Goal: Task Accomplishment & Management: Manage account settings

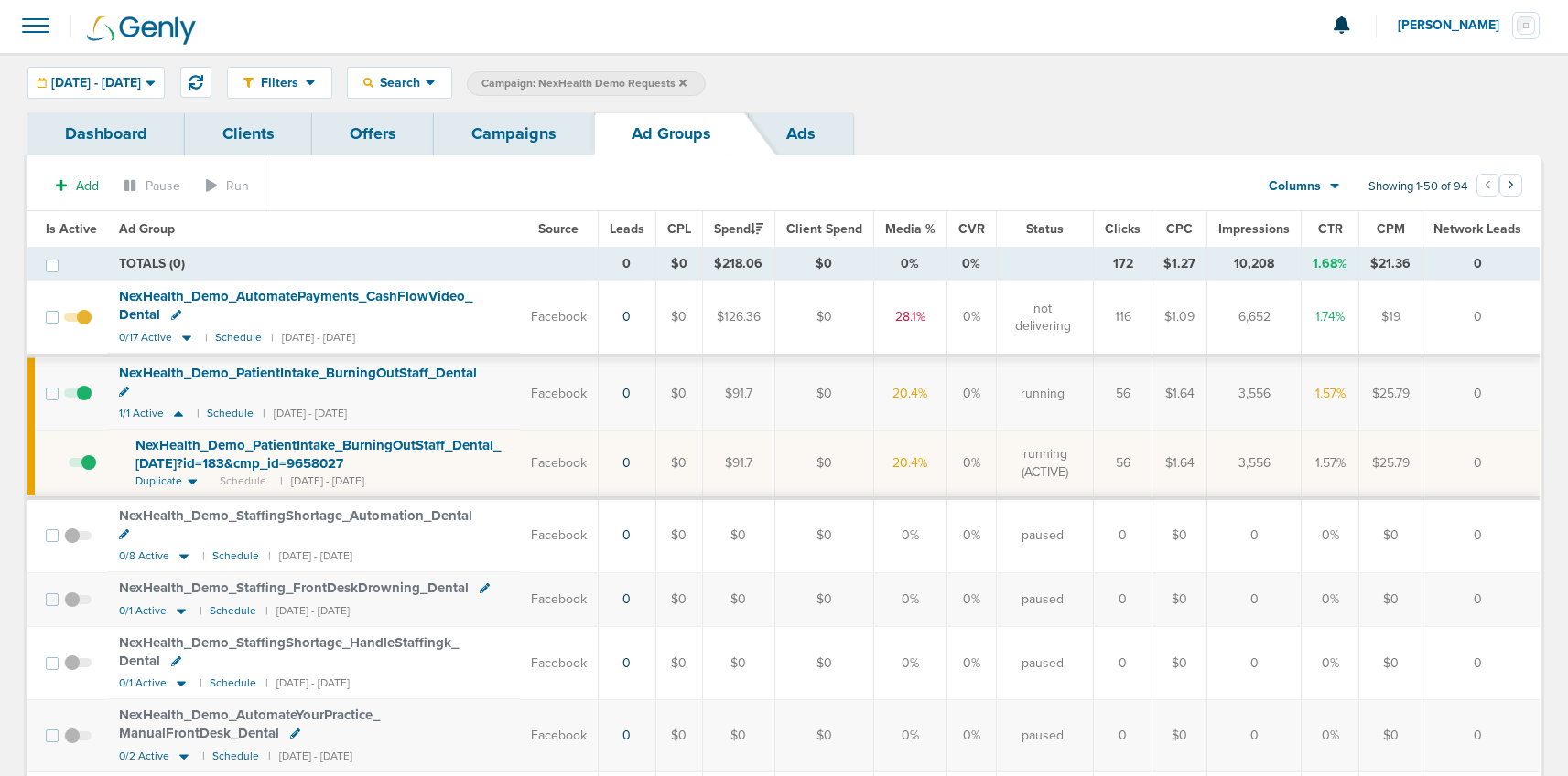
click at [482, 141] on link "Campaigns" at bounding box center [514, 134] width 160 height 43
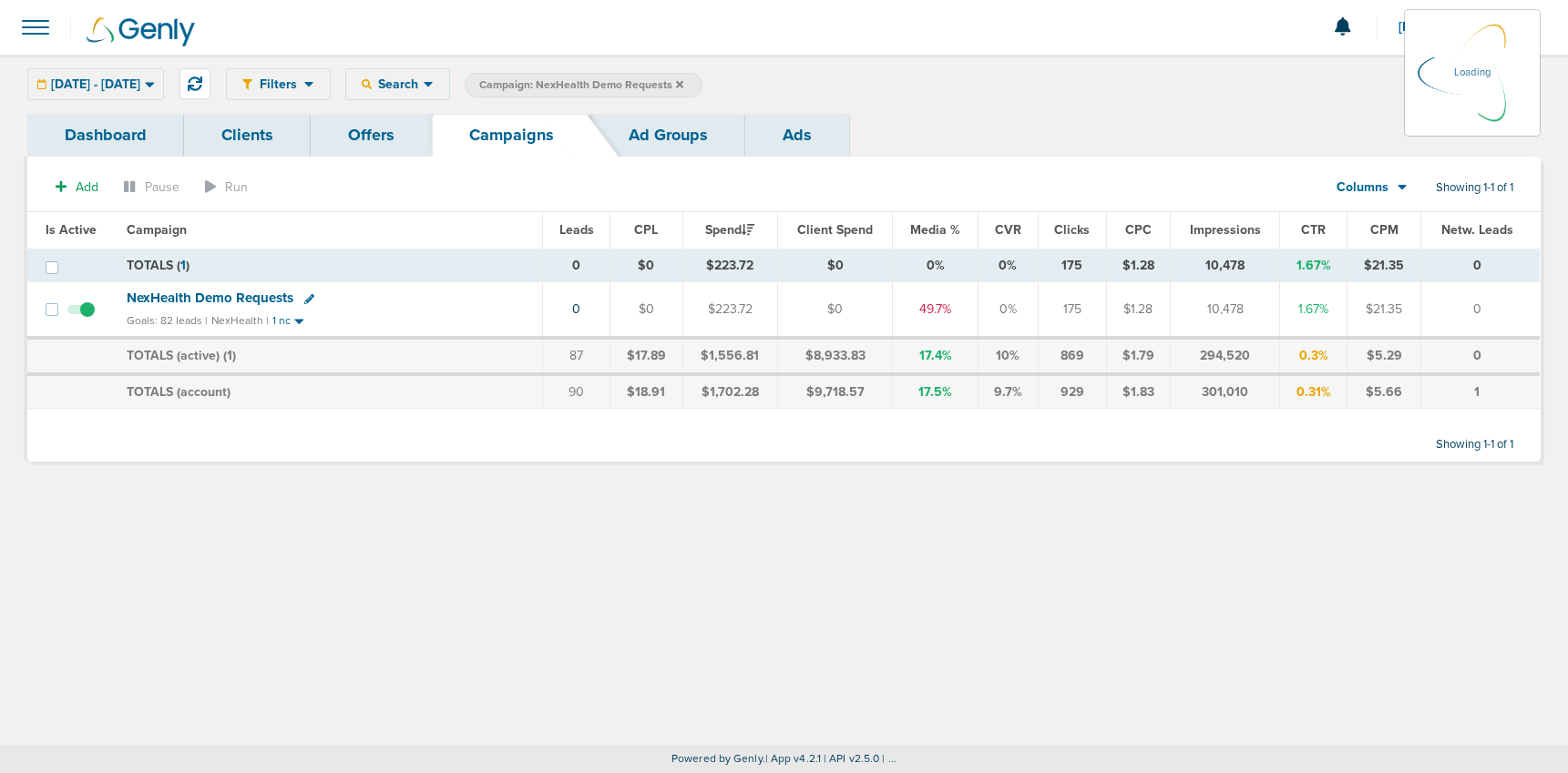
click at [684, 82] on icon at bounding box center [680, 84] width 7 height 7
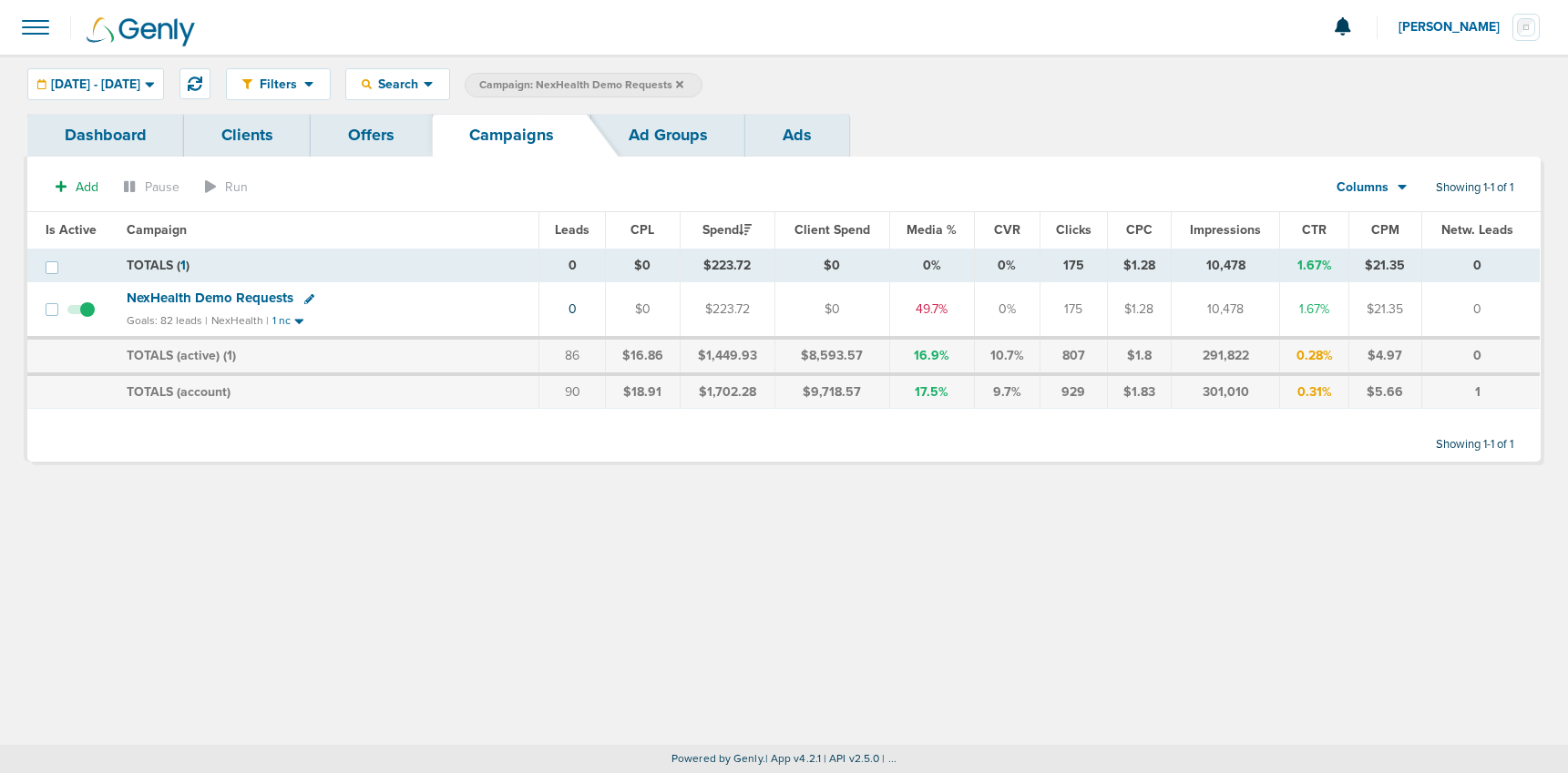
click at [247, 297] on span "NexHealth Demo Requests" at bounding box center [210, 298] width 167 height 17
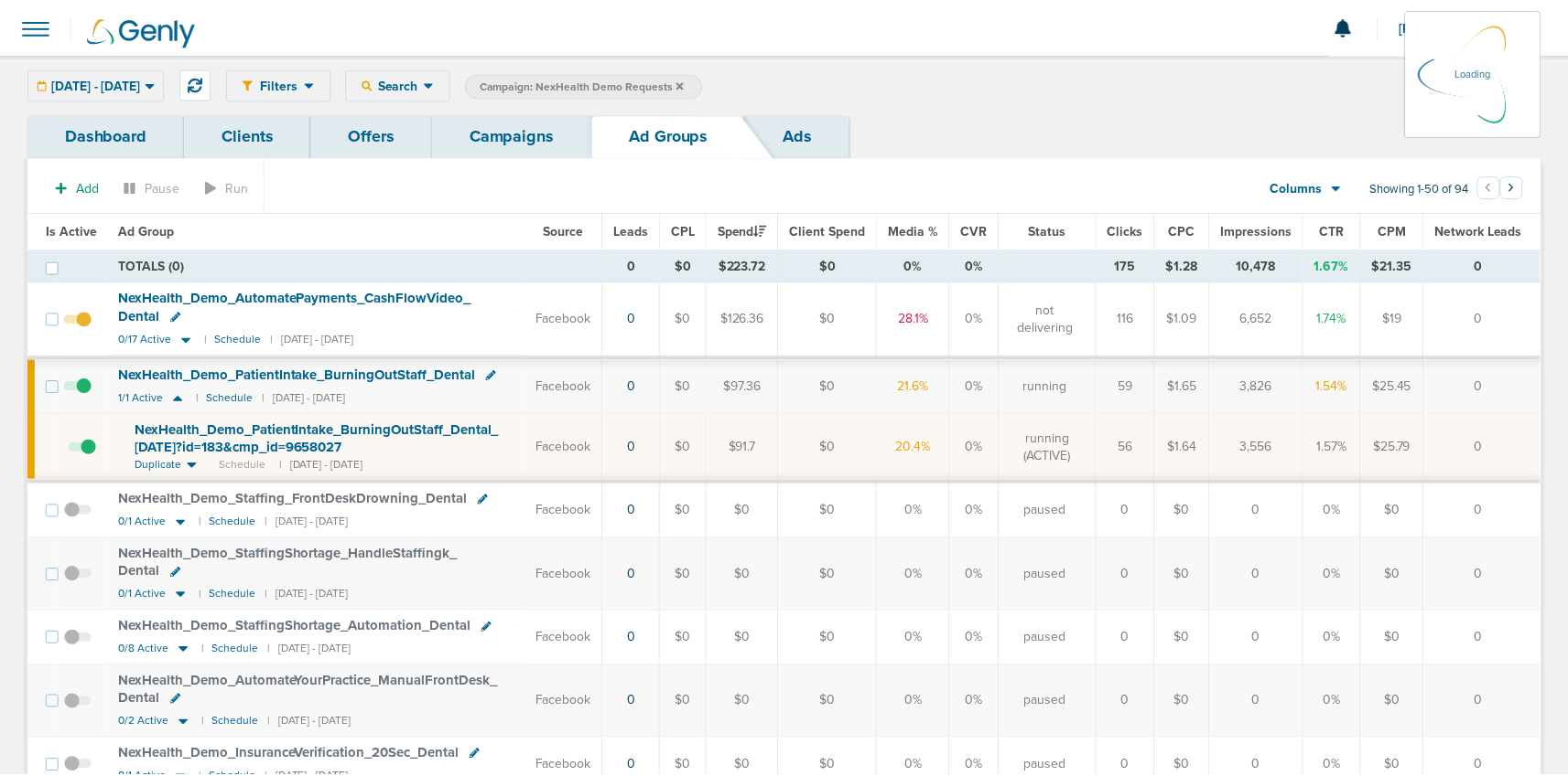
scroll to position [1, 0]
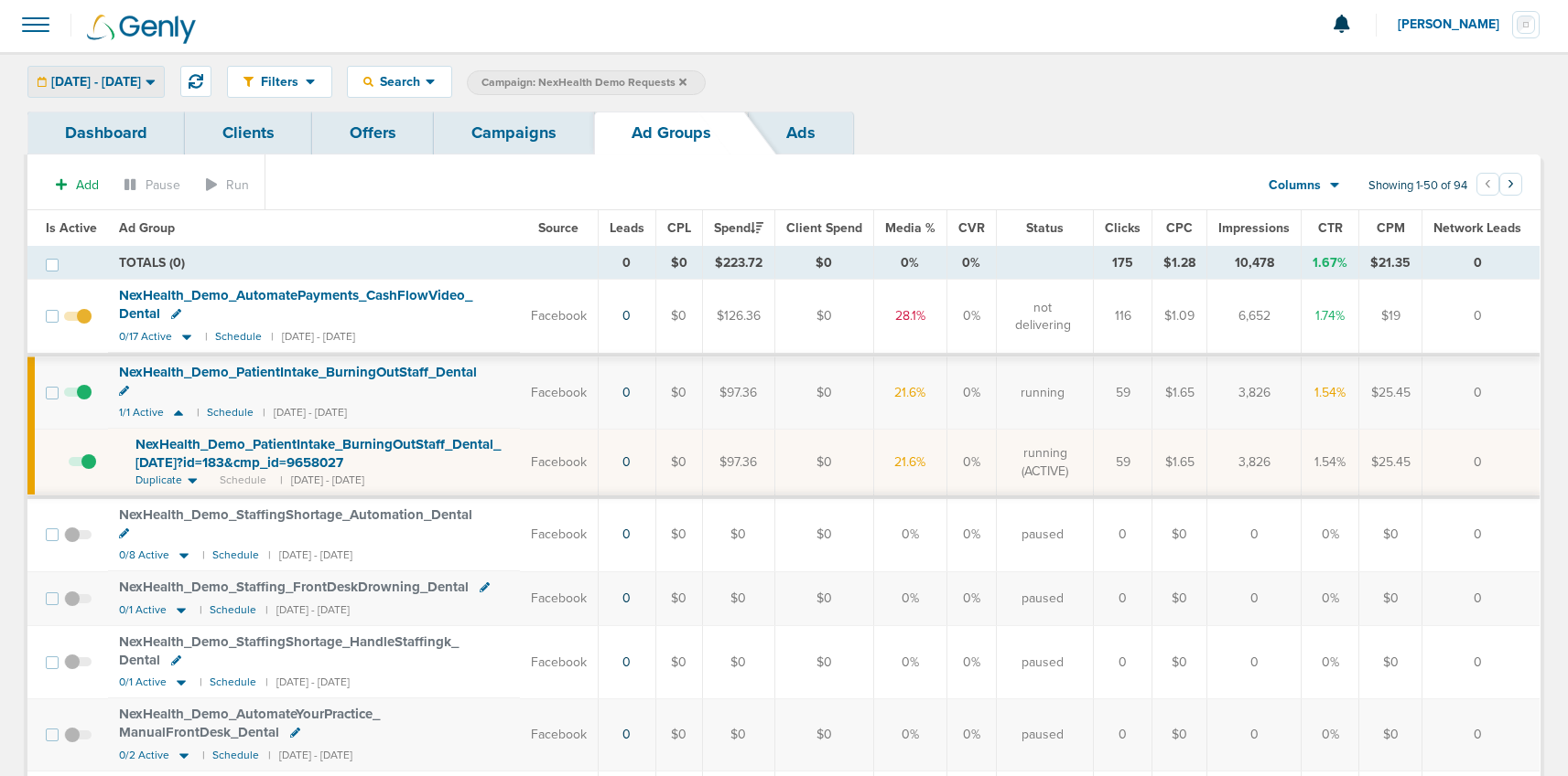
click at [76, 81] on span "[DATE] - [DATE]" at bounding box center [97, 82] width 90 height 13
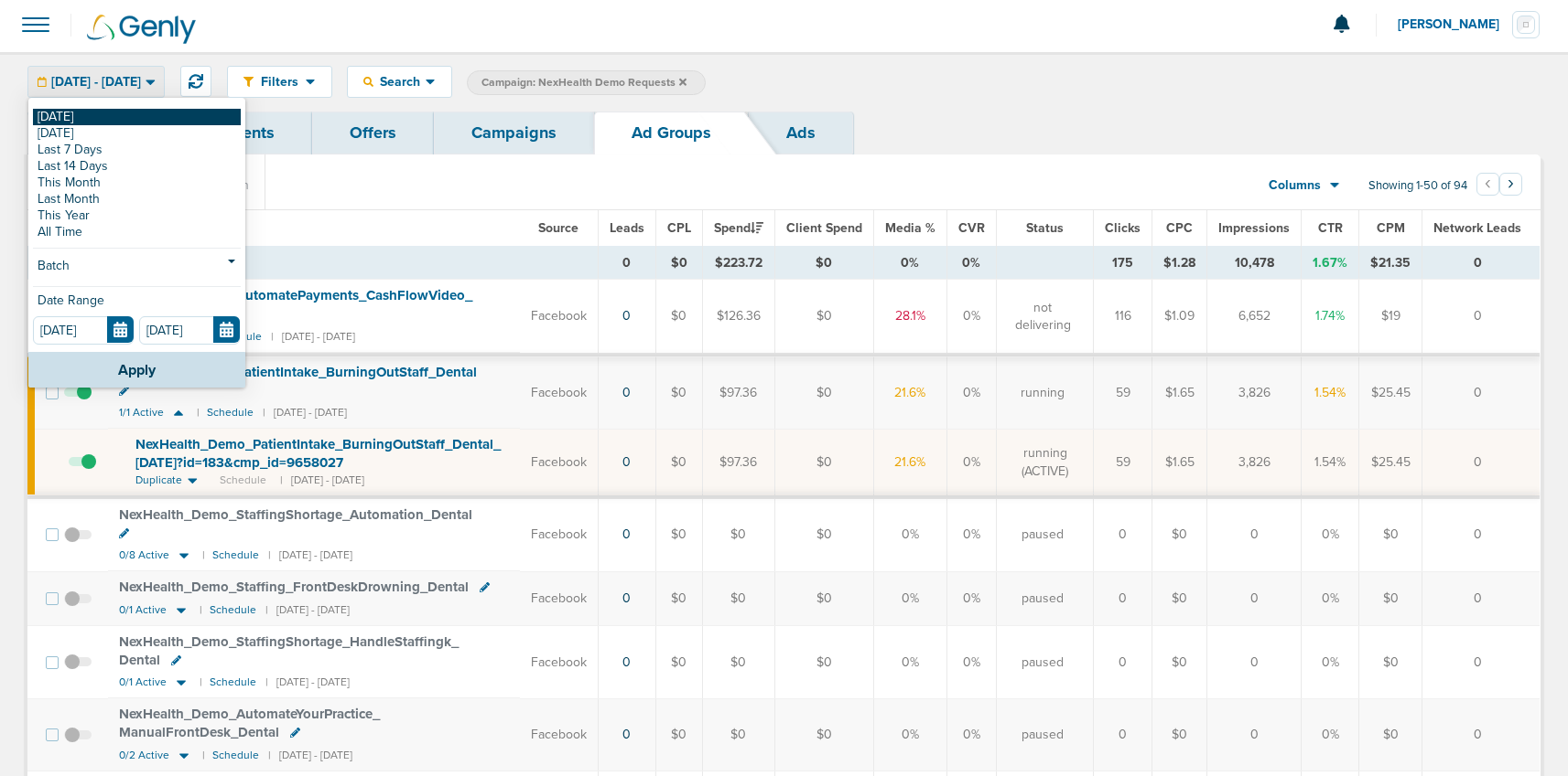
click at [76, 112] on link "[DATE]" at bounding box center [137, 117] width 208 height 17
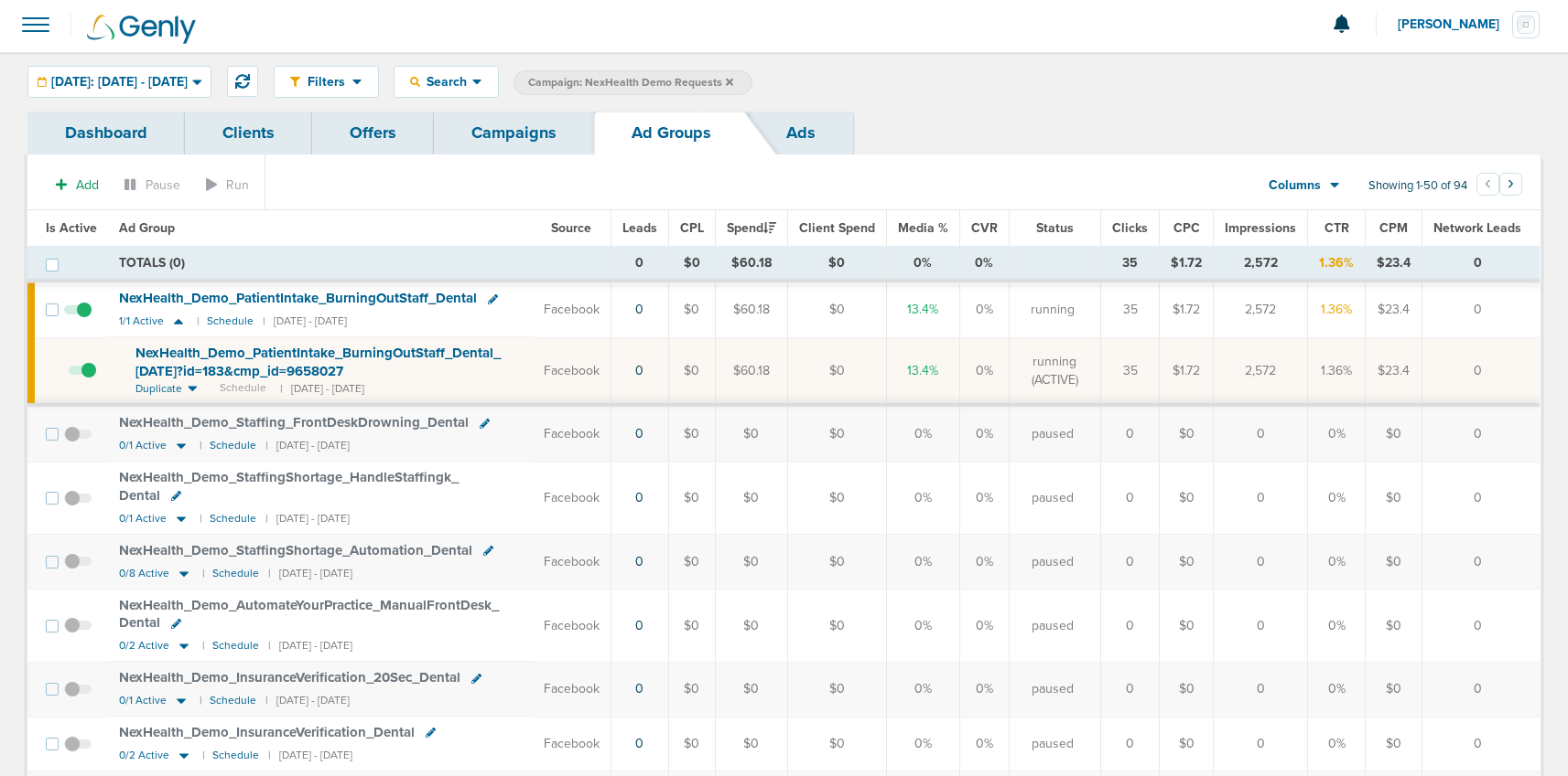
click at [91, 380] on span at bounding box center [82, 380] width 27 height 0
click at [68, 375] on input "checkbox" at bounding box center [68, 375] width 0 height 0
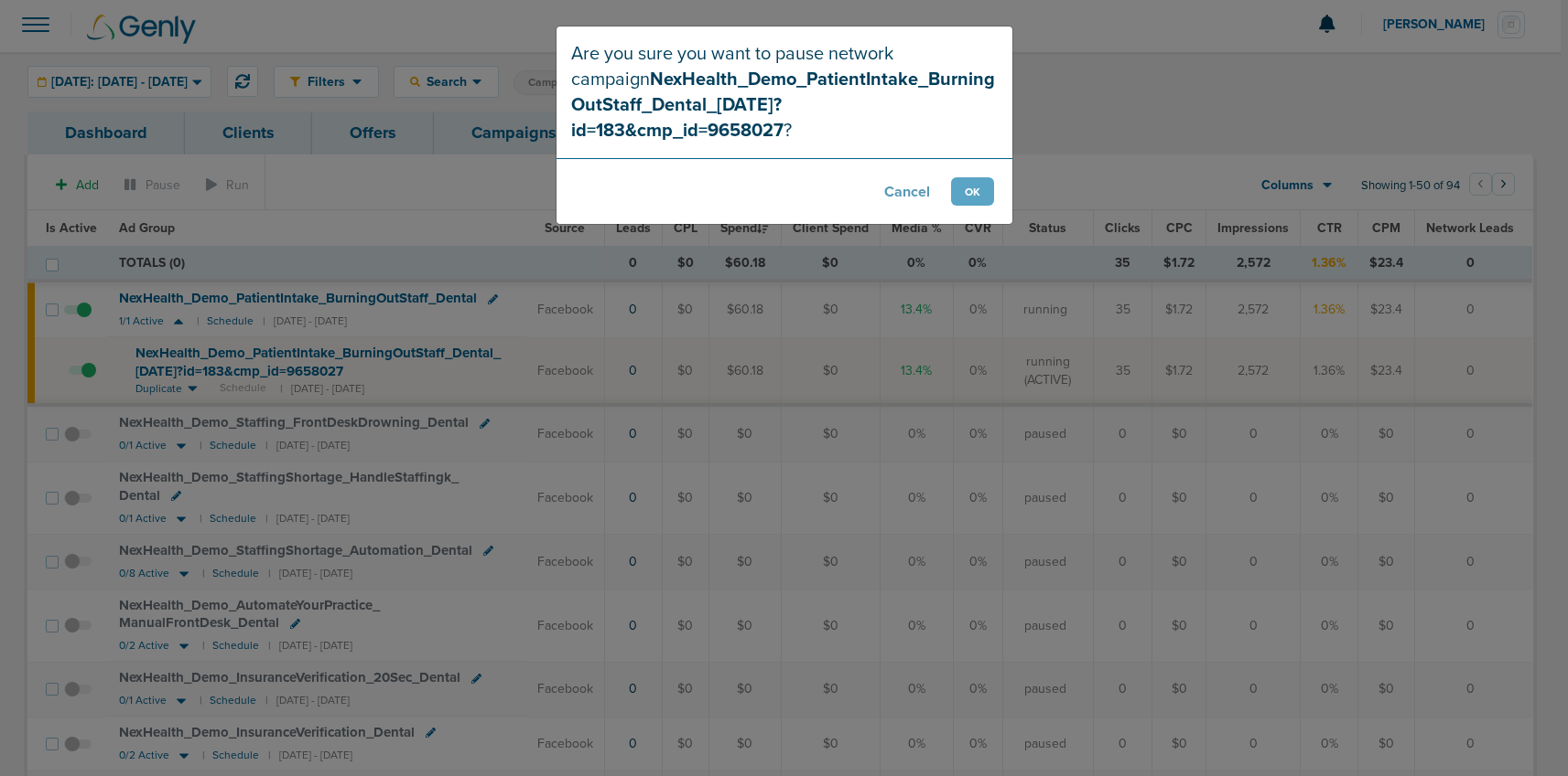
scroll to position [10, 0]
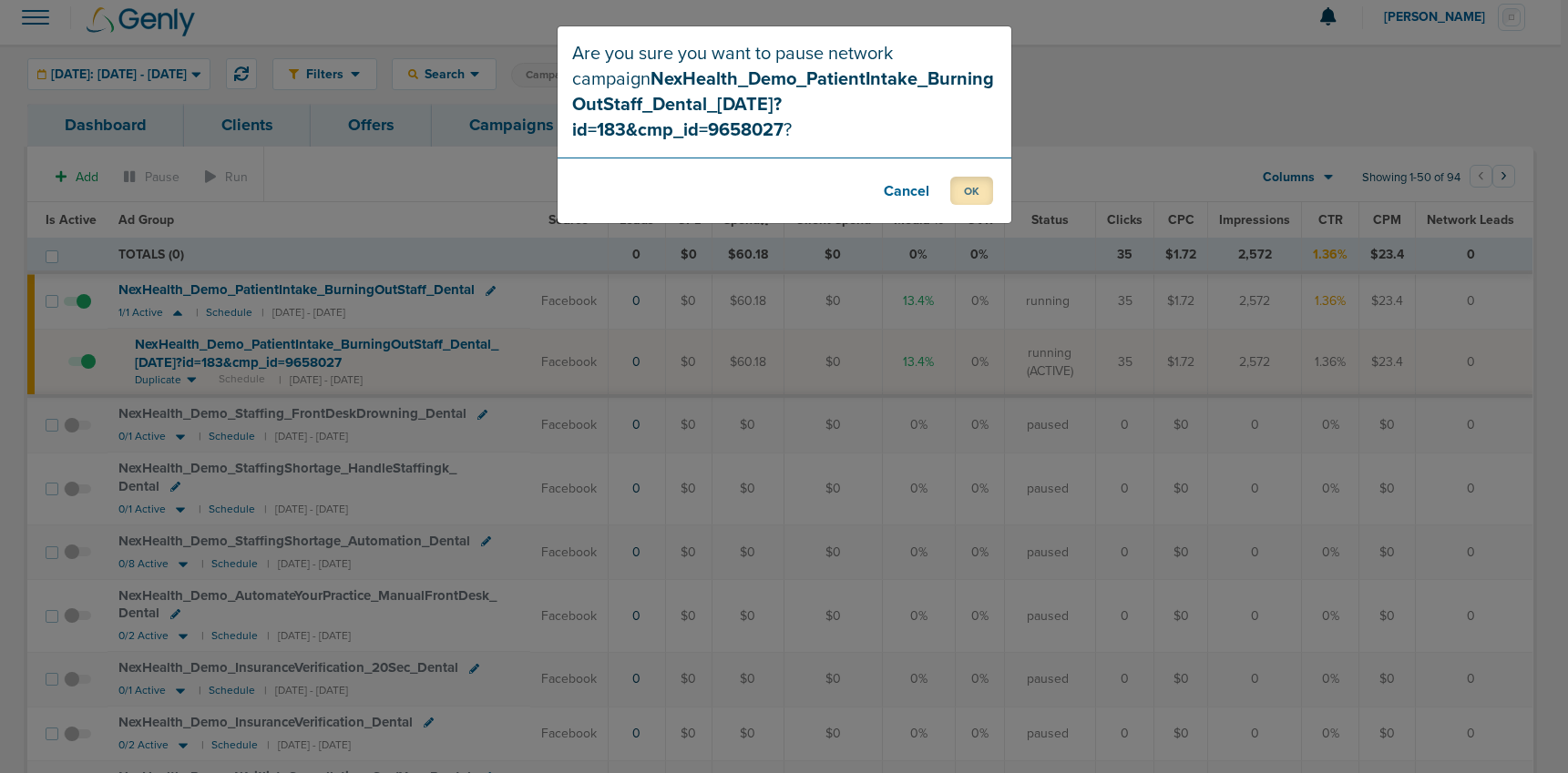
click at [963, 176] on button "OK" at bounding box center [972, 190] width 43 height 28
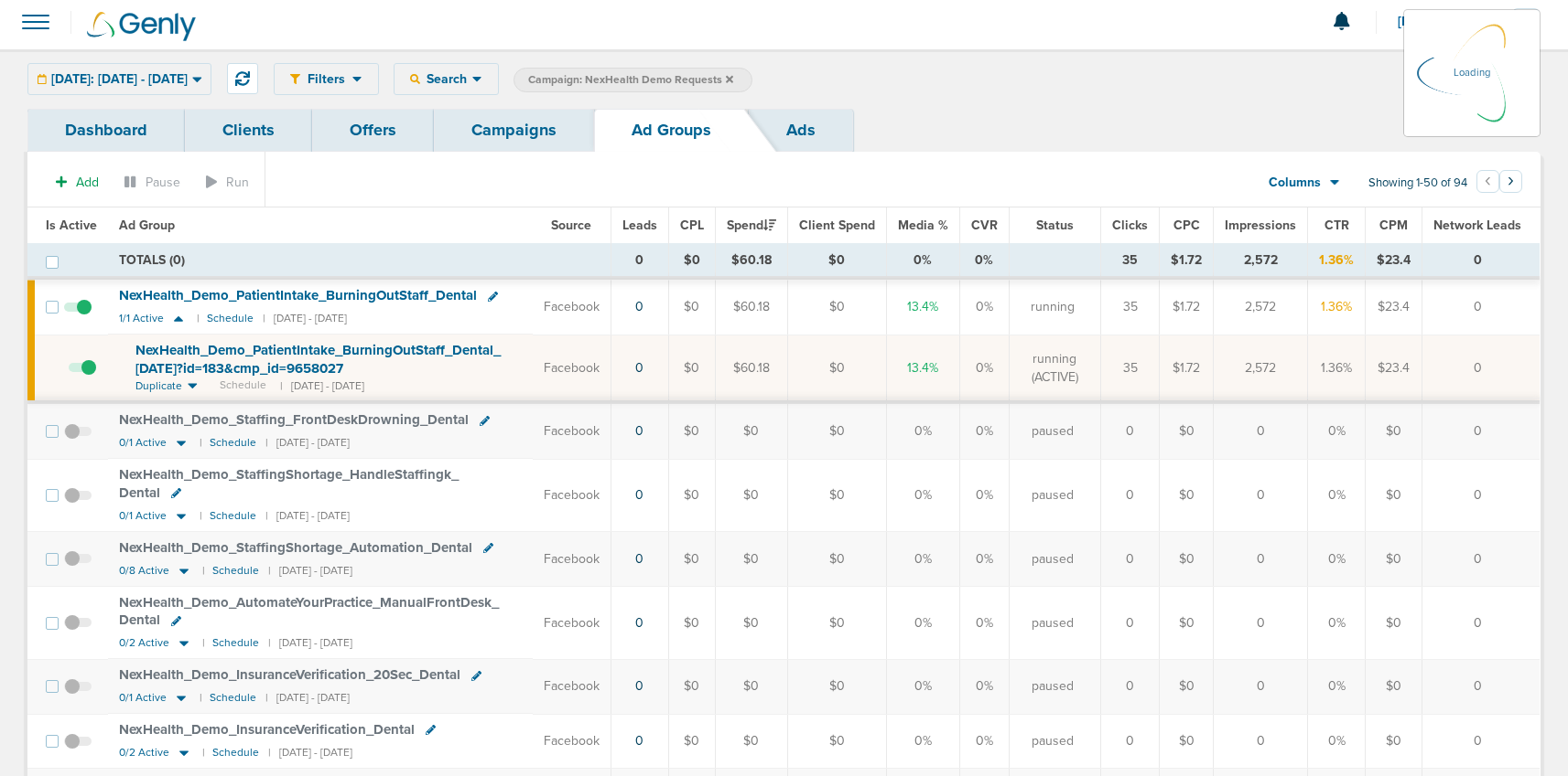
scroll to position [4, 0]
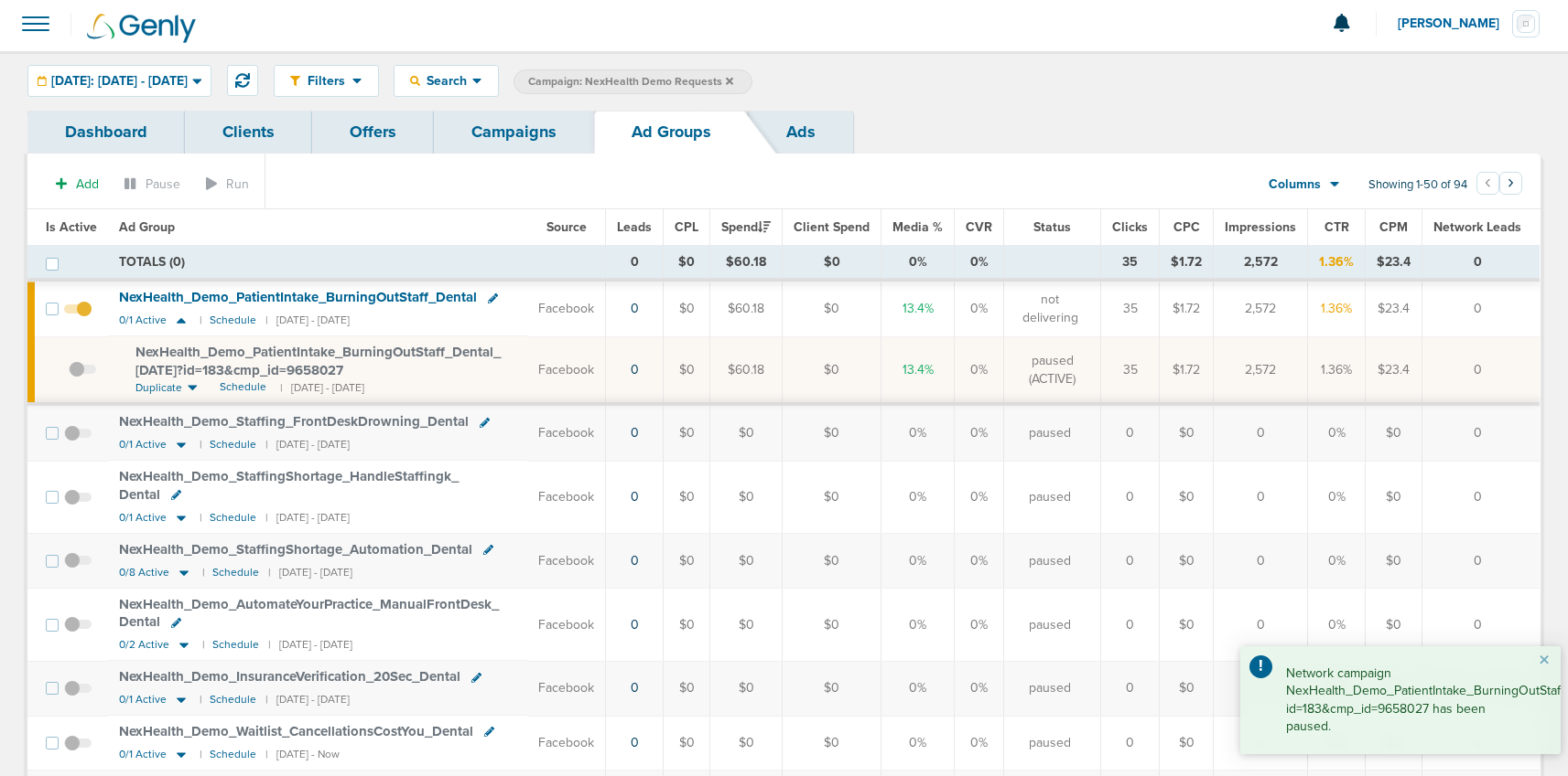
click at [468, 137] on link "Campaigns" at bounding box center [514, 132] width 160 height 43
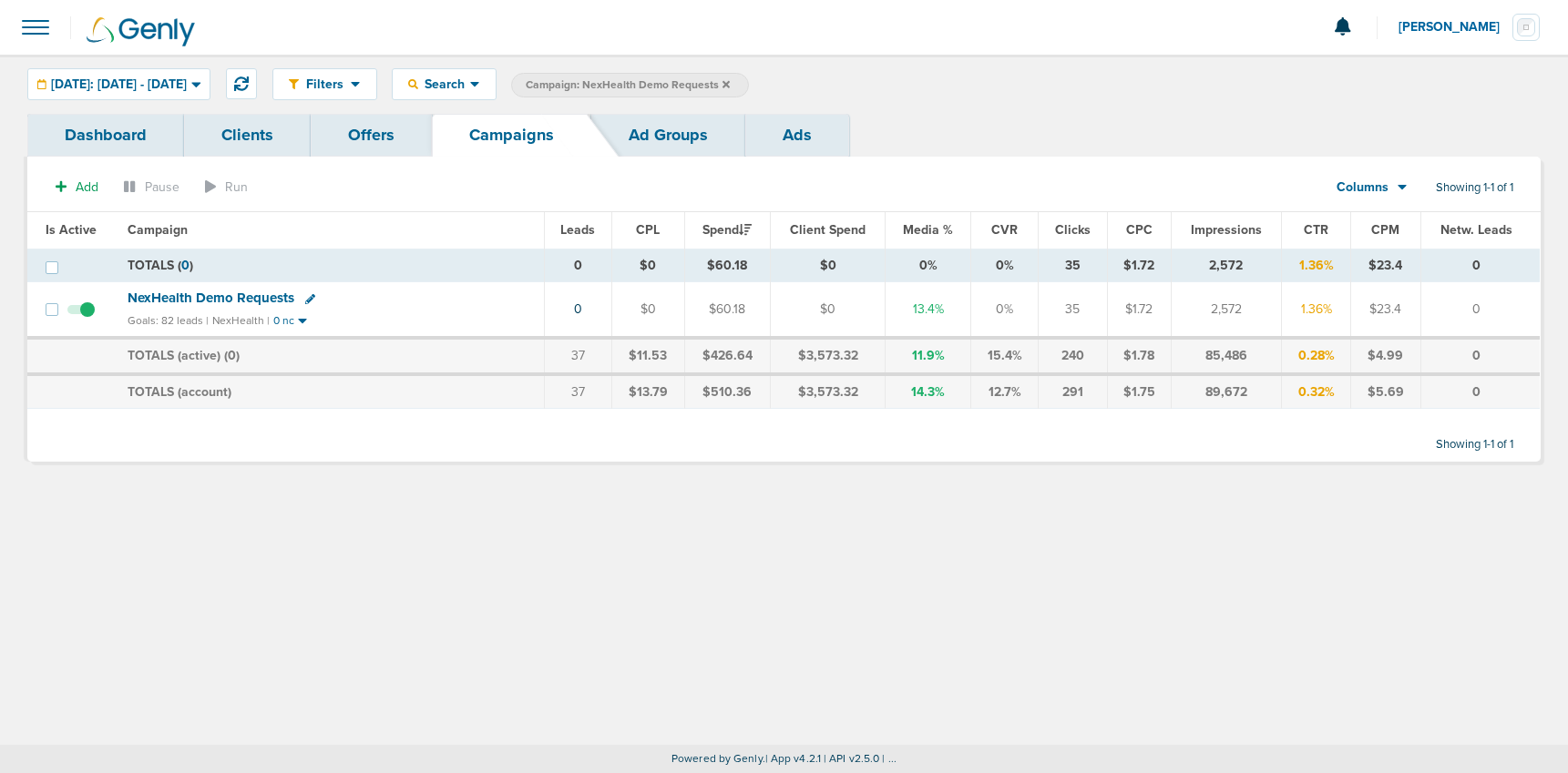
click at [749, 83] on label "Campaign: NexHealth Demo Requests" at bounding box center [629, 85] width 238 height 24
click at [730, 81] on icon at bounding box center [727, 84] width 7 height 7
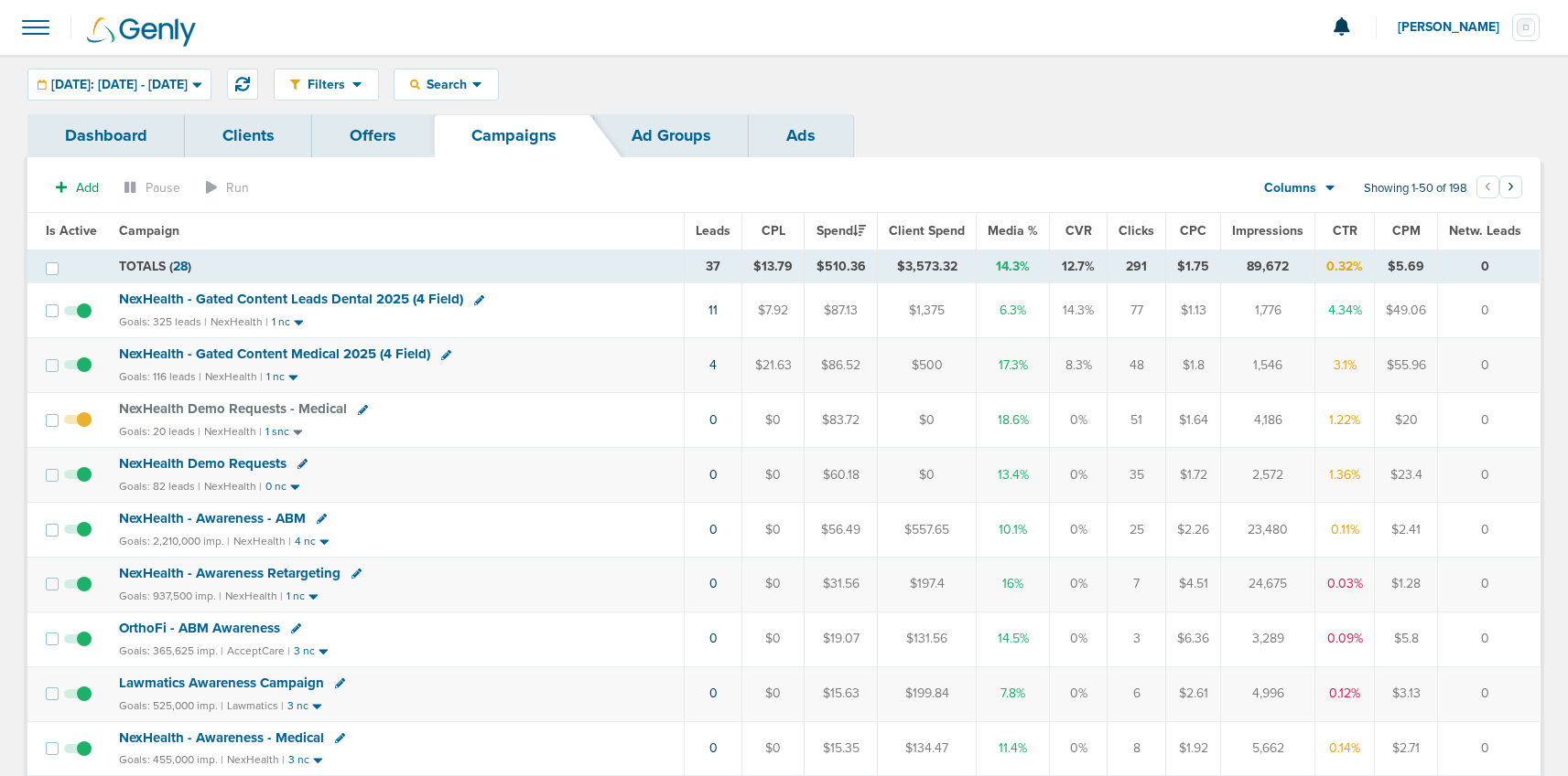
click at [195, 465] on span "NexHealth Demo Requests" at bounding box center [203, 464] width 168 height 17
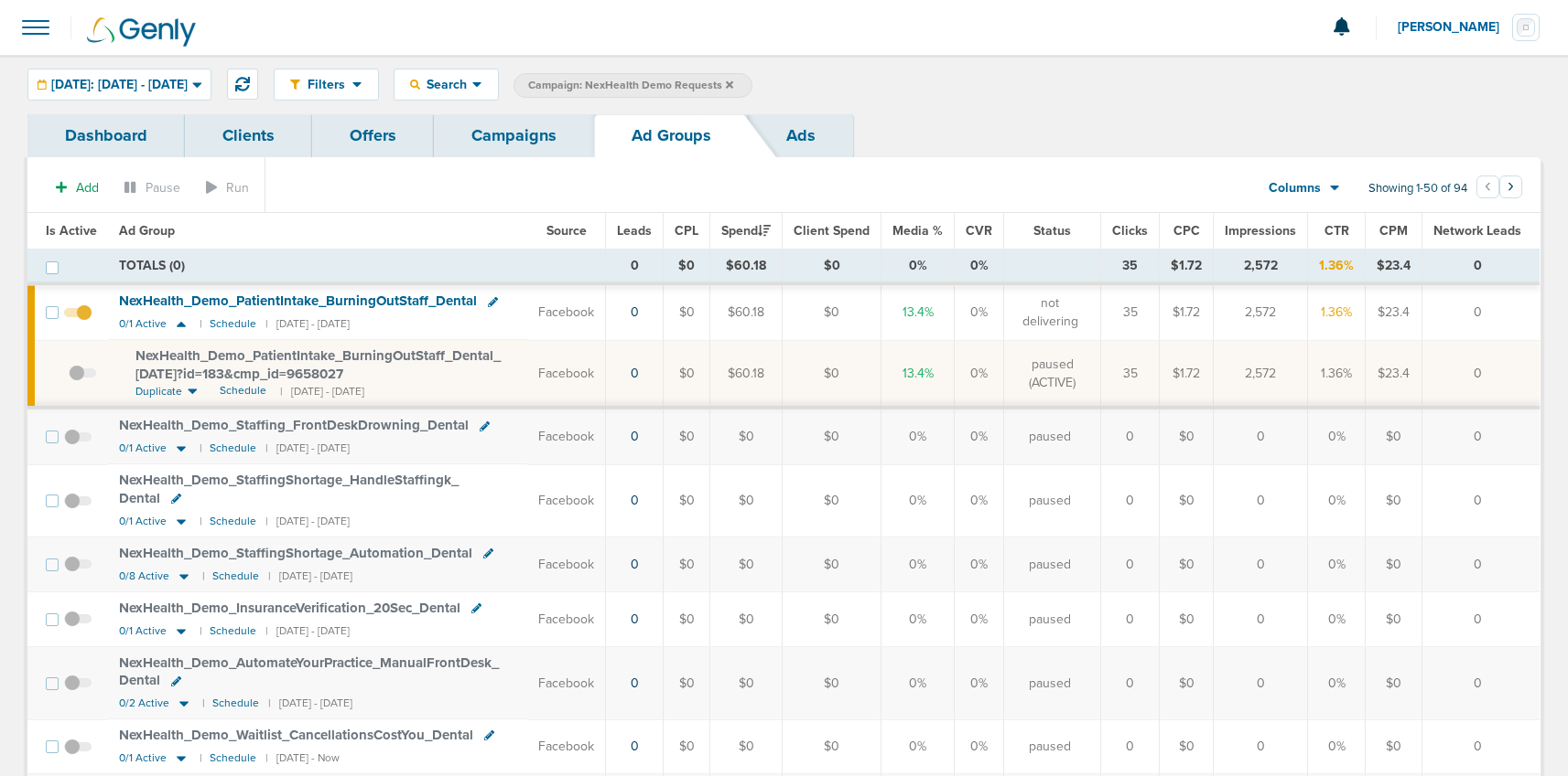
click at [514, 142] on link "Campaigns" at bounding box center [514, 136] width 160 height 43
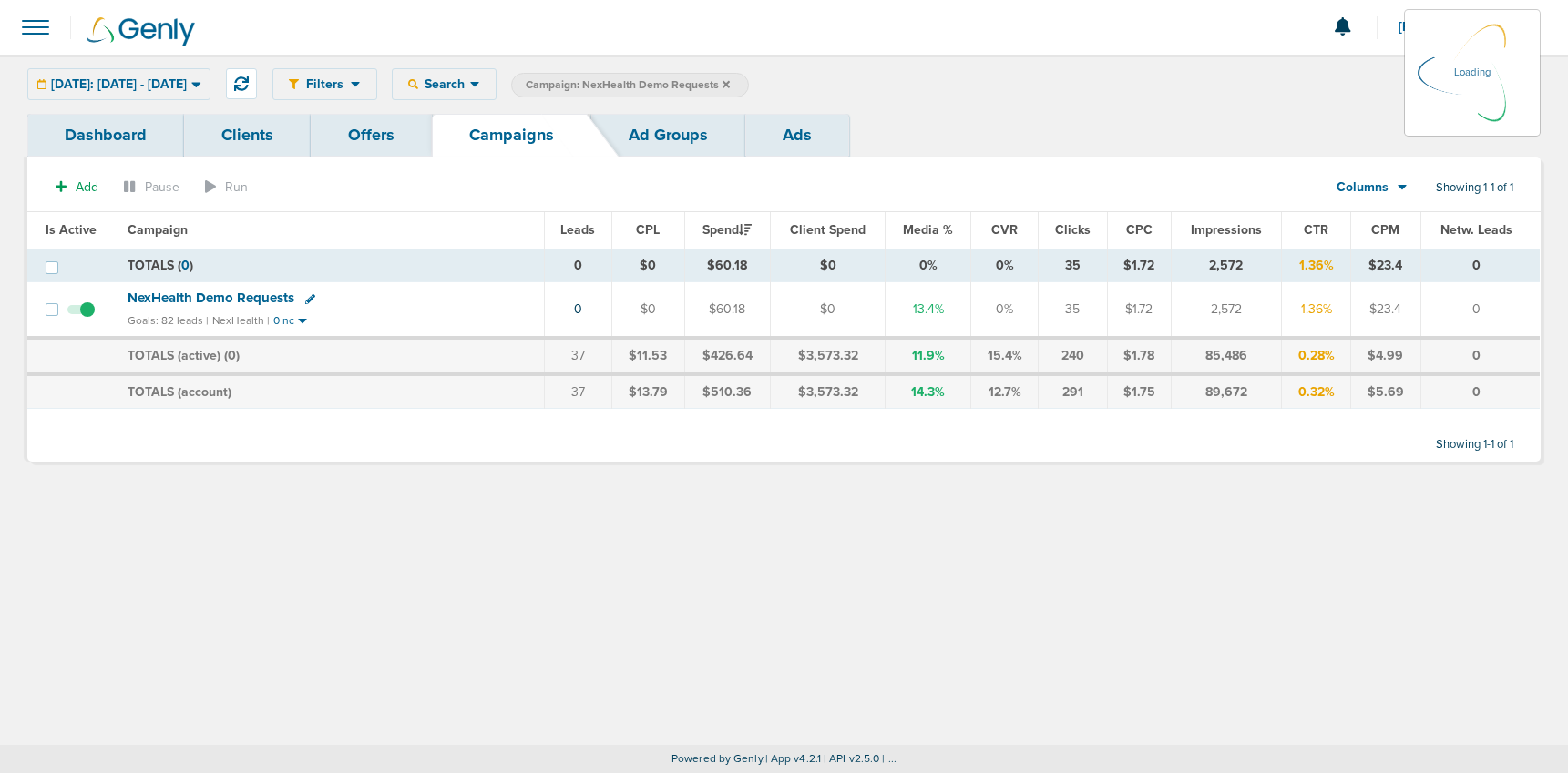
click at [730, 80] on icon at bounding box center [727, 85] width 7 height 11
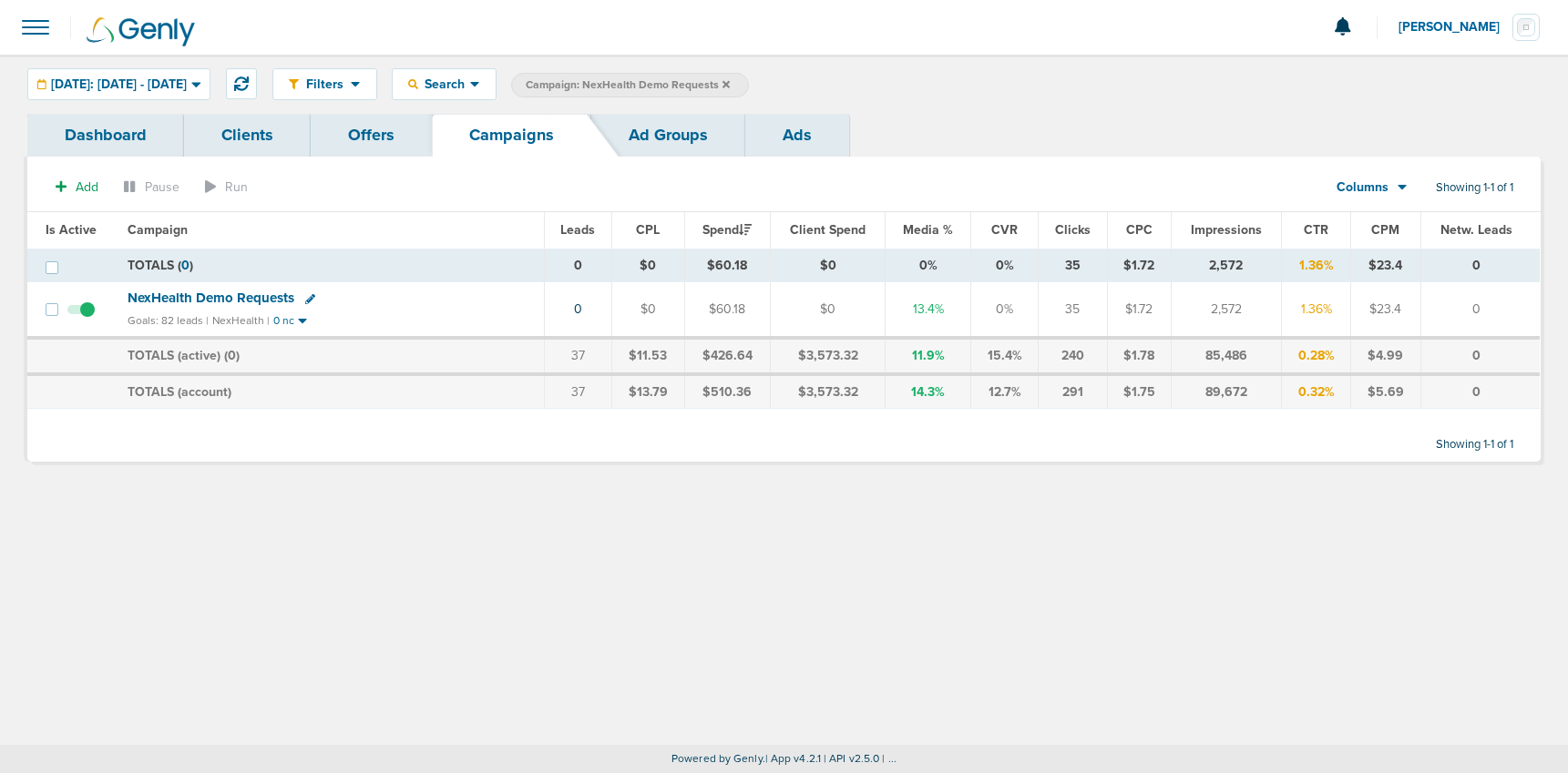
click at [749, 82] on label "Campaign: NexHealth Demo Requests" at bounding box center [629, 85] width 238 height 24
click at [730, 84] on icon at bounding box center [727, 84] width 7 height 7
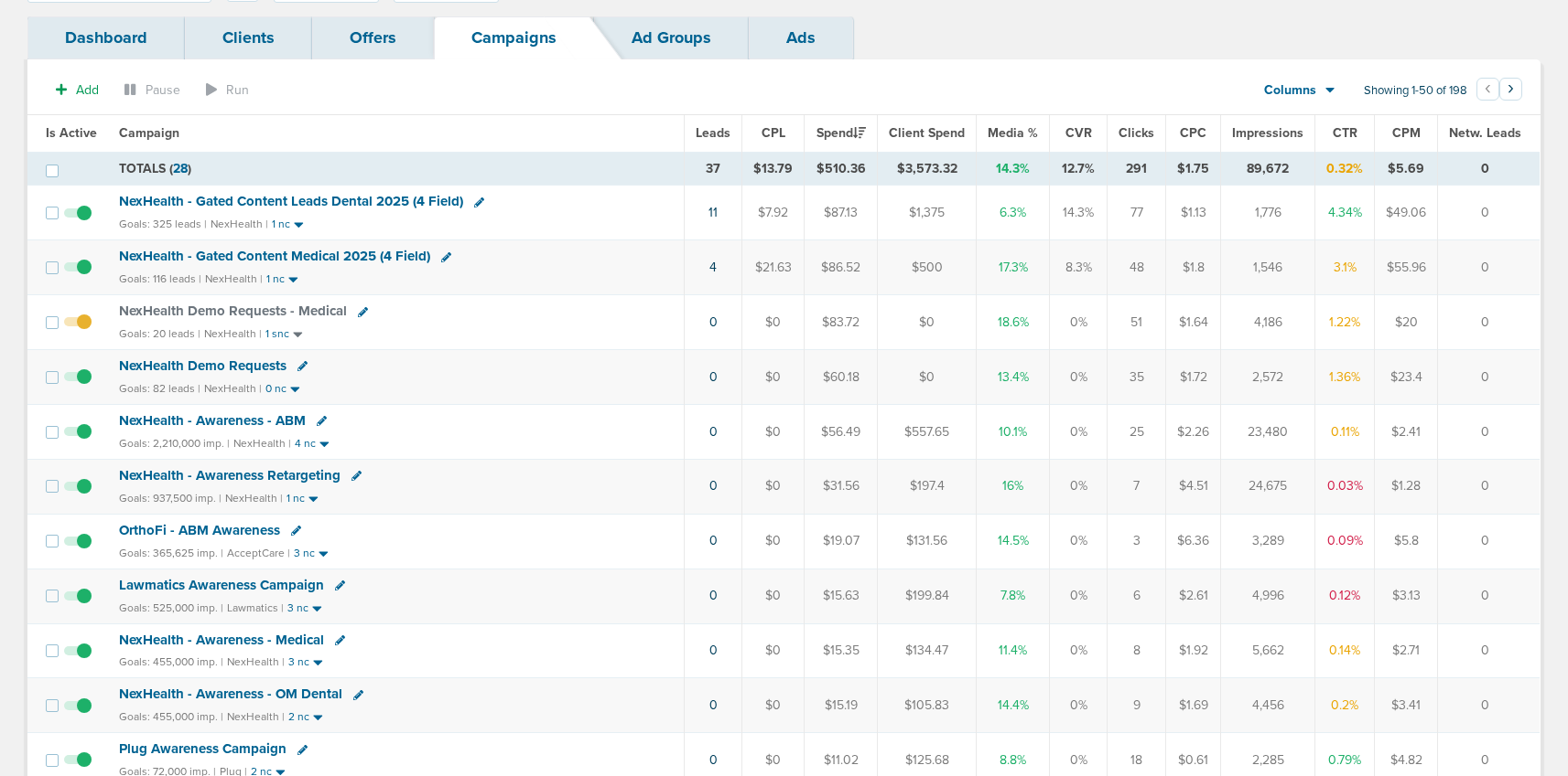
scroll to position [99, 0]
click at [197, 315] on span "NexHealth Demo Requests - Medical" at bounding box center [233, 309] width 228 height 17
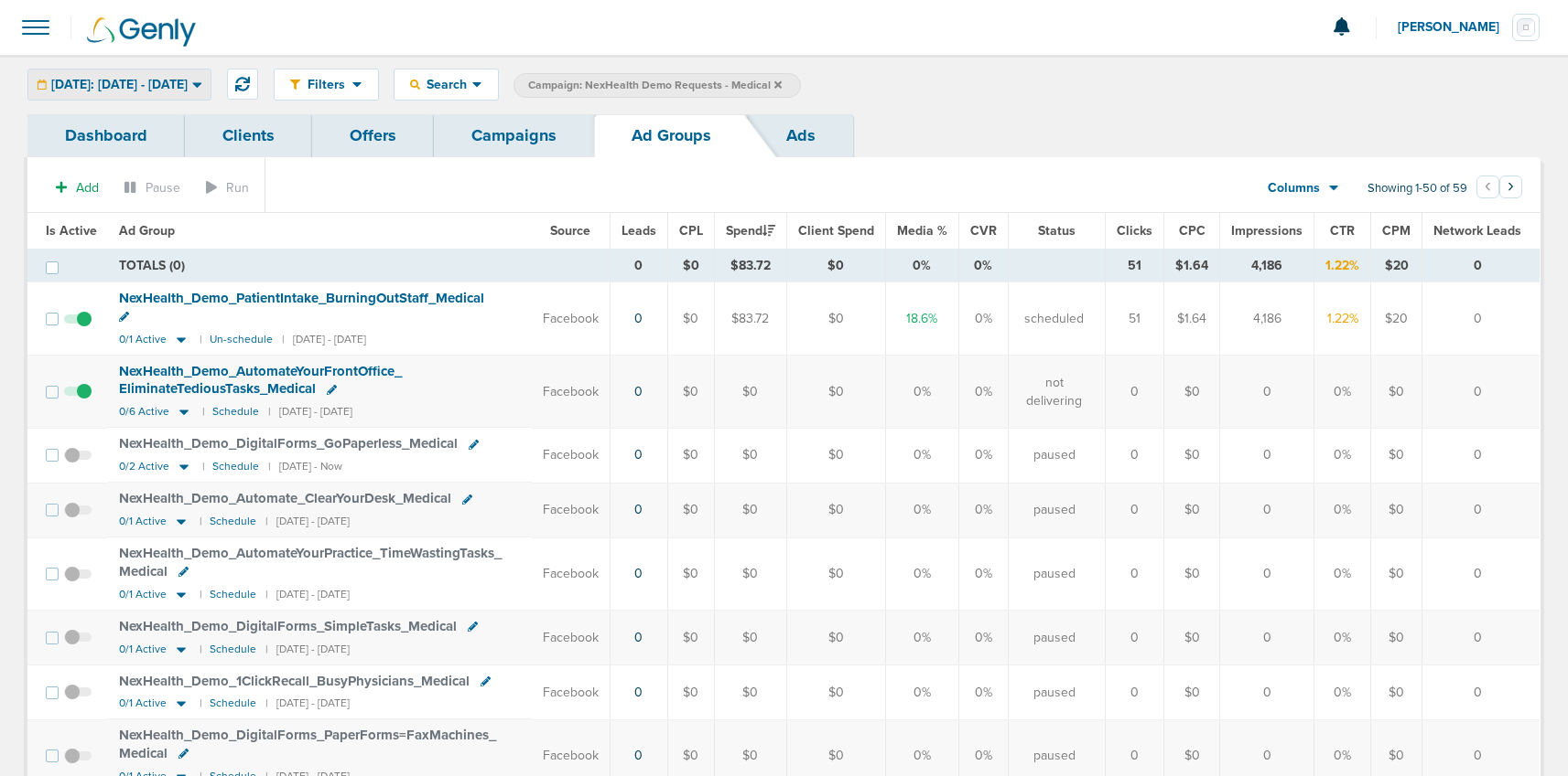
click at [136, 93] on div "[DATE]: [DATE] - [DATE]" at bounding box center [119, 84] width 182 height 30
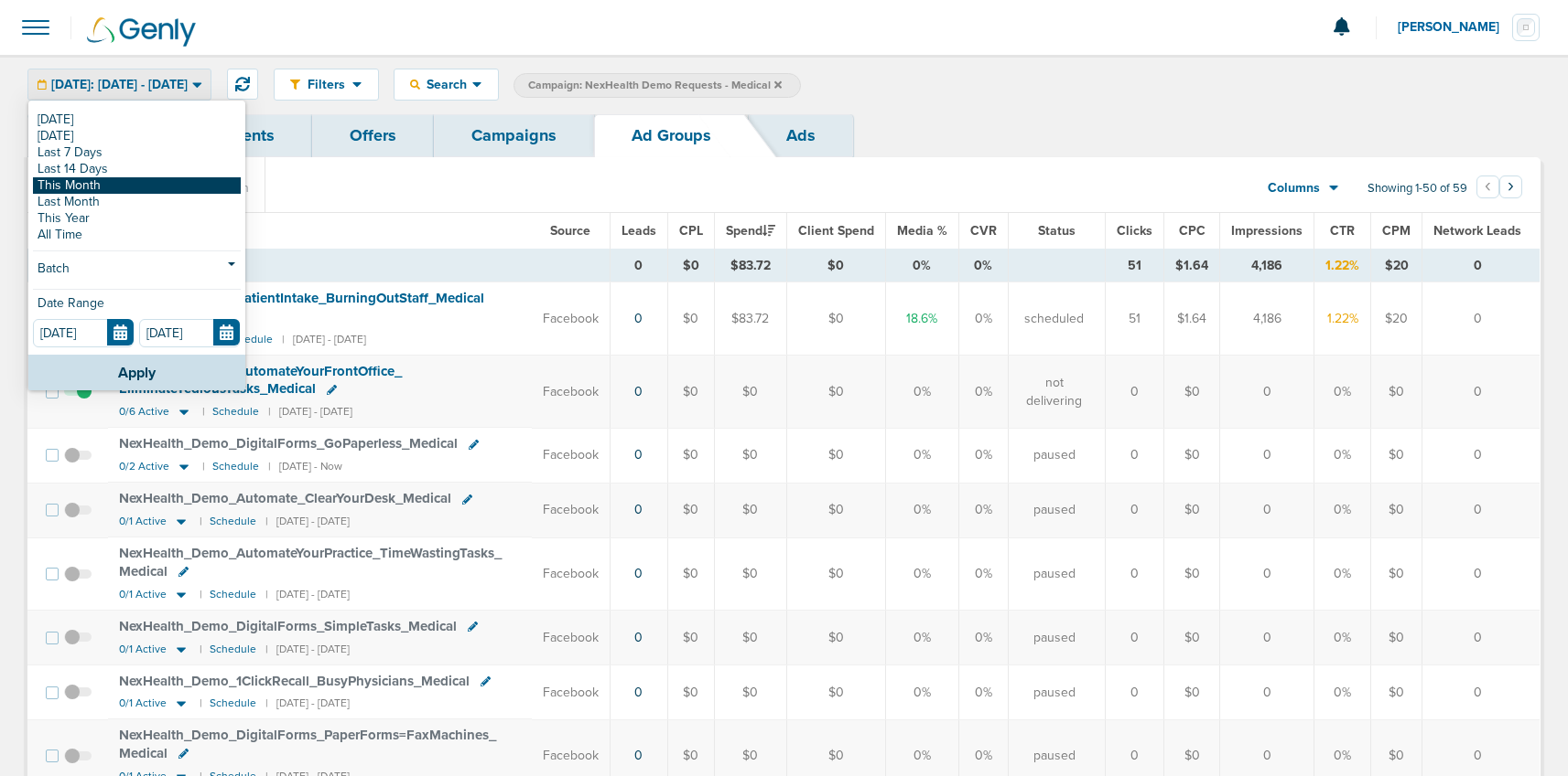
click at [121, 179] on link "This Month" at bounding box center [137, 186] width 208 height 17
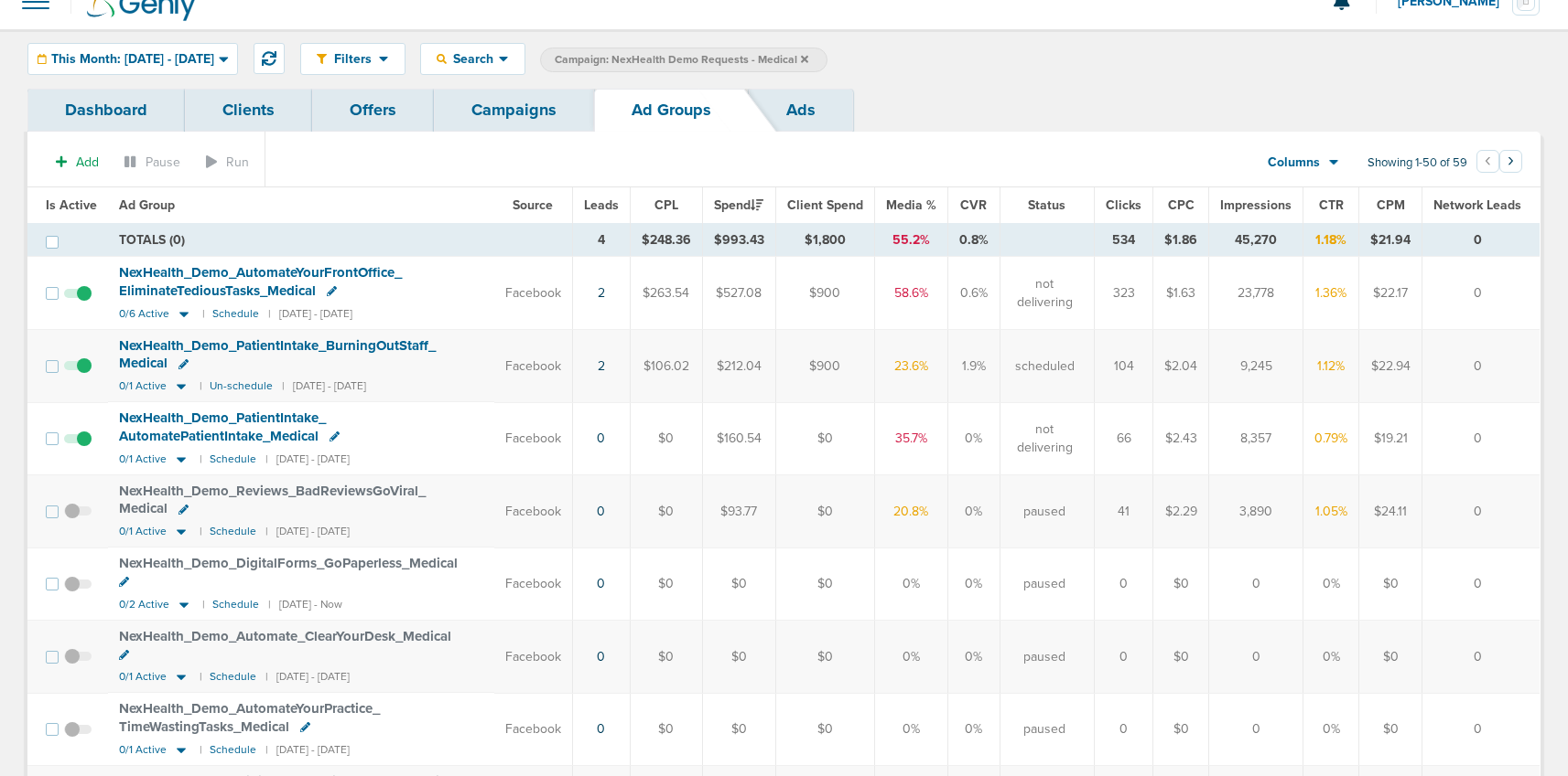
scroll to position [23, 0]
click at [172, 391] on icon at bounding box center [181, 388] width 19 height 16
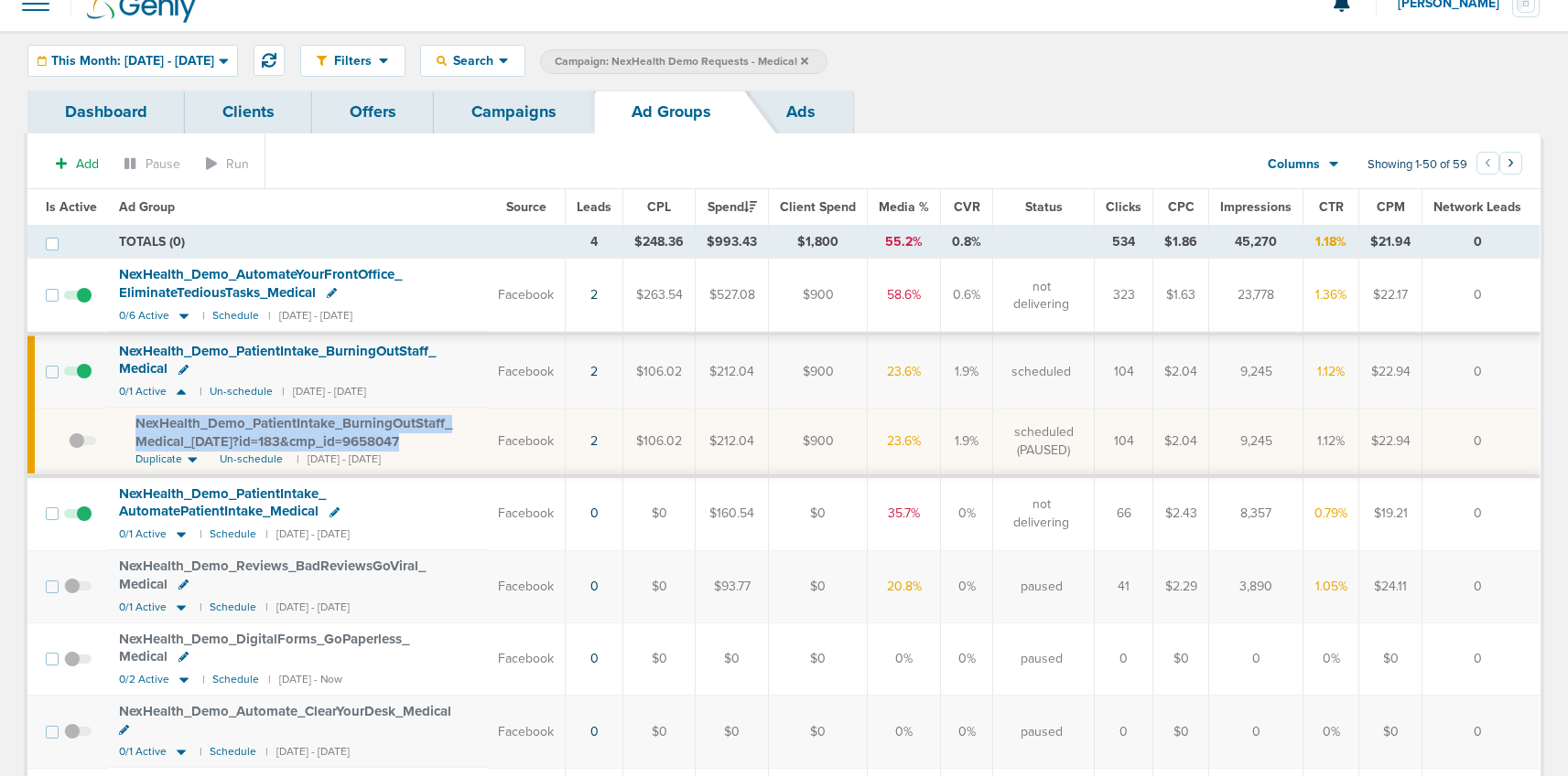
drag, startPoint x: 125, startPoint y: 420, endPoint x: 429, endPoint y: 439, distance: 304.6
click at [429, 439] on td "NexHealth_ Demo_ PatientIntake_ BurningOutStaff_ Medical_ [DATE]?id=183&cmp_ id…" at bounding box center [297, 441] width 379 height 67
click at [355, 436] on span "NexHealth_ Demo_ PatientIntake_ BurningOutStaff_ Medical_ [DATE]?id=183&cmp_ id…" at bounding box center [294, 432] width 317 height 35
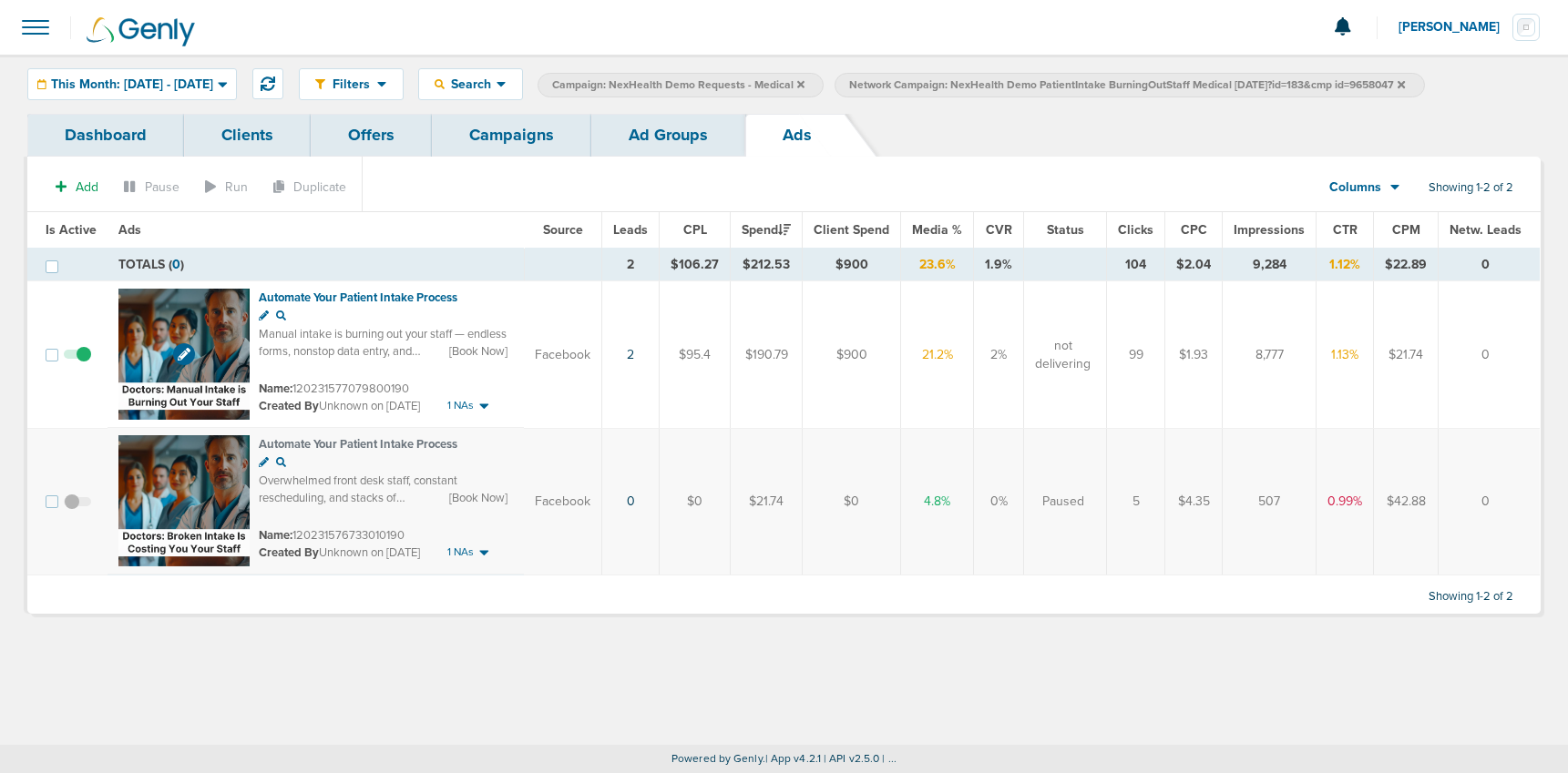
click at [208, 330] on img at bounding box center [184, 354] width 132 height 132
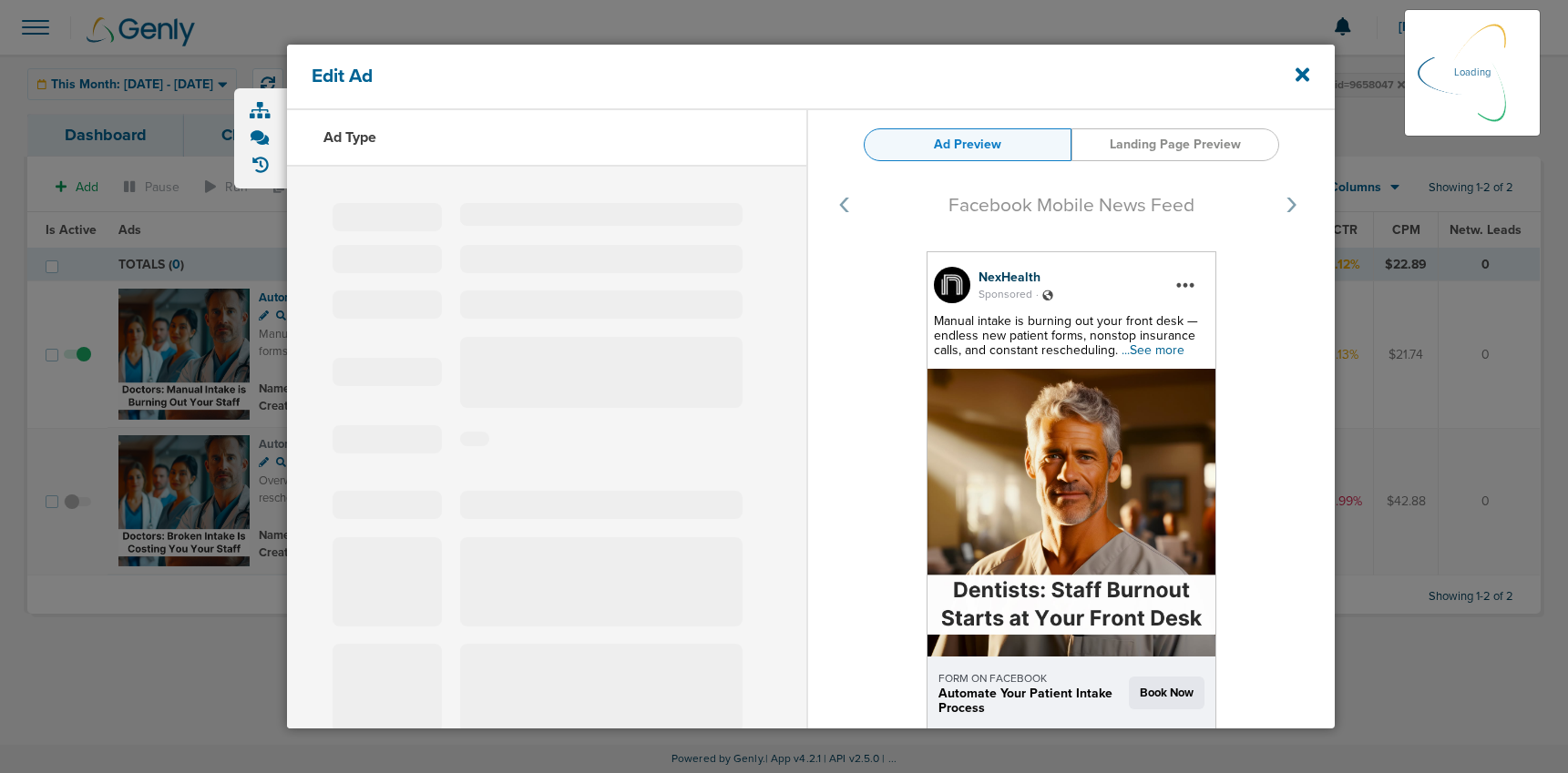
select select "learn_more"
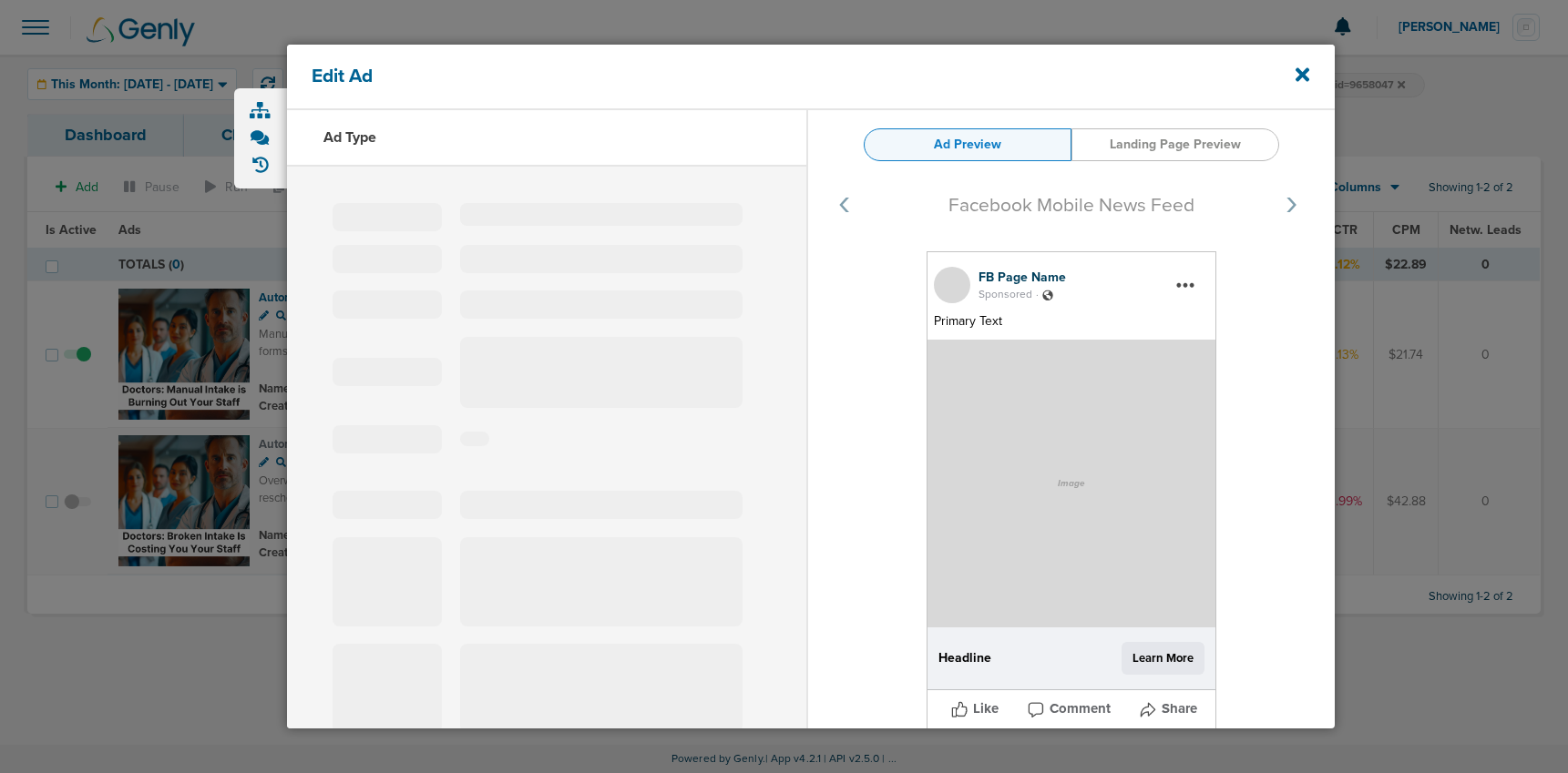
type input "120231577079800190"
type input "Automate Your Patient Intake Process"
type textarea "Manual intake is burning out your staff — endless forms, nonstop data entry, an…"
select select "book_travel"
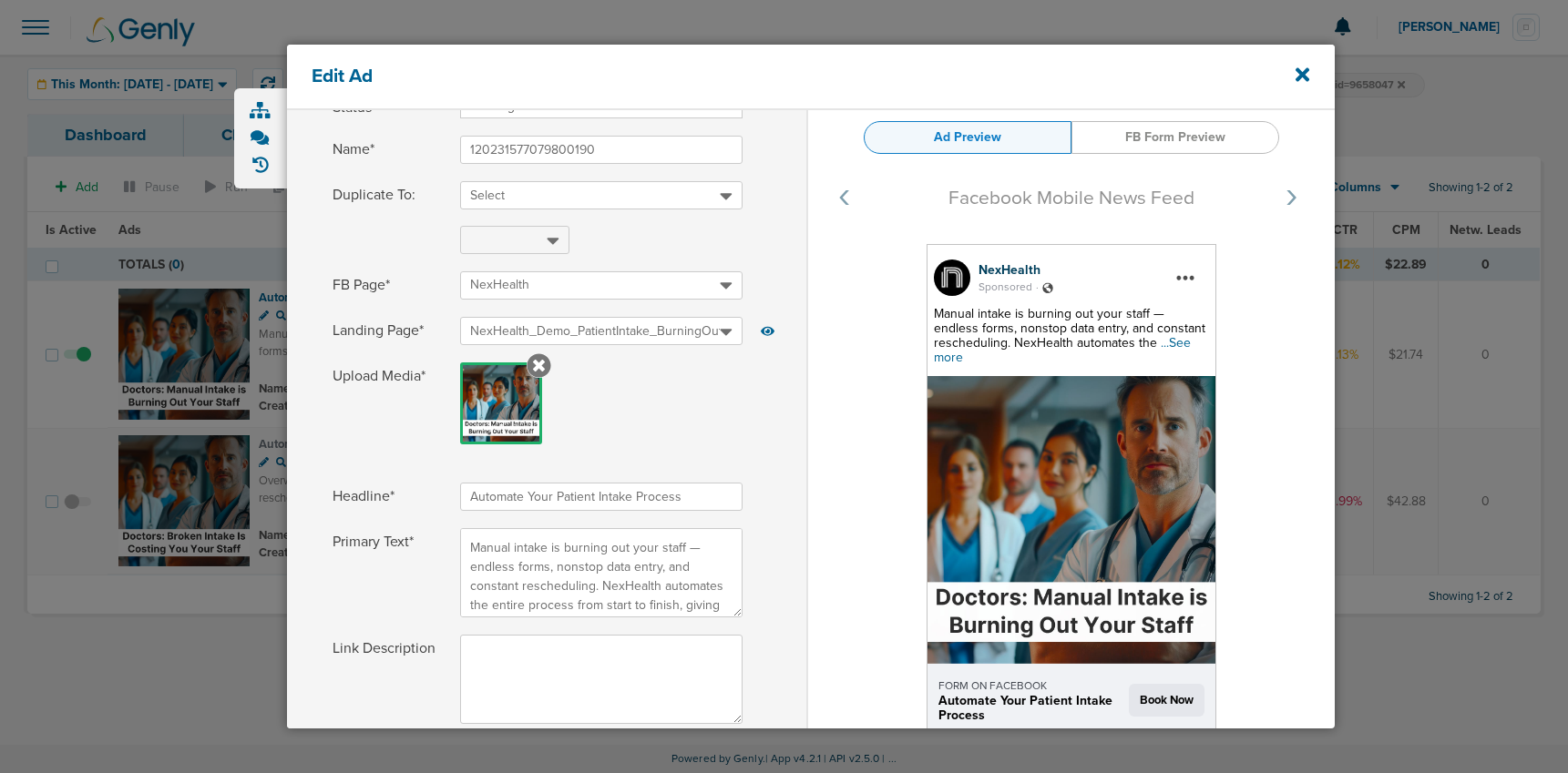
scroll to position [123, 0]
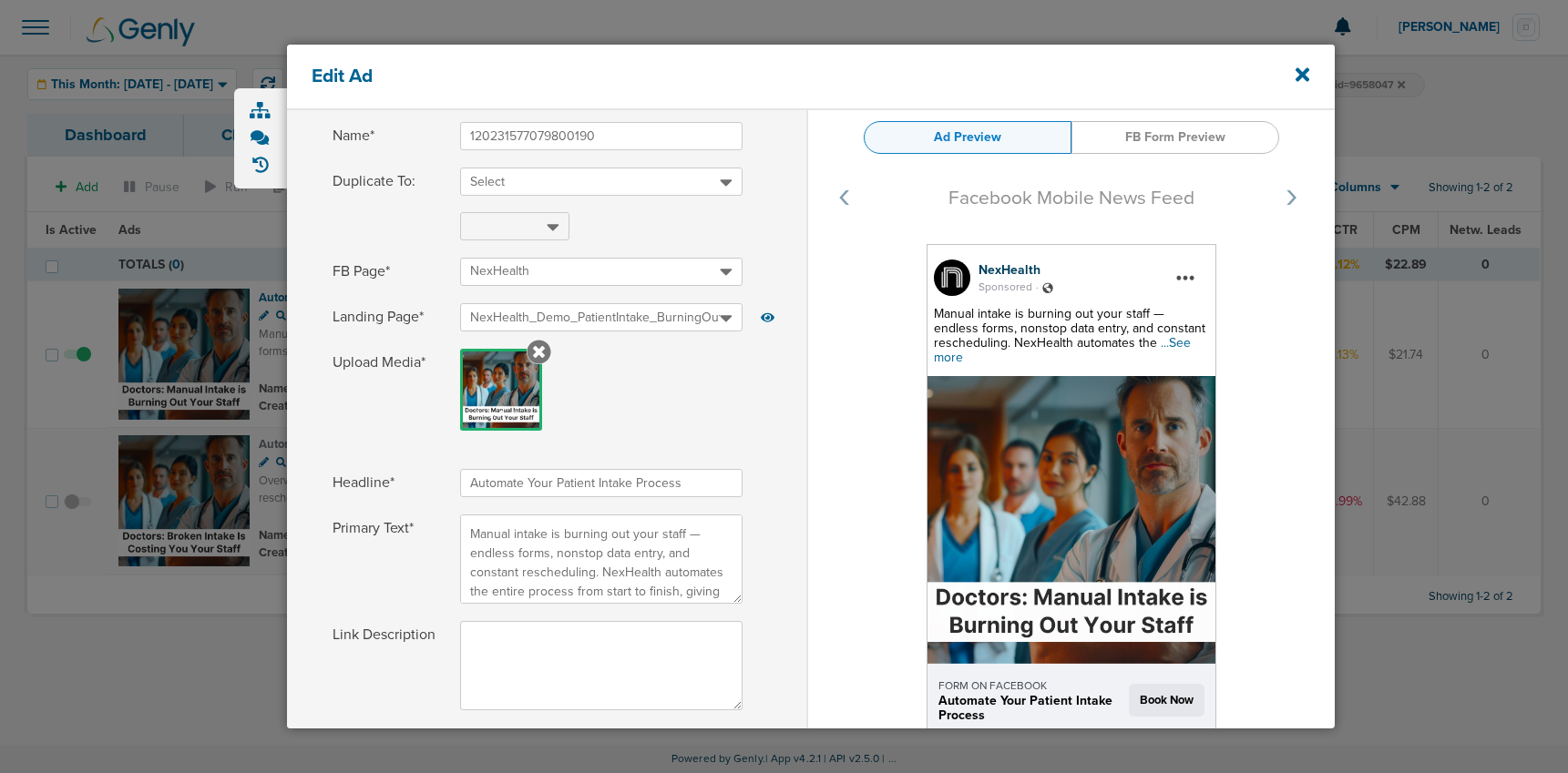
click at [1169, 341] on span "...See more" at bounding box center [1062, 350] width 257 height 30
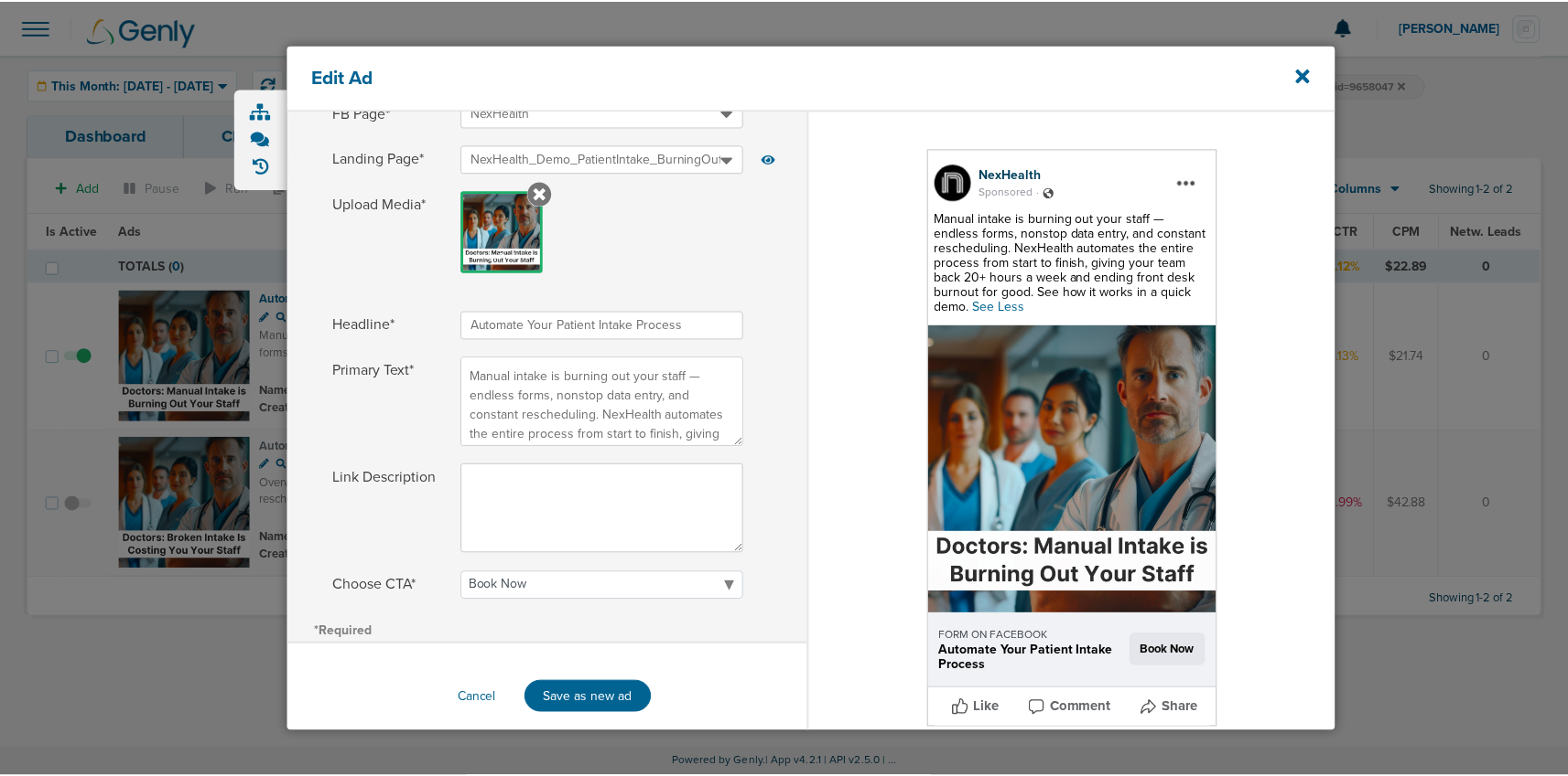
scroll to position [283, 0]
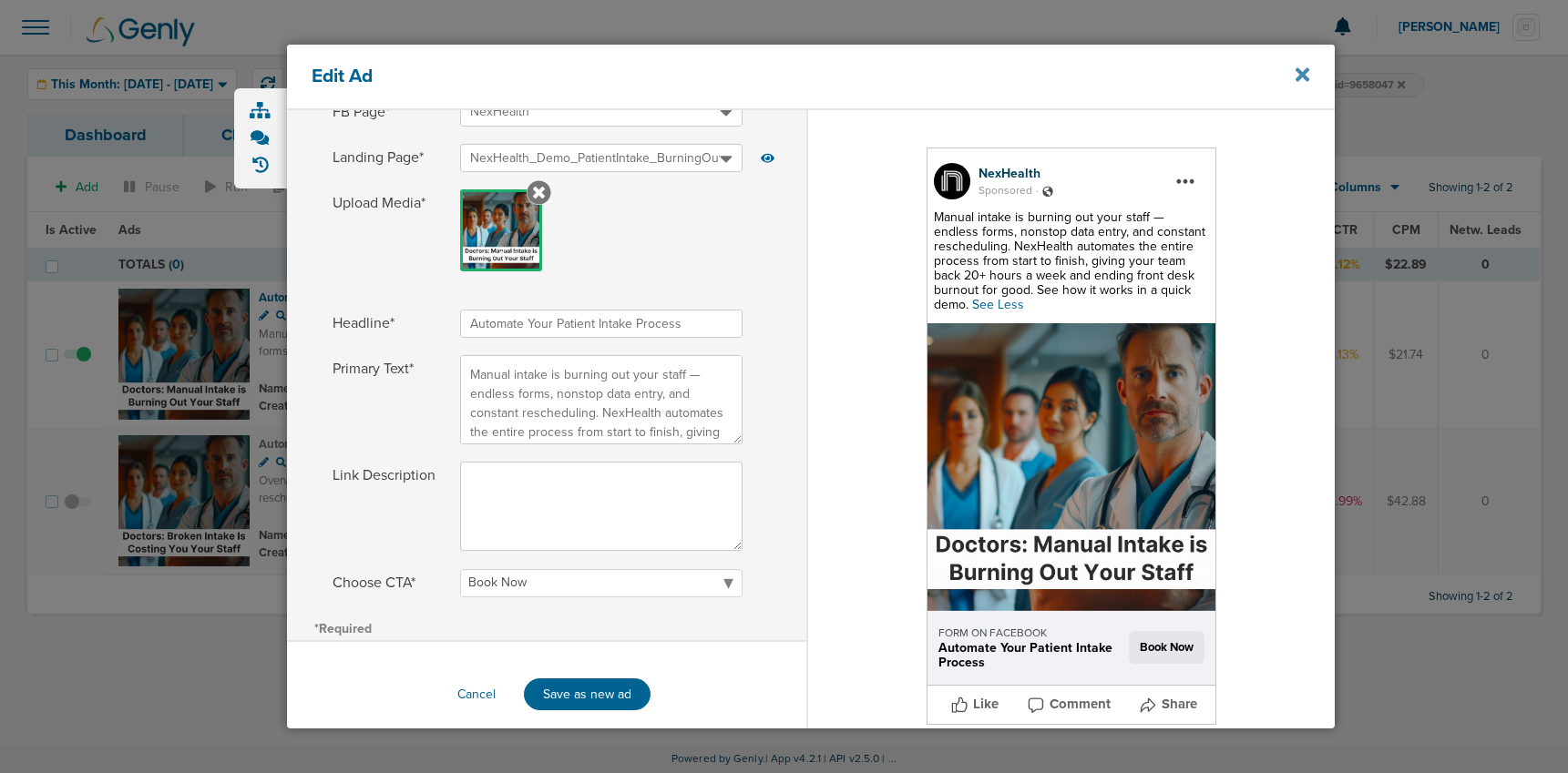
click at [1306, 72] on icon at bounding box center [1303, 75] width 14 height 14
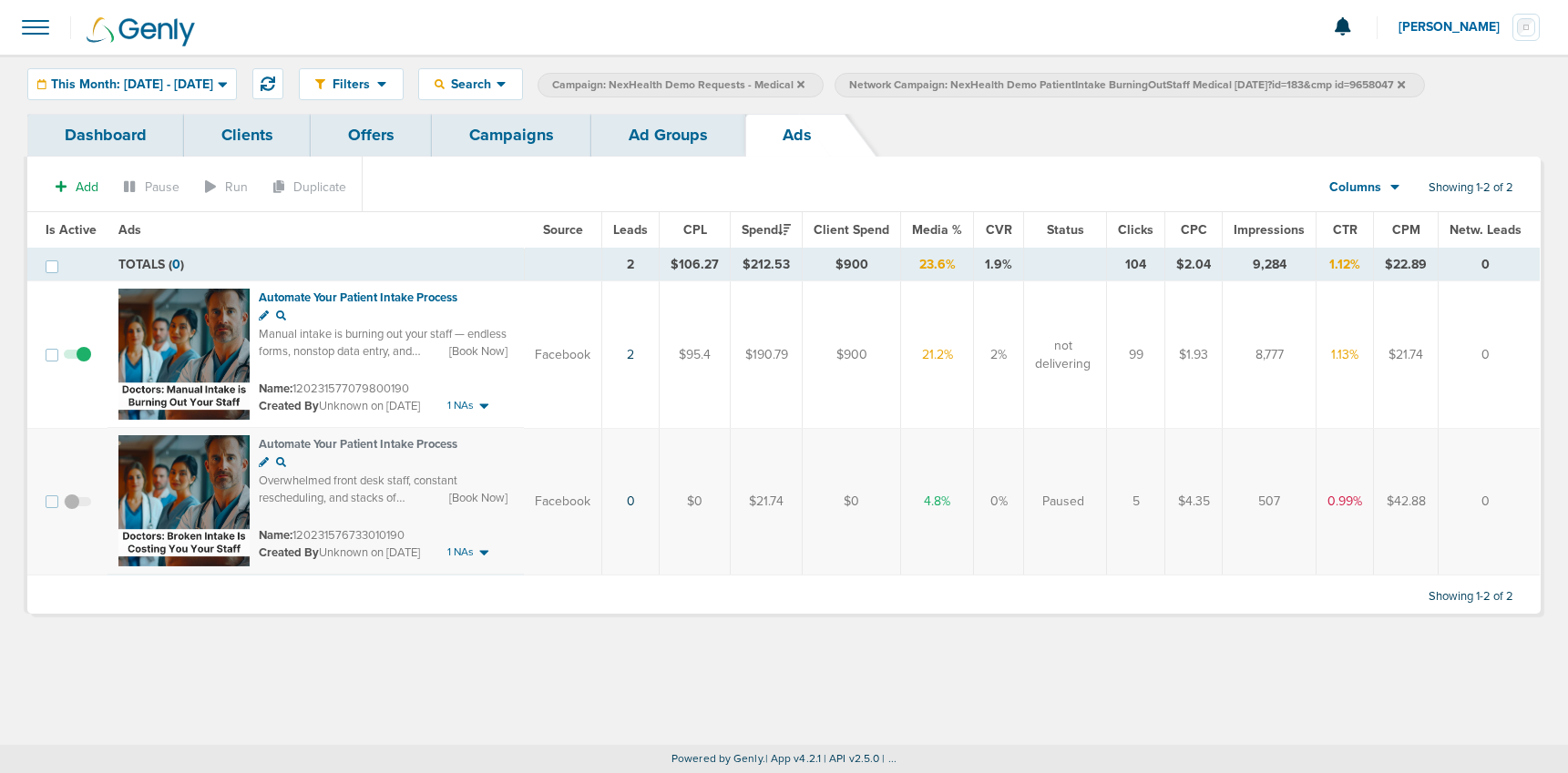
click at [478, 140] on link "Campaigns" at bounding box center [512, 135] width 160 height 43
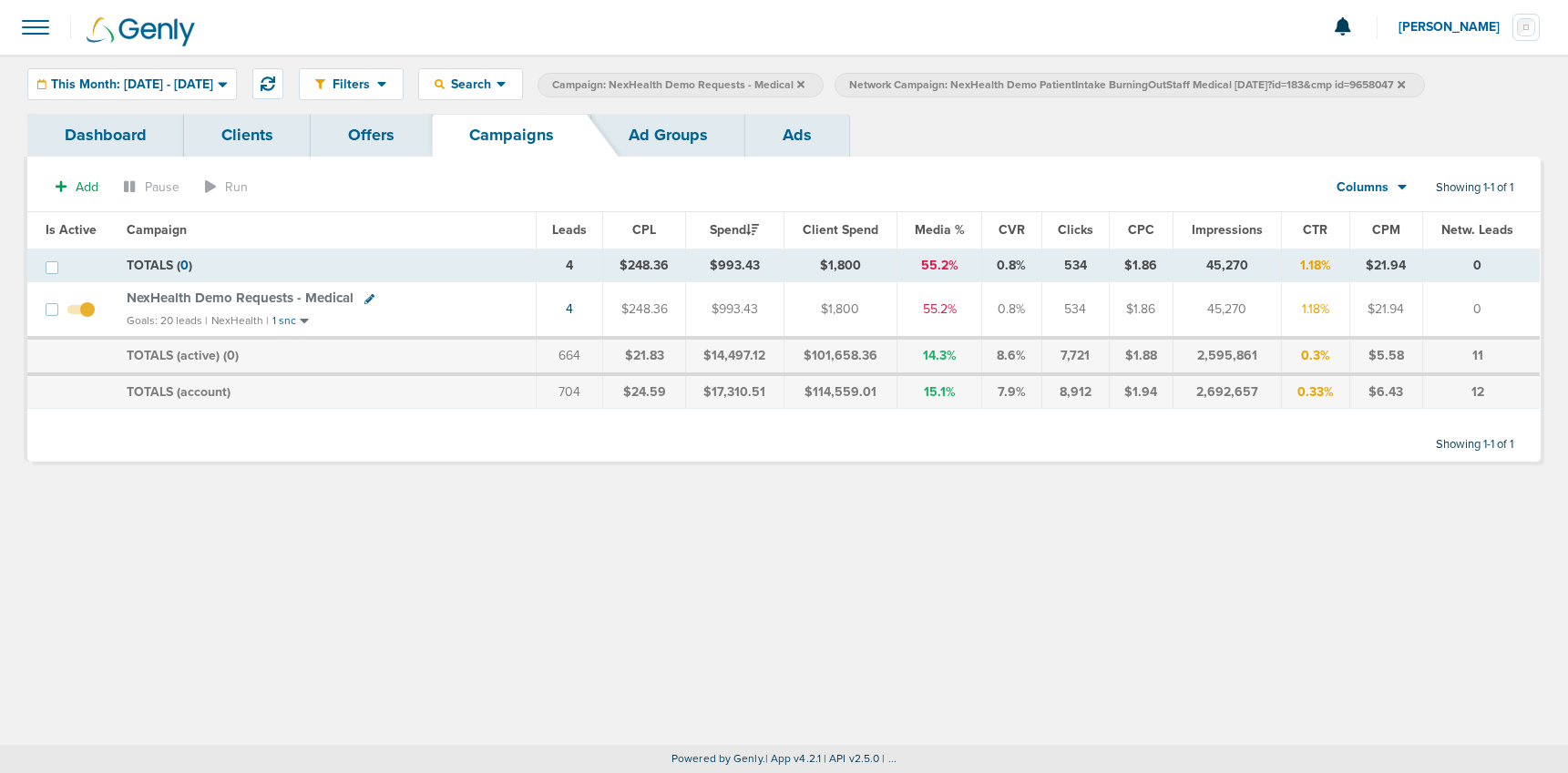
click at [1406, 85] on icon at bounding box center [1402, 84] width 7 height 7
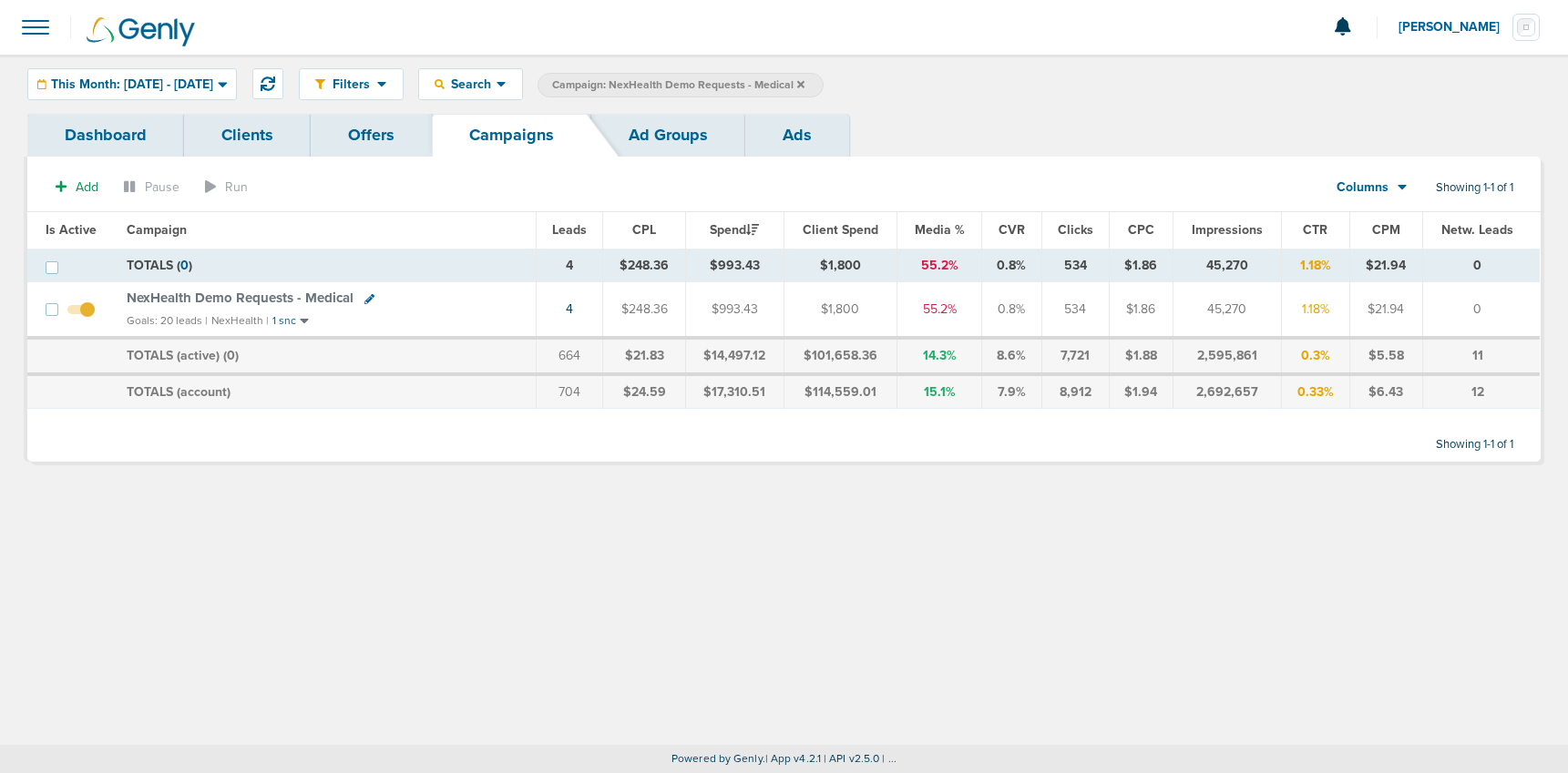
click at [805, 83] on icon at bounding box center [801, 85] width 7 height 11
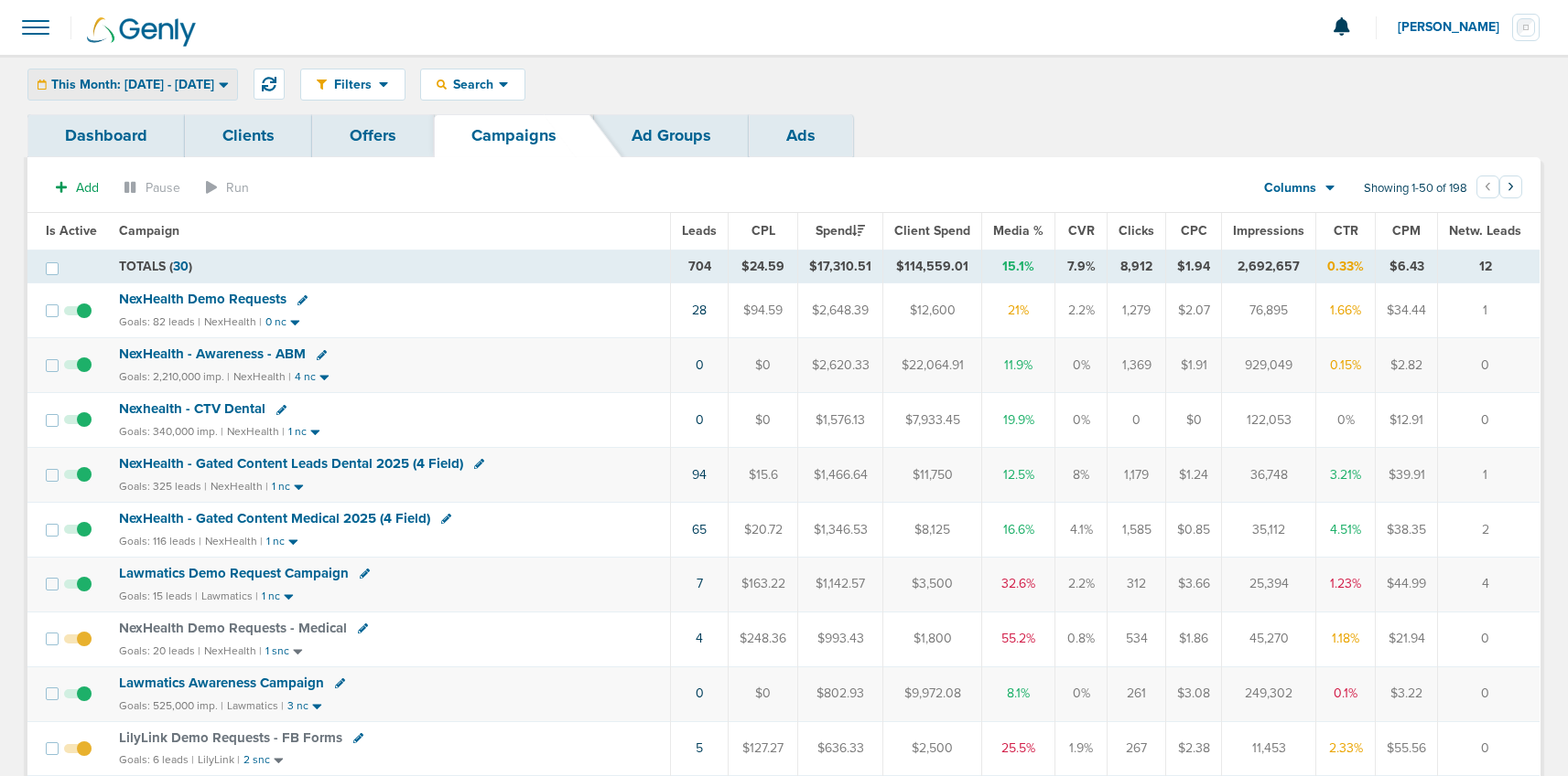
click at [136, 85] on span "This Month: [DATE] - [DATE]" at bounding box center [133, 85] width 163 height 13
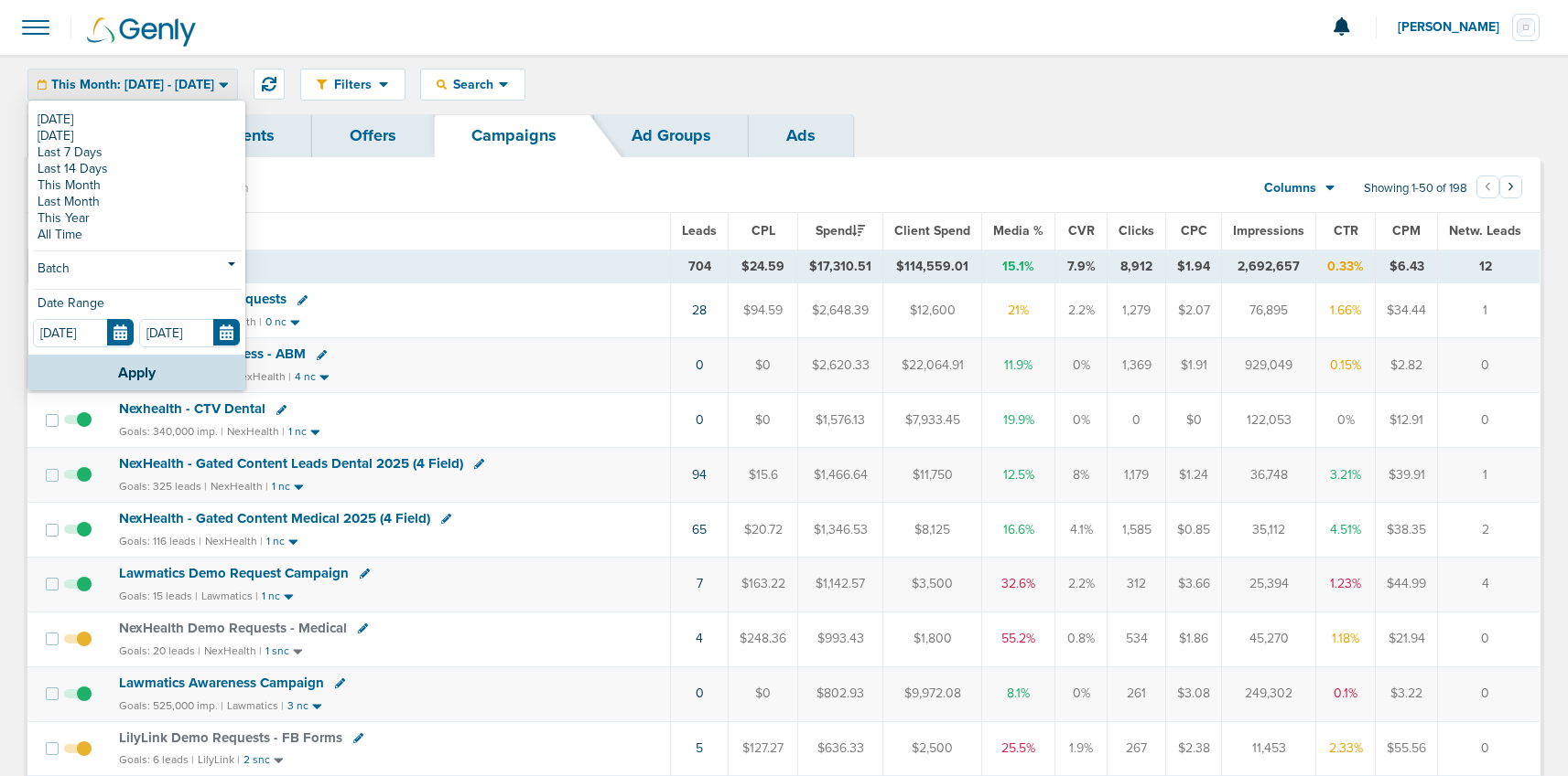
drag, startPoint x: 99, startPoint y: 154, endPoint x: 182, endPoint y: 142, distance: 83.9
click at [99, 154] on link "Last 7 Days" at bounding box center [137, 153] width 208 height 17
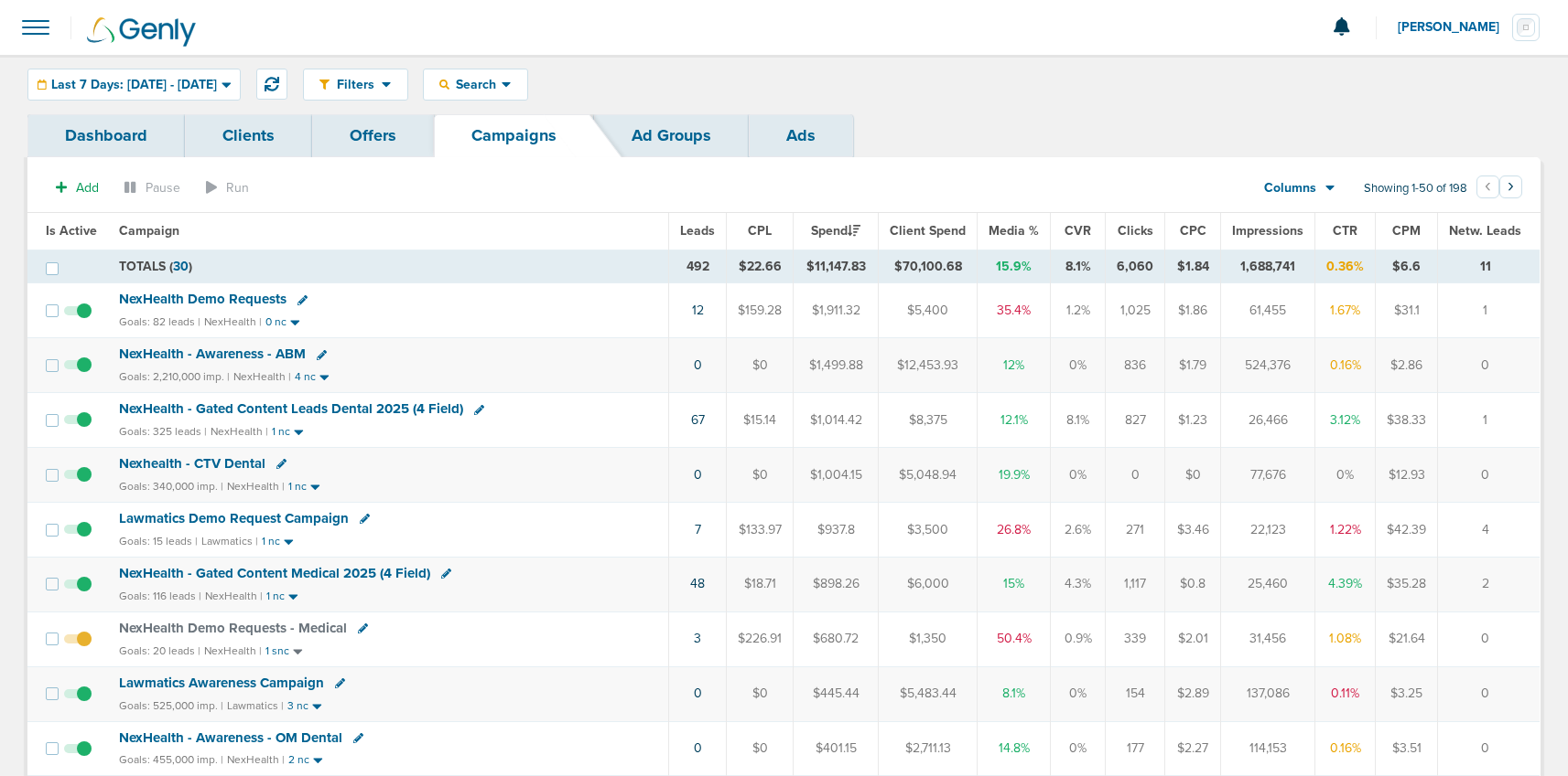
click at [511, 88] on div "Filters Active Only Settings Status Active Inactive Objectives MQL SQL Traffic …" at bounding box center [921, 84] width 1237 height 32
click at [502, 79] on span "Search" at bounding box center [475, 84] width 53 height 16
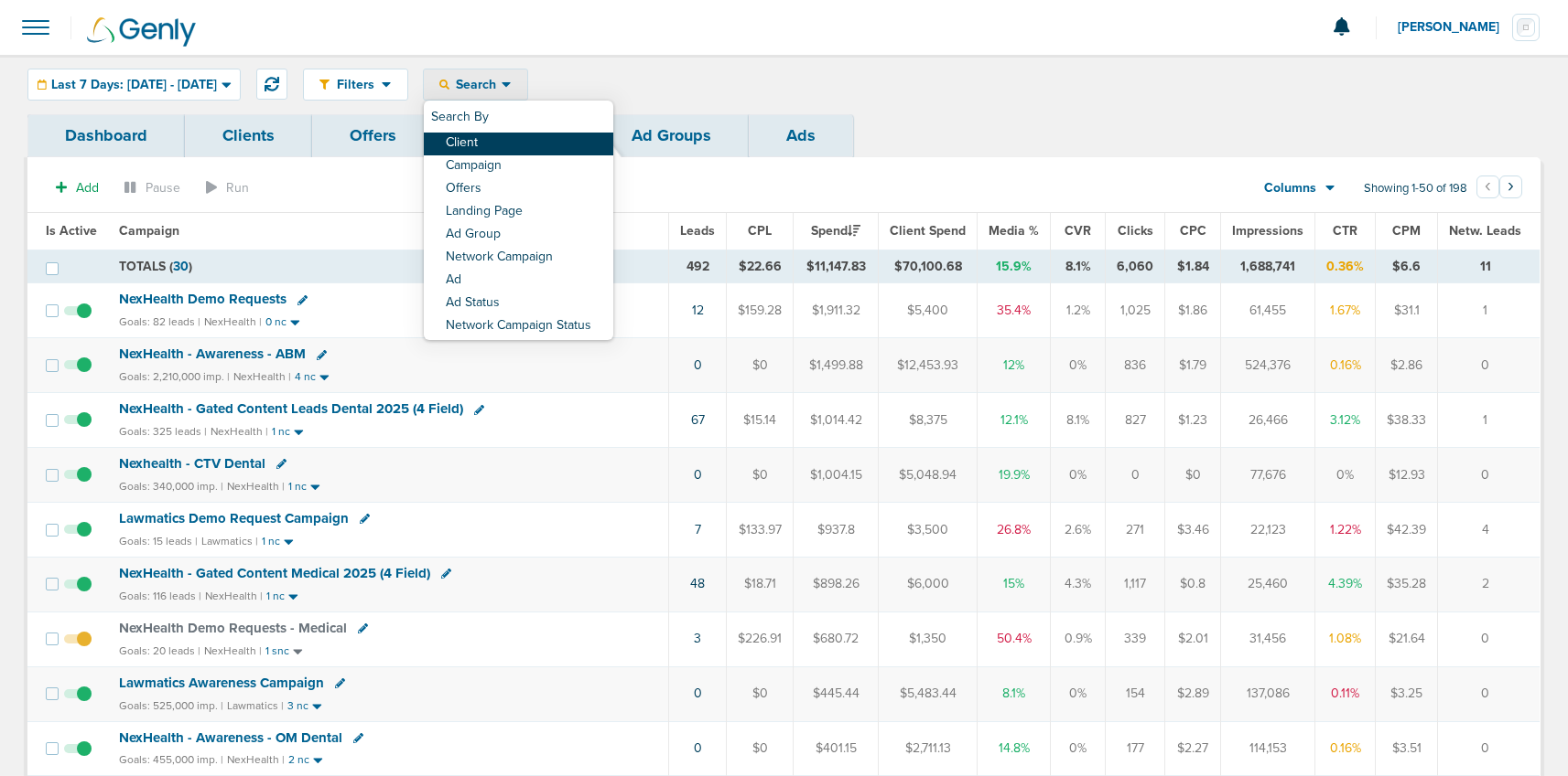
click at [533, 152] on link "Client" at bounding box center [519, 143] width 189 height 22
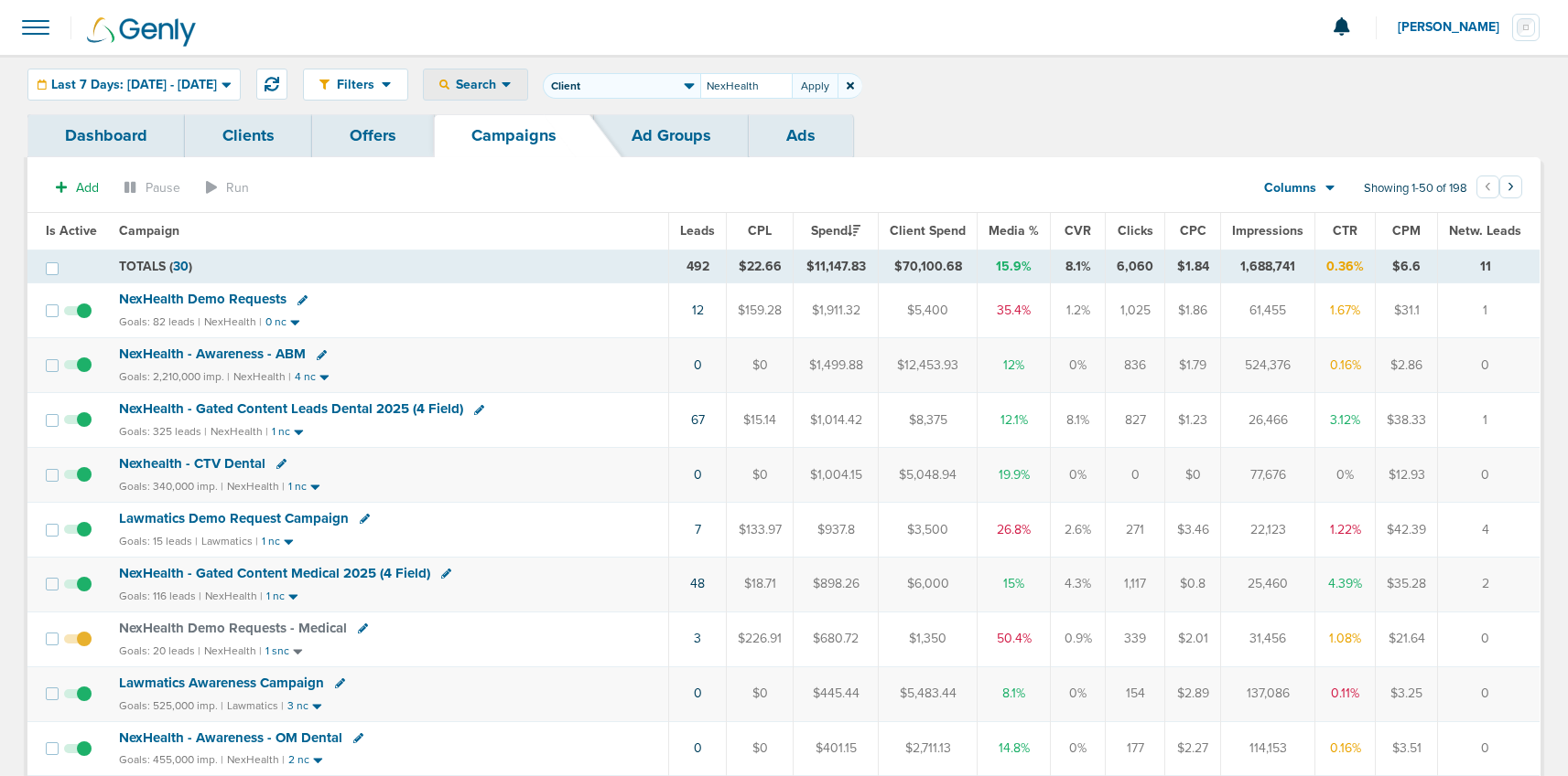
type input "NexHealth"
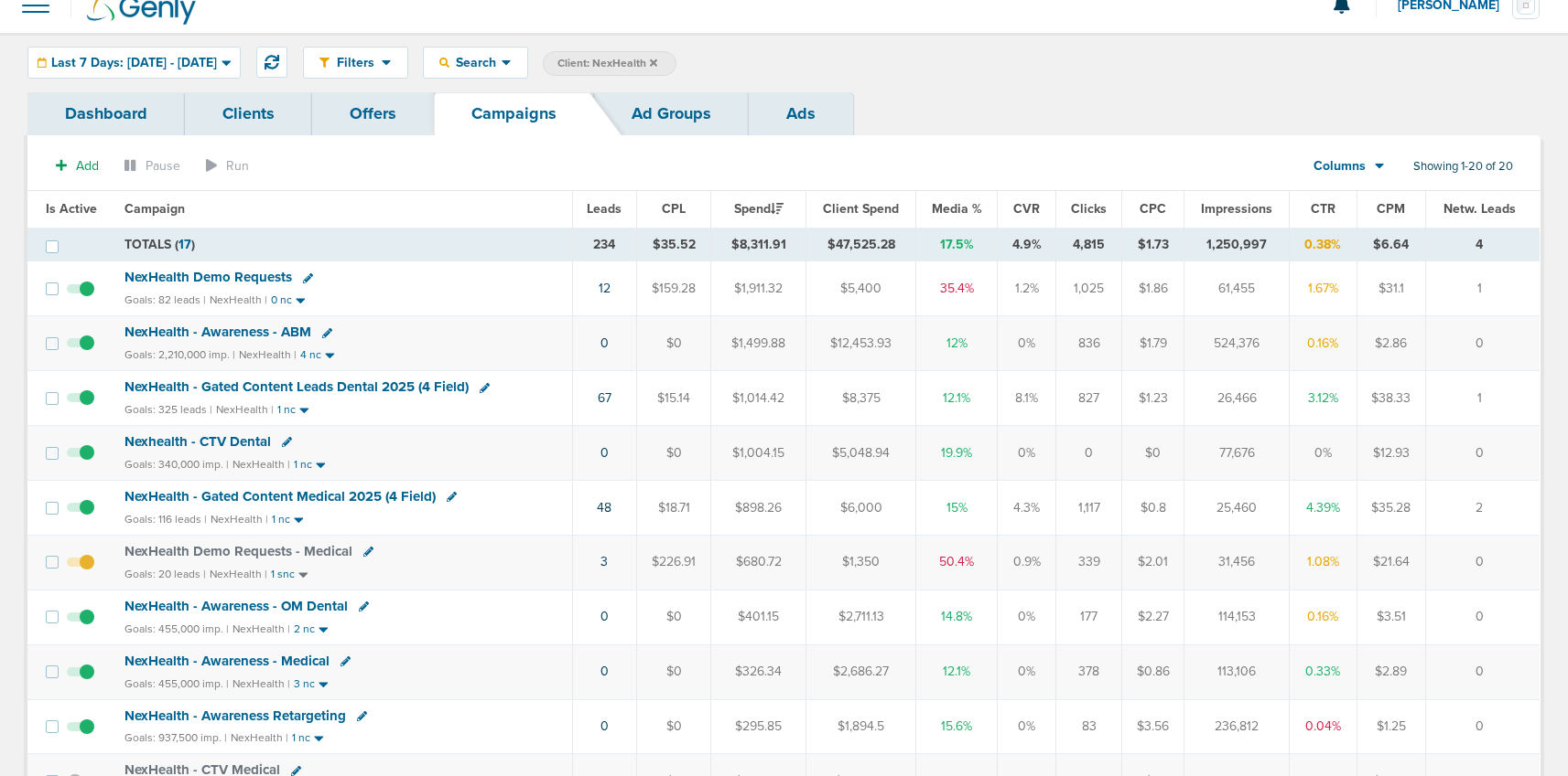
scroll to position [22, 0]
click at [335, 383] on span "NexHealth - Gated Content Leads Dental 2025 (4 Field)" at bounding box center [296, 386] width 344 height 17
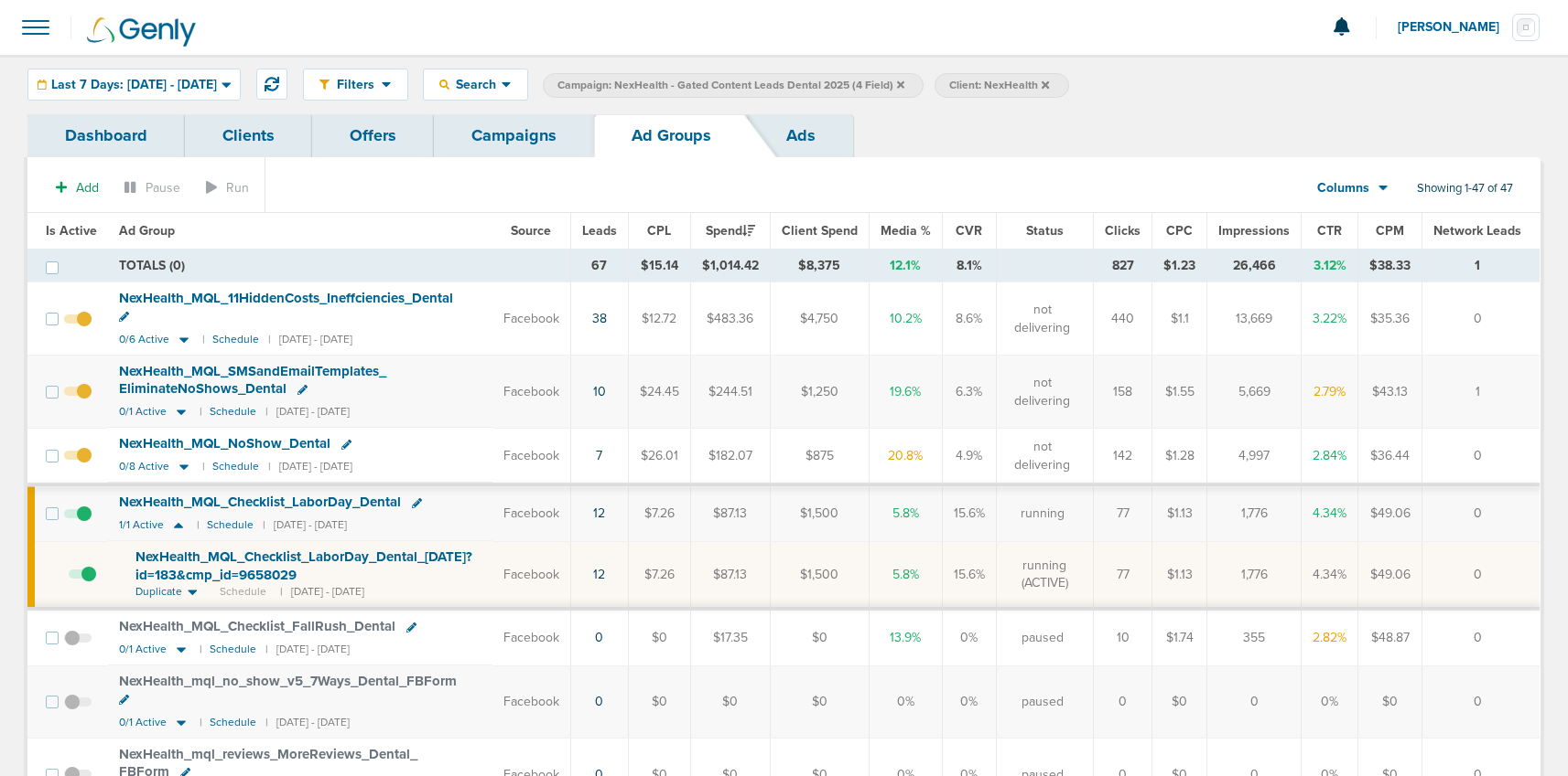
click at [512, 135] on link "Campaigns" at bounding box center [514, 136] width 160 height 43
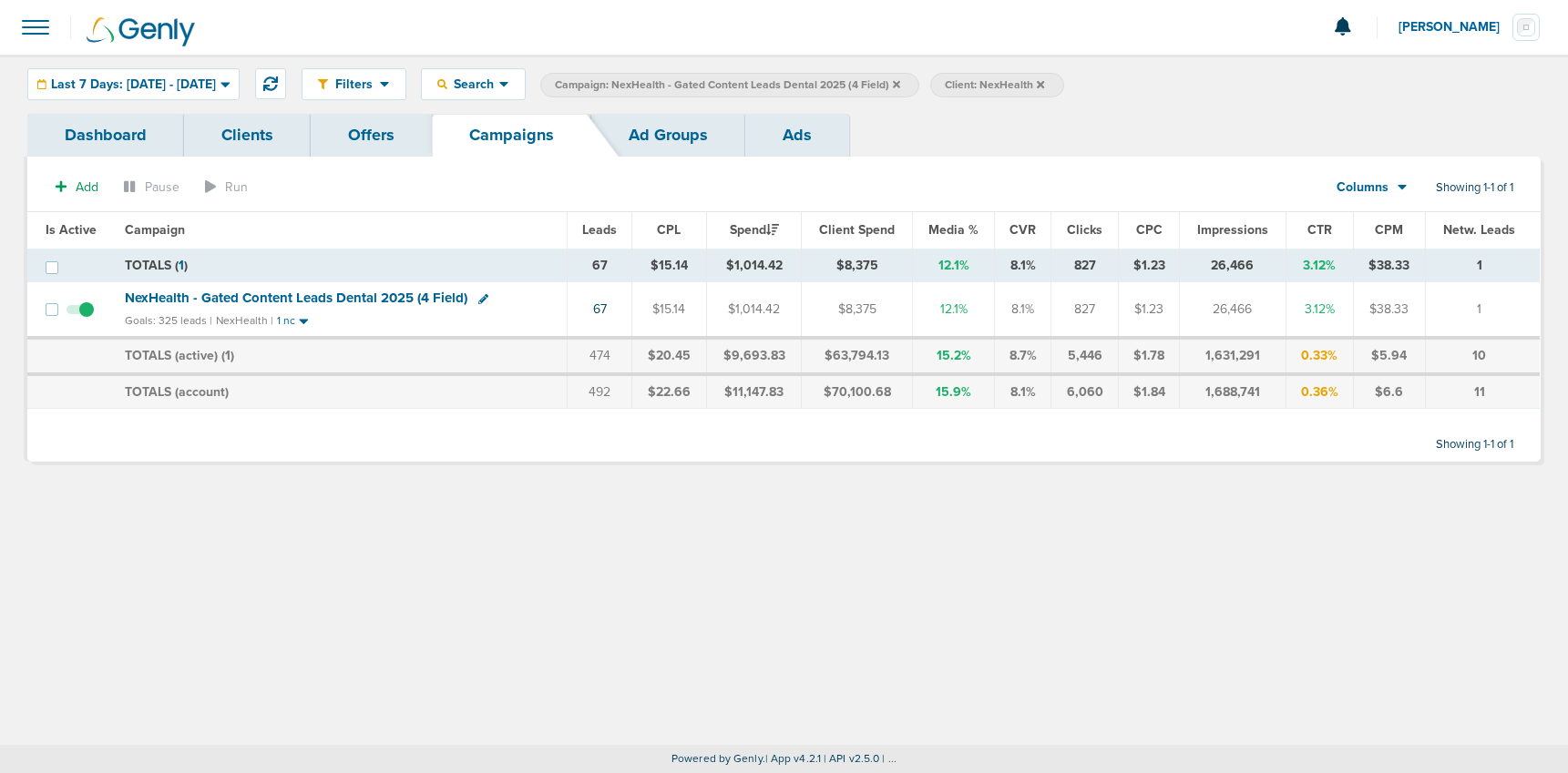
click at [900, 83] on icon at bounding box center [897, 84] width 7 height 7
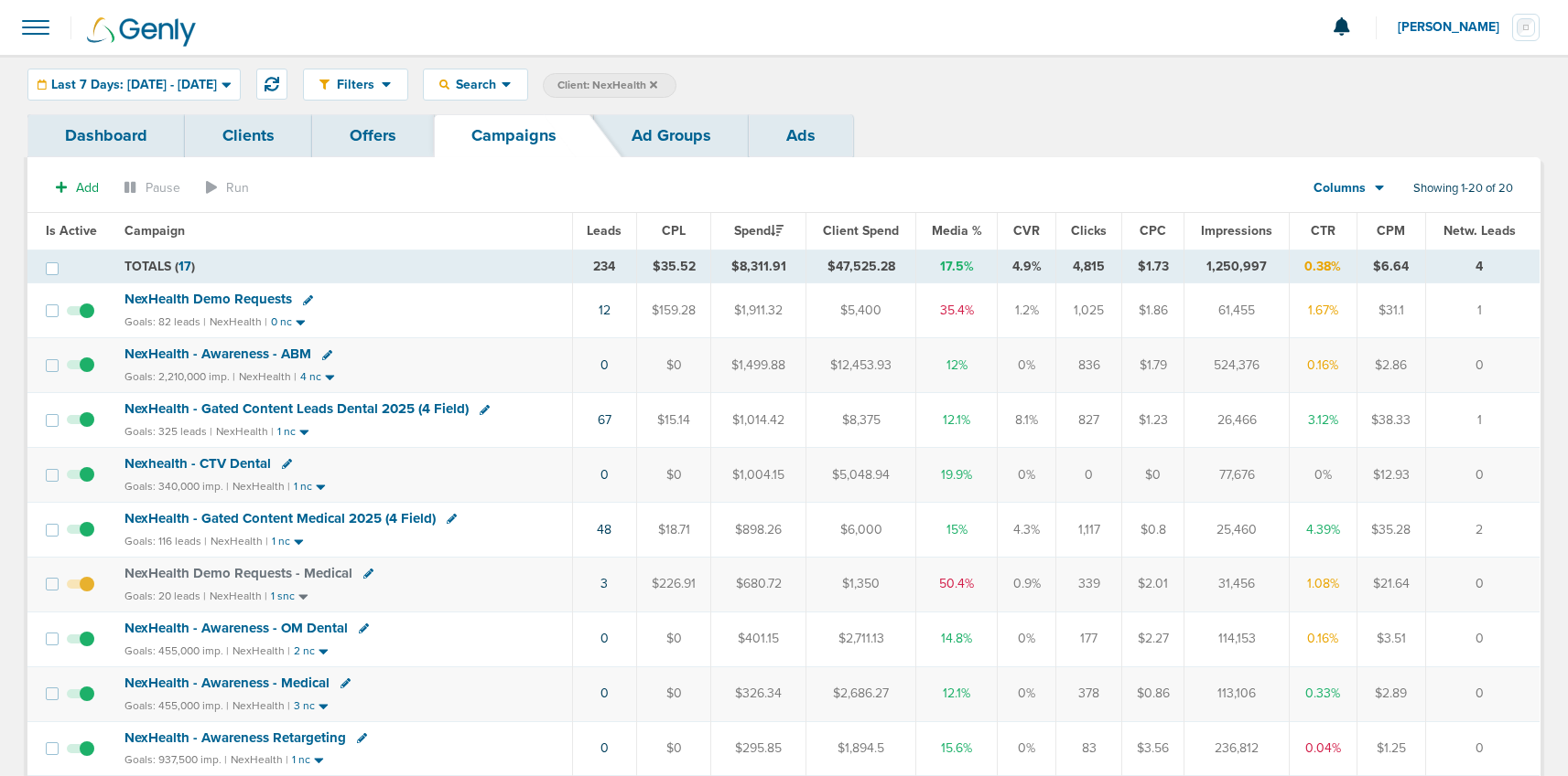
click at [234, 521] on span "NexHealth - Gated Content Medical 2025 (4 Field)" at bounding box center [280, 518] width 311 height 17
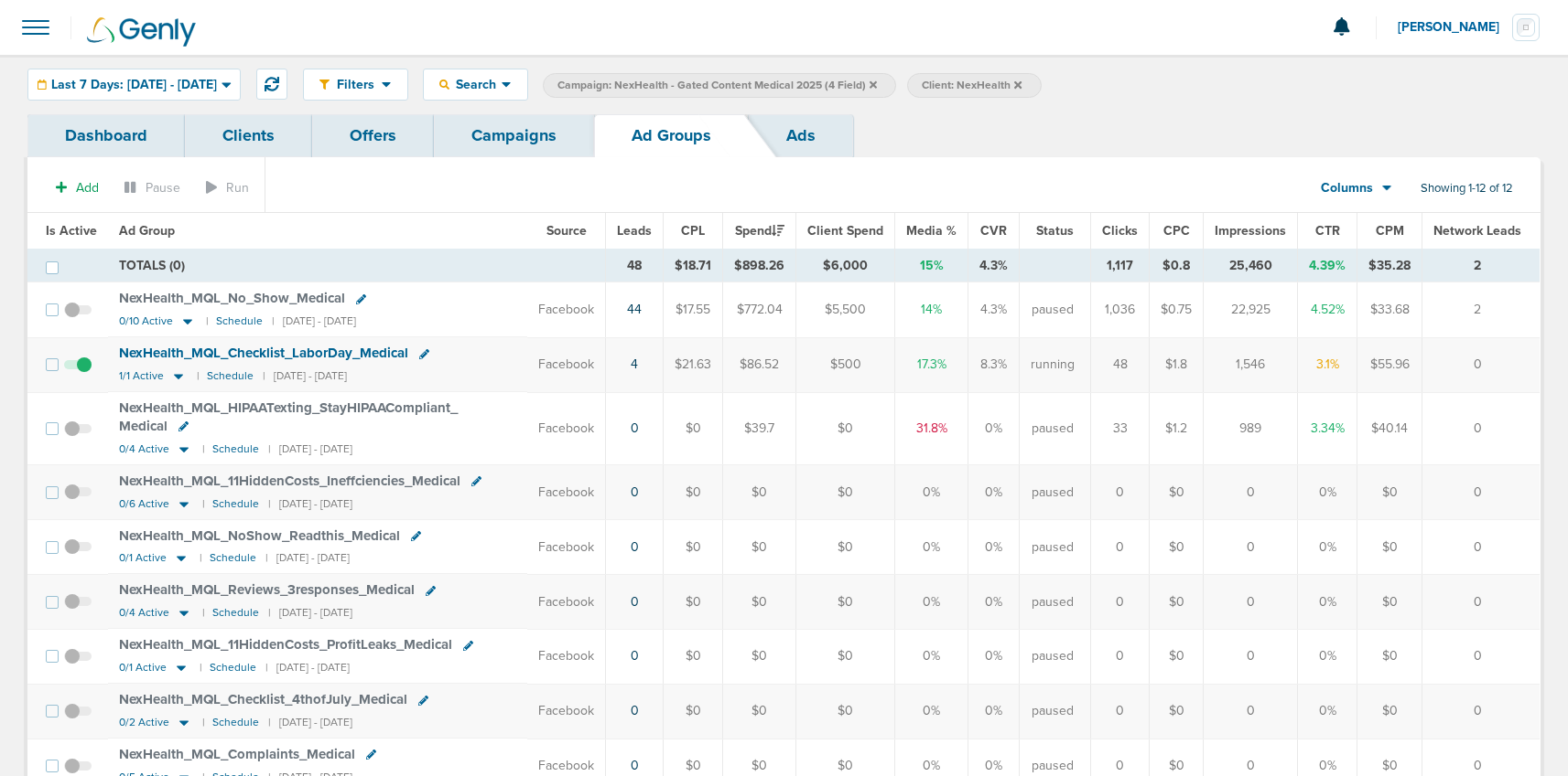
click at [499, 138] on link "Campaigns" at bounding box center [514, 136] width 160 height 43
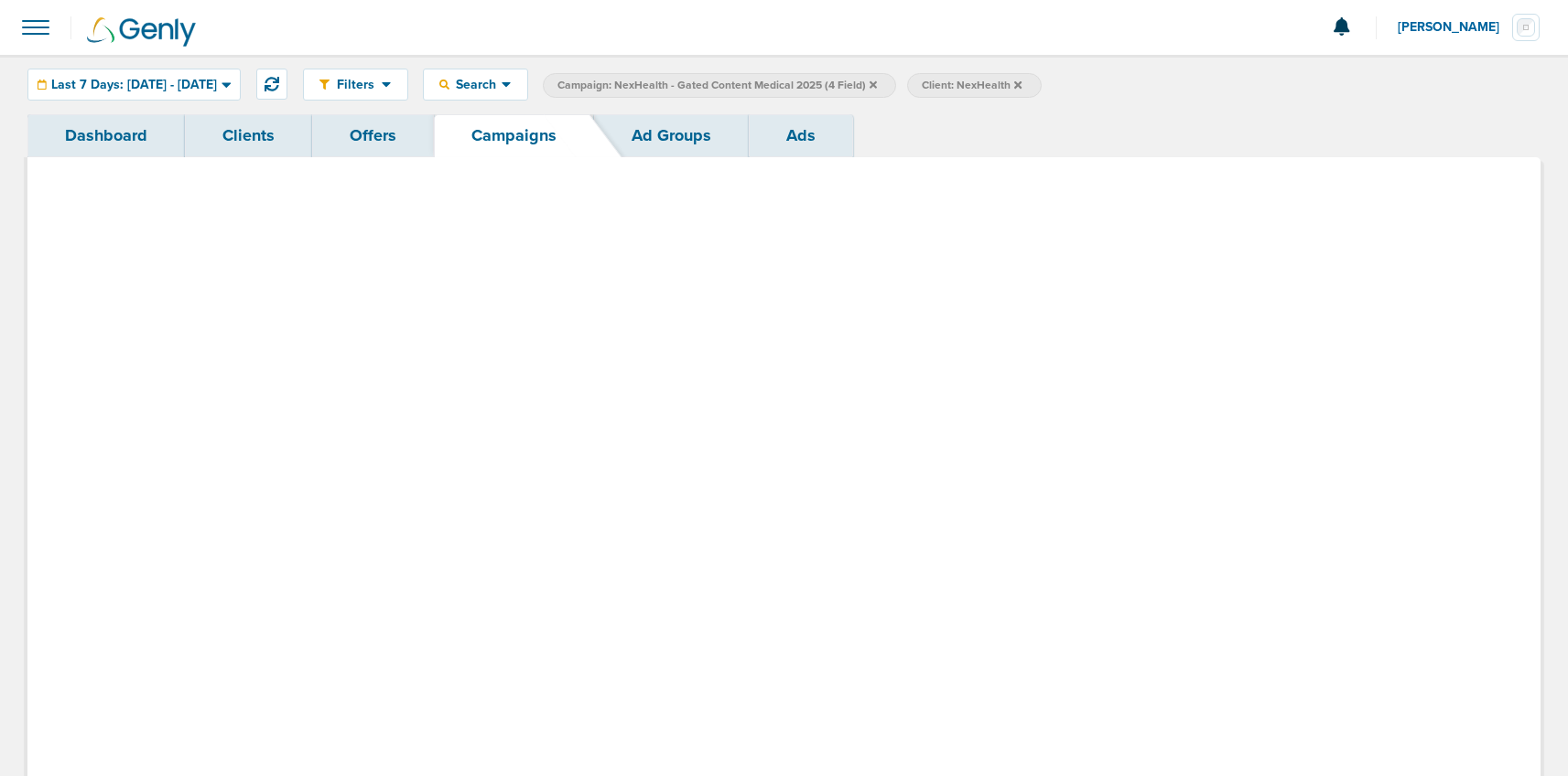
click at [499, 138] on link "Campaigns" at bounding box center [514, 136] width 160 height 43
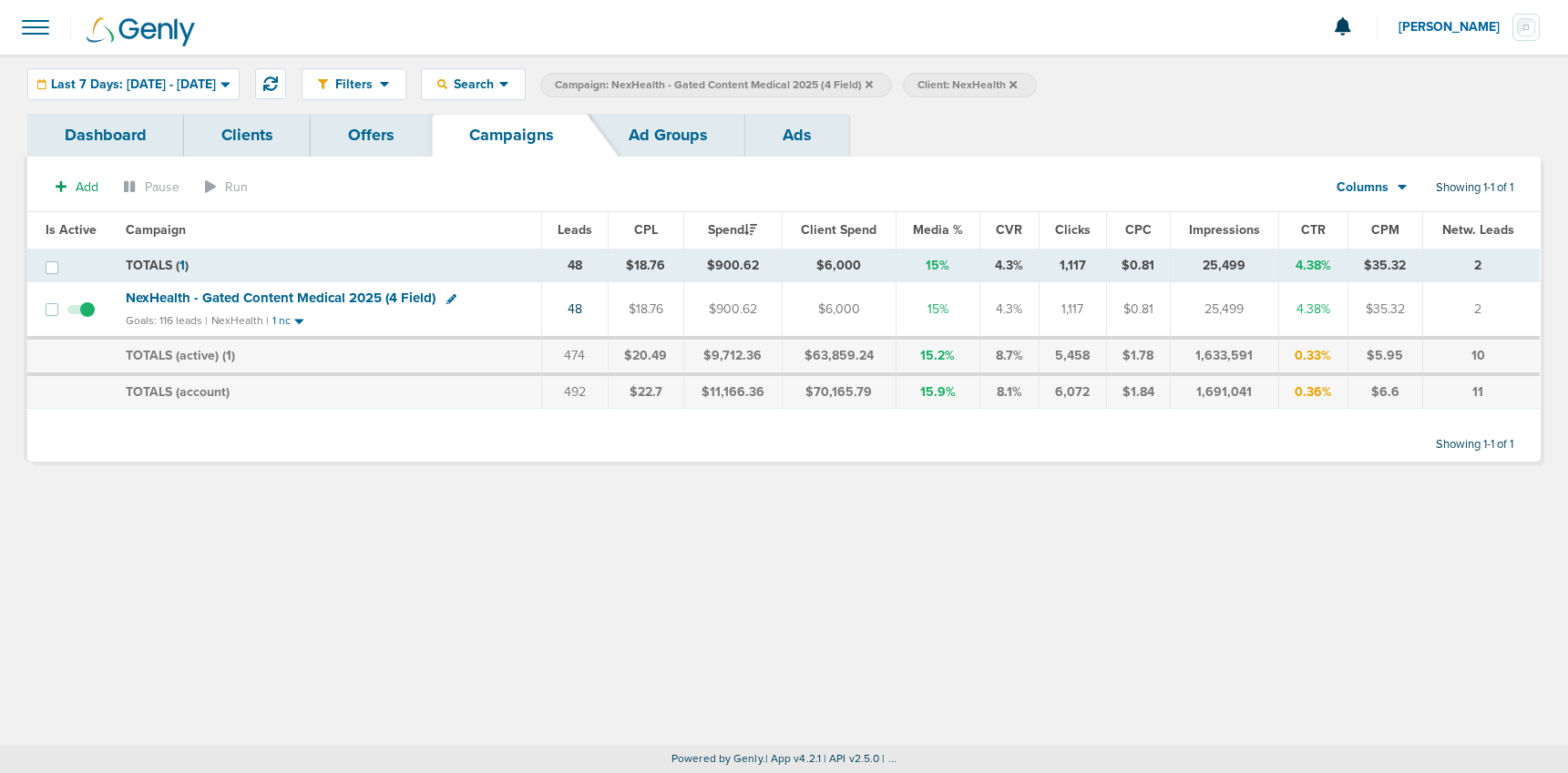
click at [873, 90] on icon at bounding box center [869, 85] width 7 height 11
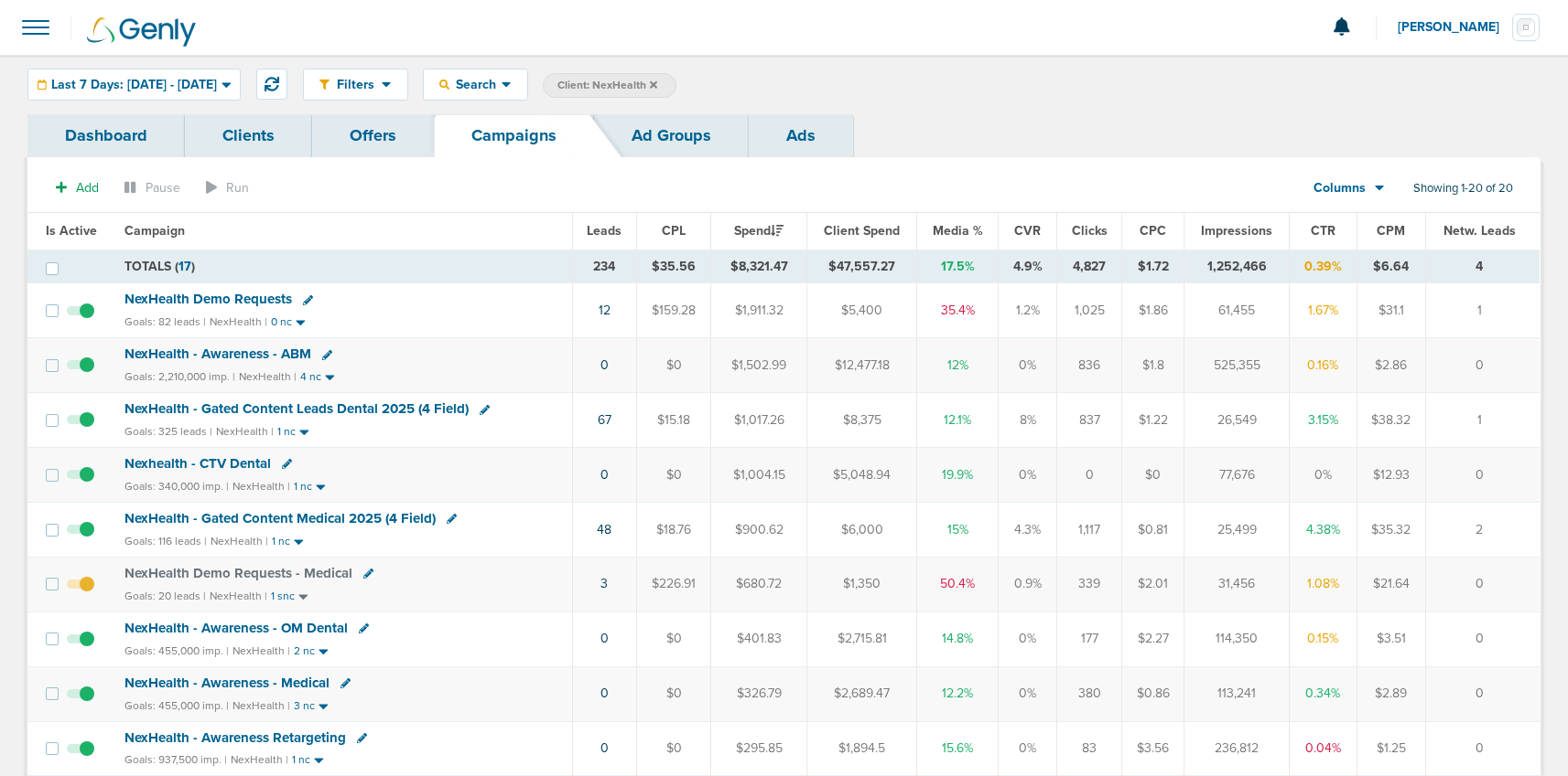
click at [657, 81] on icon at bounding box center [654, 85] width 8 height 11
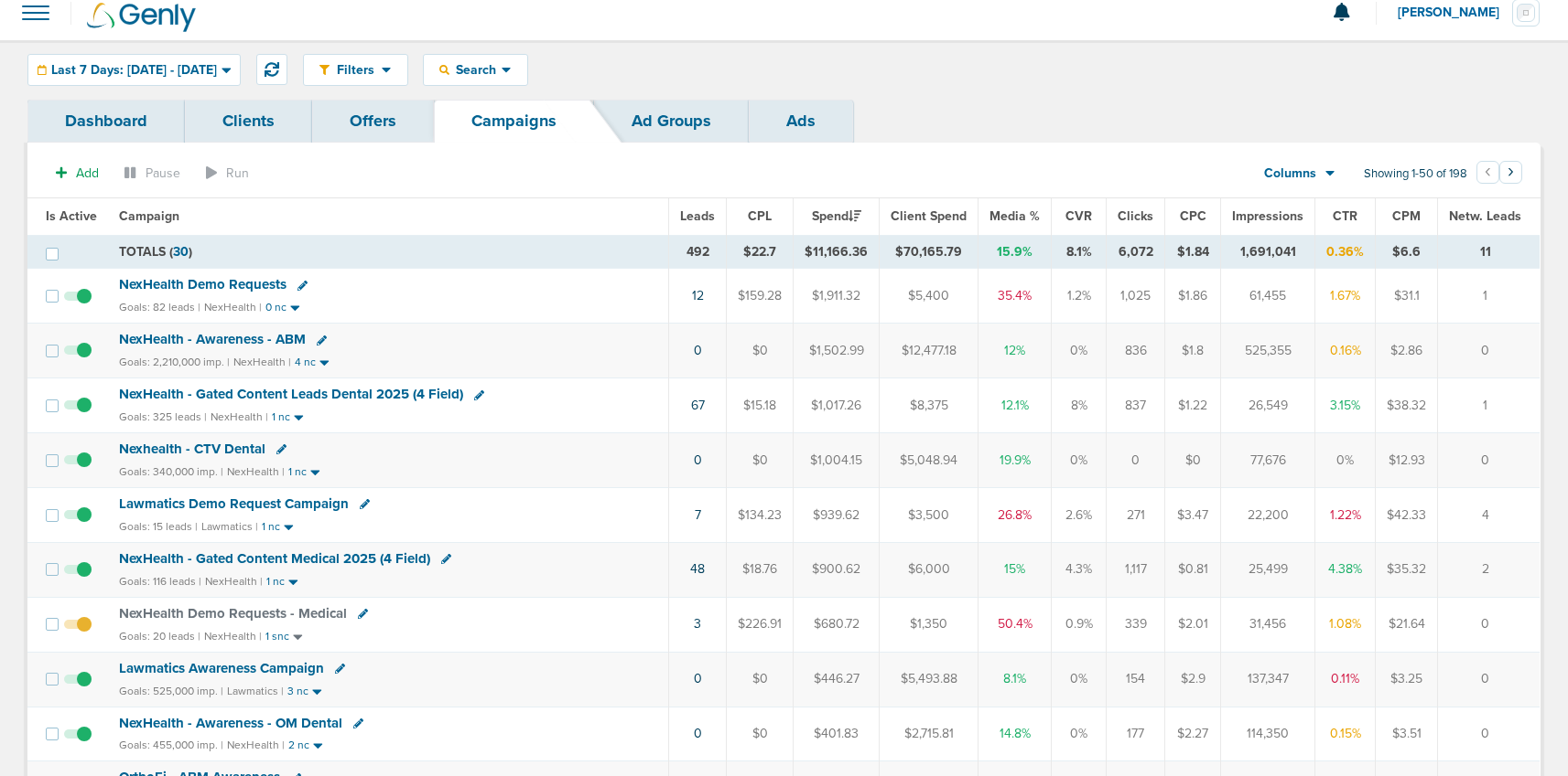
scroll to position [18, 0]
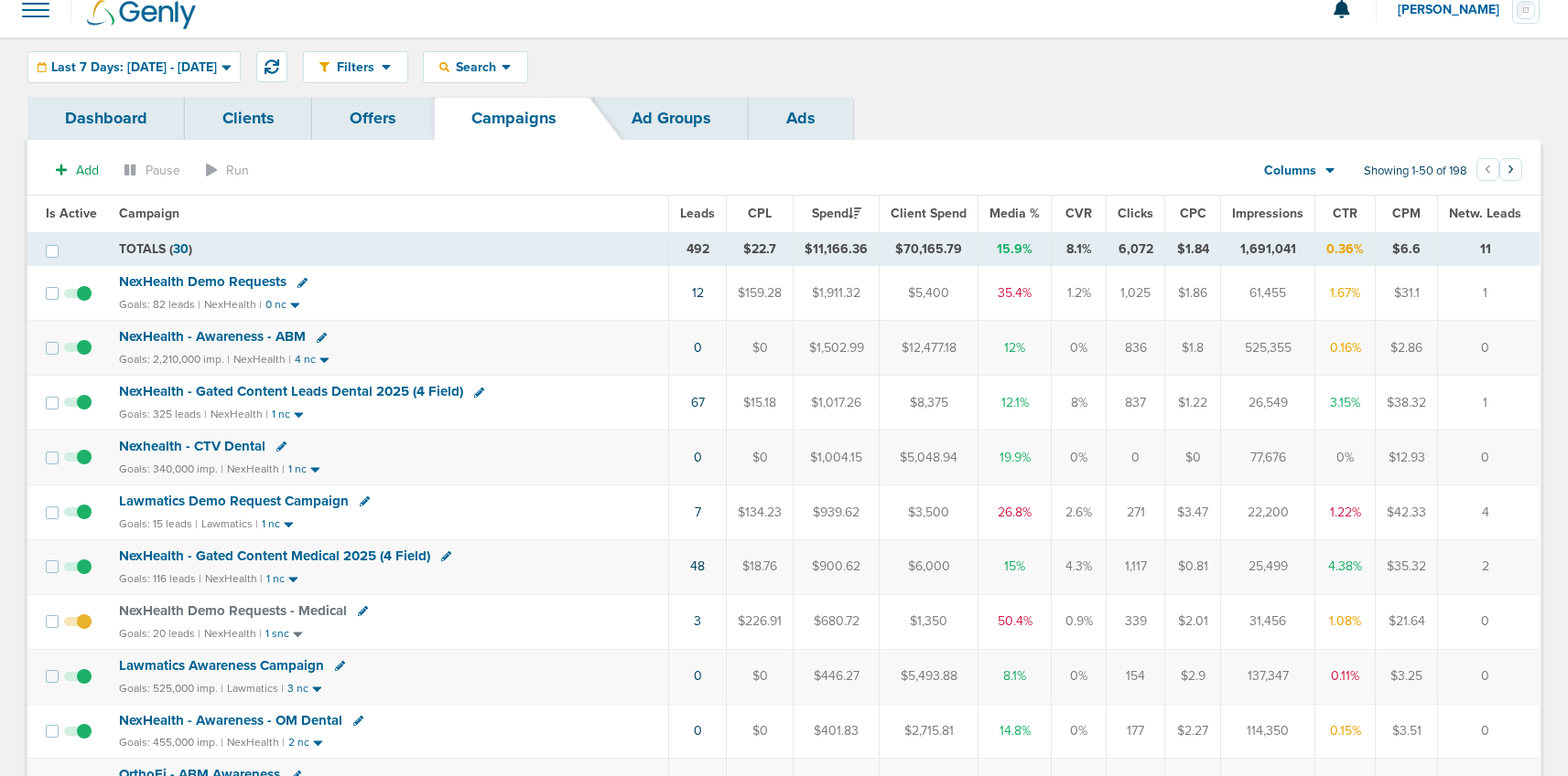
click at [148, 282] on span "NexHealth Demo Requests" at bounding box center [203, 282] width 168 height 17
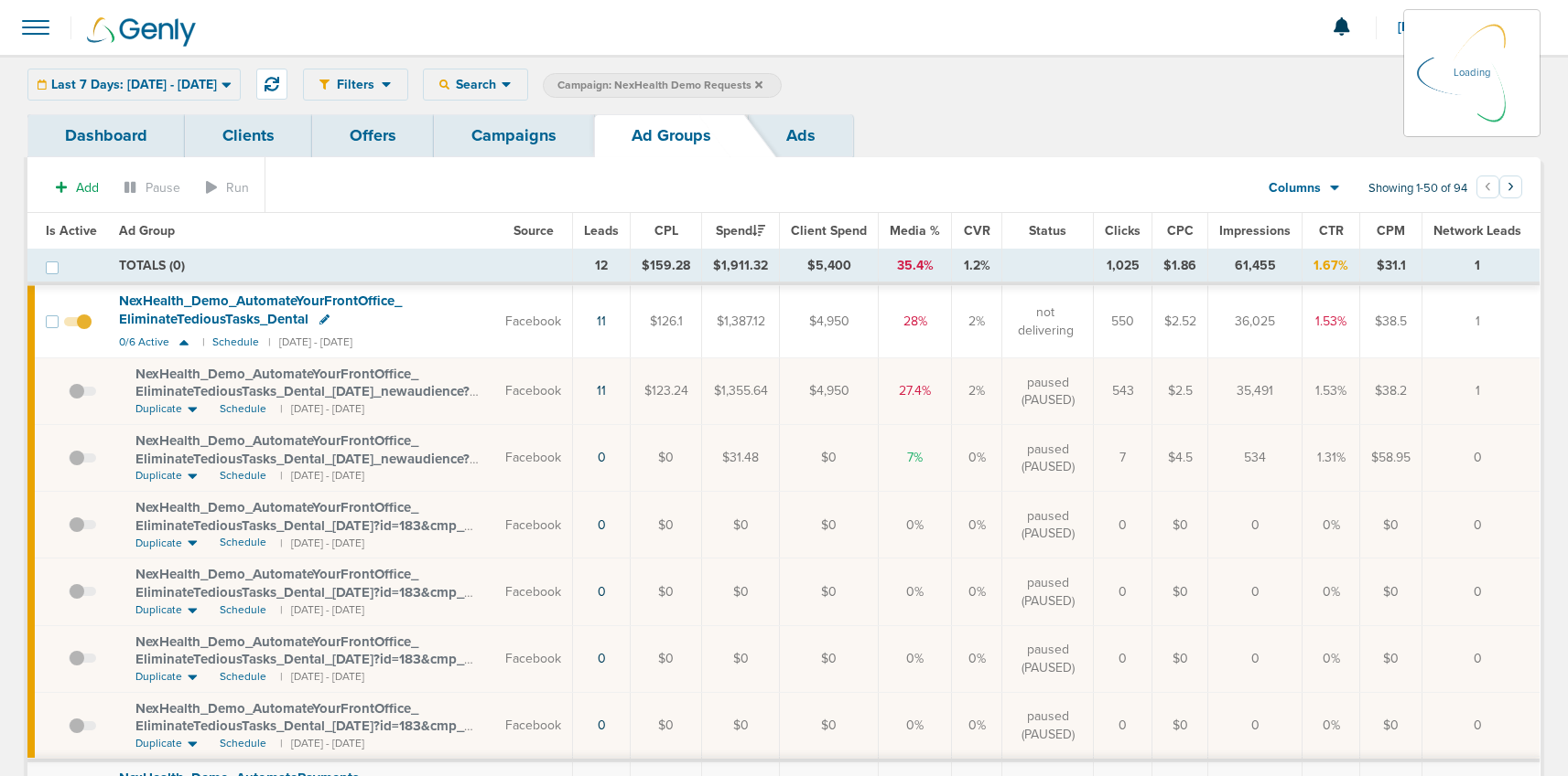
click at [121, 85] on div "Last 7 Days: [DATE] - [DATE] [DATE] [DATE] Last 7 Days Last 14 Days This Month …" at bounding box center [133, 84] width 213 height 32
click at [124, 83] on div "Last 7 Days: [DATE] - [DATE] [DATE] [DATE] Last 7 Days Last 14 Days This Month …" at bounding box center [133, 84] width 213 height 32
click at [181, 83] on div "Last 7 Days: [DATE] - [DATE] [DATE] [DATE] Last 7 Days Last 14 Days This Month …" at bounding box center [133, 84] width 213 height 32
click at [234, 90] on div "Last 7 Days: [DATE] - [DATE] [DATE] [DATE] Last 7 Days Last 14 Days This Month …" at bounding box center [133, 83] width 213 height 32
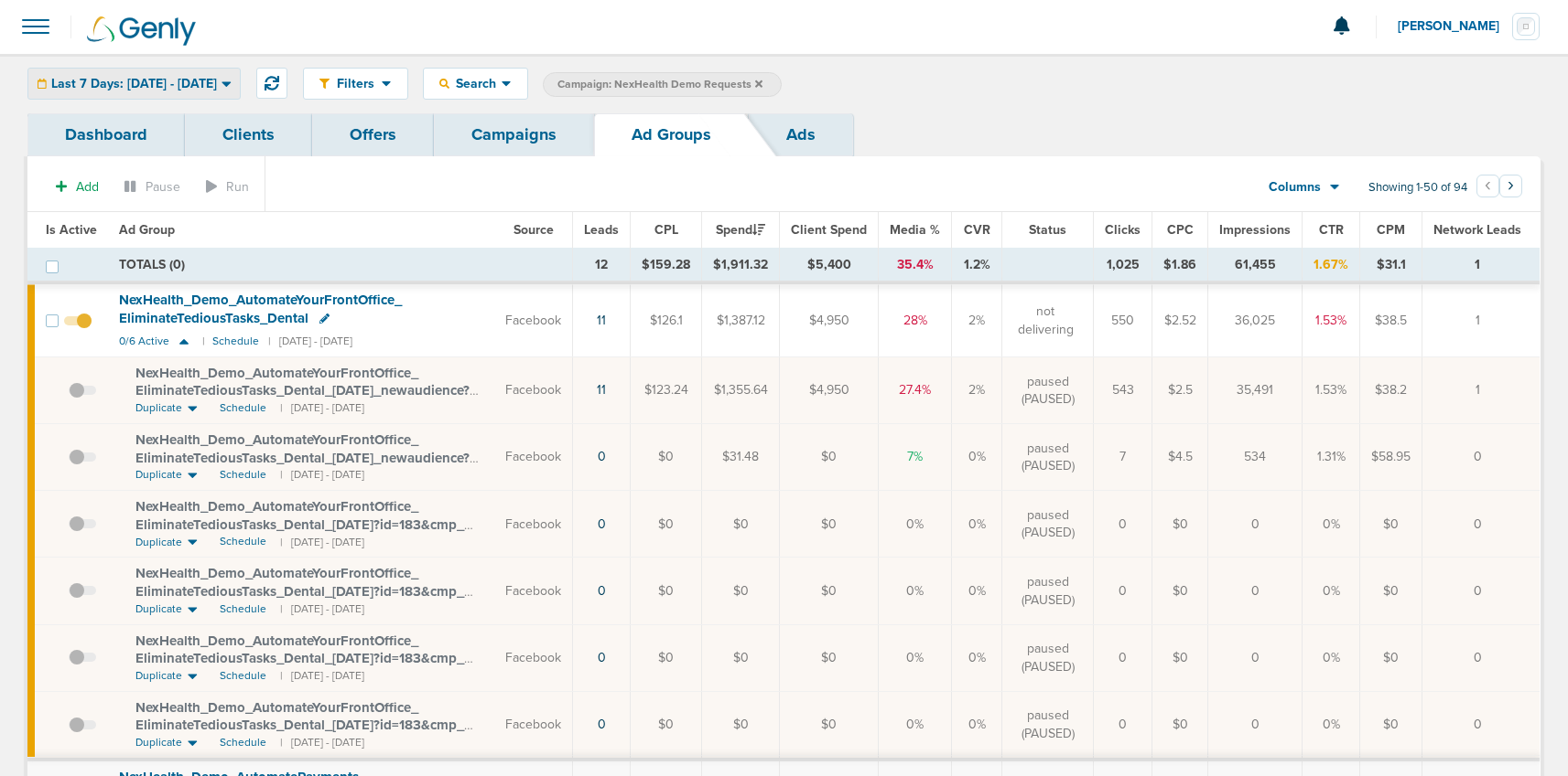
click at [217, 86] on span "Last 7 Days: [DATE] - [DATE]" at bounding box center [134, 84] width 166 height 13
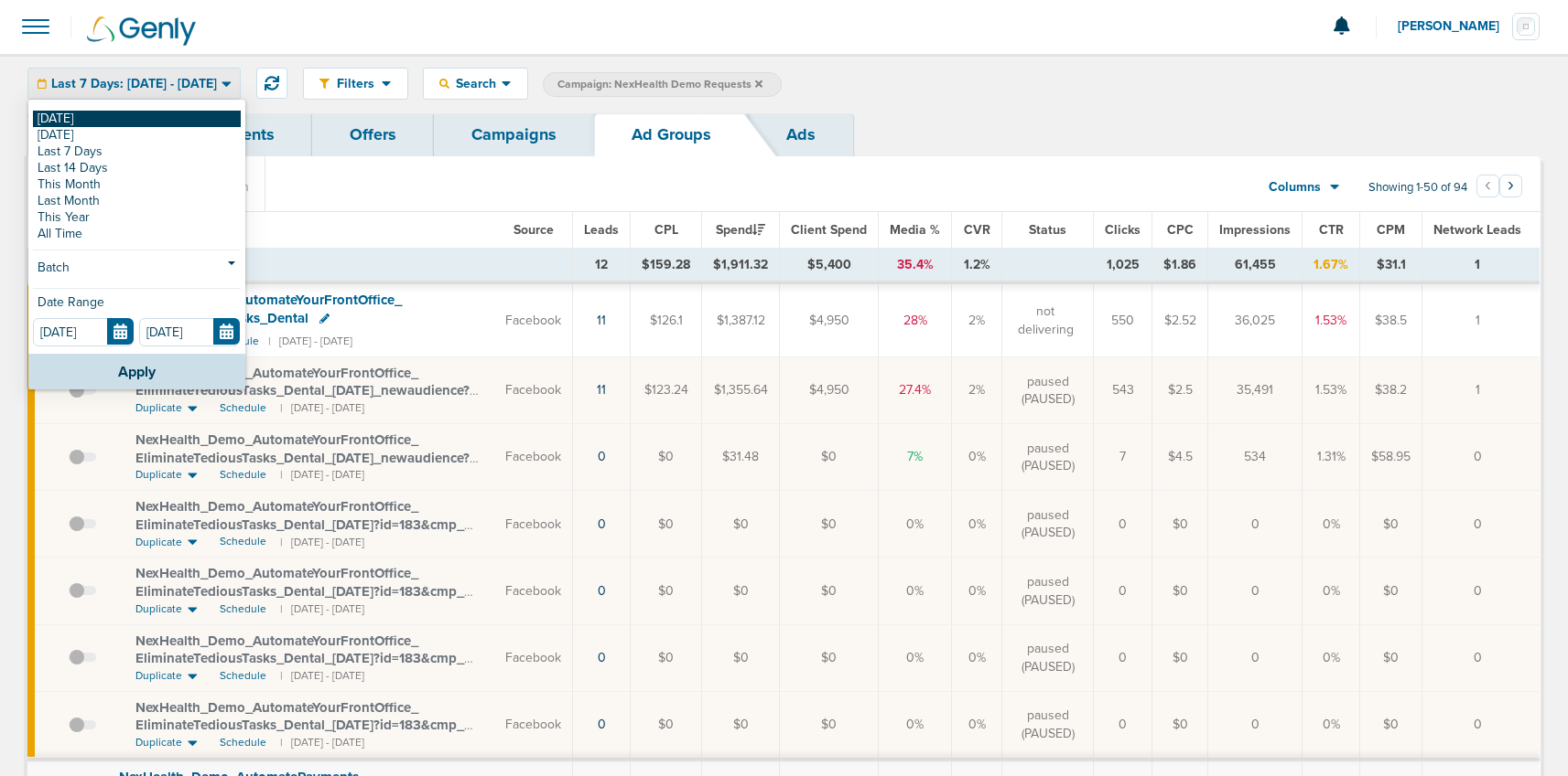
click at [178, 113] on link "[DATE]" at bounding box center [137, 119] width 208 height 17
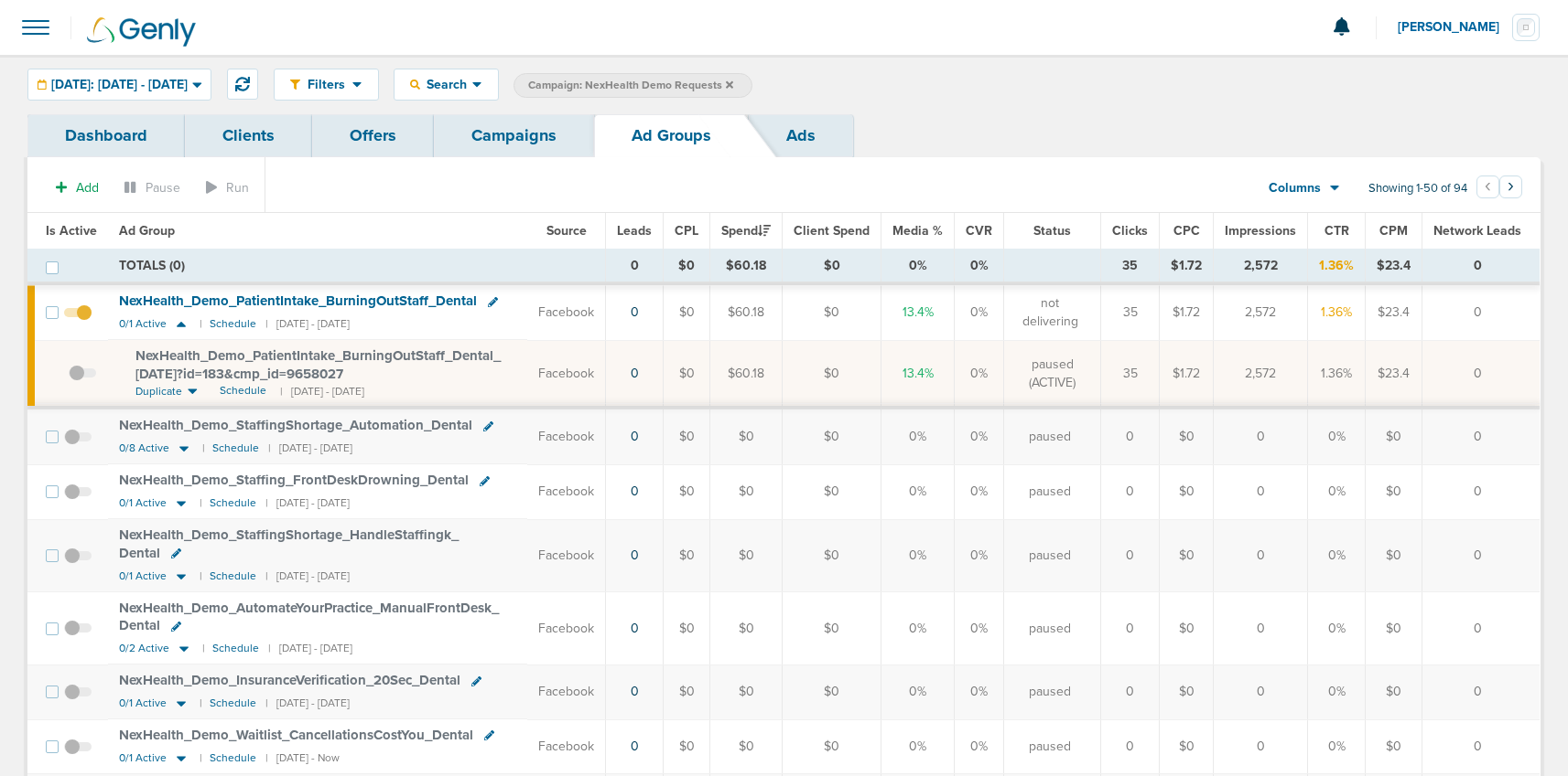
scroll to position [4, 0]
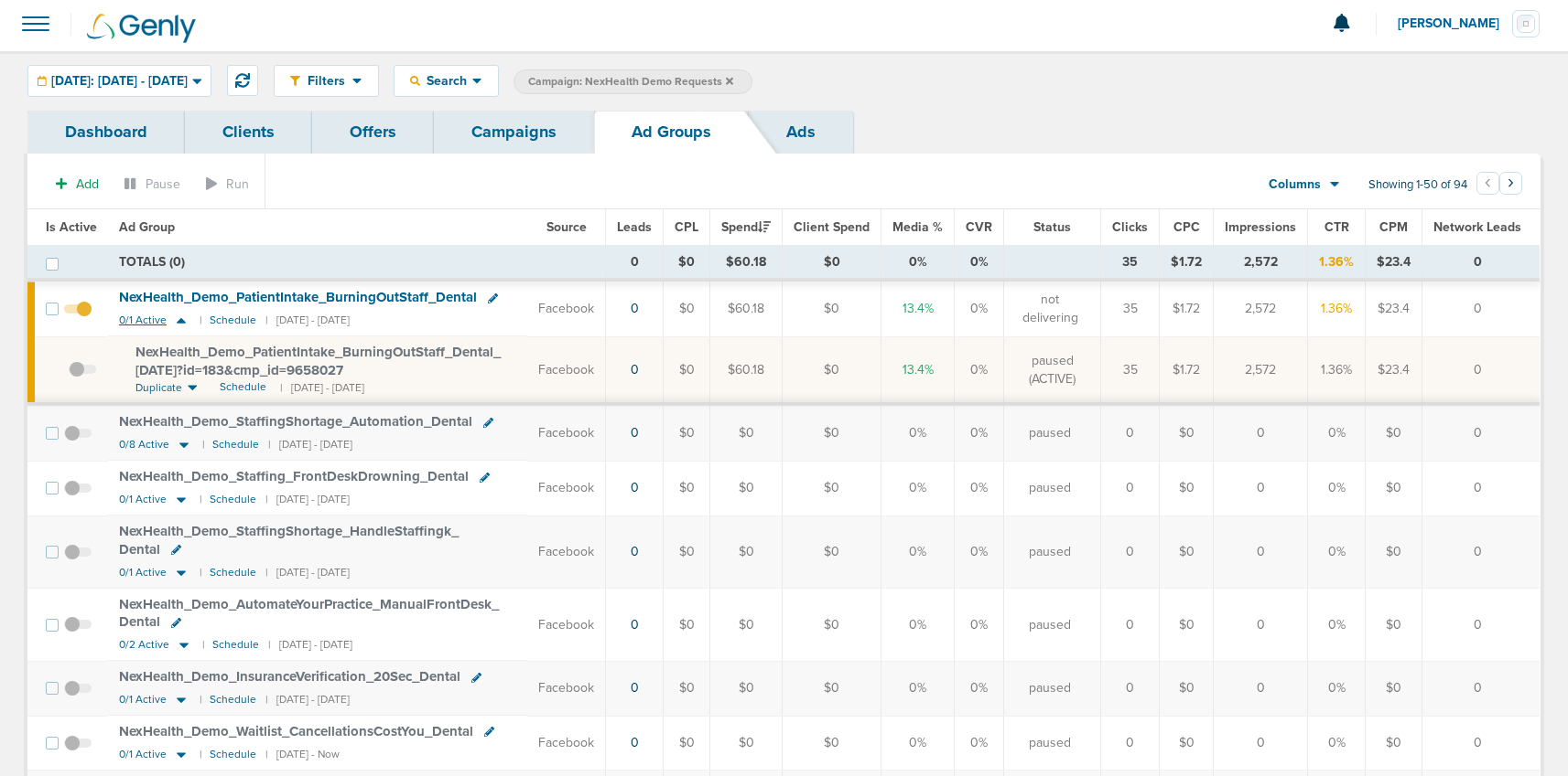
click at [174, 323] on icon at bounding box center [181, 321] width 19 height 16
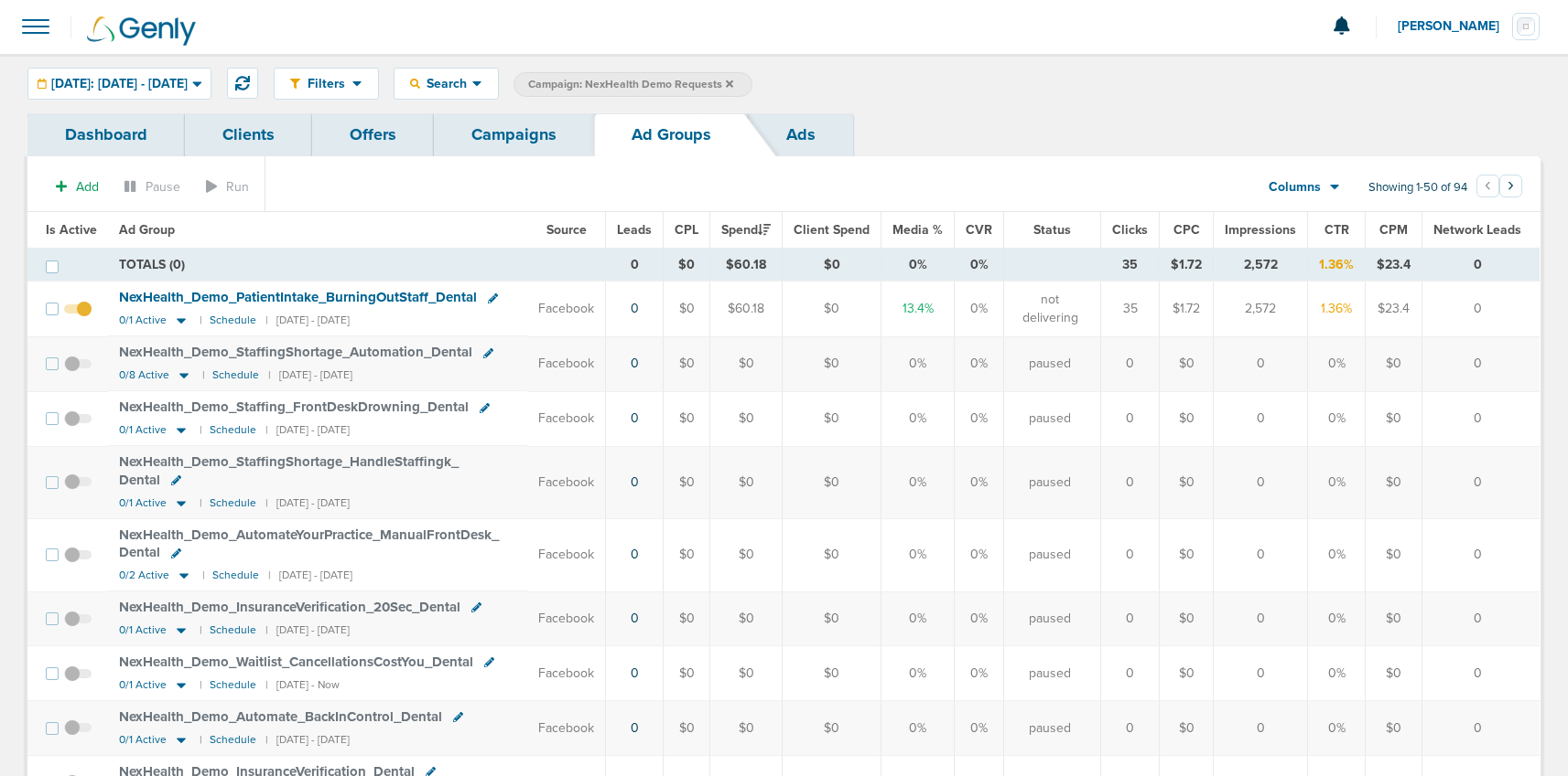
scroll to position [0, 0]
click at [176, 377] on icon at bounding box center [184, 376] width 19 height 16
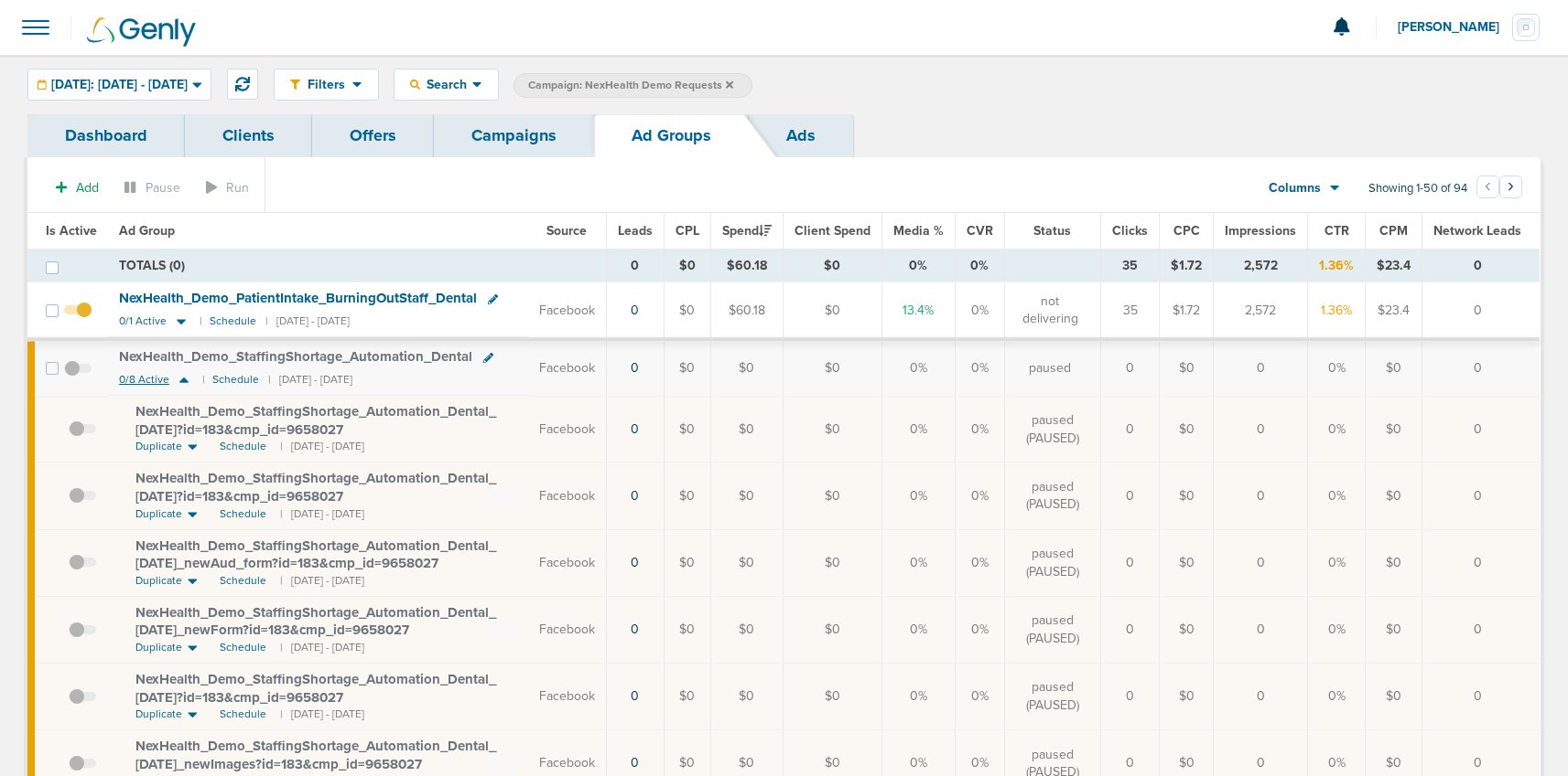
click at [186, 381] on icon at bounding box center [184, 380] width 19 height 16
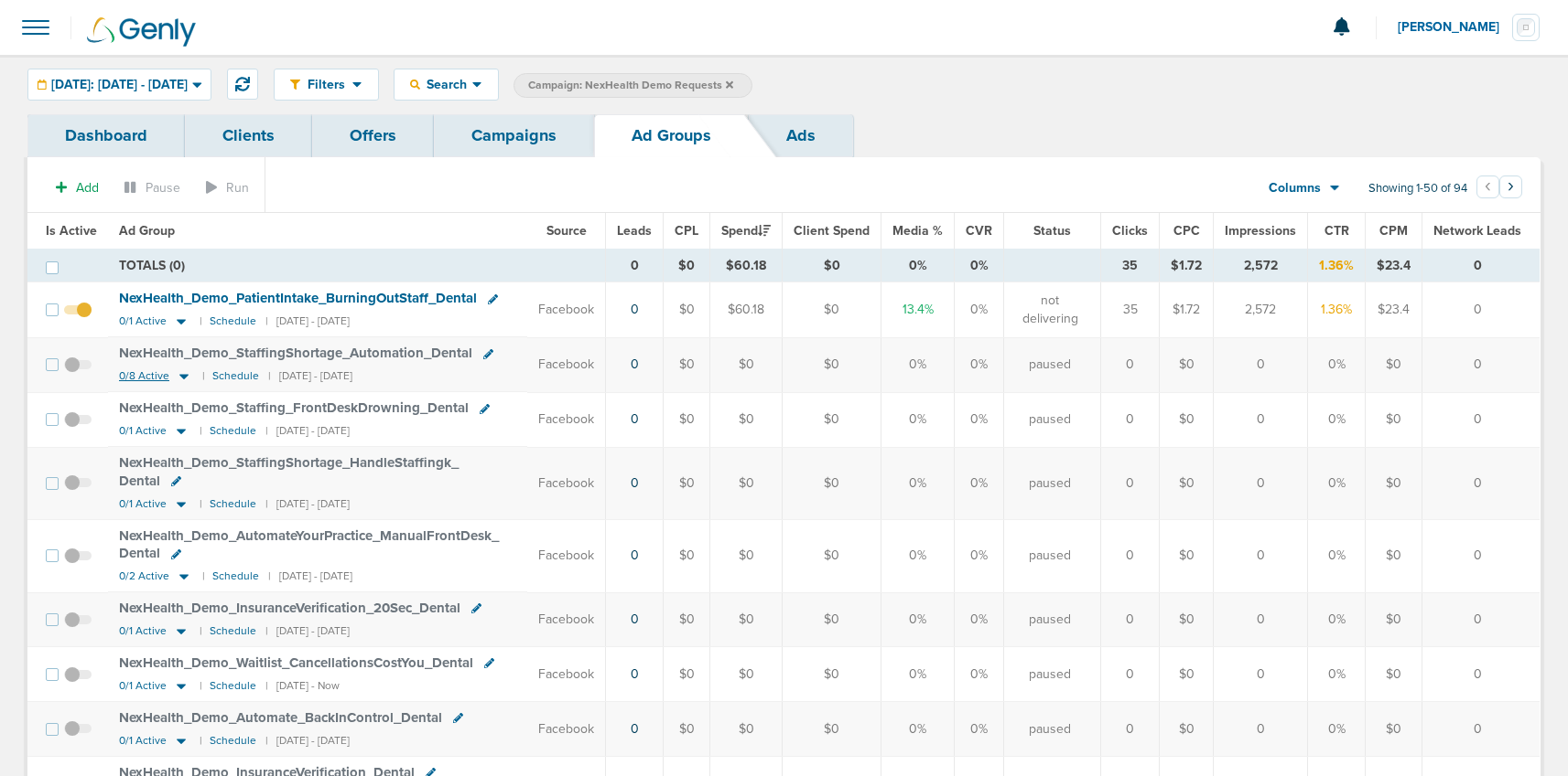
click at [186, 381] on icon at bounding box center [184, 376] width 19 height 16
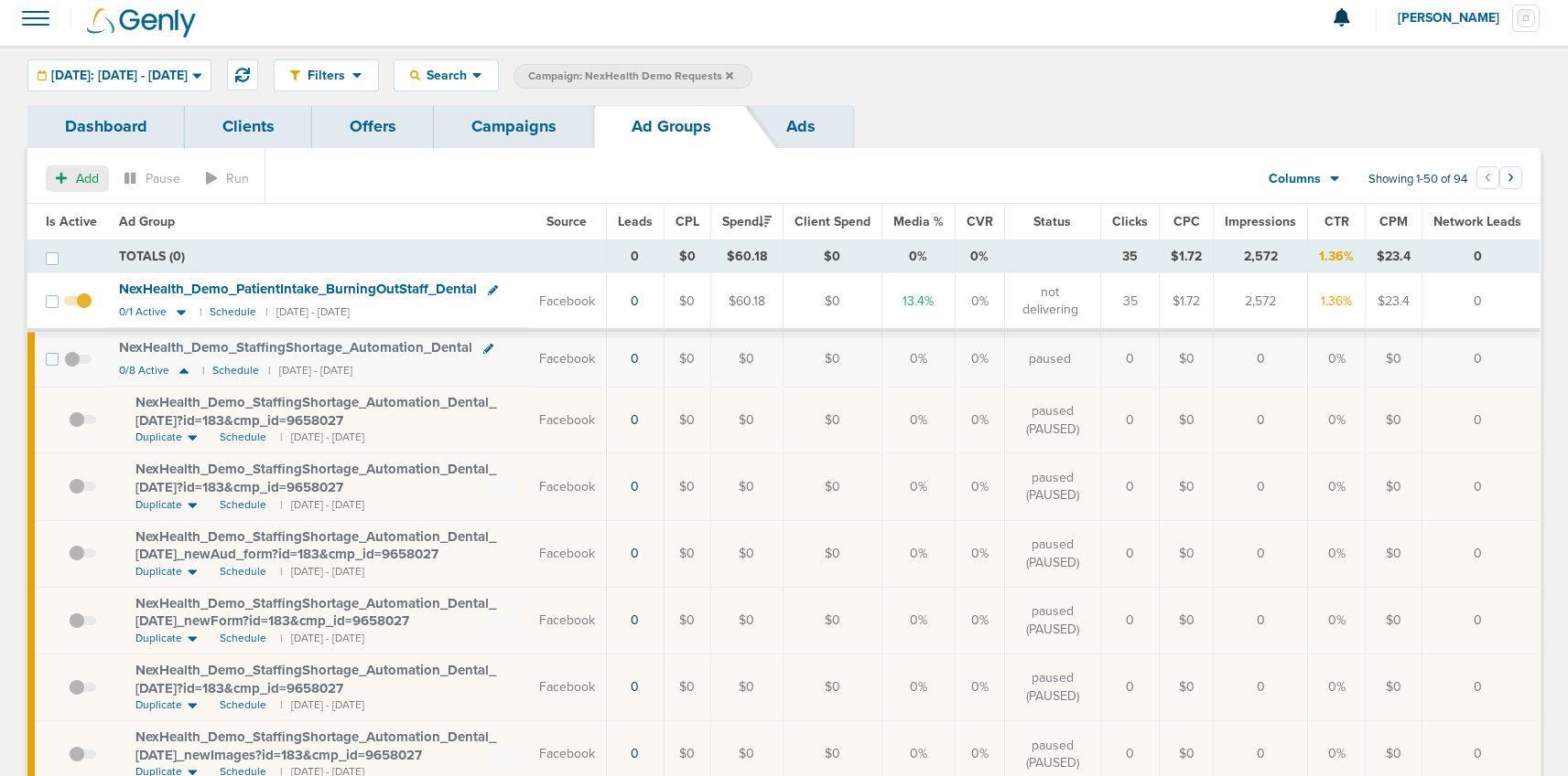
scroll to position [8, 0]
click at [473, 73] on span "Search" at bounding box center [446, 76] width 53 height 16
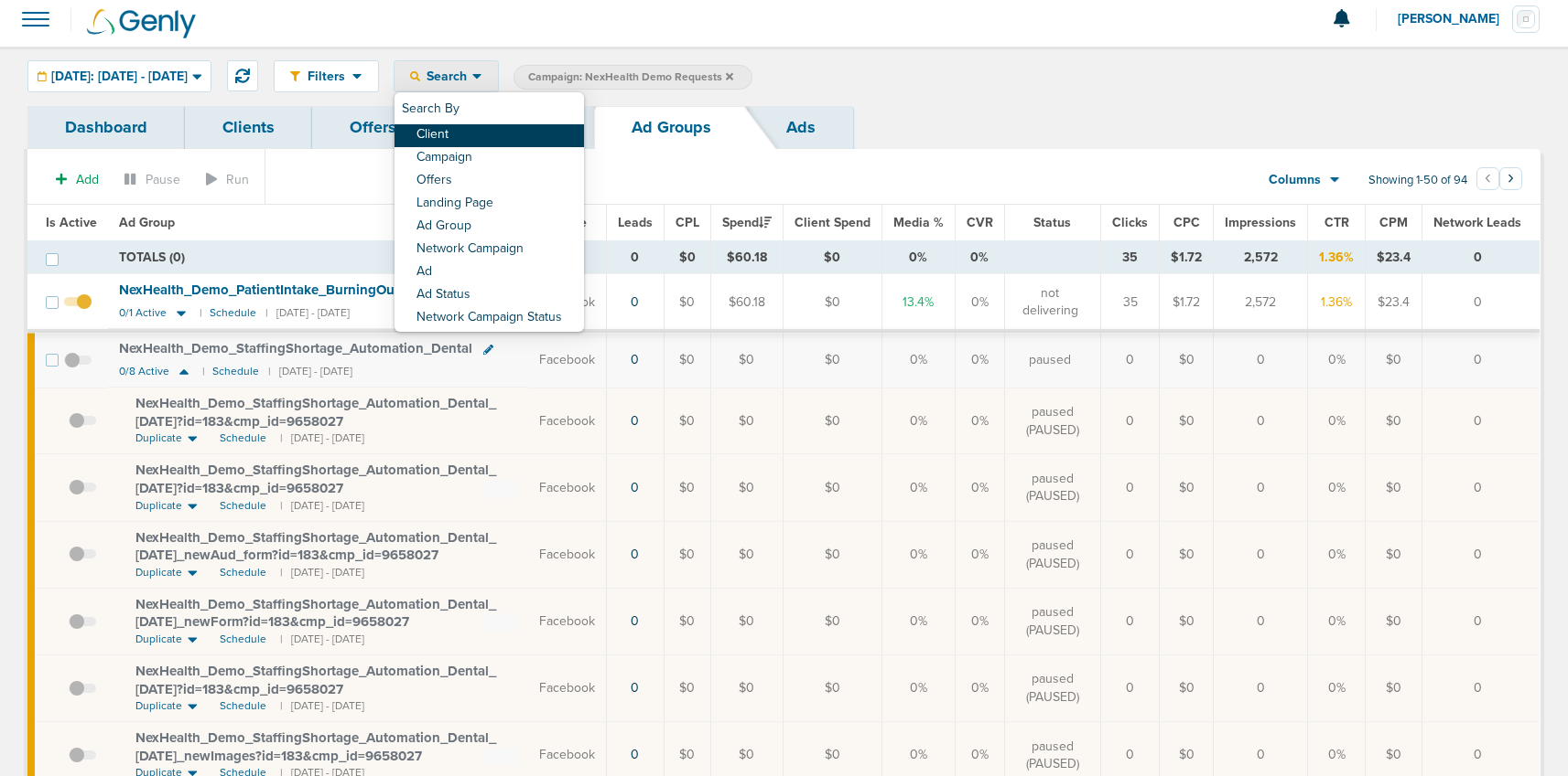
click at [472, 134] on link "Client" at bounding box center [490, 136] width 189 height 22
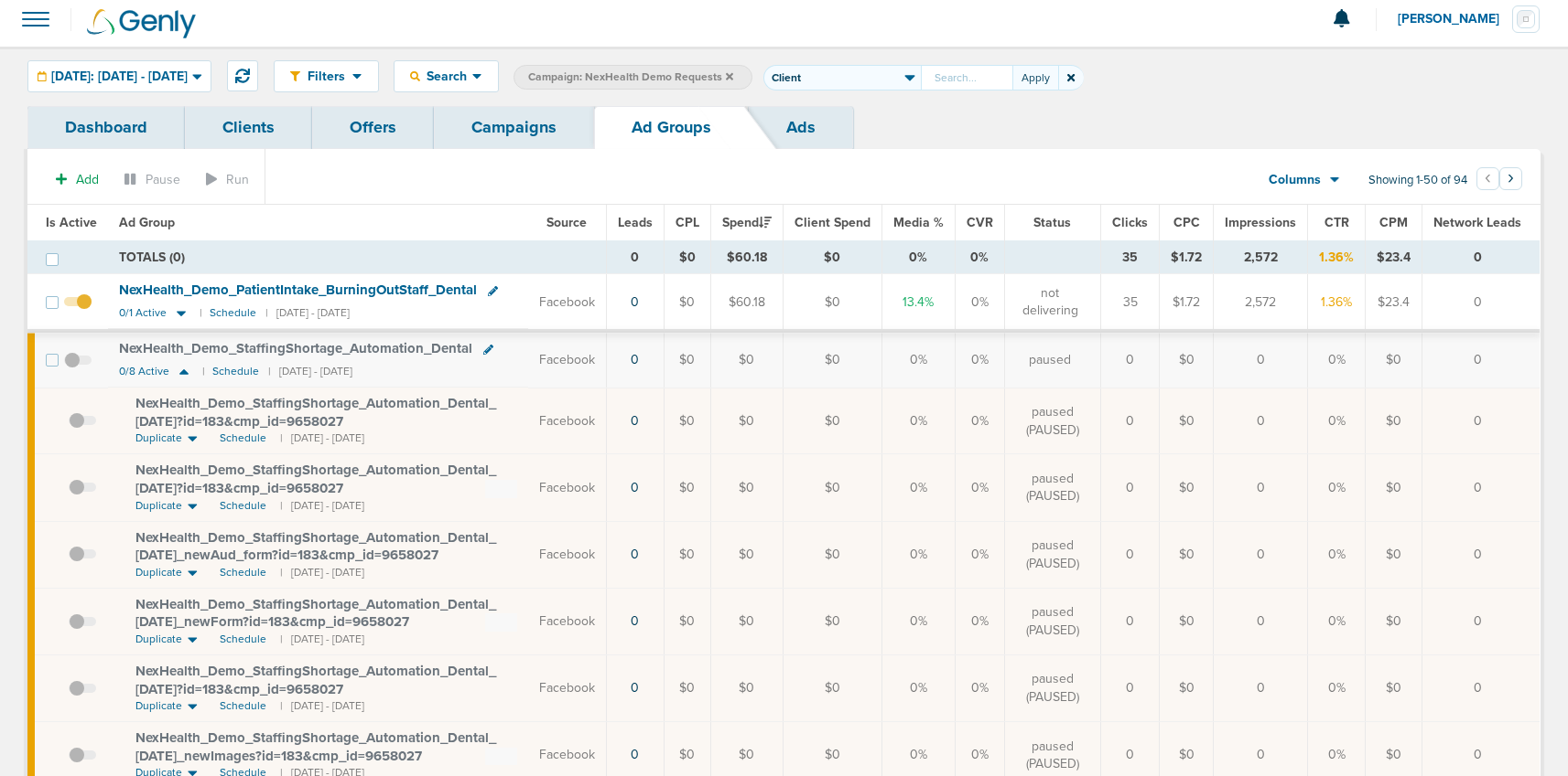
click at [1075, 80] on icon at bounding box center [1071, 78] width 8 height 7
click at [473, 72] on span "Search" at bounding box center [446, 76] width 53 height 16
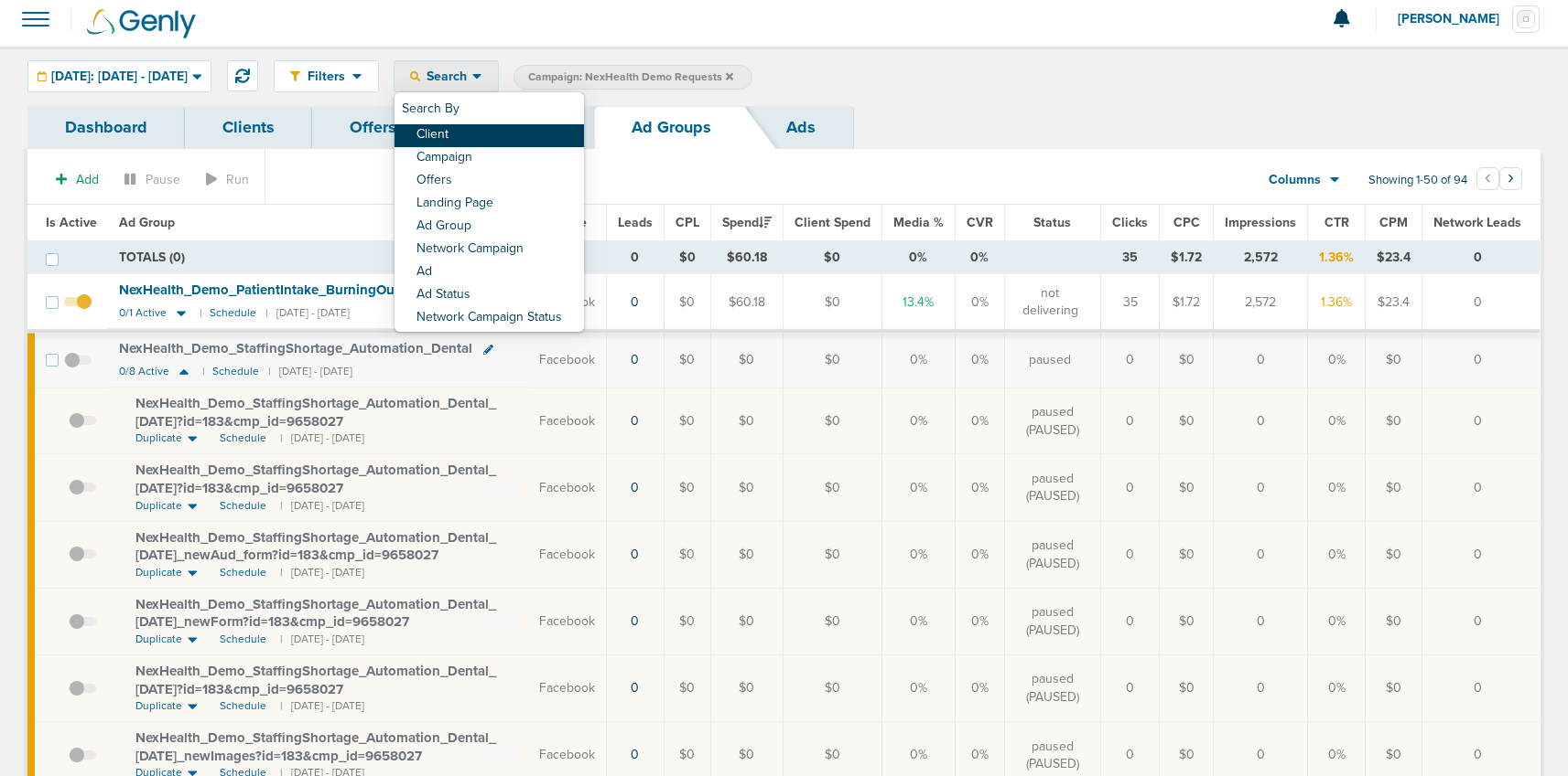
click at [475, 128] on link "Client" at bounding box center [490, 136] width 189 height 22
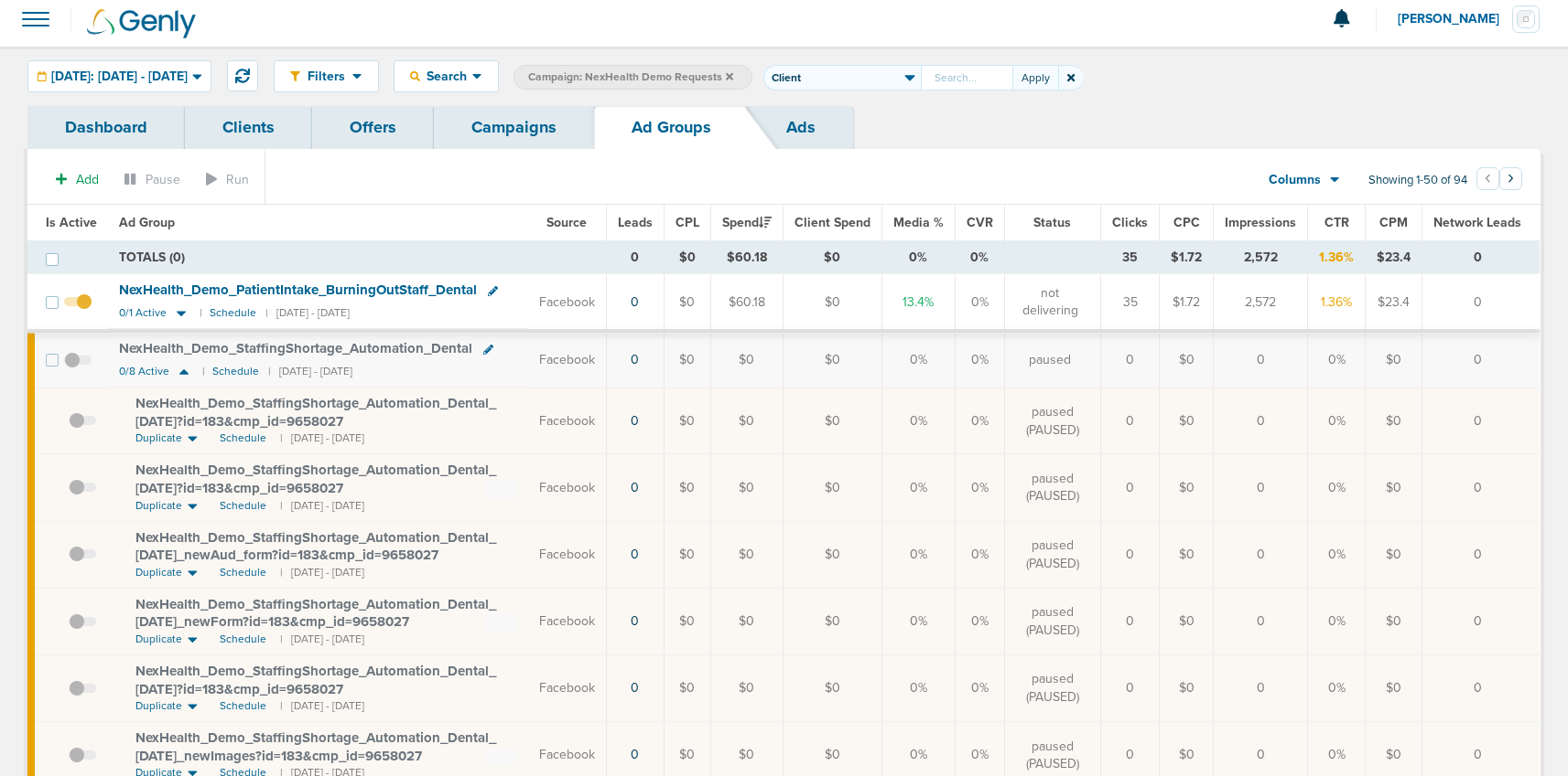
click at [1075, 74] on icon at bounding box center [1071, 78] width 8 height 7
drag, startPoint x: 127, startPoint y: 68, endPoint x: 110, endPoint y: 66, distance: 17.1
click at [125, 70] on span "[DATE]: [DATE] - [DATE]" at bounding box center [119, 77] width 136 height 13
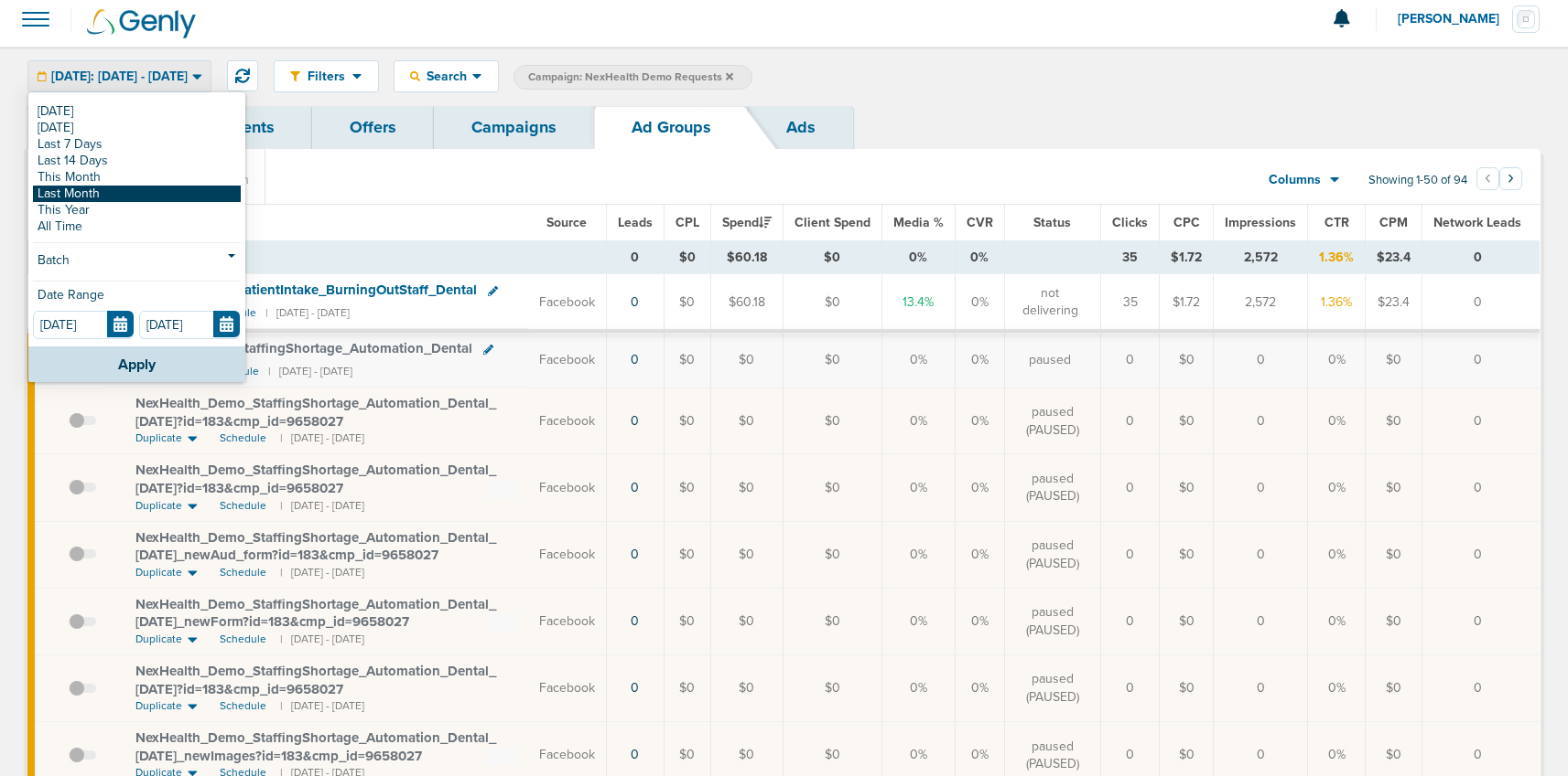
click at [89, 198] on link "Last Month" at bounding box center [137, 194] width 208 height 17
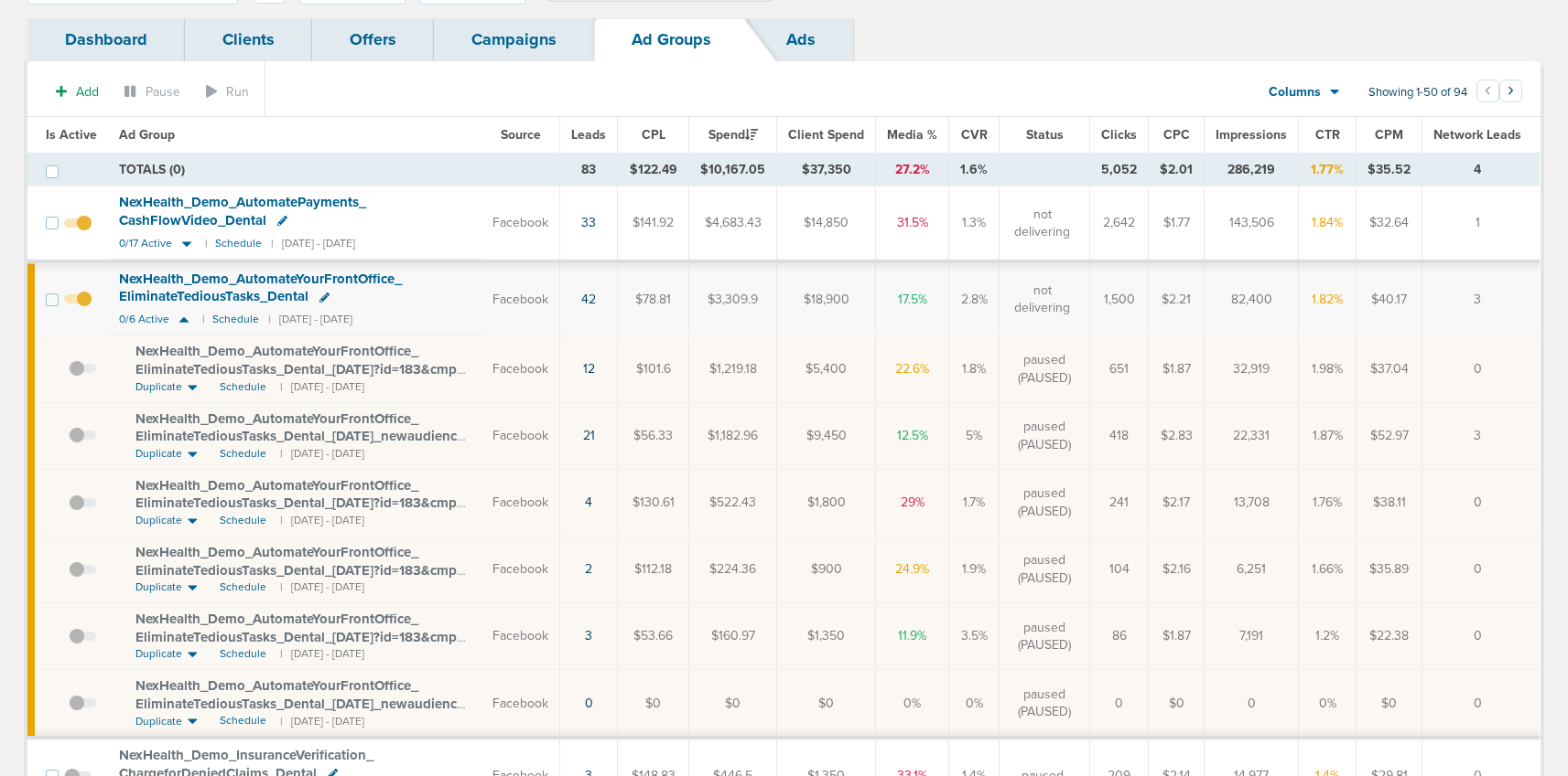
scroll to position [97, 0]
click at [235, 386] on span "Schedule" at bounding box center [243, 386] width 47 height 16
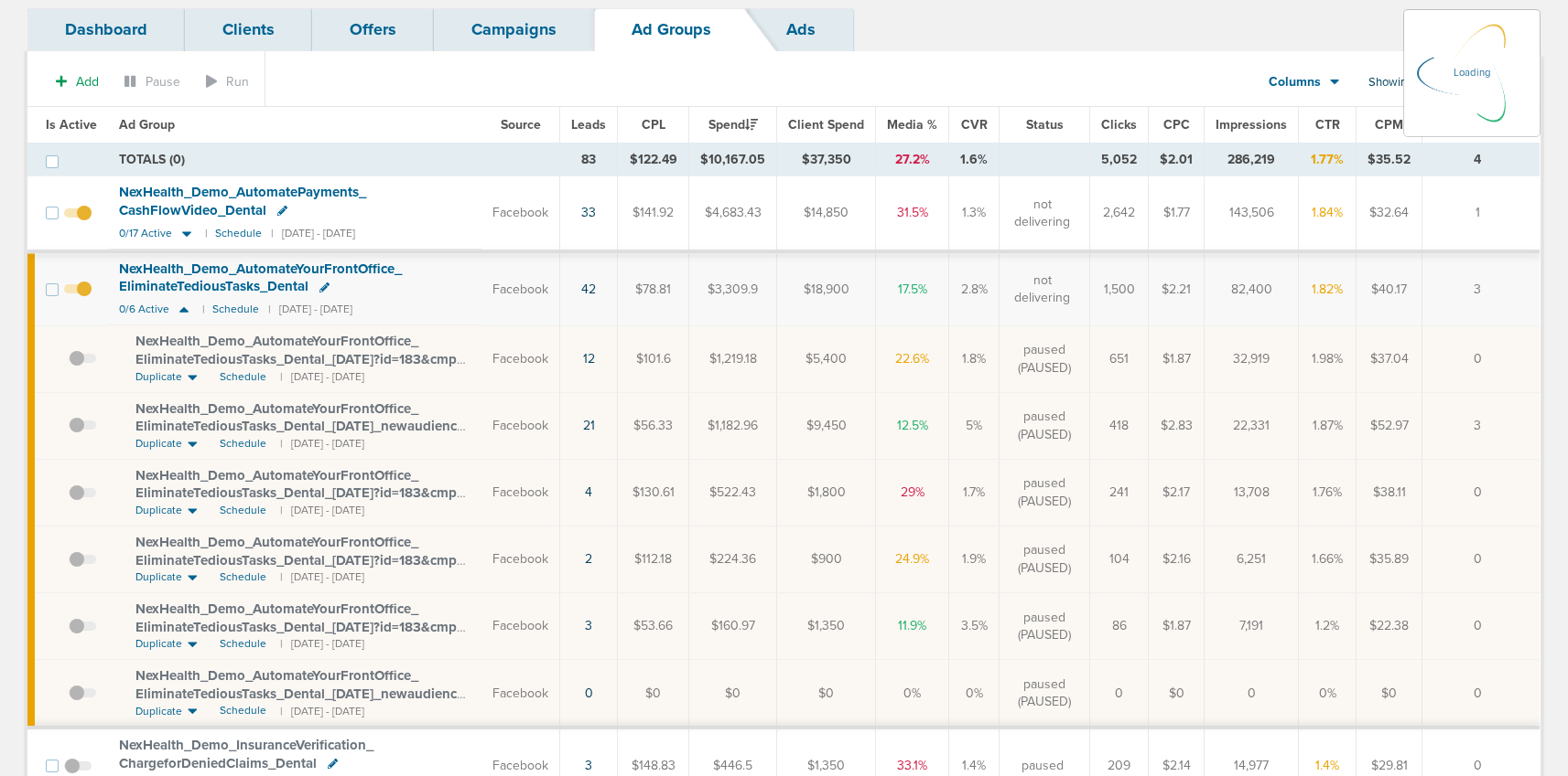
scroll to position [107, 0]
click at [73, 366] on span at bounding box center [82, 366] width 27 height 0
click at [68, 362] on input "checkbox" at bounding box center [68, 362] width 0 height 0
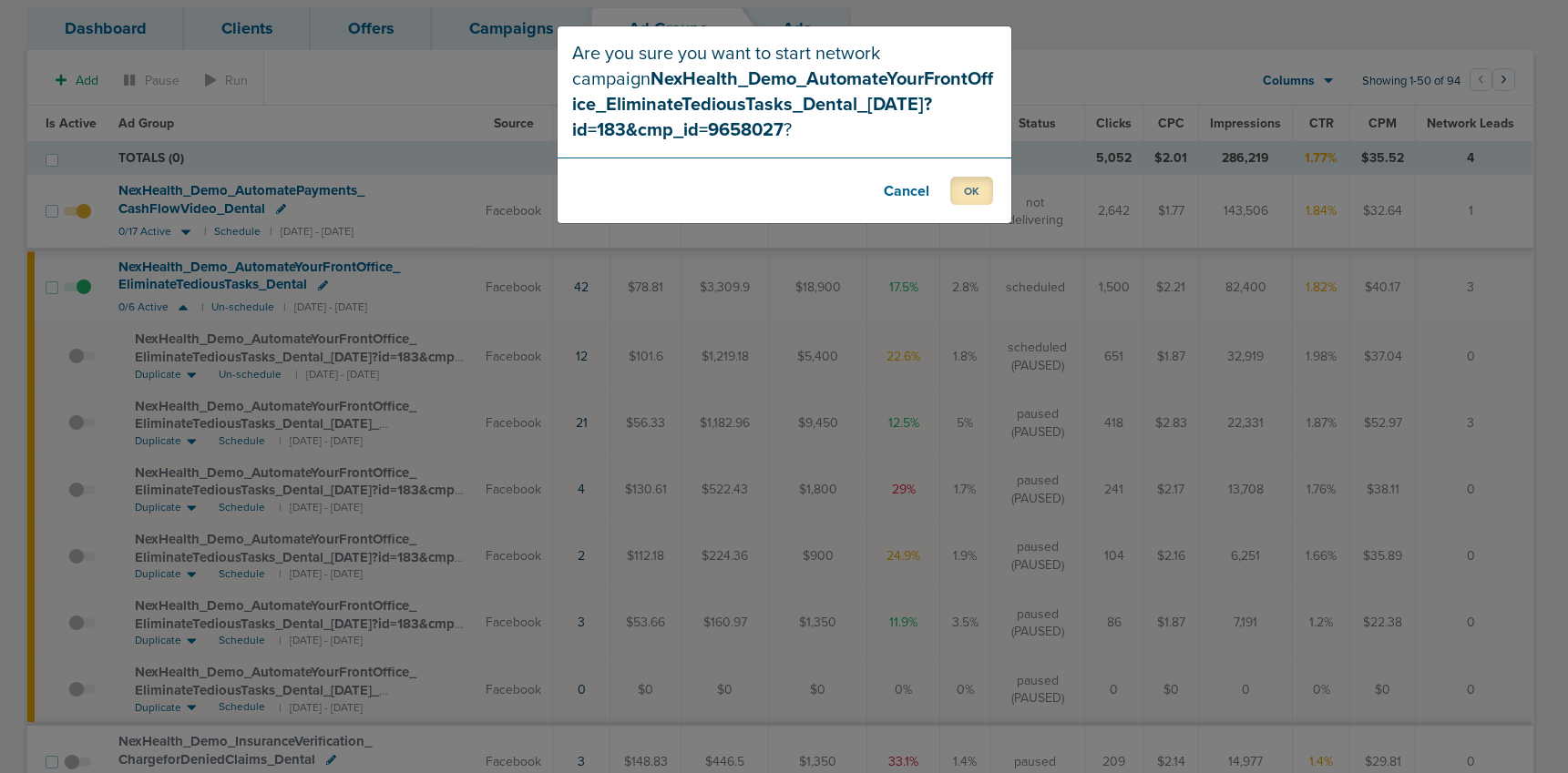
drag, startPoint x: 968, startPoint y: 185, endPoint x: 913, endPoint y: 208, distance: 59.6
click at [968, 186] on button "OK" at bounding box center [972, 190] width 43 height 28
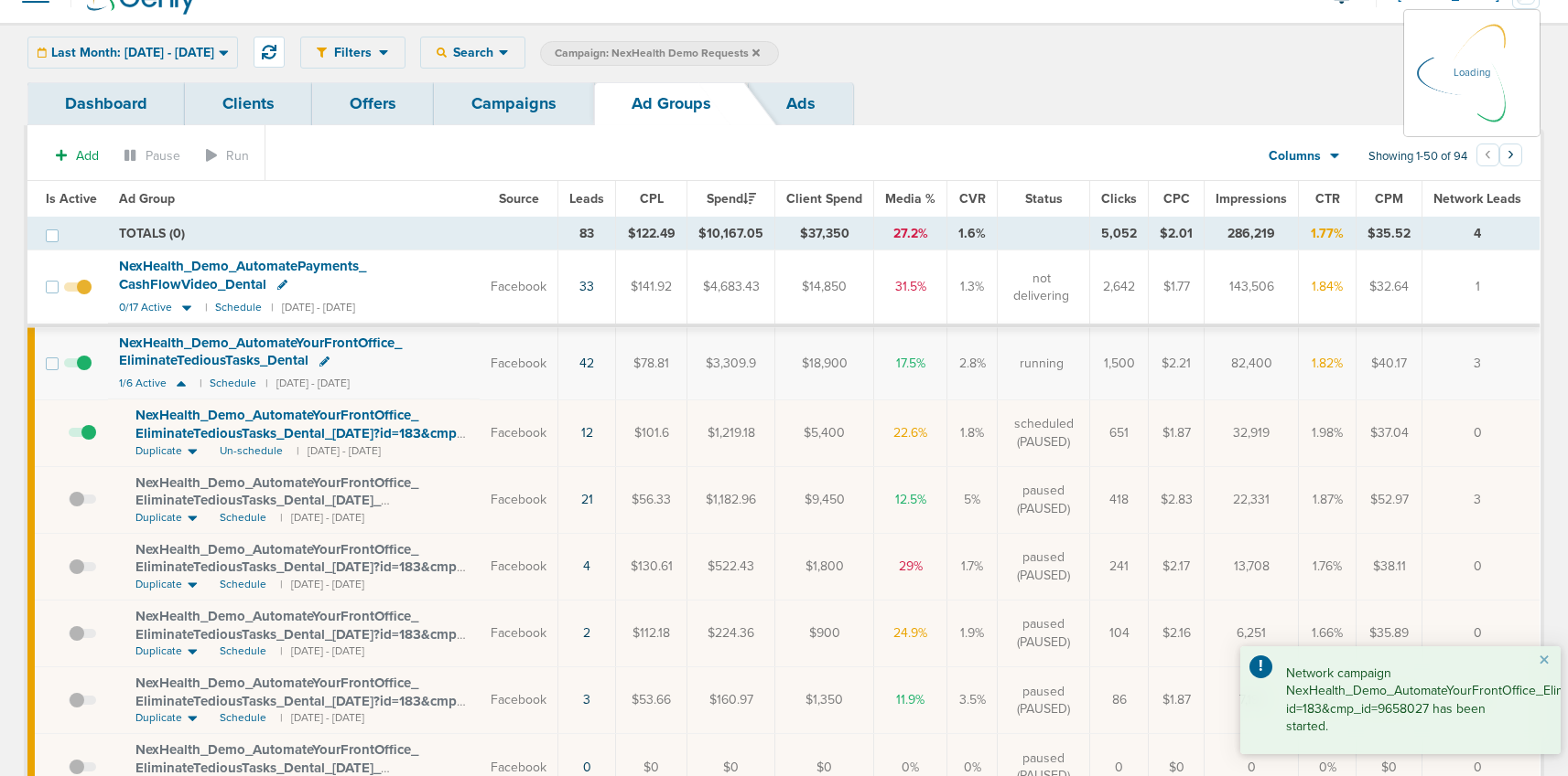
scroll to position [26, 0]
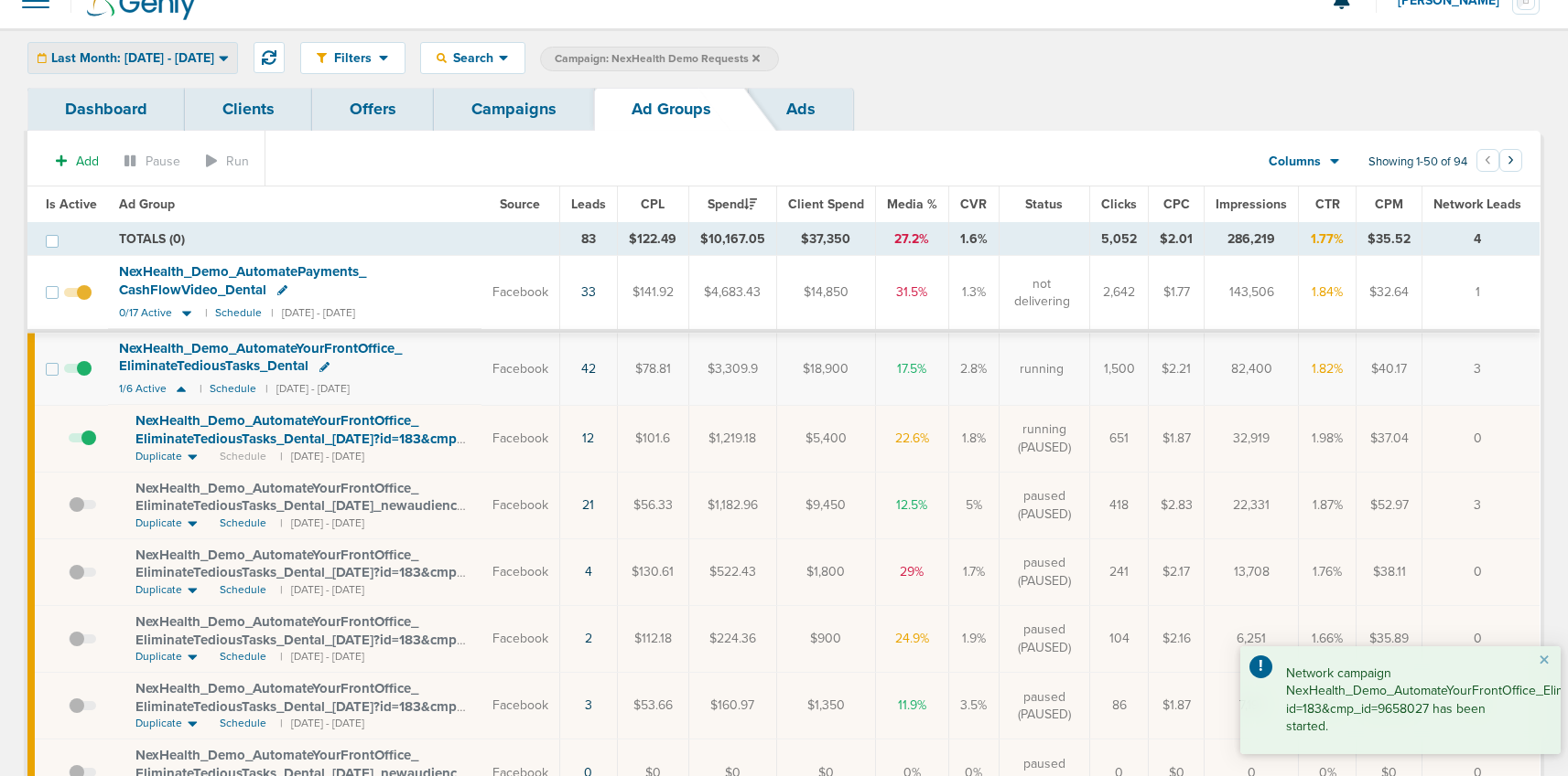
click at [181, 52] on span "Last Month: [DATE] - [DATE]" at bounding box center [133, 59] width 163 height 13
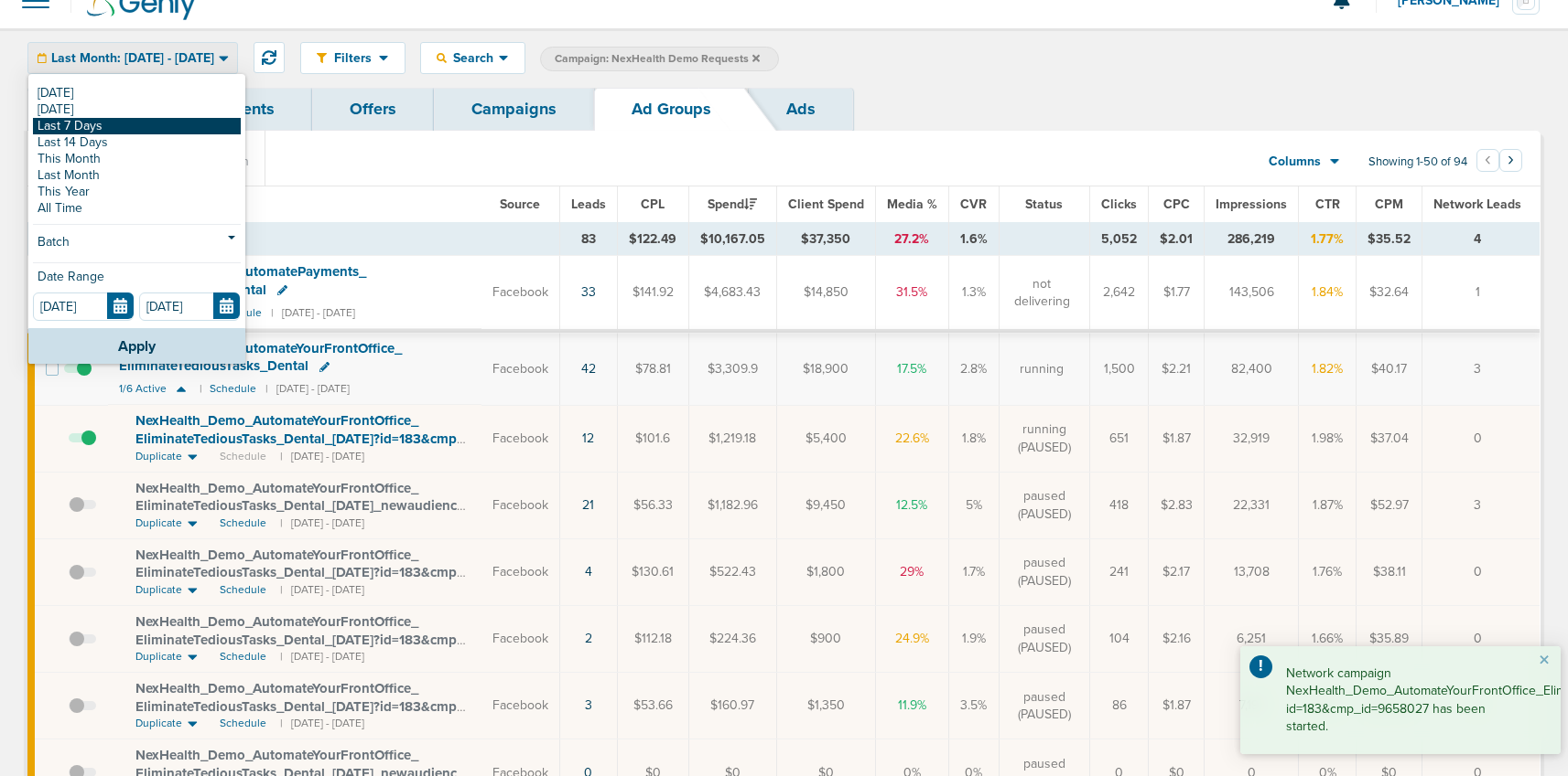
click at [93, 122] on link "Last 7 Days" at bounding box center [137, 127] width 208 height 17
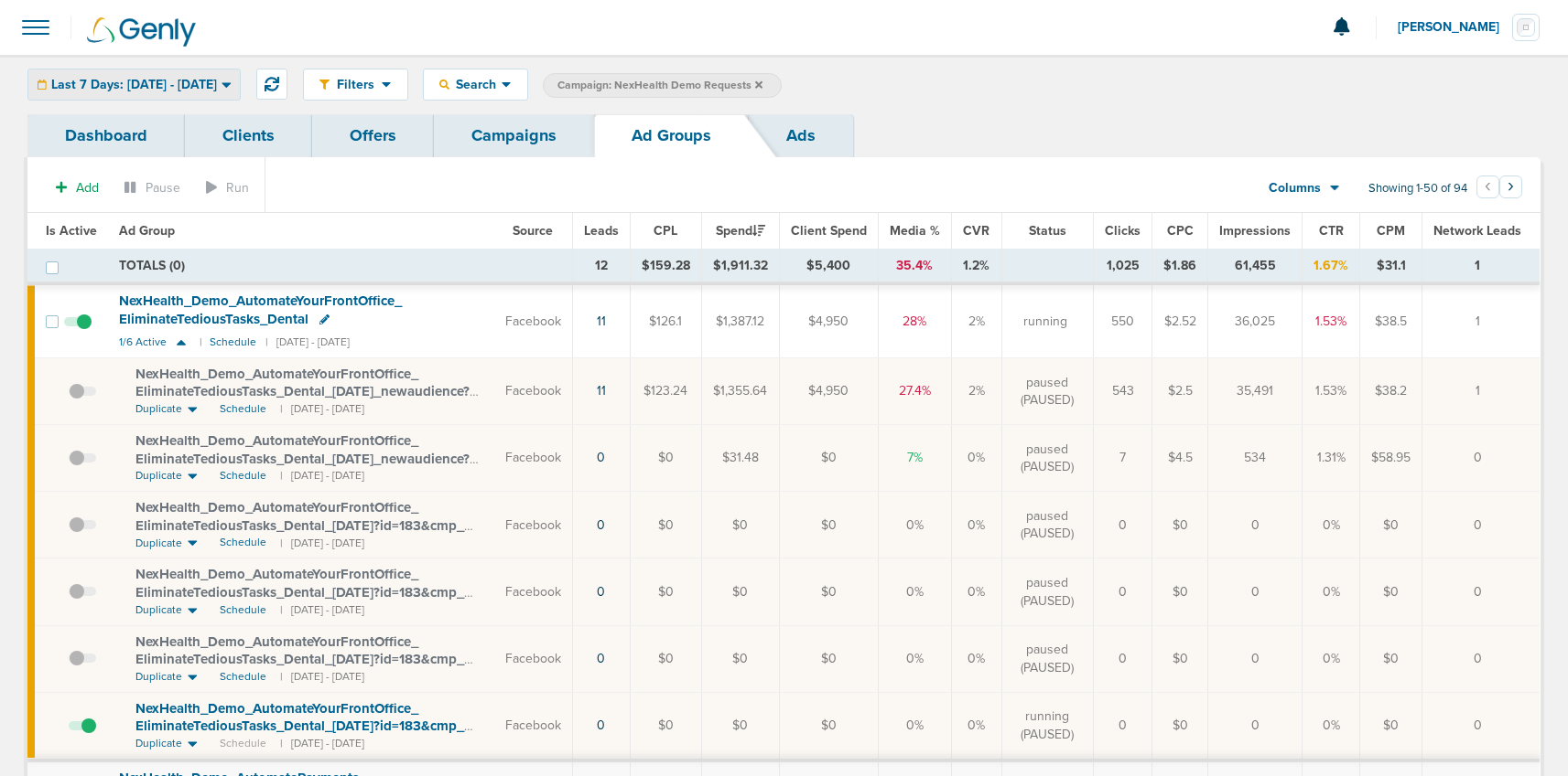
click at [133, 84] on span "Last 7 Days: [DATE] - [DATE]" at bounding box center [134, 85] width 166 height 13
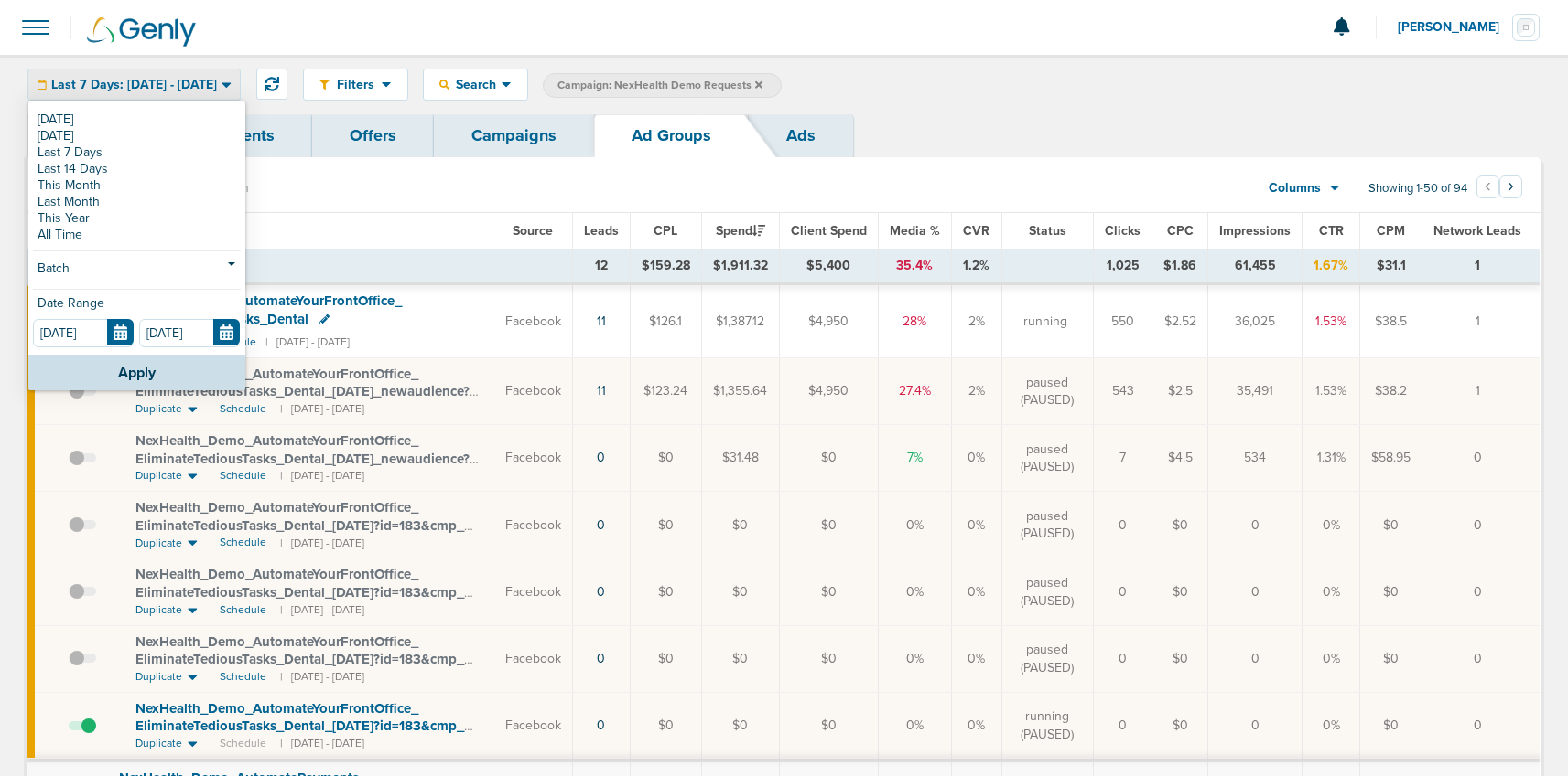
click at [133, 84] on span "Last 7 Days: [DATE] - [DATE]" at bounding box center [134, 85] width 166 height 13
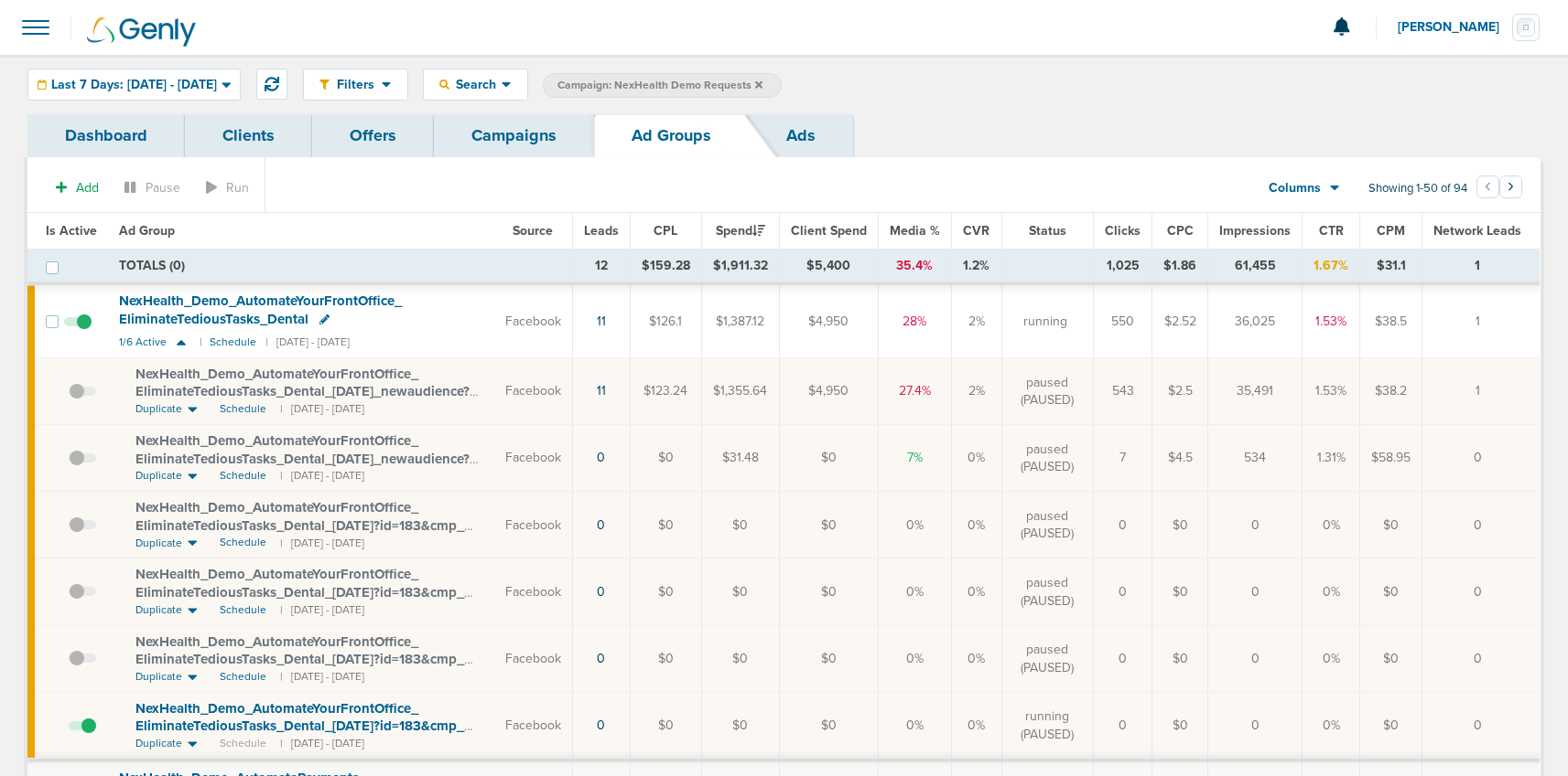
click at [505, 136] on link "Campaigns" at bounding box center [514, 136] width 160 height 43
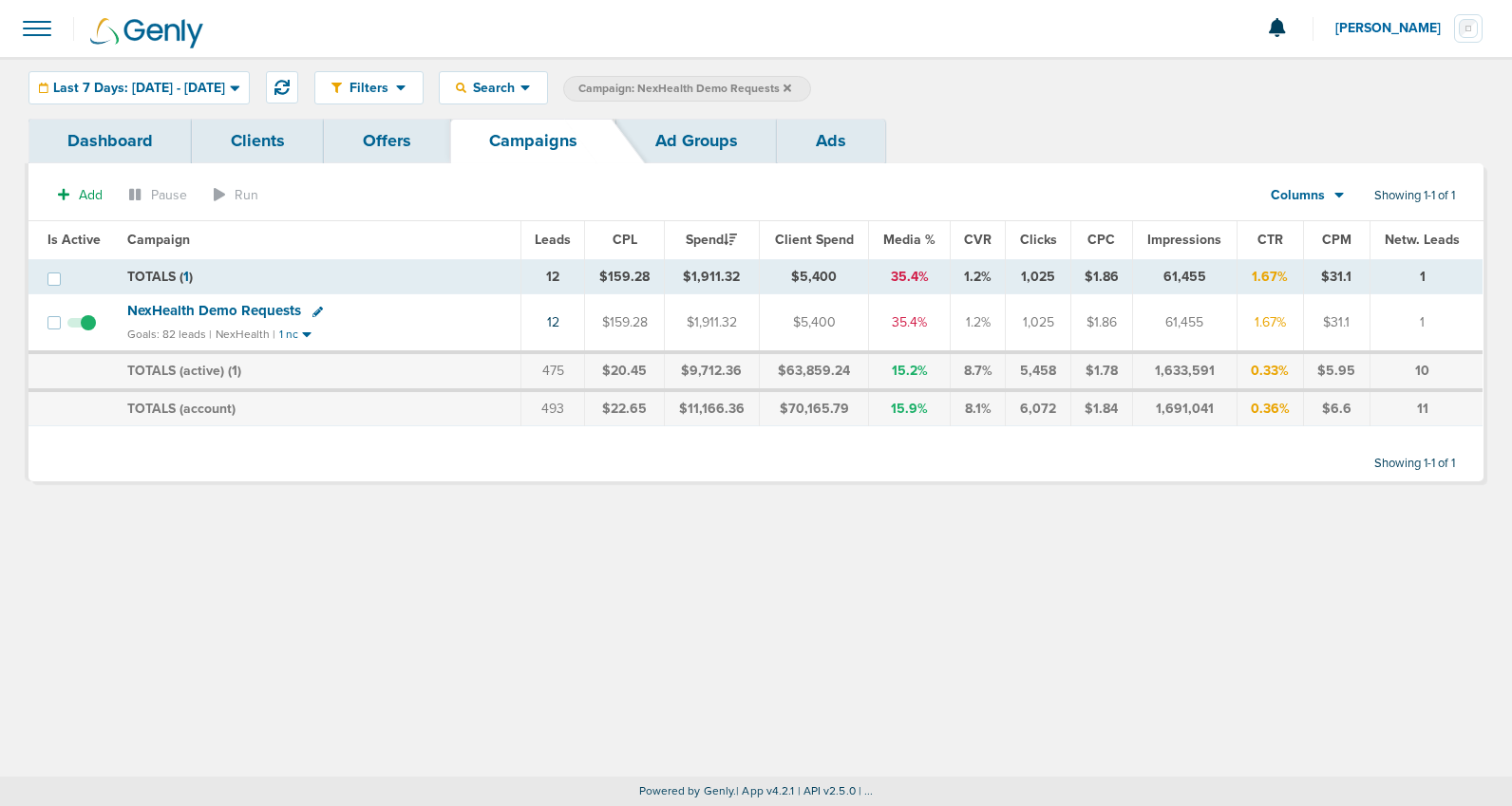
click at [792, 87] on icon at bounding box center [788, 89] width 8 height 12
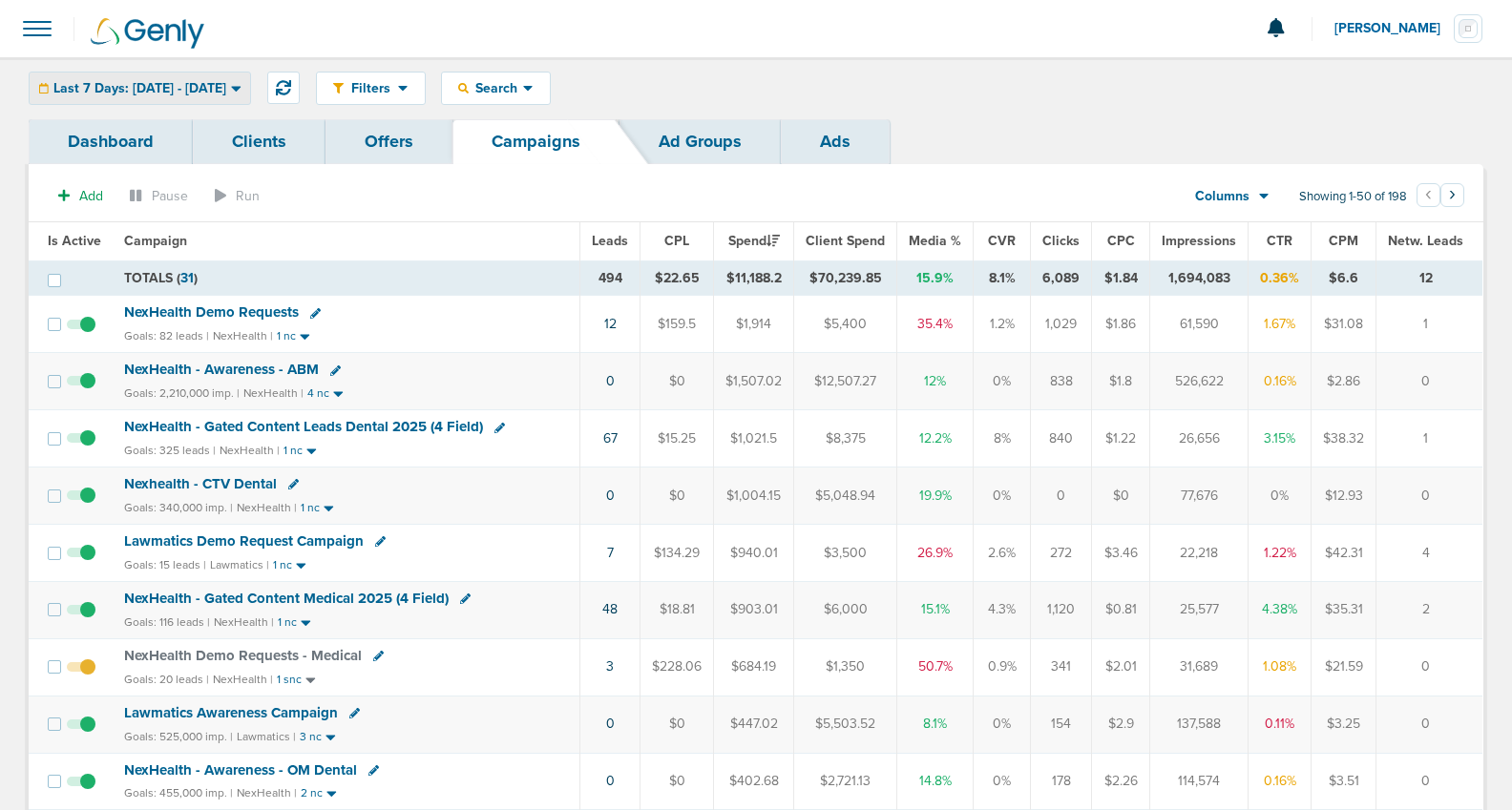
click at [98, 77] on div "Last 7 Days: [DATE] - [DATE]" at bounding box center [139, 88] width 220 height 31
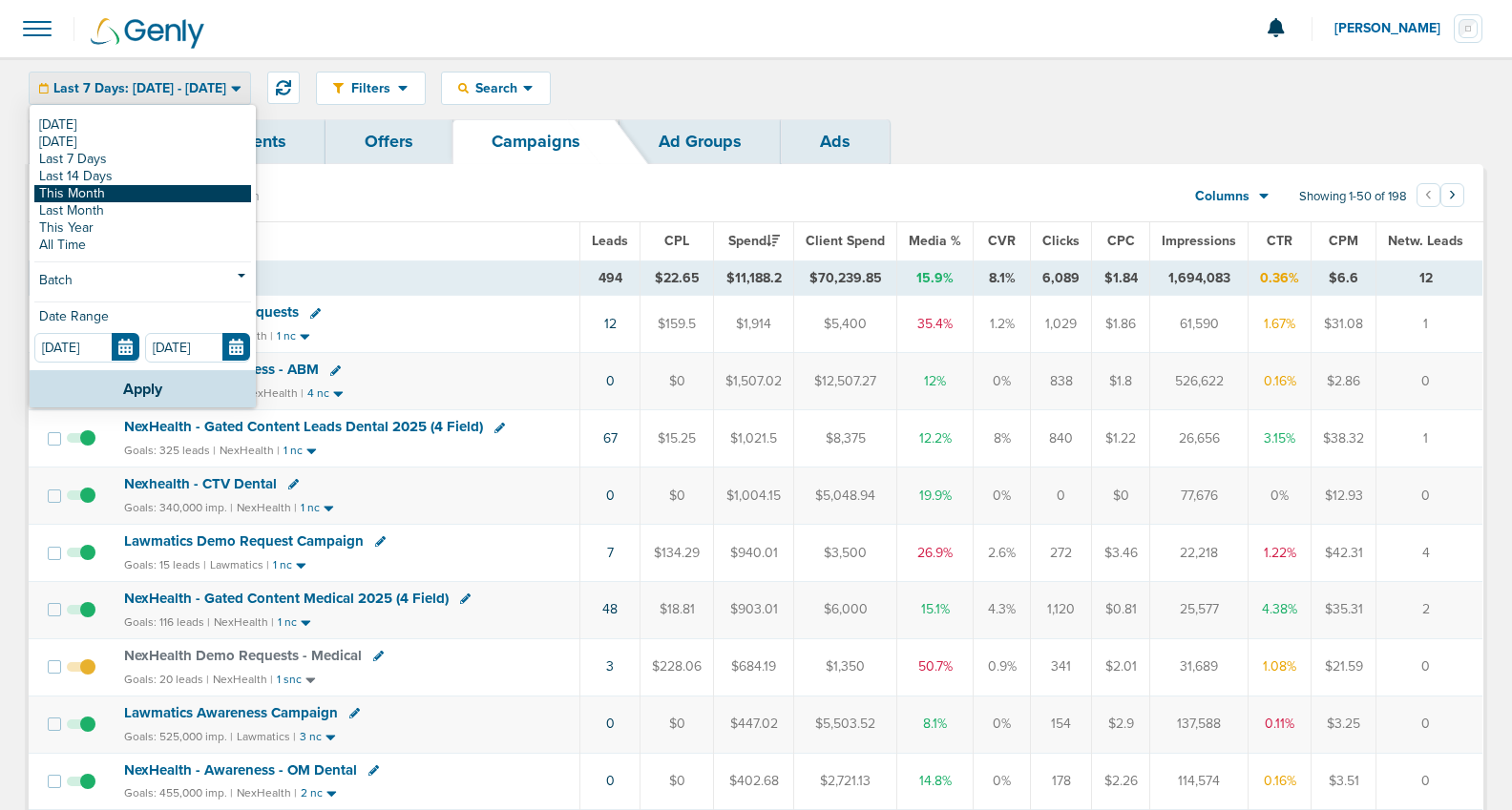
click at [122, 191] on link "This Month" at bounding box center [143, 194] width 217 height 18
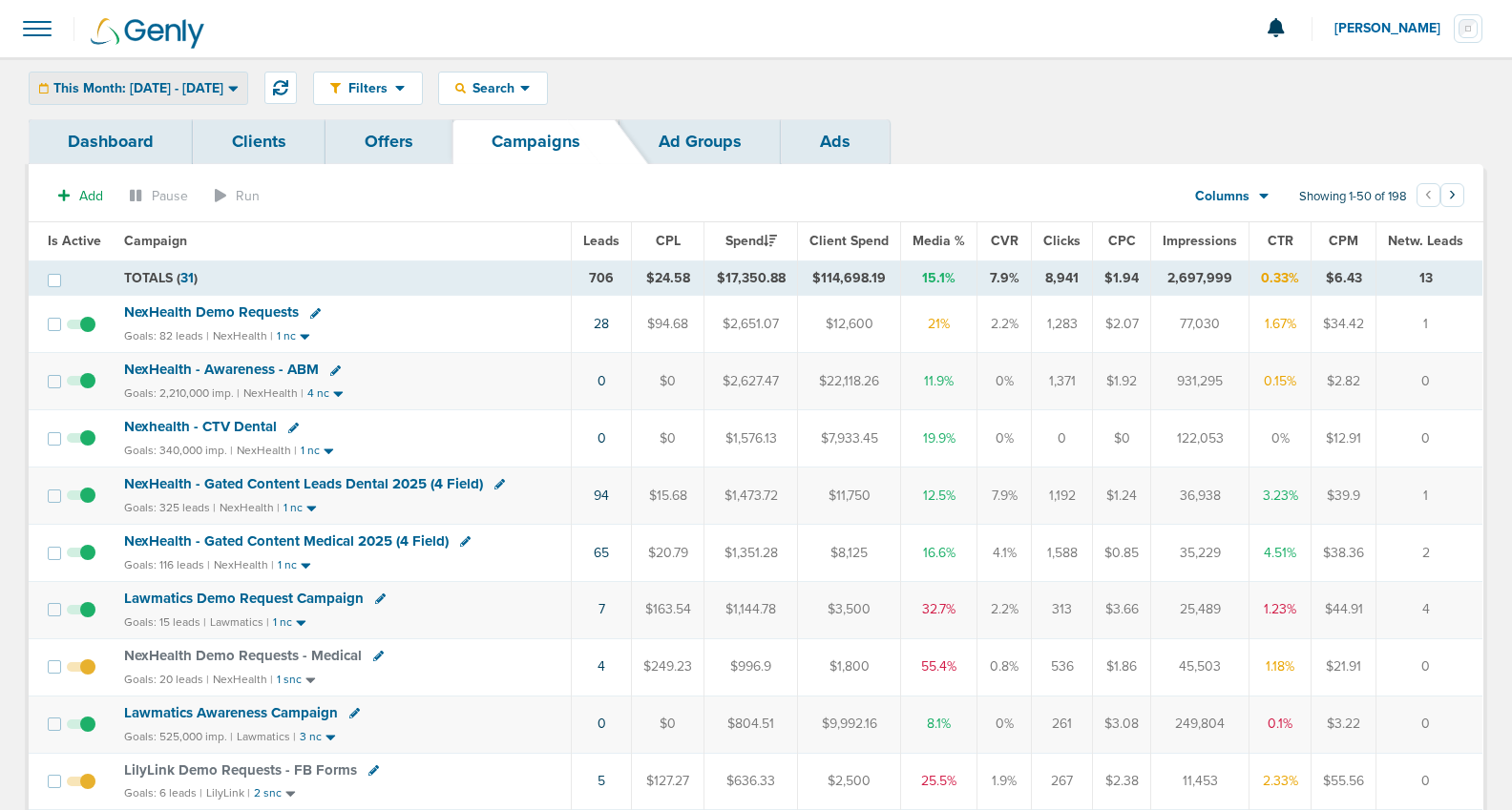
click at [152, 82] on span "This Month: [DATE] - [DATE]" at bounding box center [139, 89] width 170 height 14
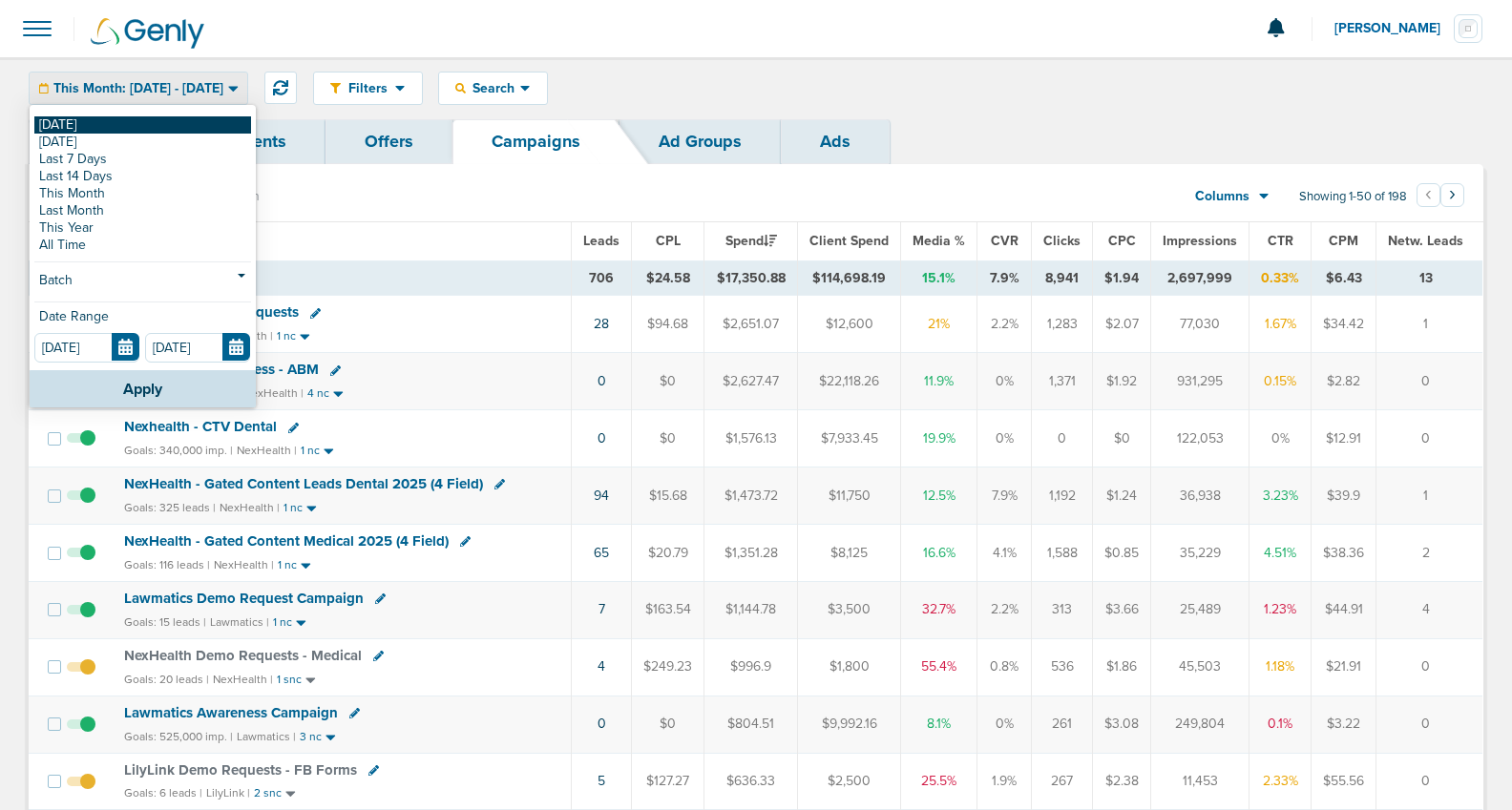
click at [137, 122] on link "[DATE]" at bounding box center [143, 125] width 217 height 18
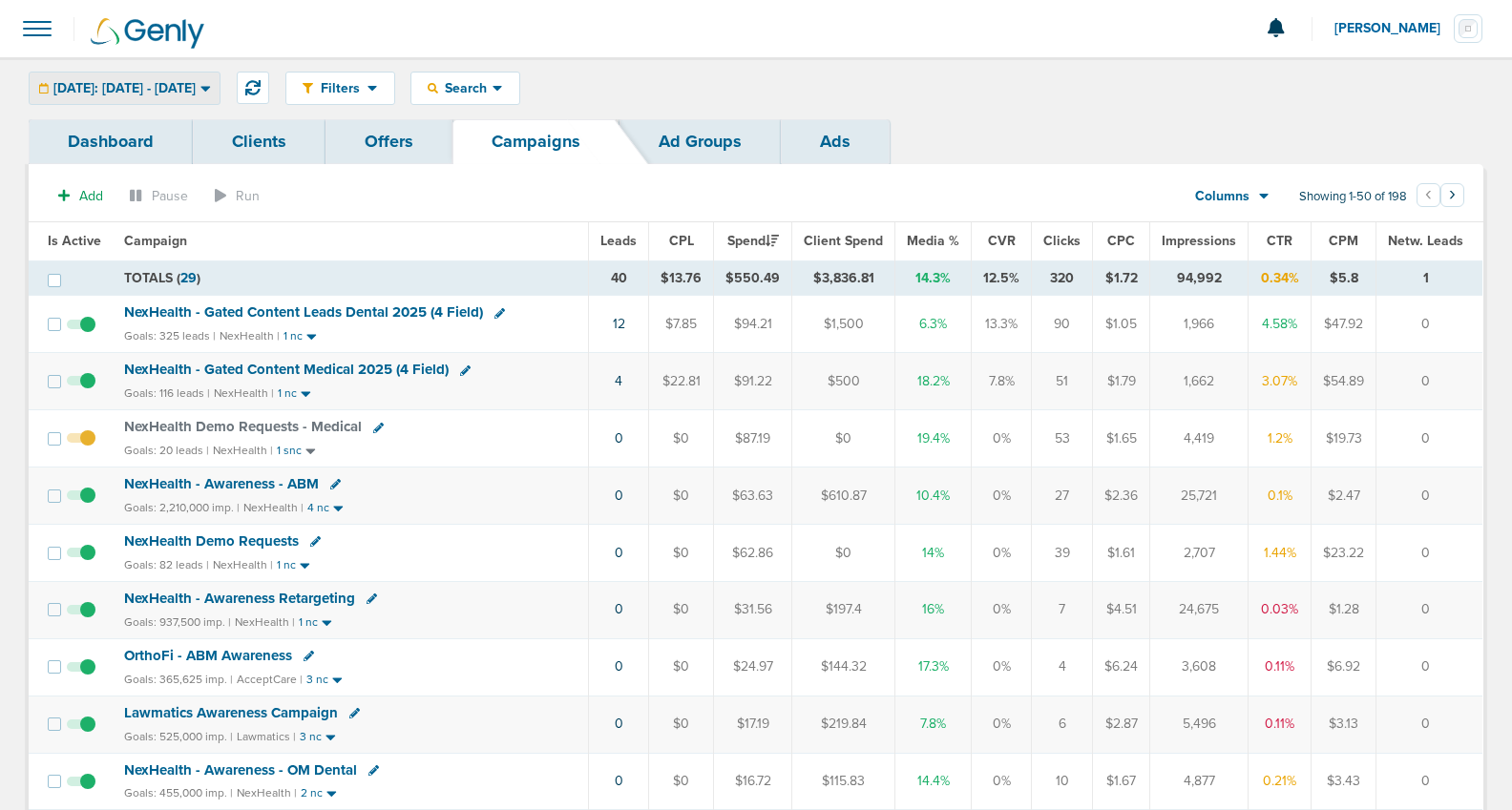
click at [133, 82] on span "[DATE]: [DATE] - [DATE]" at bounding box center [124, 89] width 142 height 14
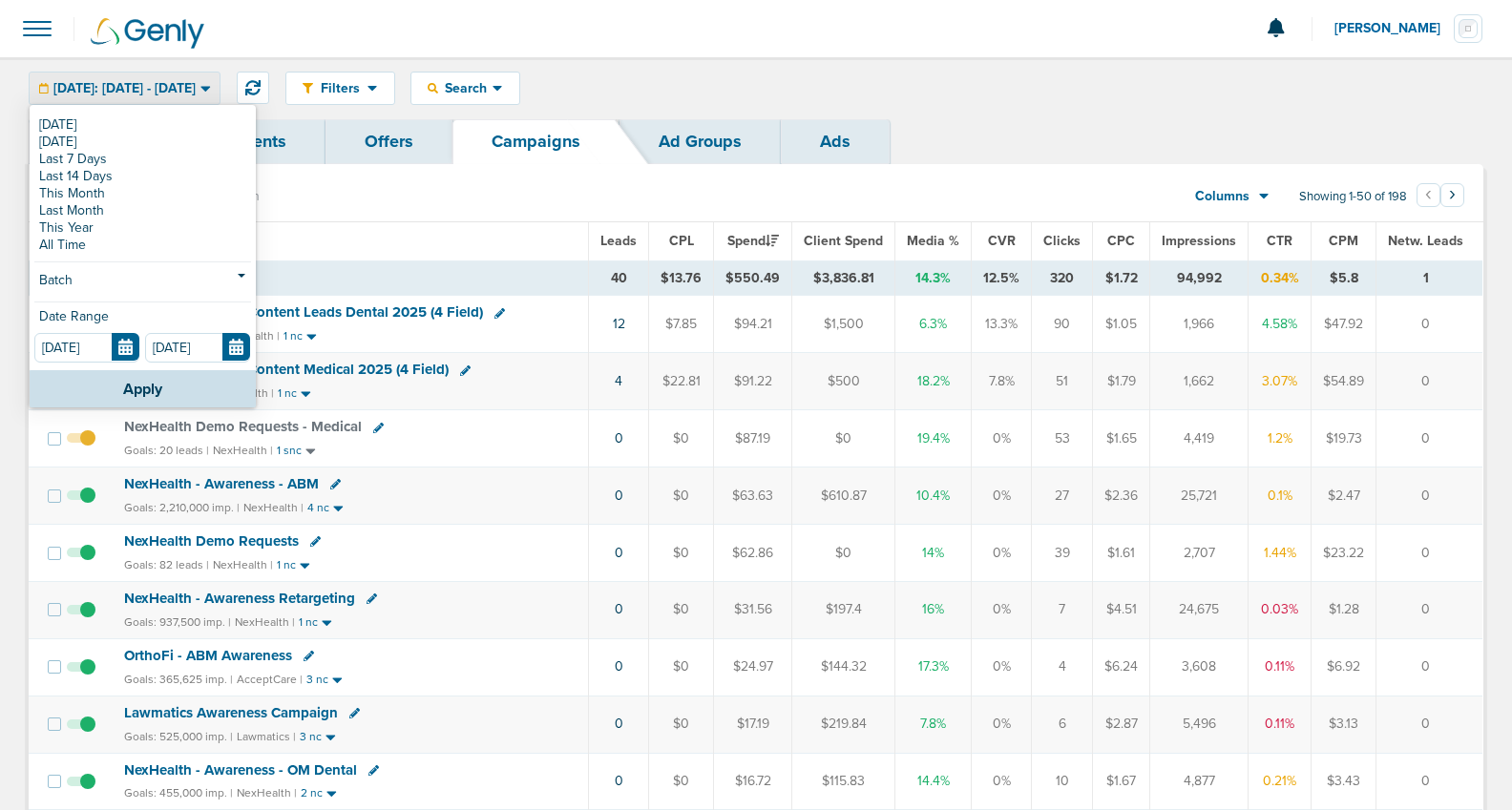
scroll to position [3, 0]
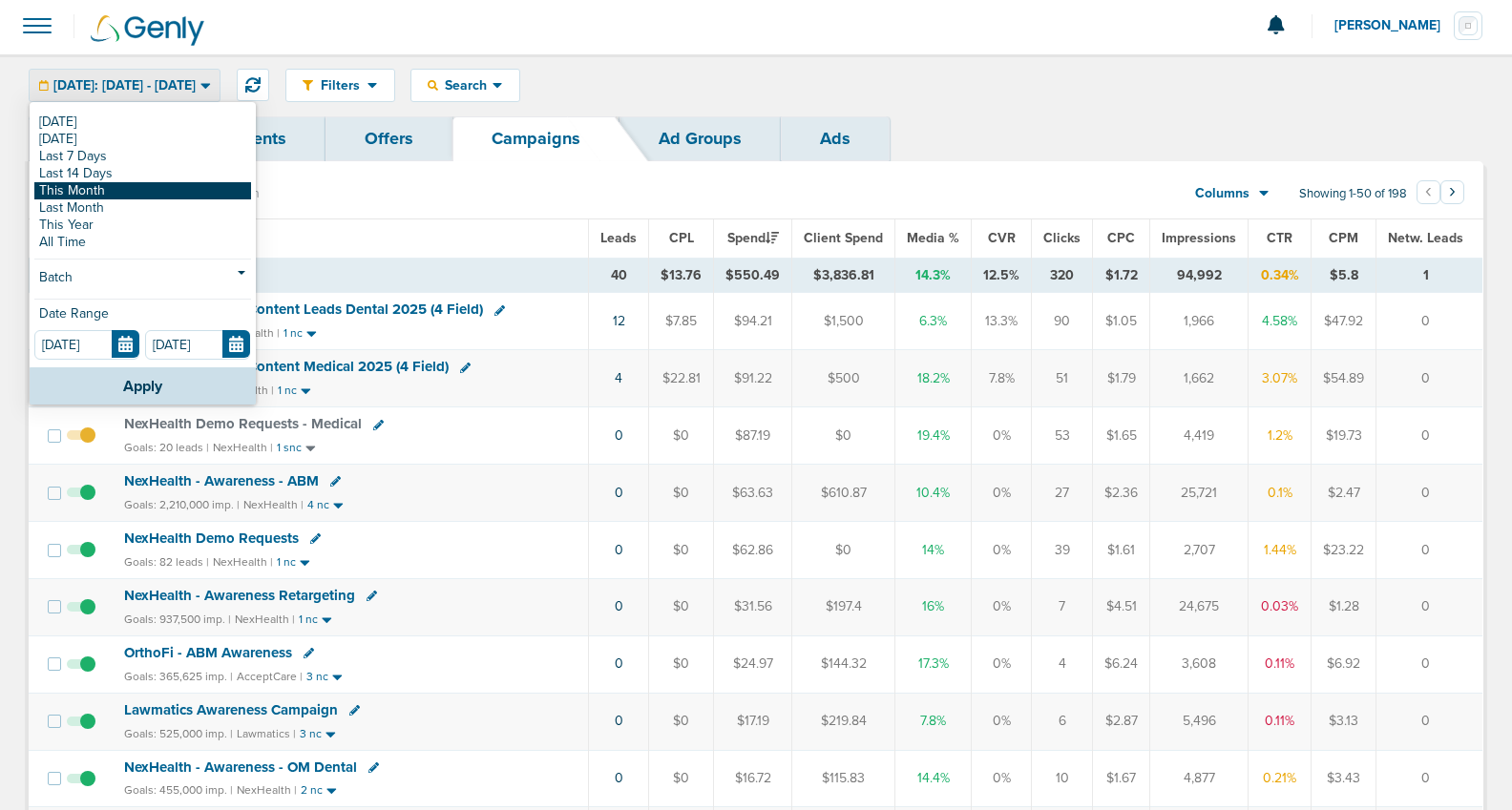
click at [105, 186] on link "This Month" at bounding box center [143, 191] width 217 height 18
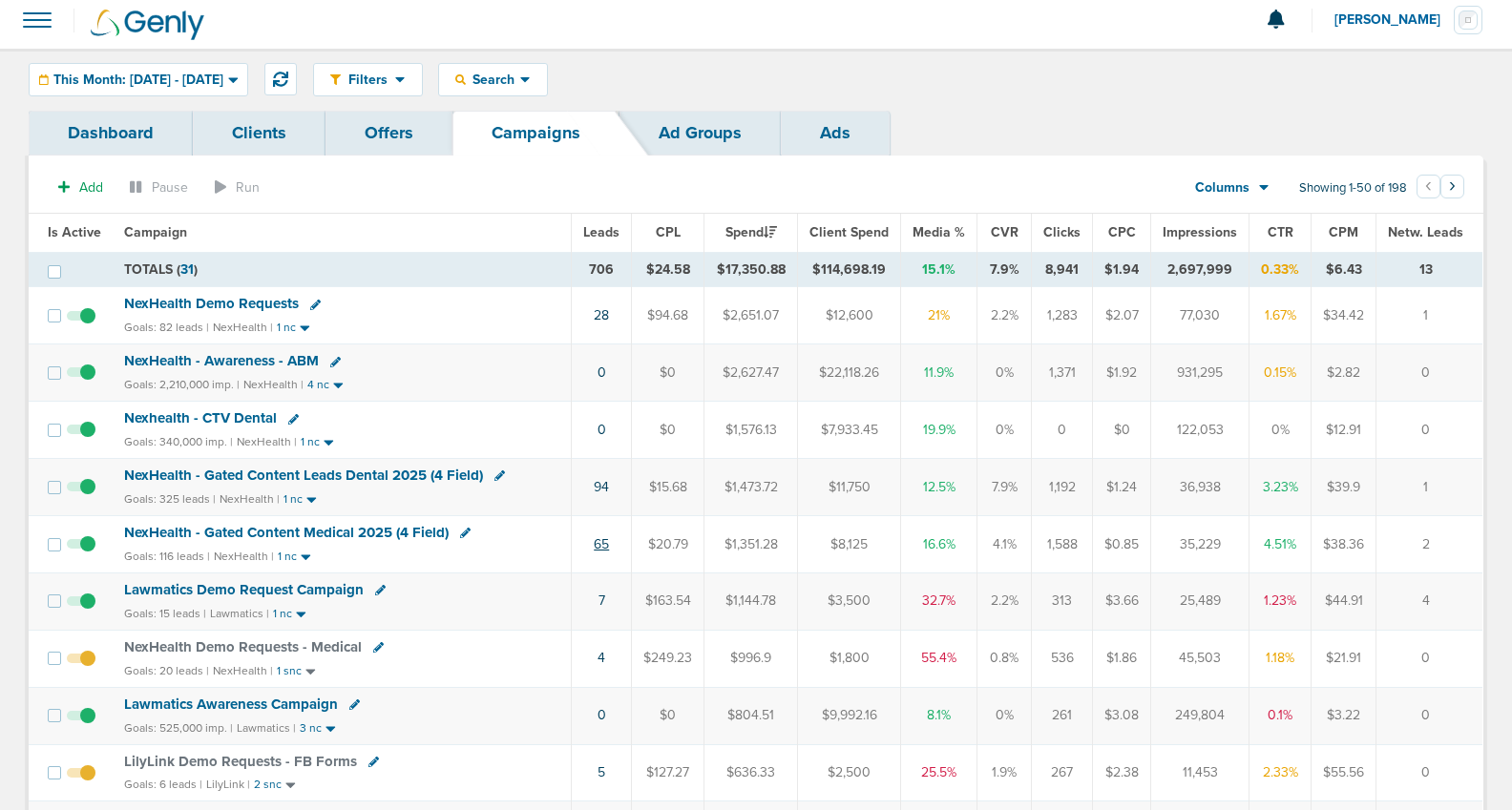
scroll to position [10, 0]
click at [609, 549] on link "65" at bounding box center [601, 543] width 16 height 17
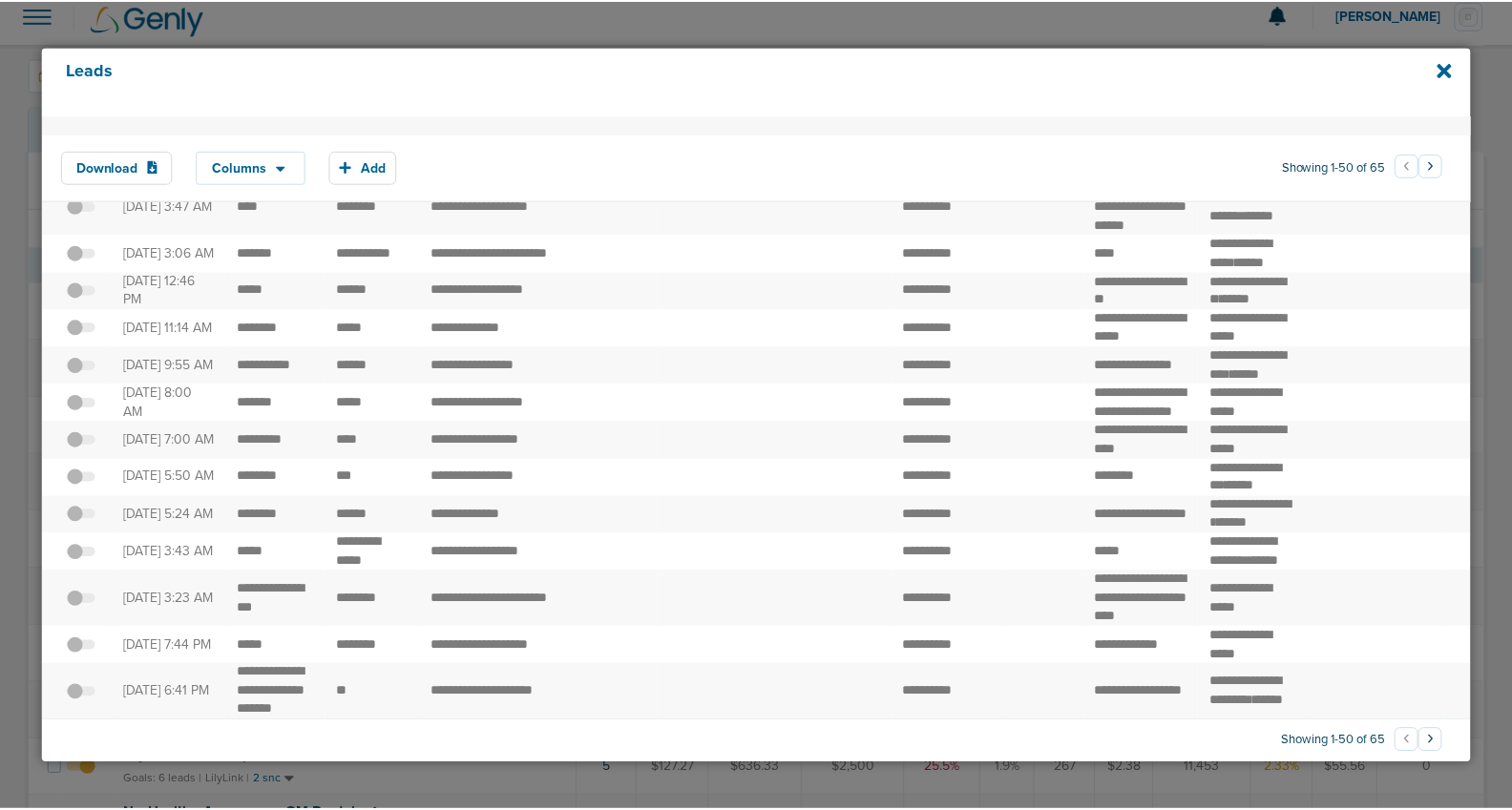
scroll to position [2176, 0]
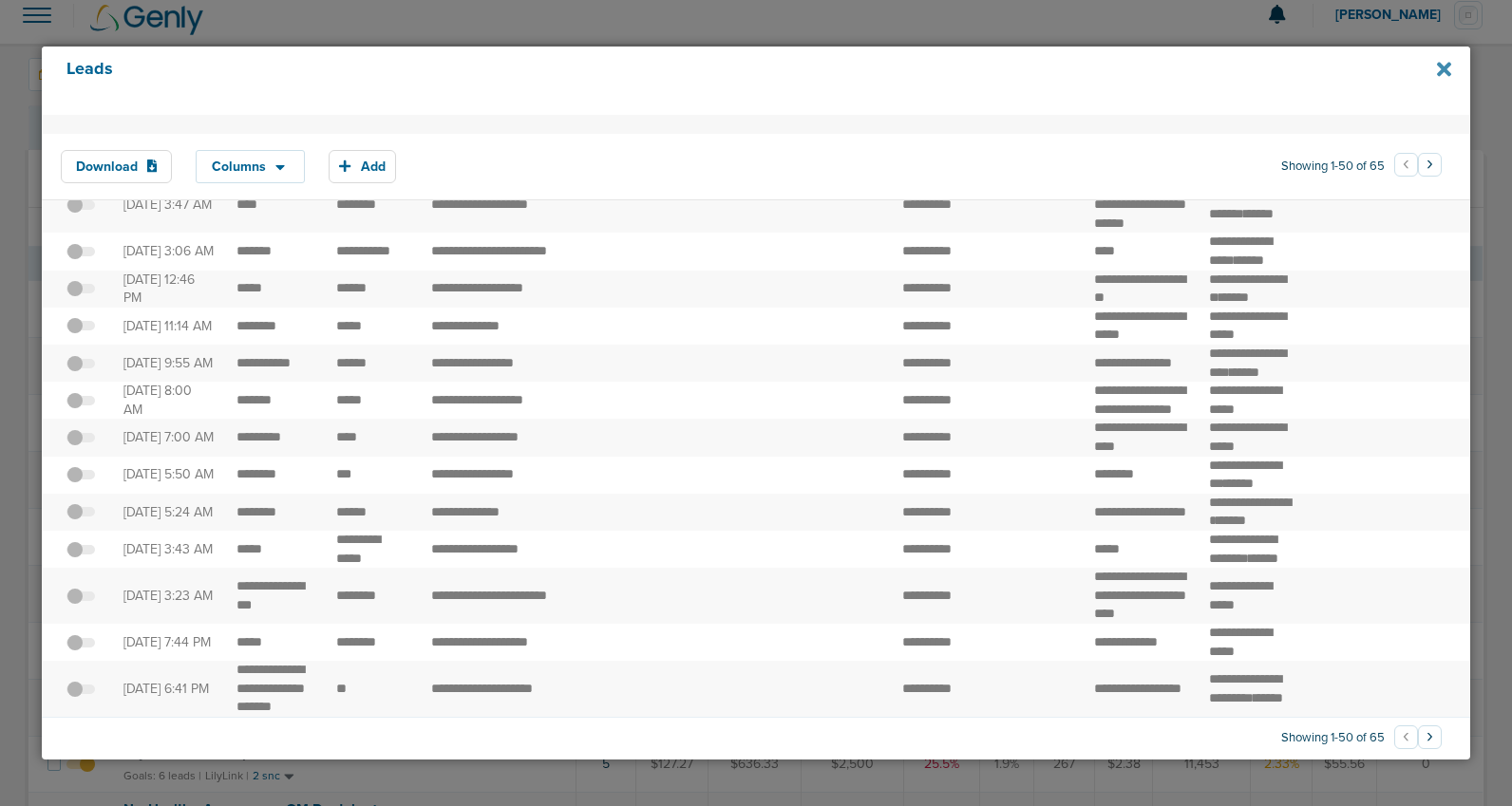
click at [1447, 67] on icon at bounding box center [1444, 68] width 15 height 15
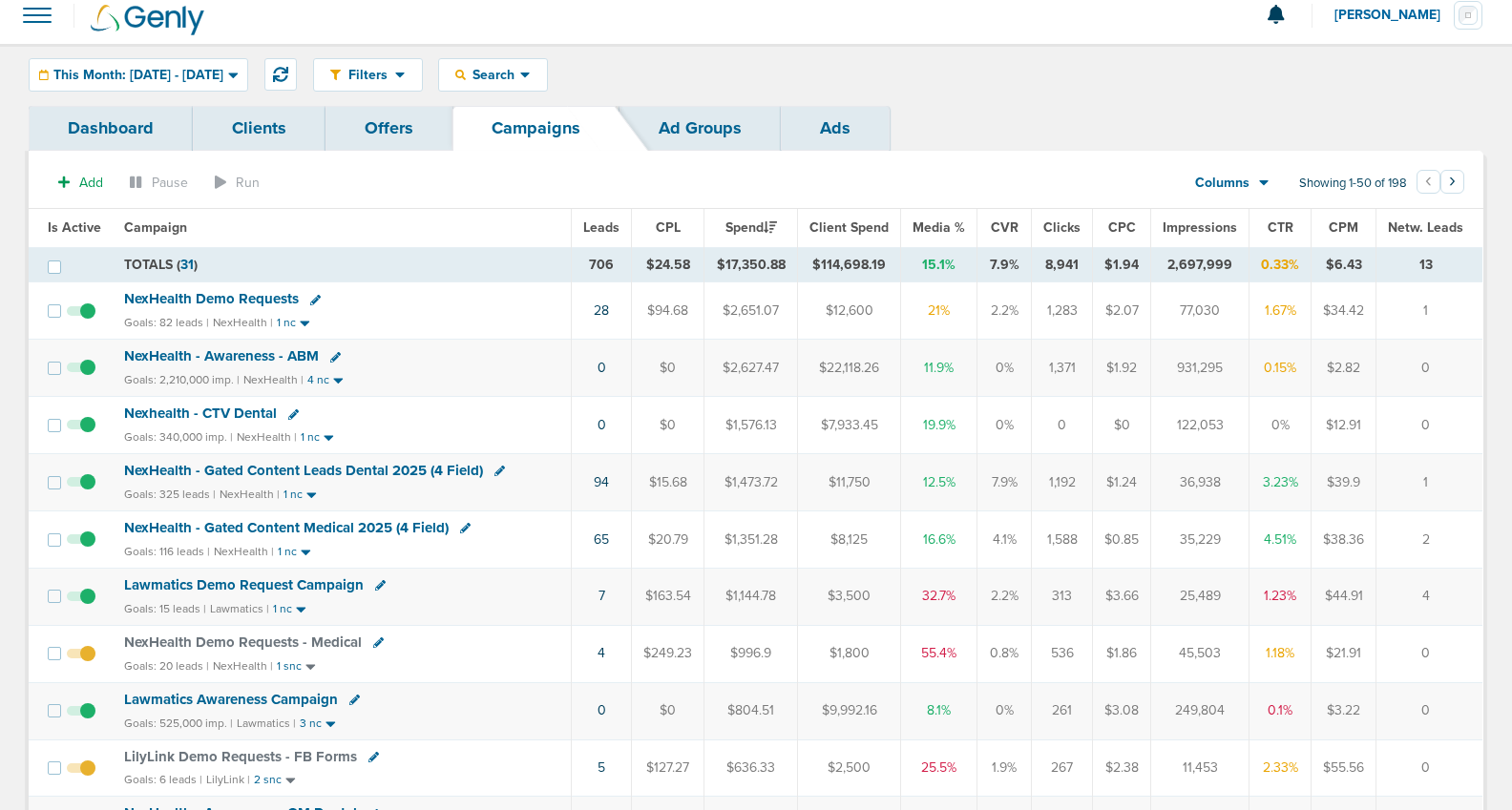
scroll to position [15, 0]
click at [277, 641] on span "NexHealth Demo Requests - Medical" at bounding box center [243, 642] width 238 height 18
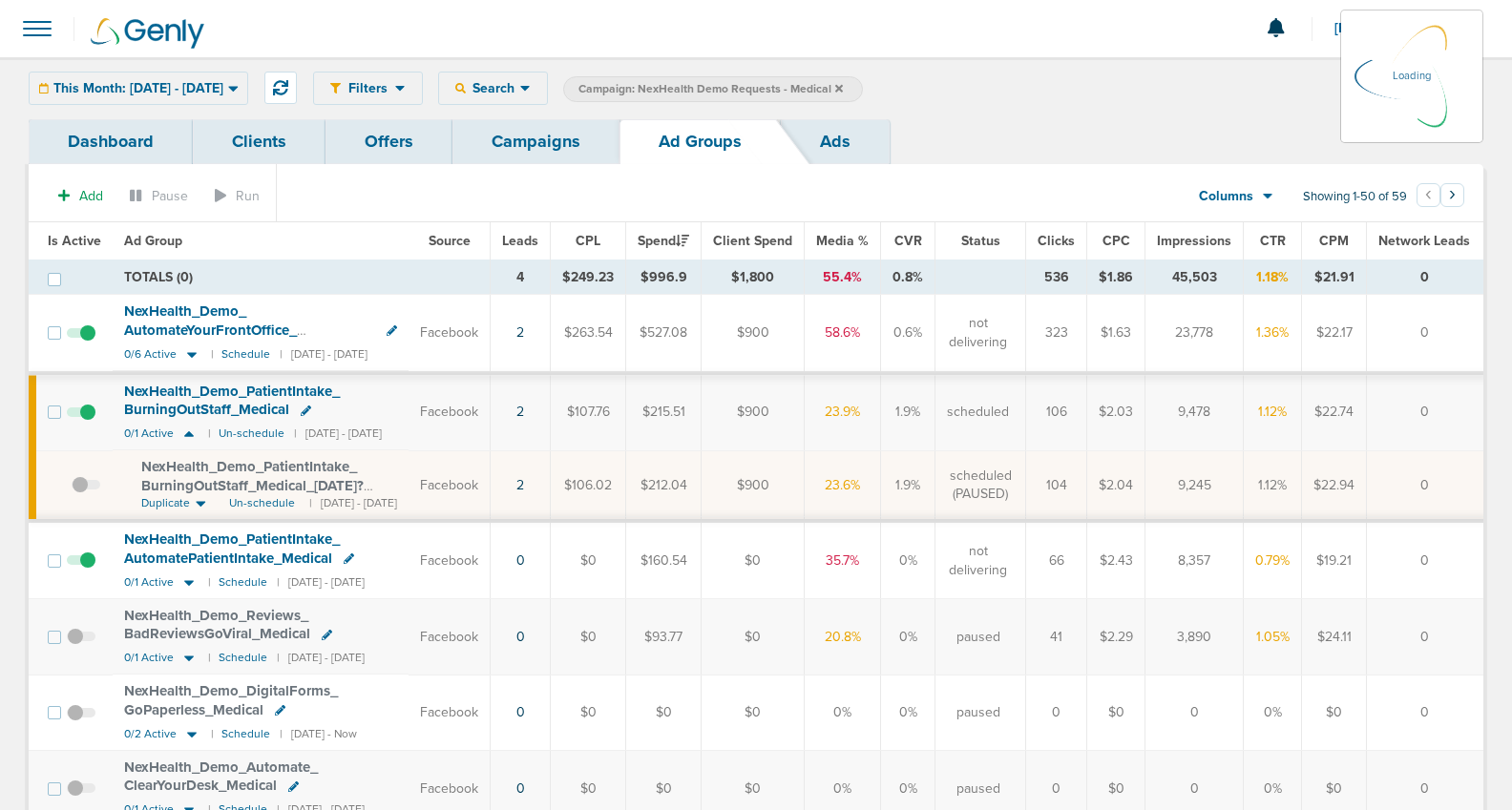
click at [1246, 193] on div "Columns Media Stats Sales Performance Custom" at bounding box center [1235, 196] width 134 height 36
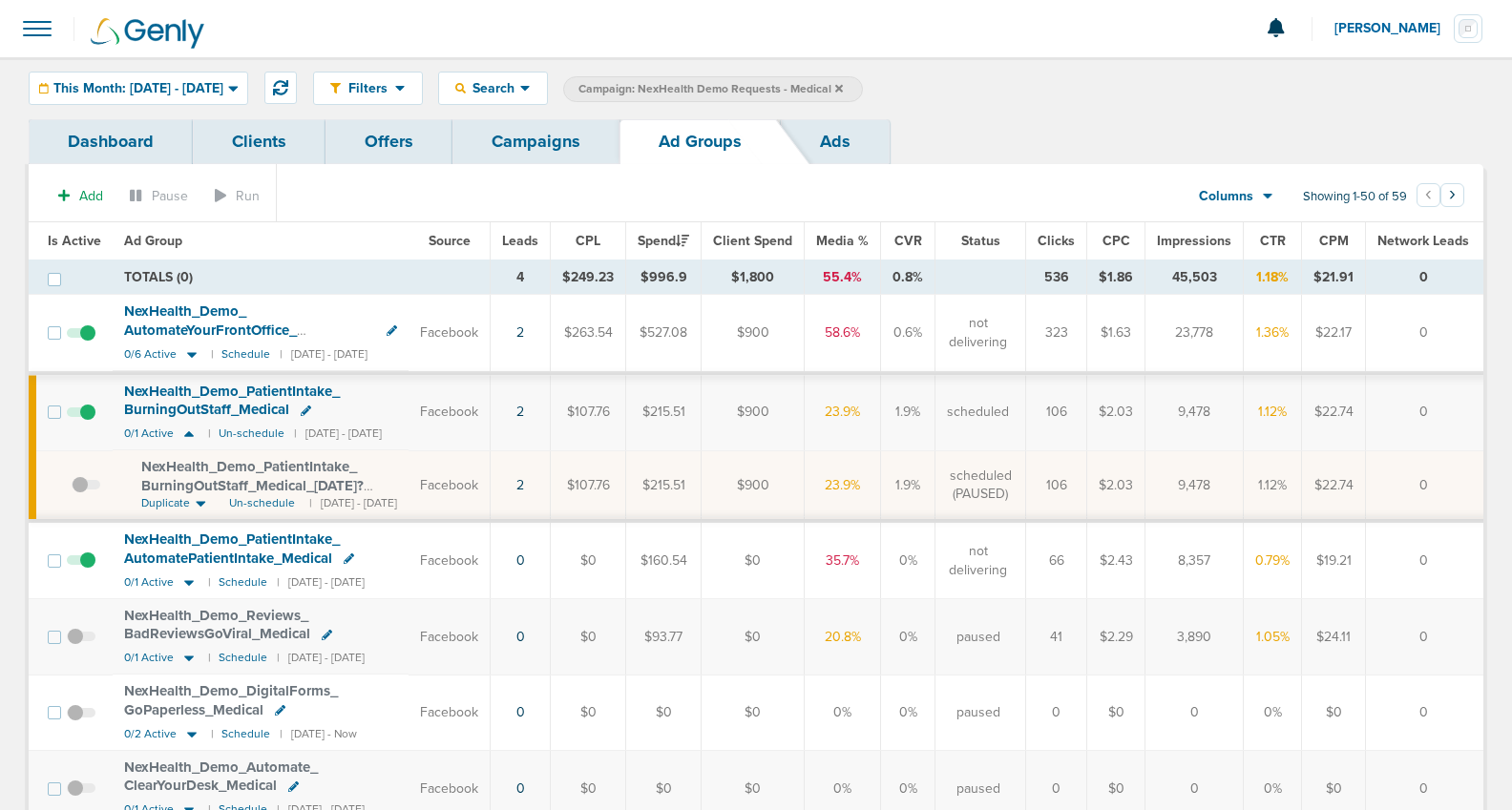
click at [1246, 193] on span "Columns" at bounding box center [1226, 197] width 55 height 20
click at [1234, 252] on link "Sales Performance" at bounding box center [1278, 253] width 191 height 23
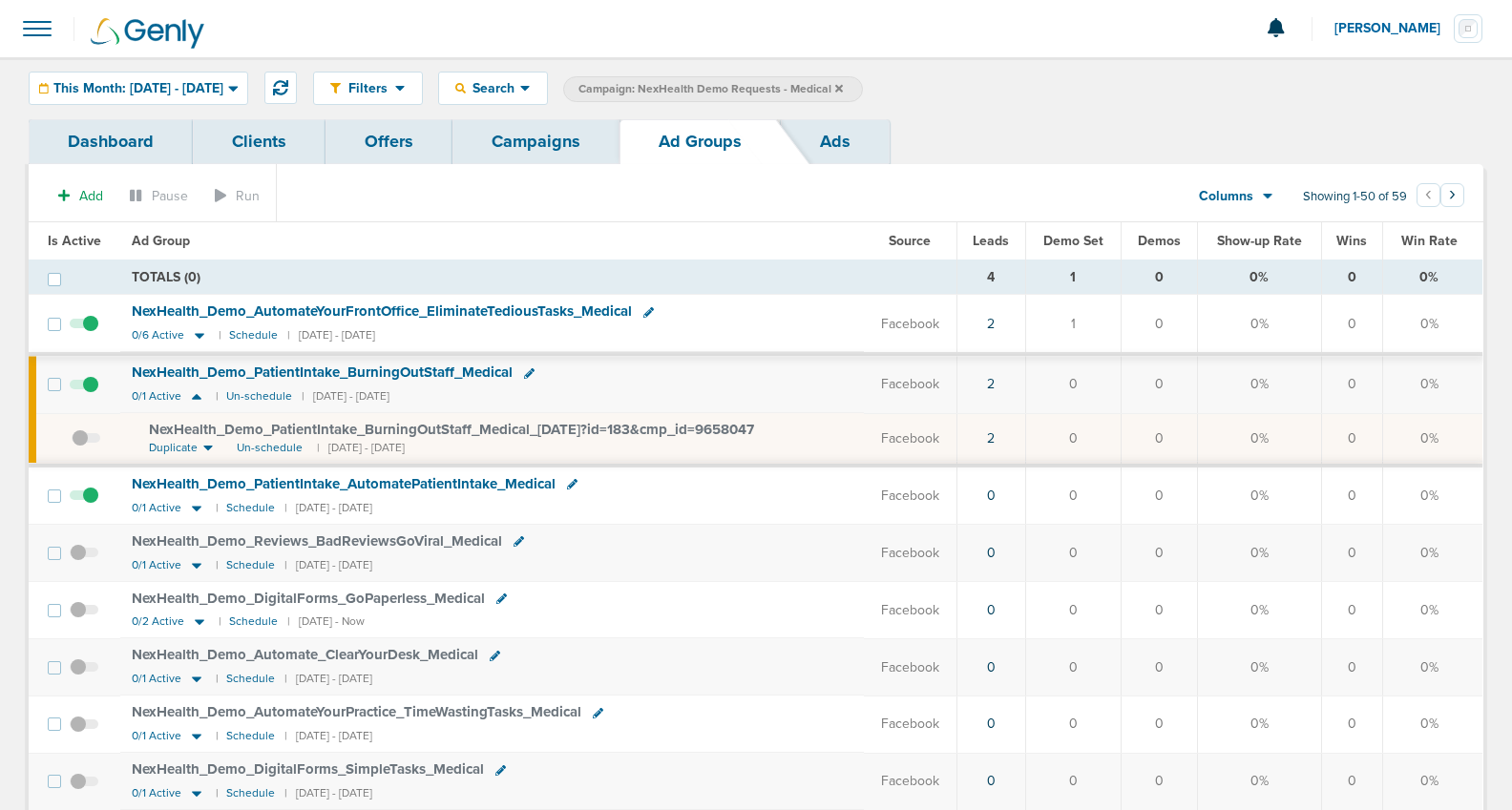
click at [511, 158] on link "Campaigns" at bounding box center [536, 142] width 167 height 45
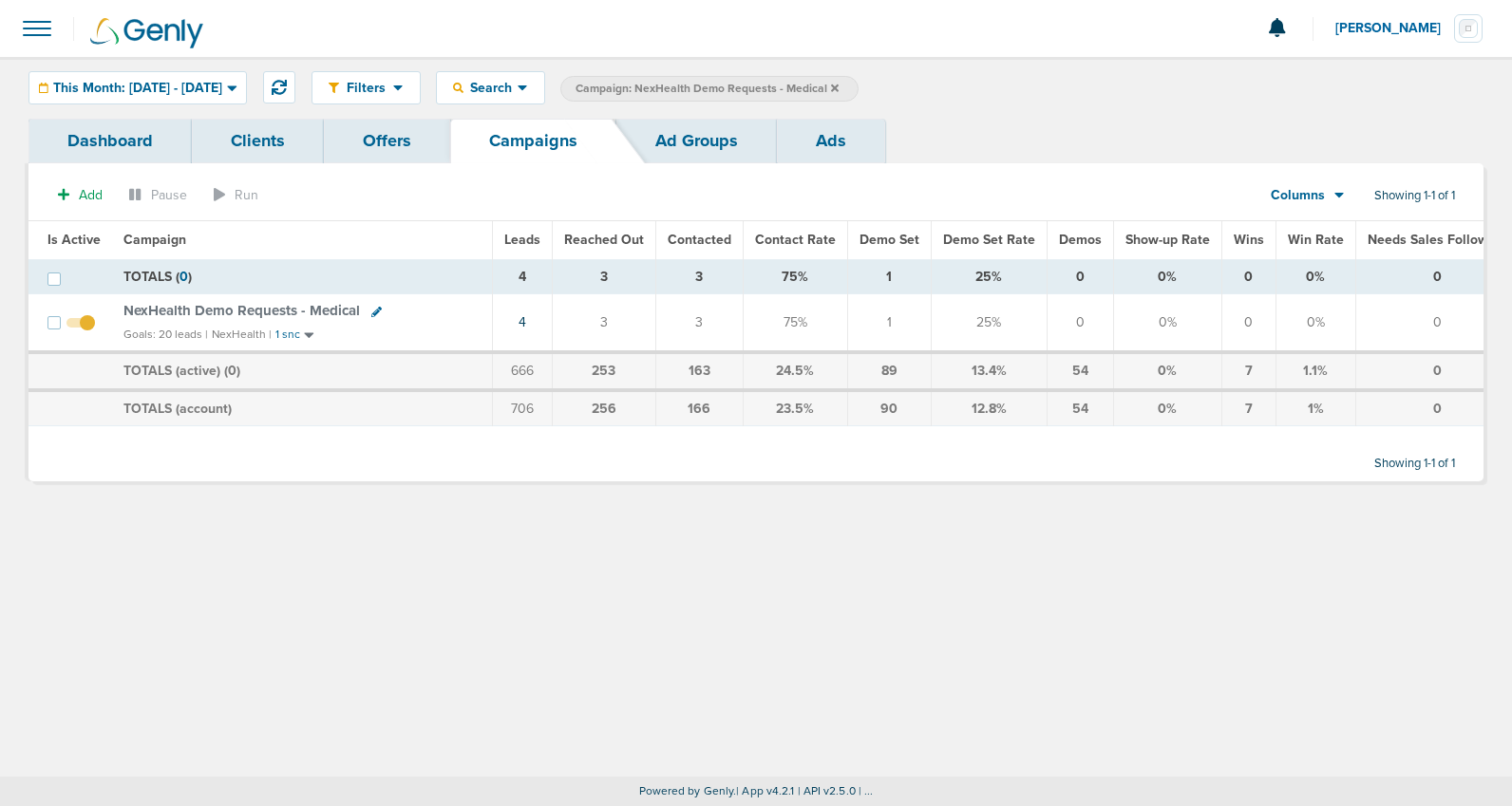
scroll to position [0, 3]
click at [839, 92] on icon at bounding box center [835, 89] width 8 height 12
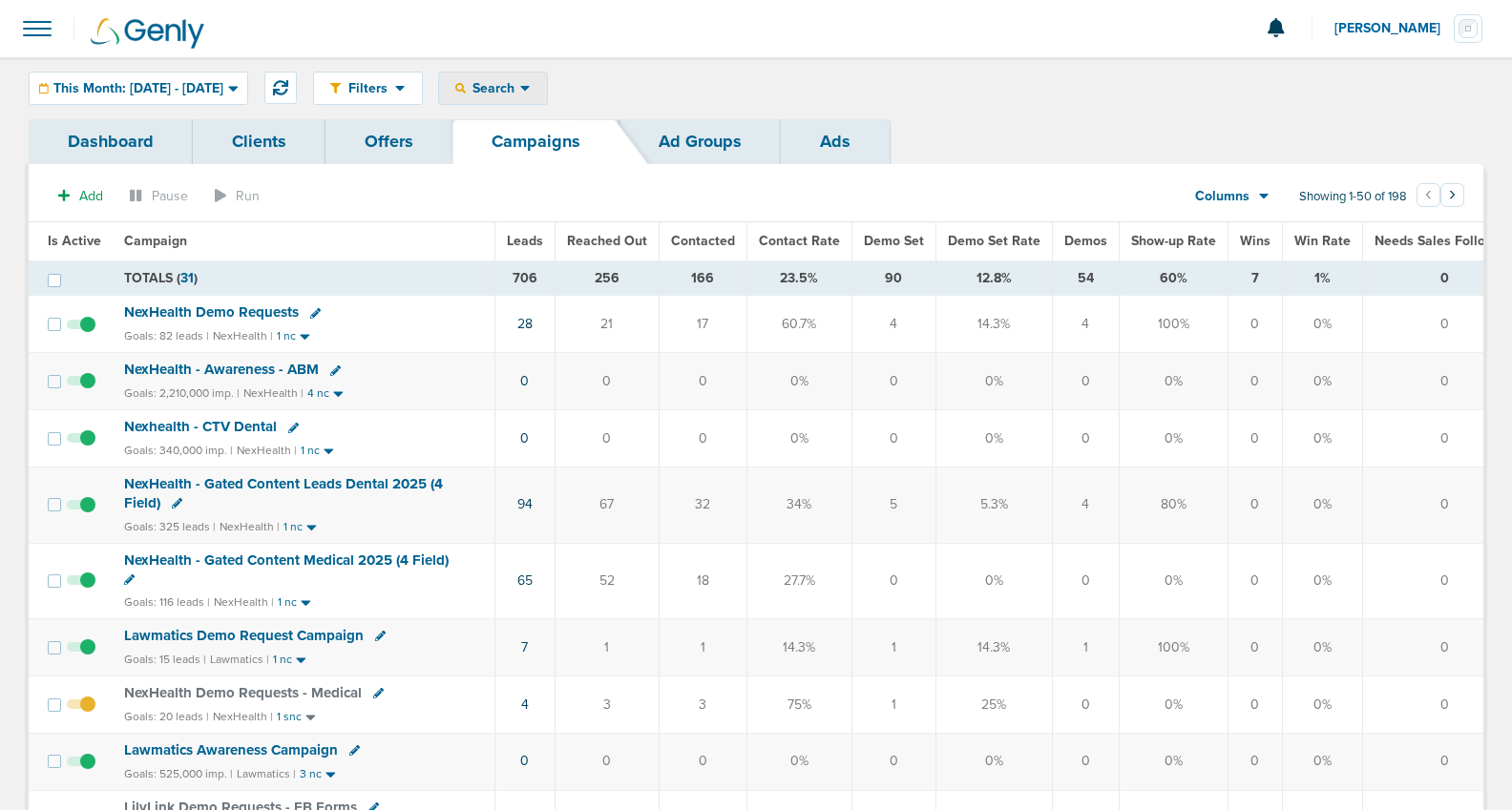
click at [520, 84] on span "Search" at bounding box center [493, 88] width 55 height 17
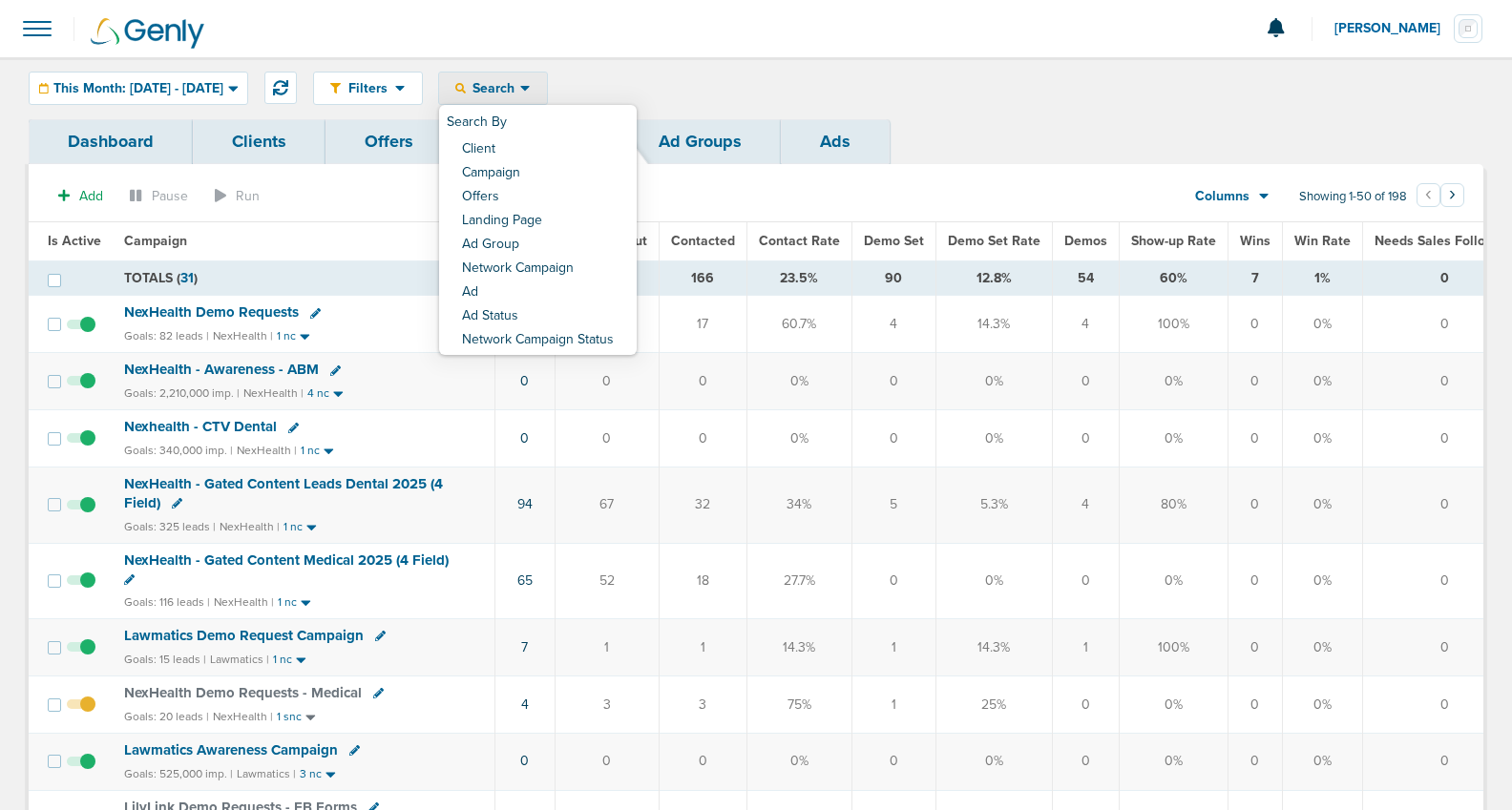
click at [520, 84] on span "Search" at bounding box center [493, 88] width 55 height 17
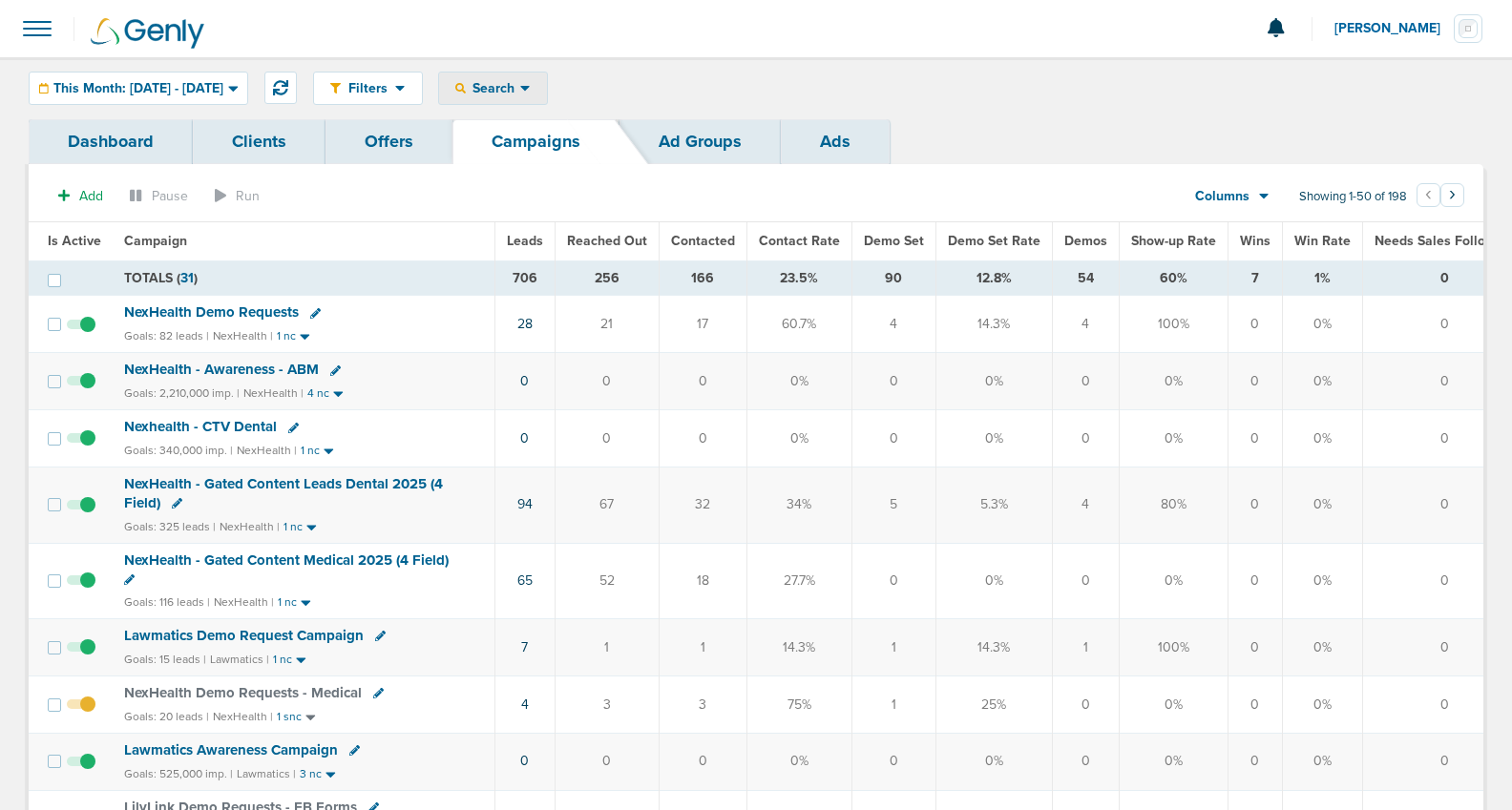
click at [520, 84] on span "Search" at bounding box center [493, 88] width 55 height 17
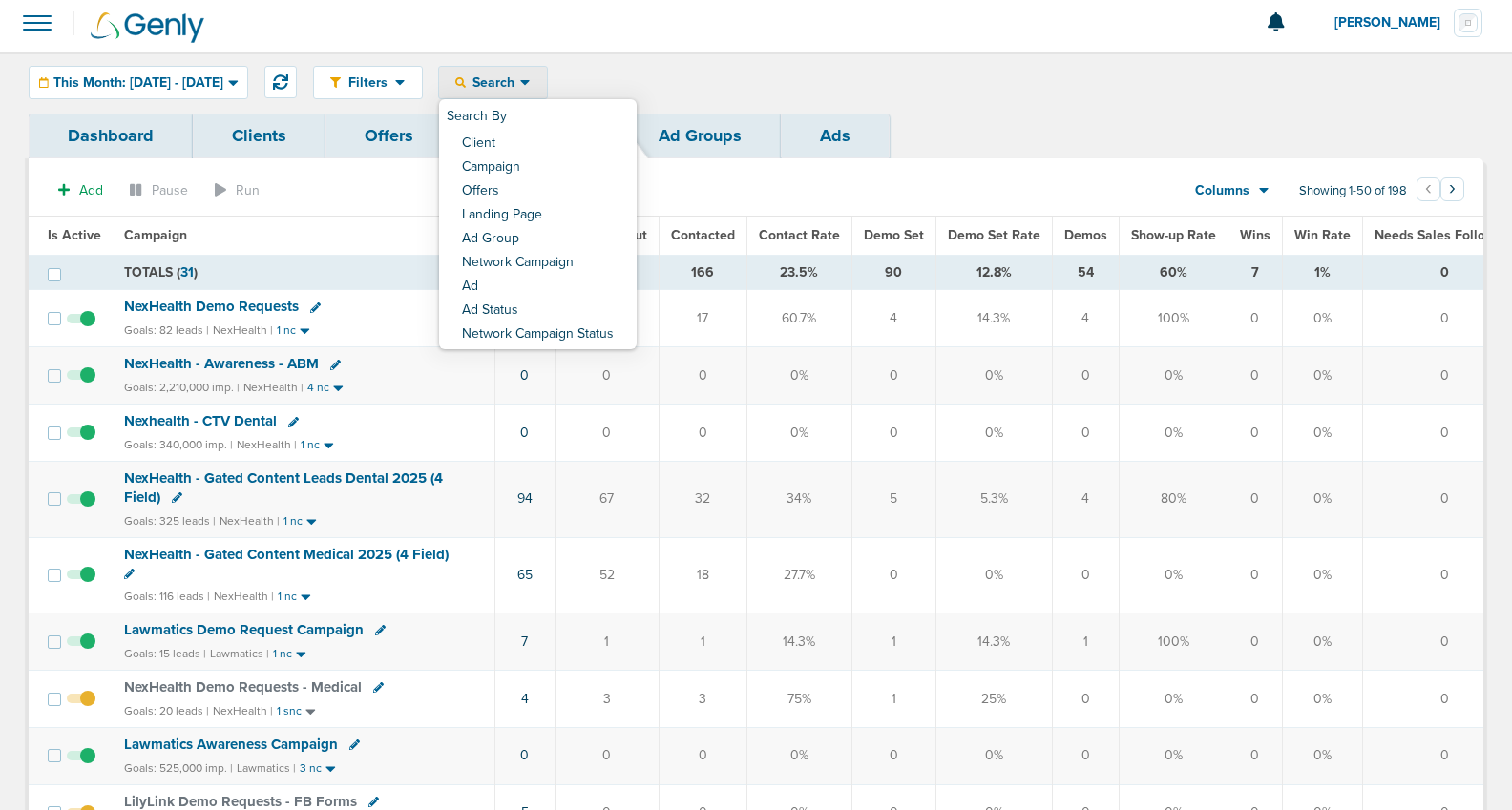
scroll to position [2, 0]
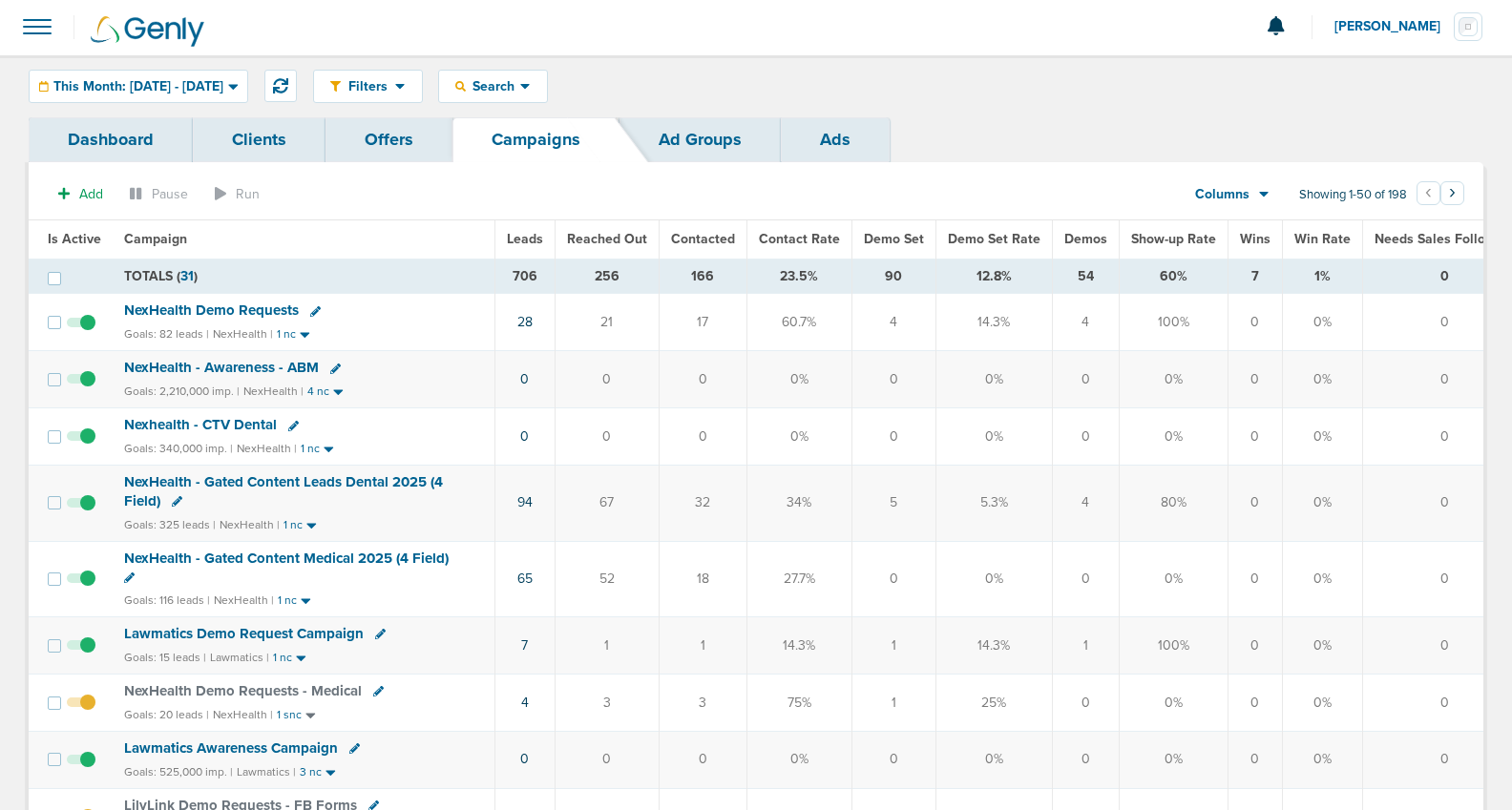
scroll to position [0, 0]
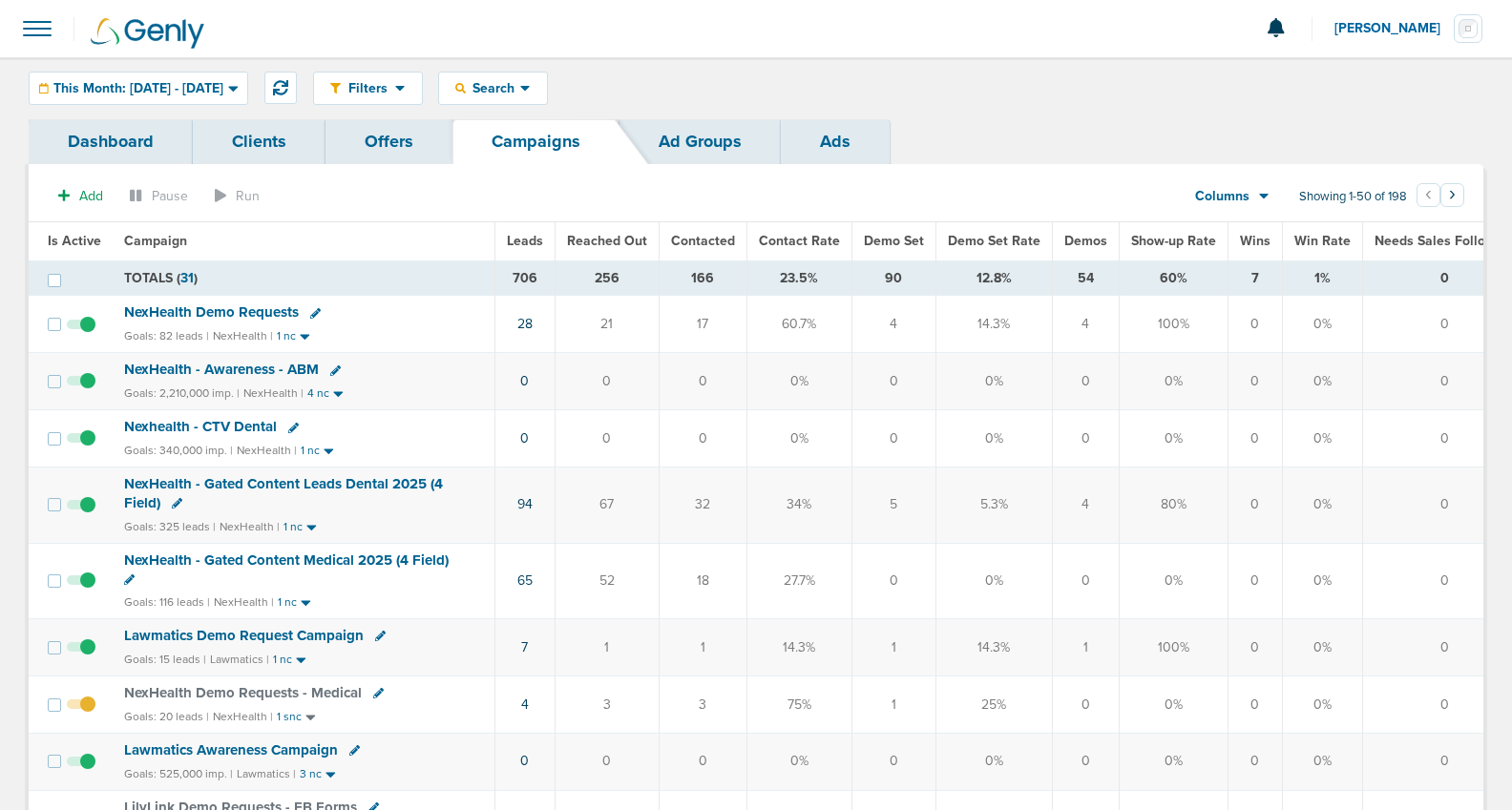
click at [1224, 187] on span "Columns" at bounding box center [1223, 197] width 55 height 20
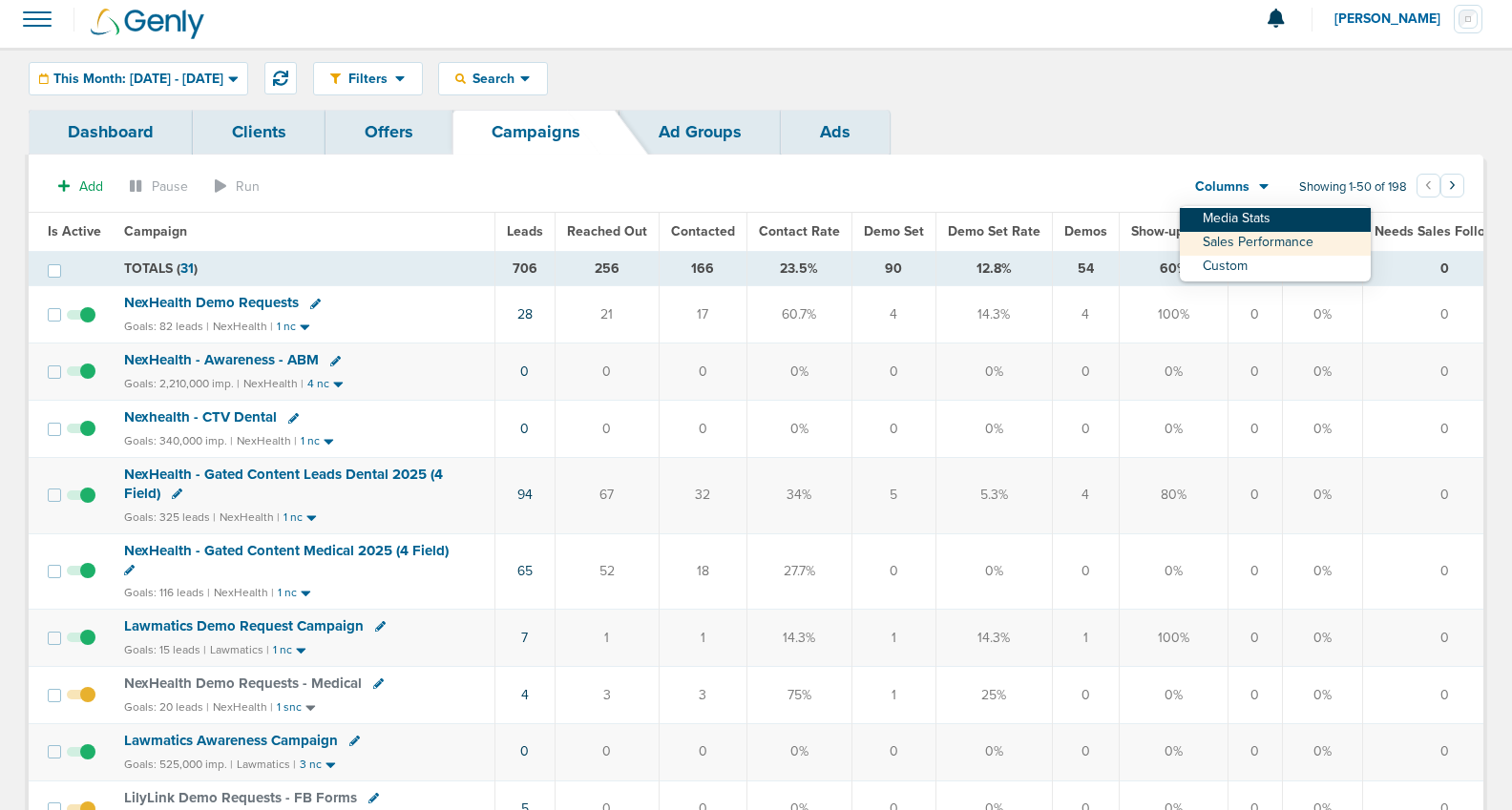
click at [1232, 222] on link "Media Stats" at bounding box center [1274, 220] width 191 height 23
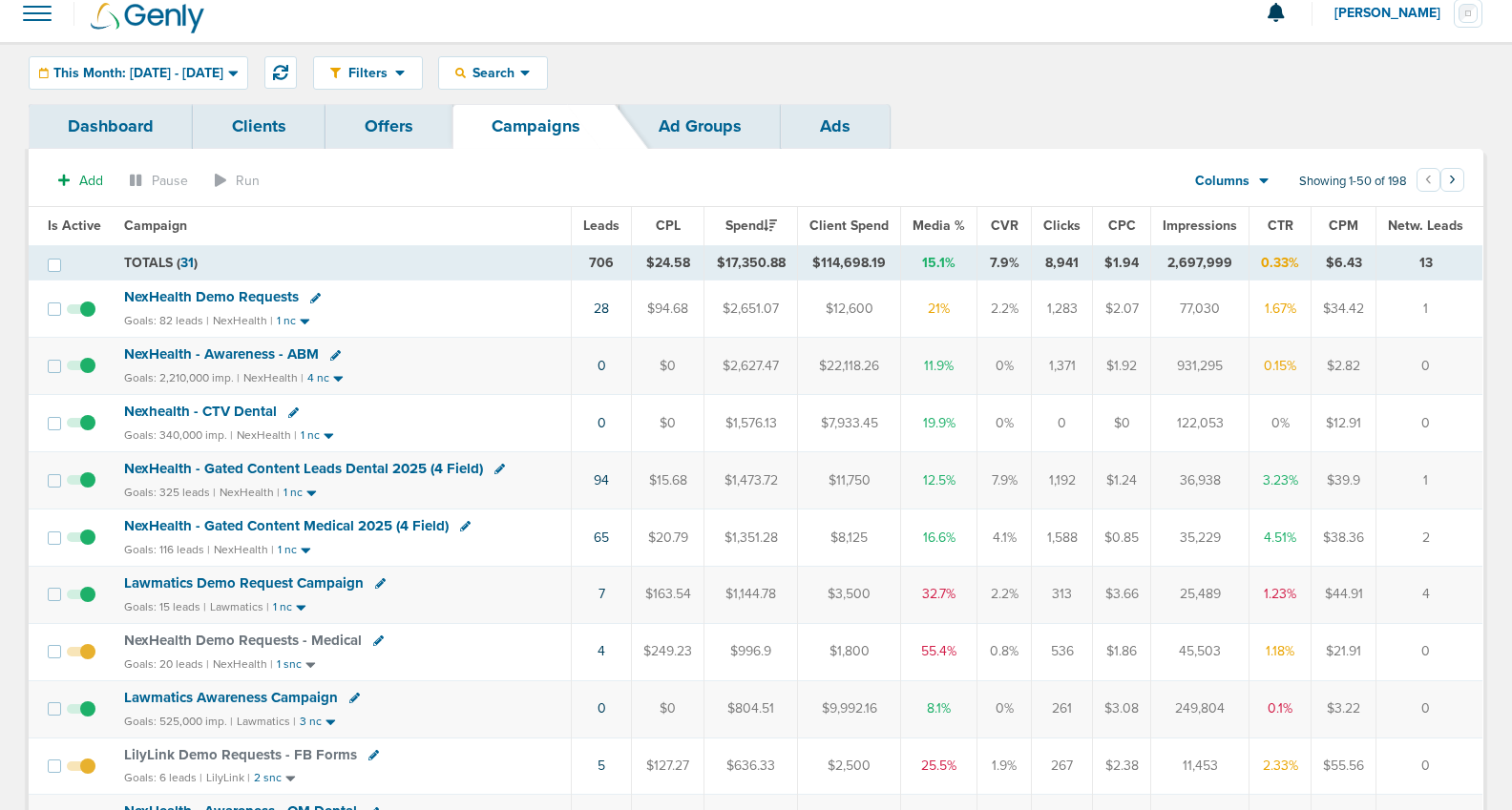
scroll to position [17, 0]
click at [110, 68] on span "This Month: [DATE] - [DATE]" at bounding box center [139, 72] width 170 height 14
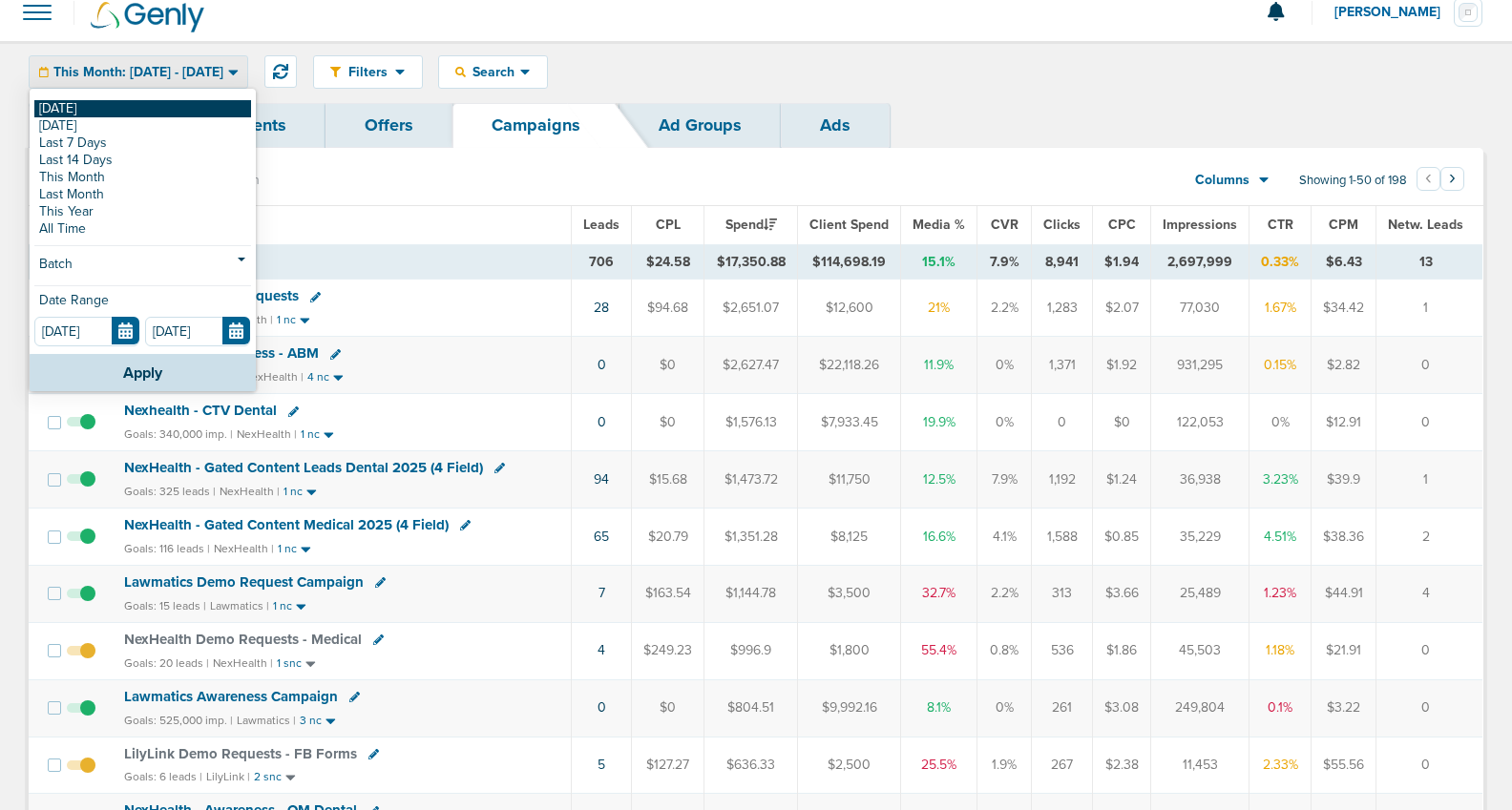
click at [105, 109] on link "[DATE]" at bounding box center [143, 109] width 217 height 18
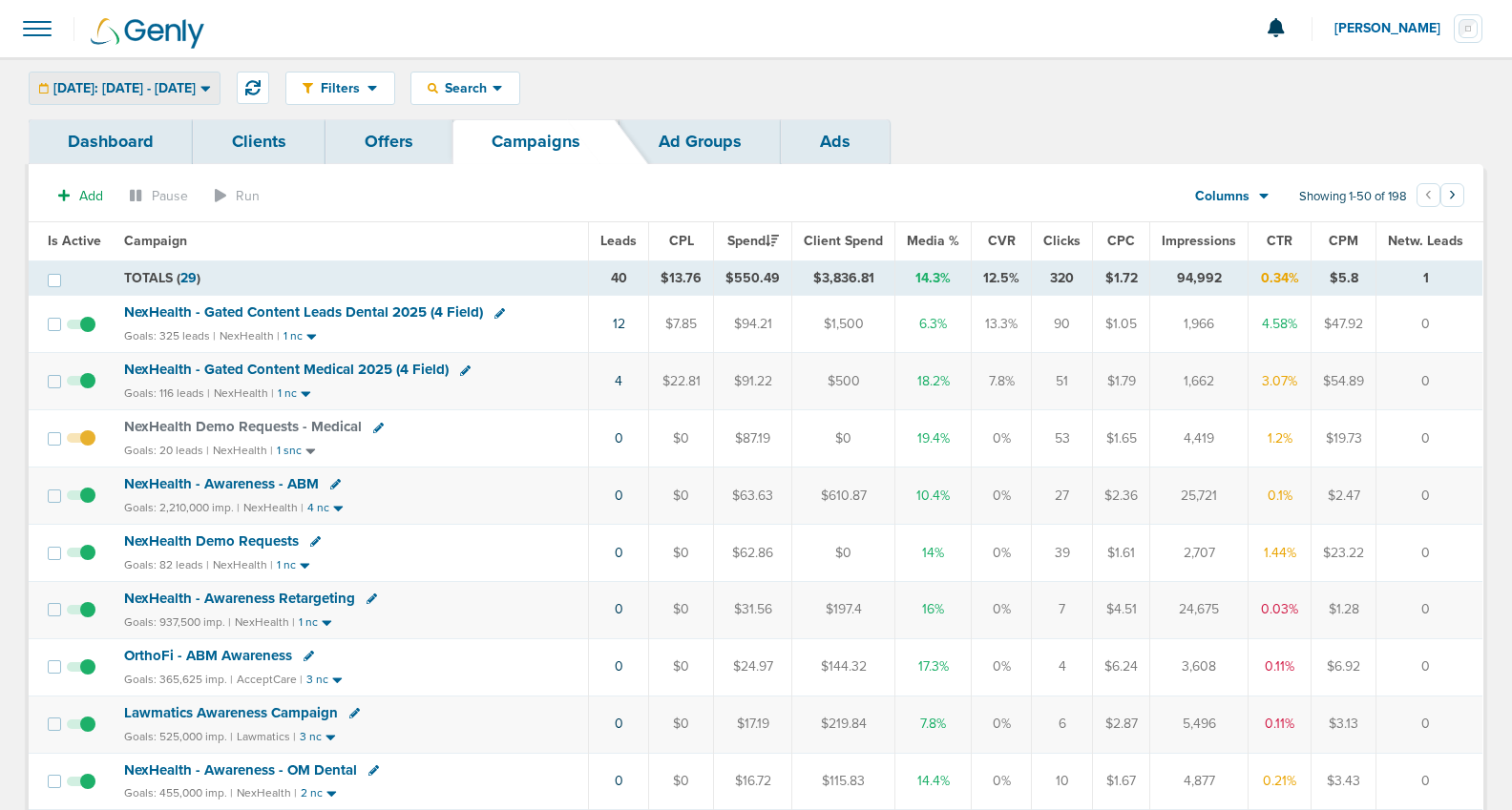
click at [100, 84] on span "[DATE]: [DATE] - [DATE]" at bounding box center [124, 89] width 142 height 14
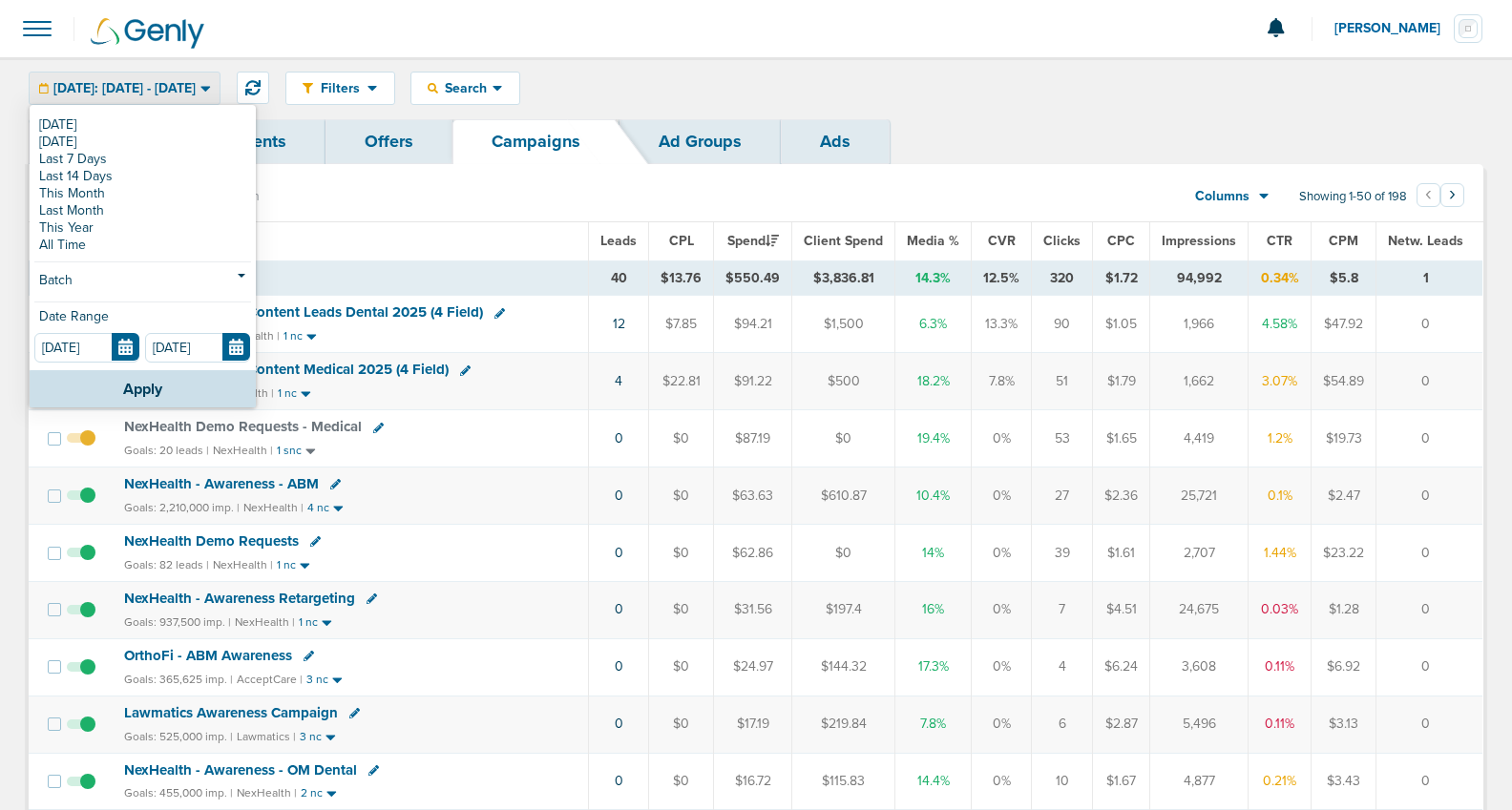
click at [100, 86] on span "[DATE]: [DATE] - [DATE]" at bounding box center [124, 89] width 142 height 14
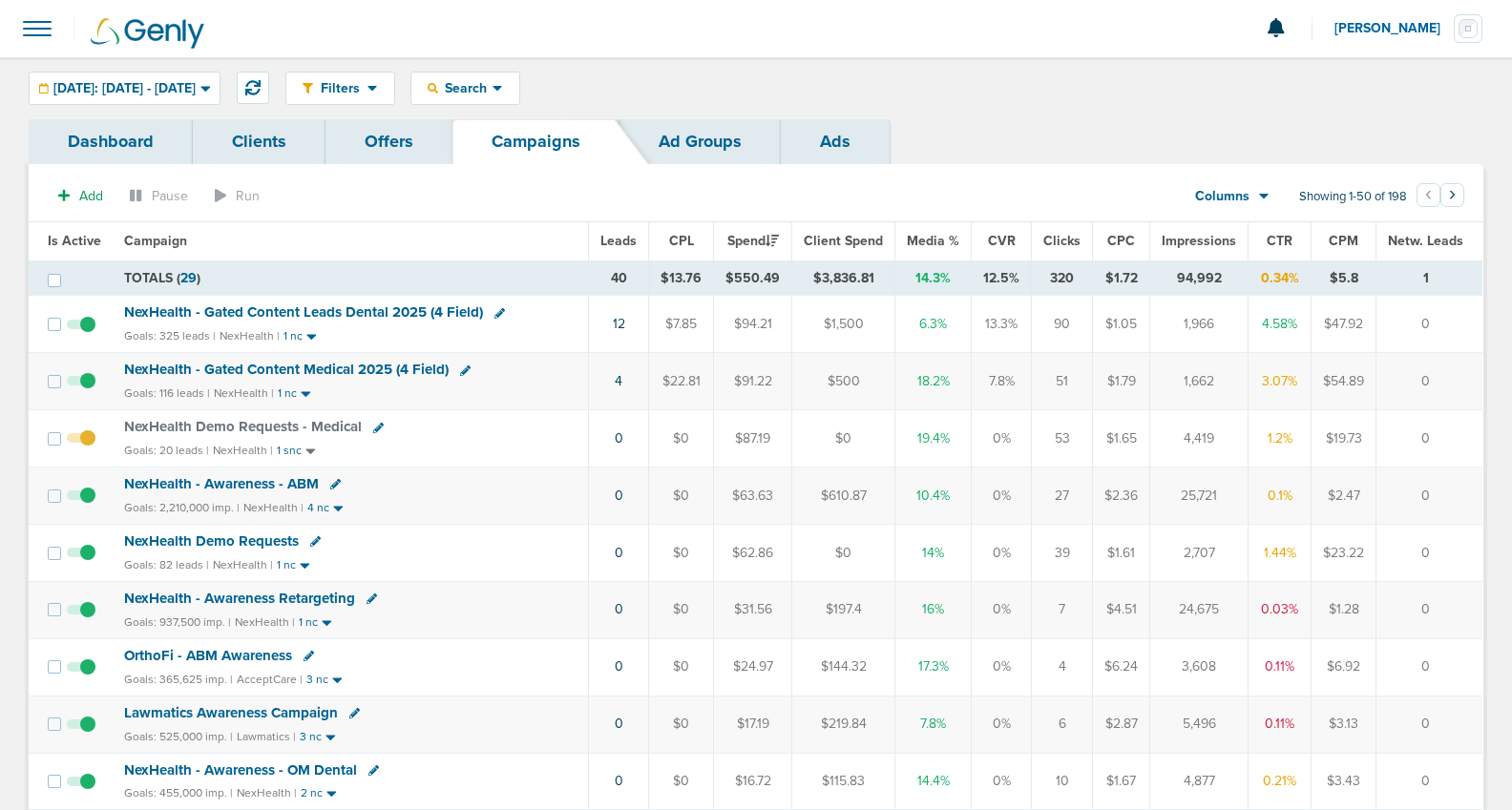
click at [229, 539] on span "NexHealth Demo Requests" at bounding box center [211, 541] width 175 height 18
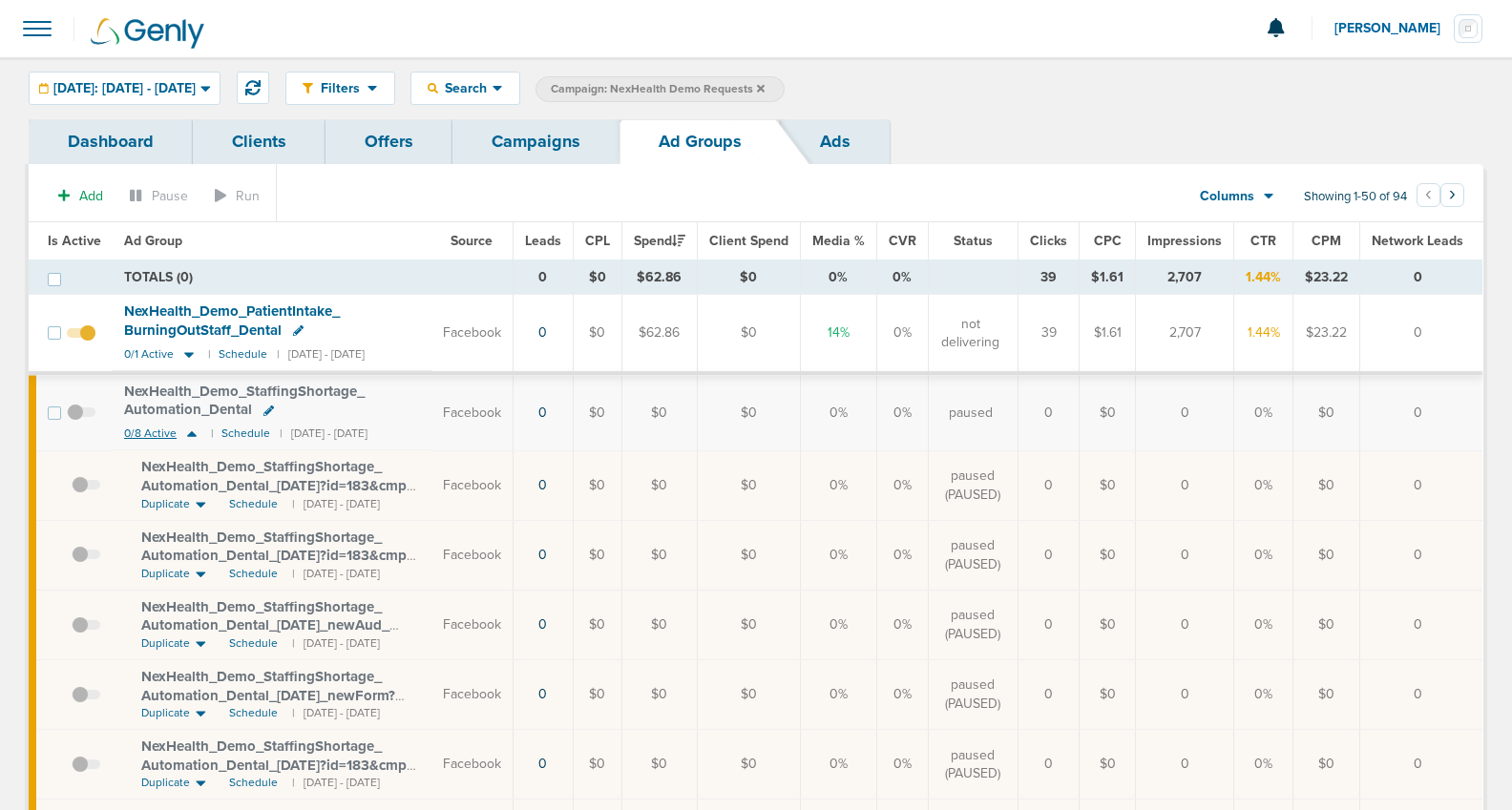
click at [191, 433] on icon at bounding box center [192, 434] width 10 height 6
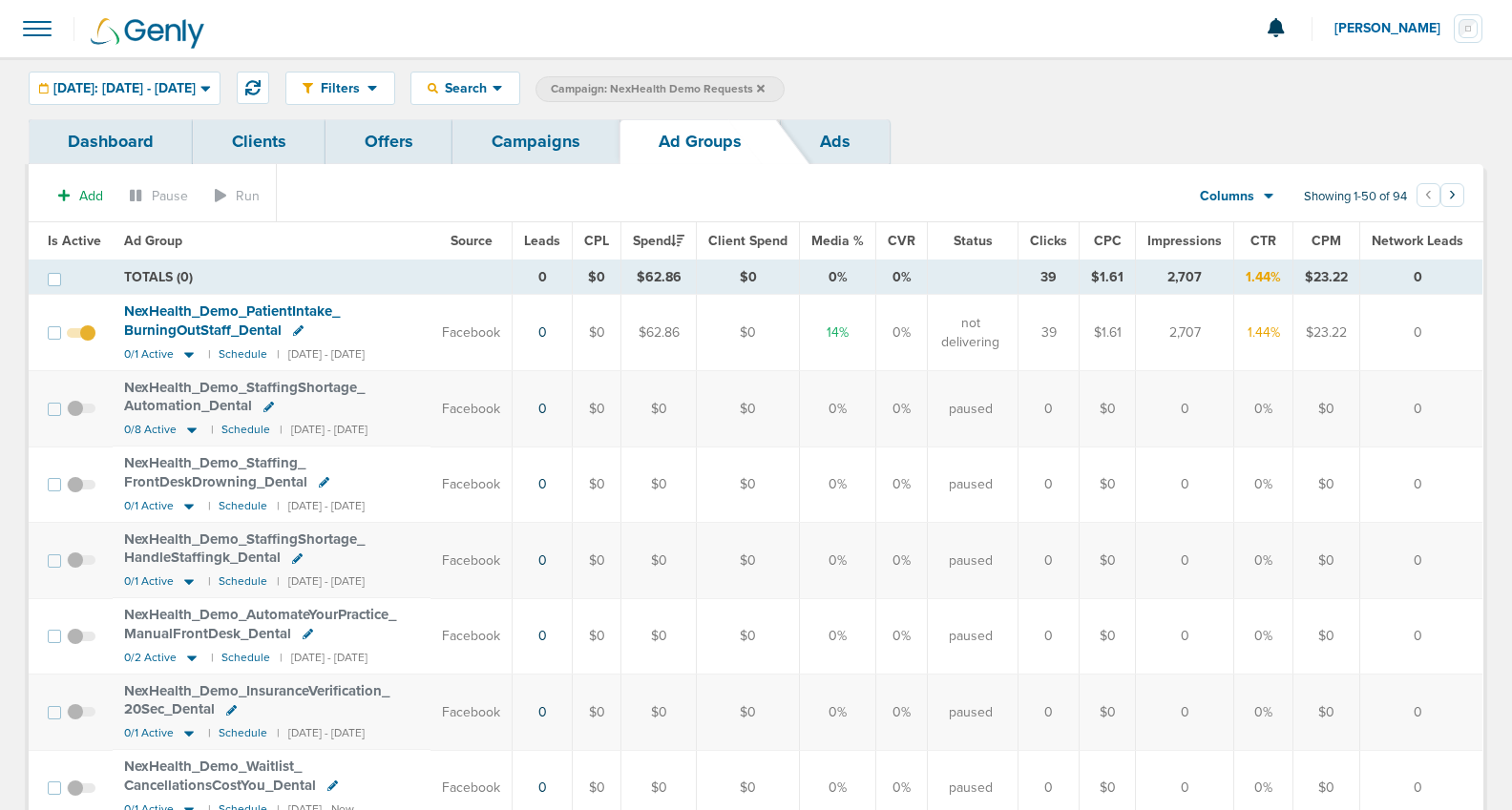
click at [514, 140] on link "Campaigns" at bounding box center [536, 142] width 167 height 45
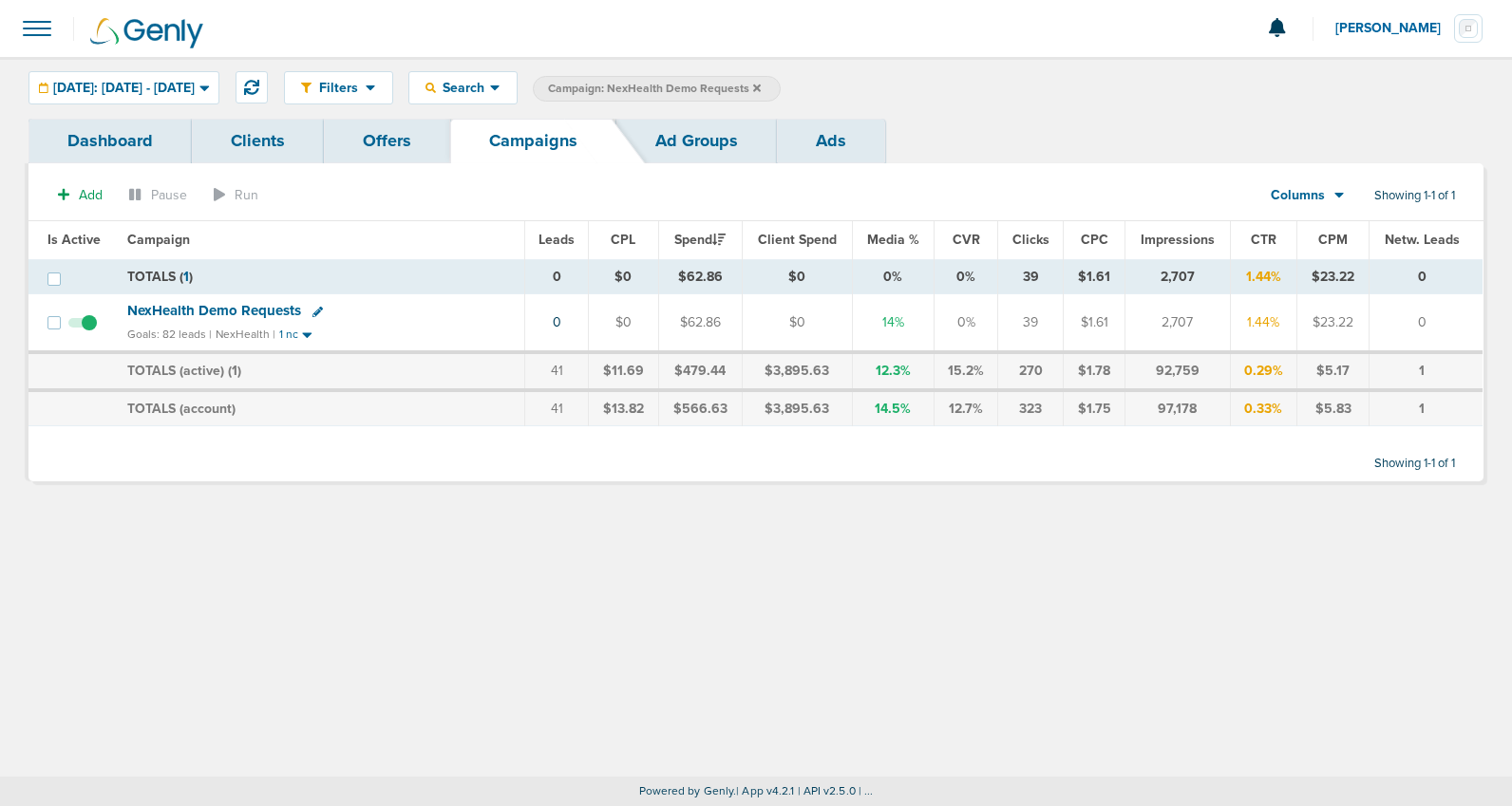
click at [761, 88] on span "Campaign: NexHealth Demo Requests" at bounding box center [654, 89] width 213 height 17
click at [761, 88] on icon at bounding box center [757, 88] width 8 height 8
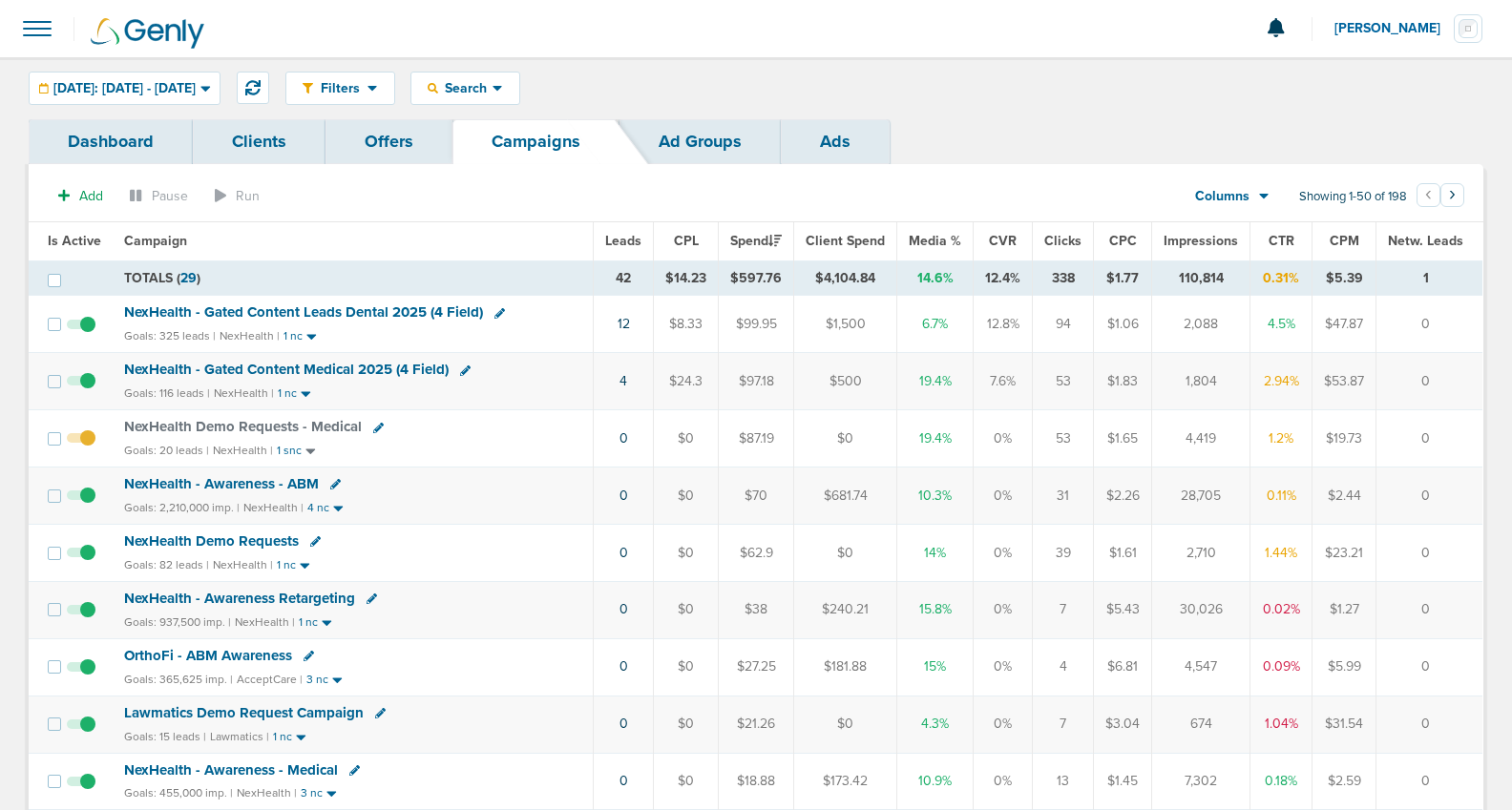
click at [197, 545] on span "NexHealth Demo Requests" at bounding box center [211, 541] width 175 height 18
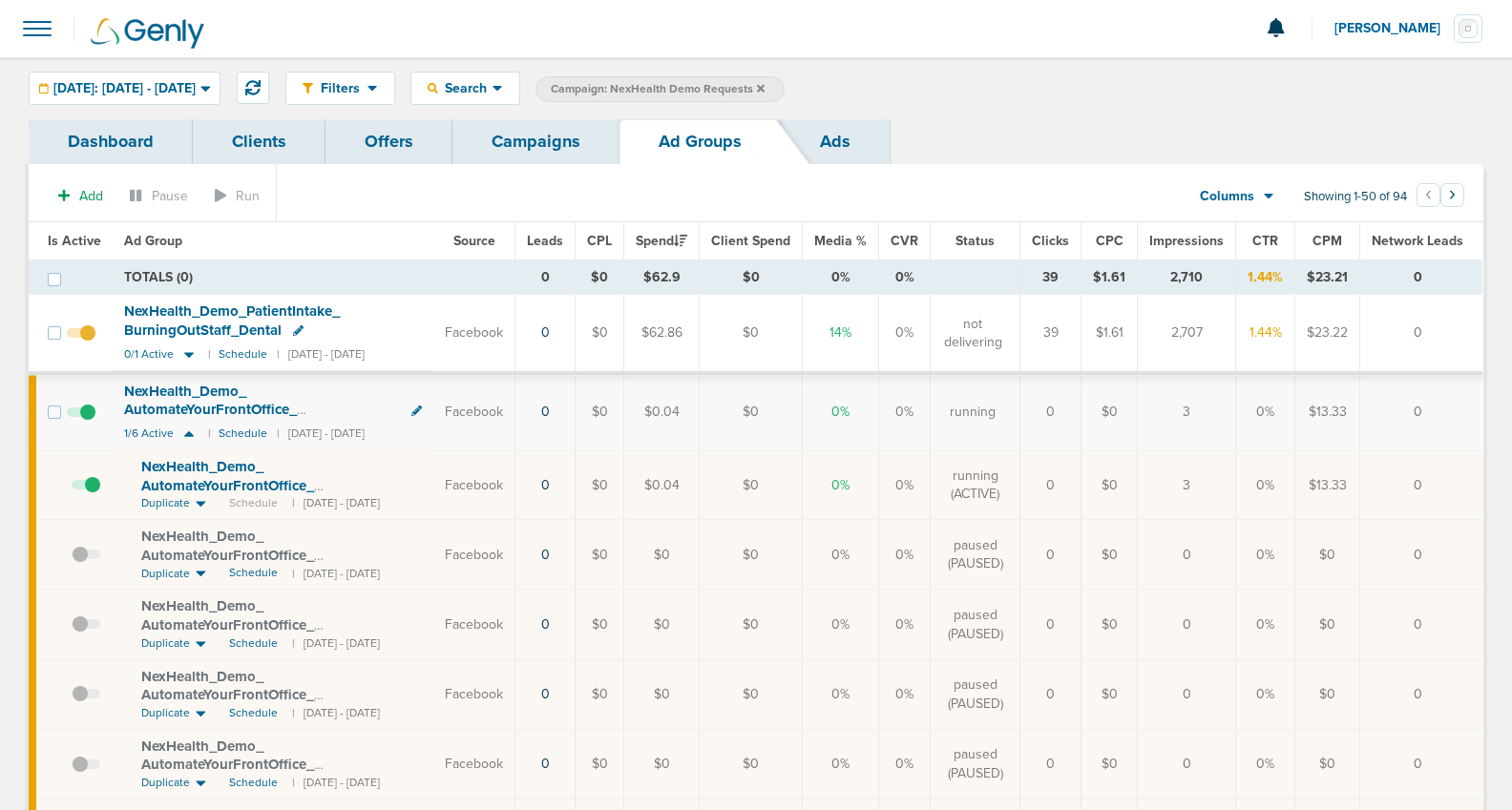
click at [550, 147] on link "Campaigns" at bounding box center [536, 142] width 167 height 45
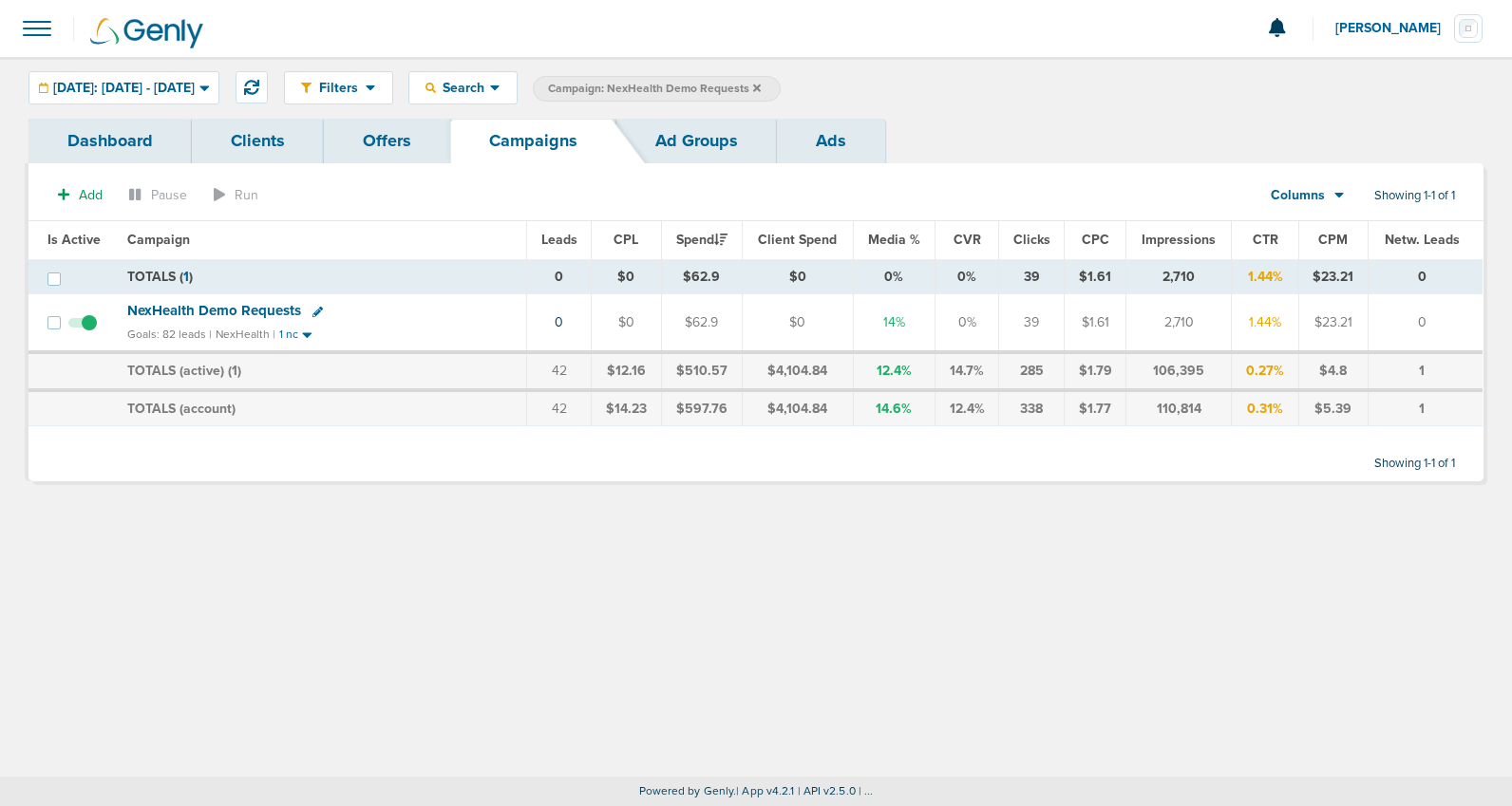
click at [761, 90] on icon at bounding box center [757, 88] width 8 height 8
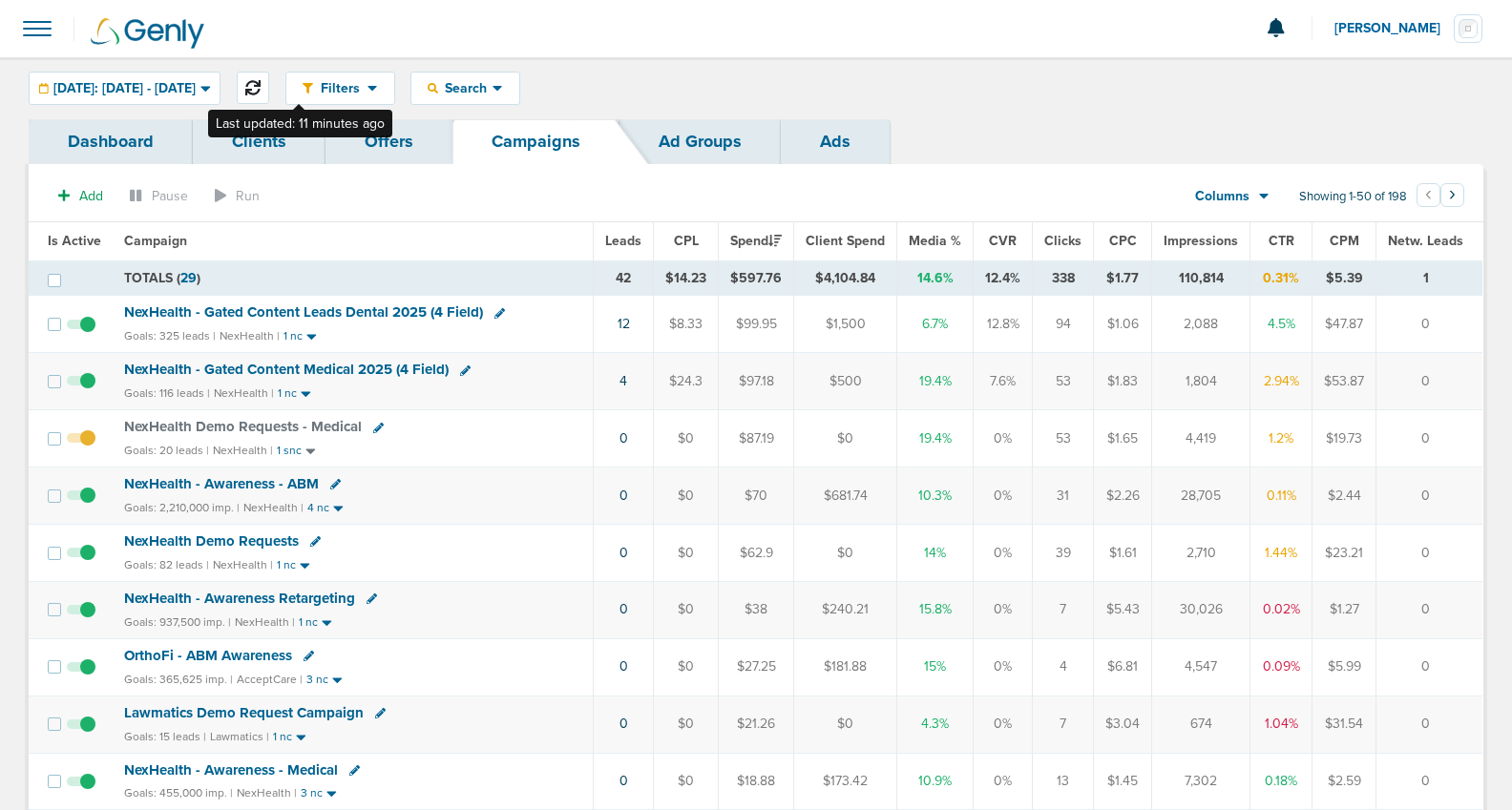
click at [269, 84] on button at bounding box center [252, 87] width 32 height 32
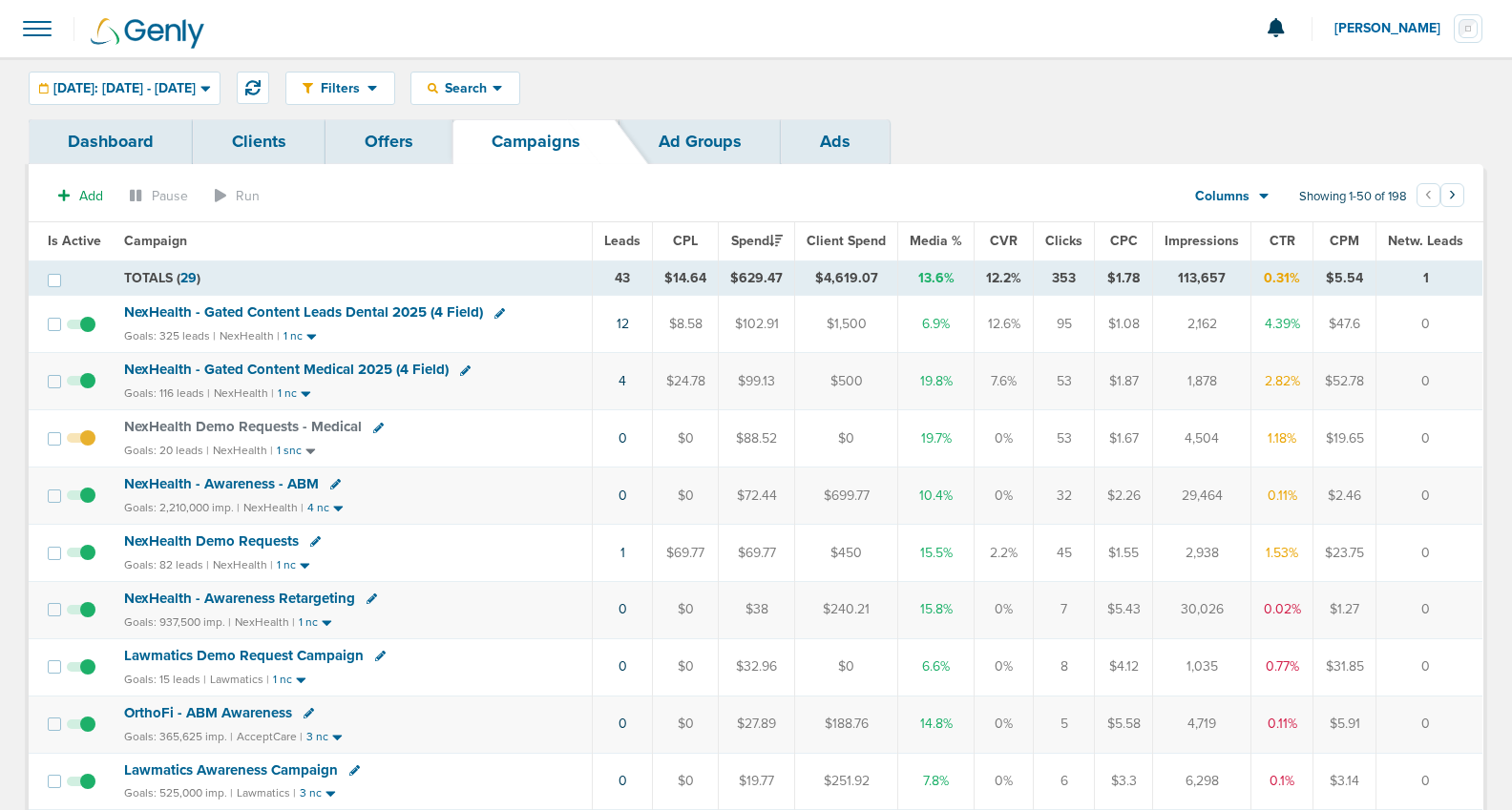
click at [252, 542] on span "NexHealth Demo Requests" at bounding box center [211, 541] width 175 height 18
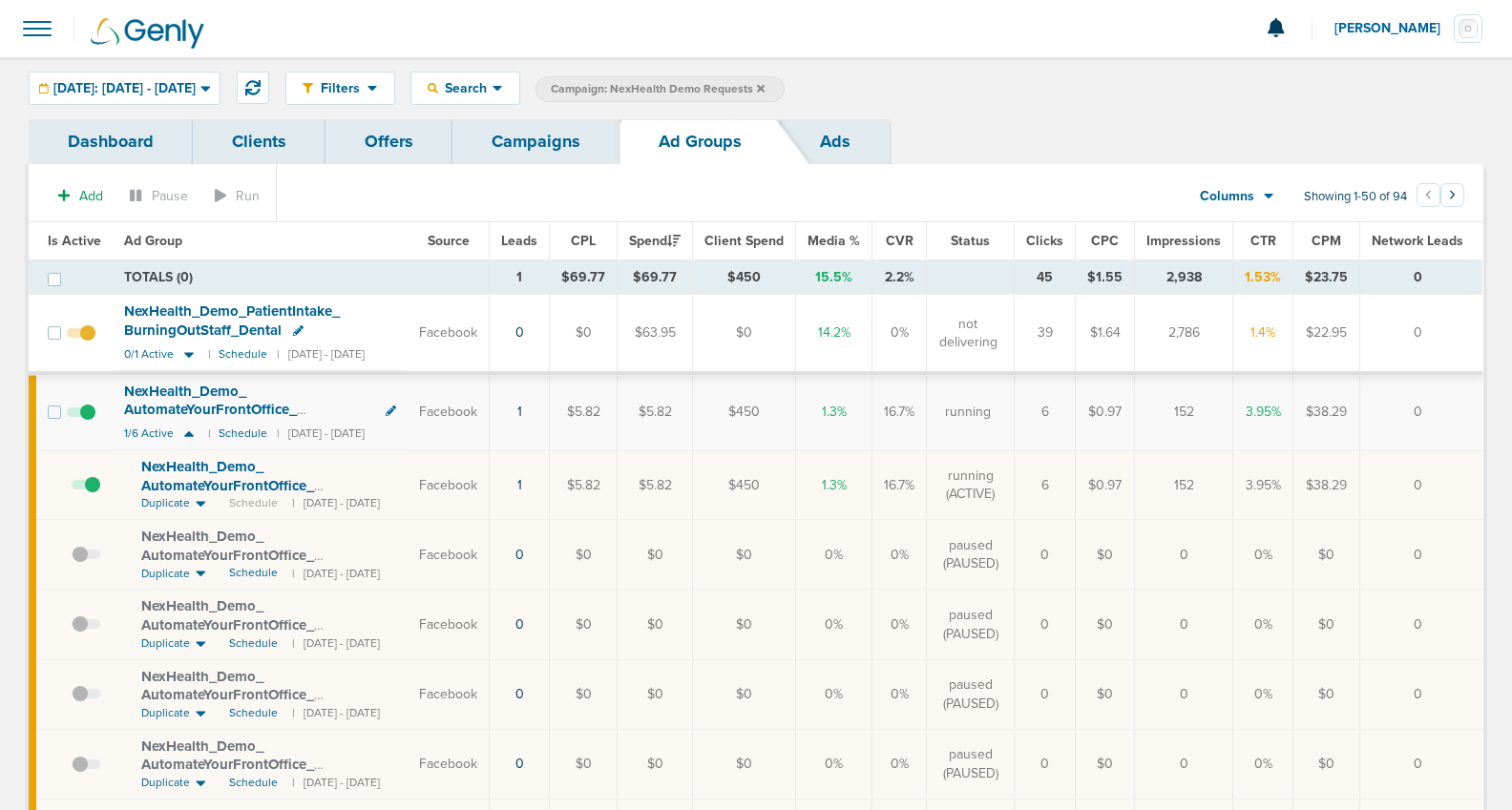
scroll to position [0, 3]
click at [498, 153] on link "Campaigns" at bounding box center [536, 142] width 167 height 45
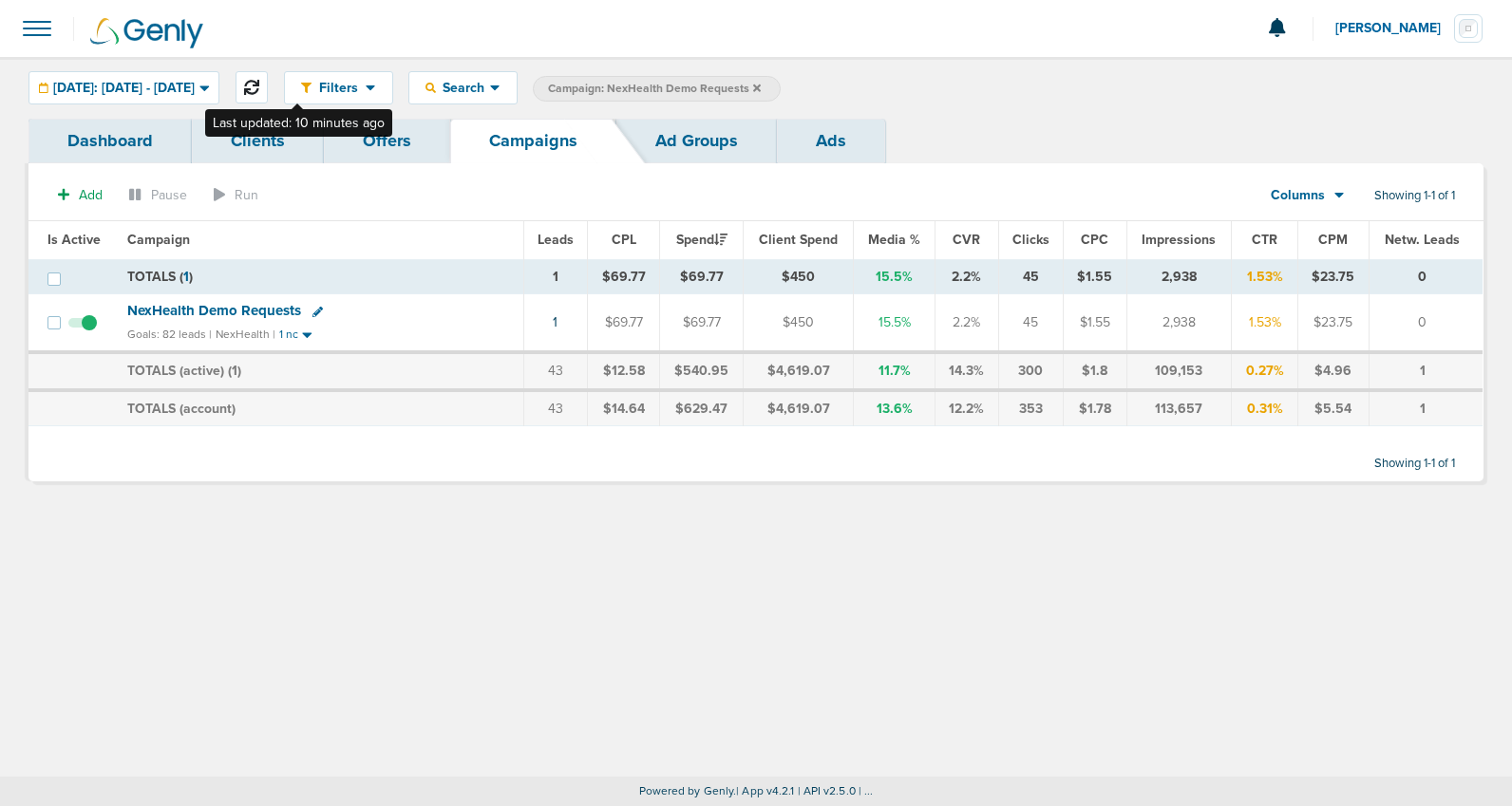
click at [259, 81] on icon at bounding box center [252, 88] width 16 height 16
click at [781, 87] on label "Campaign: NexHealth Demo Requests" at bounding box center [656, 89] width 248 height 25
click at [761, 86] on icon at bounding box center [757, 88] width 8 height 8
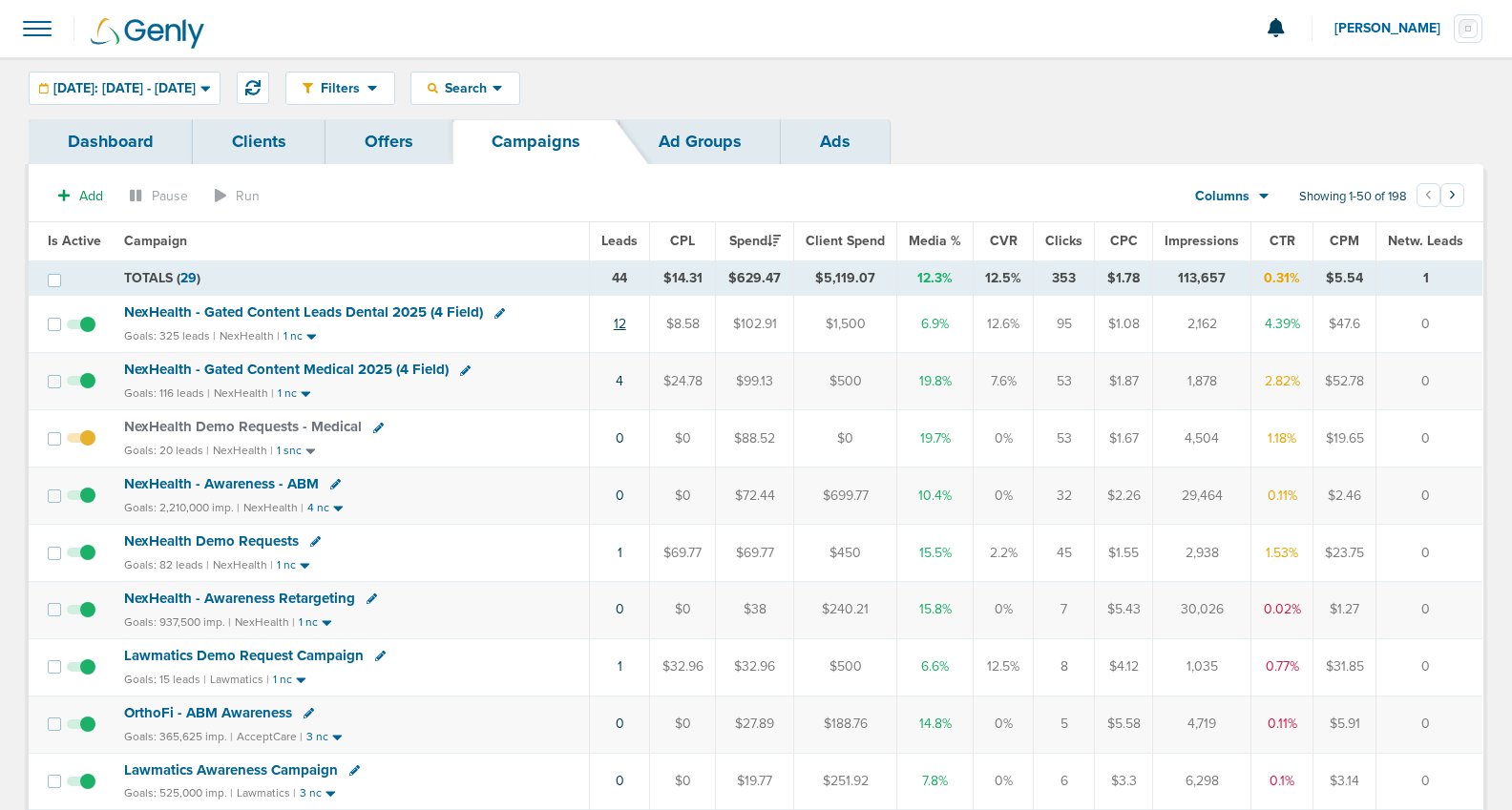
click at [626, 319] on link "12" at bounding box center [619, 324] width 13 height 17
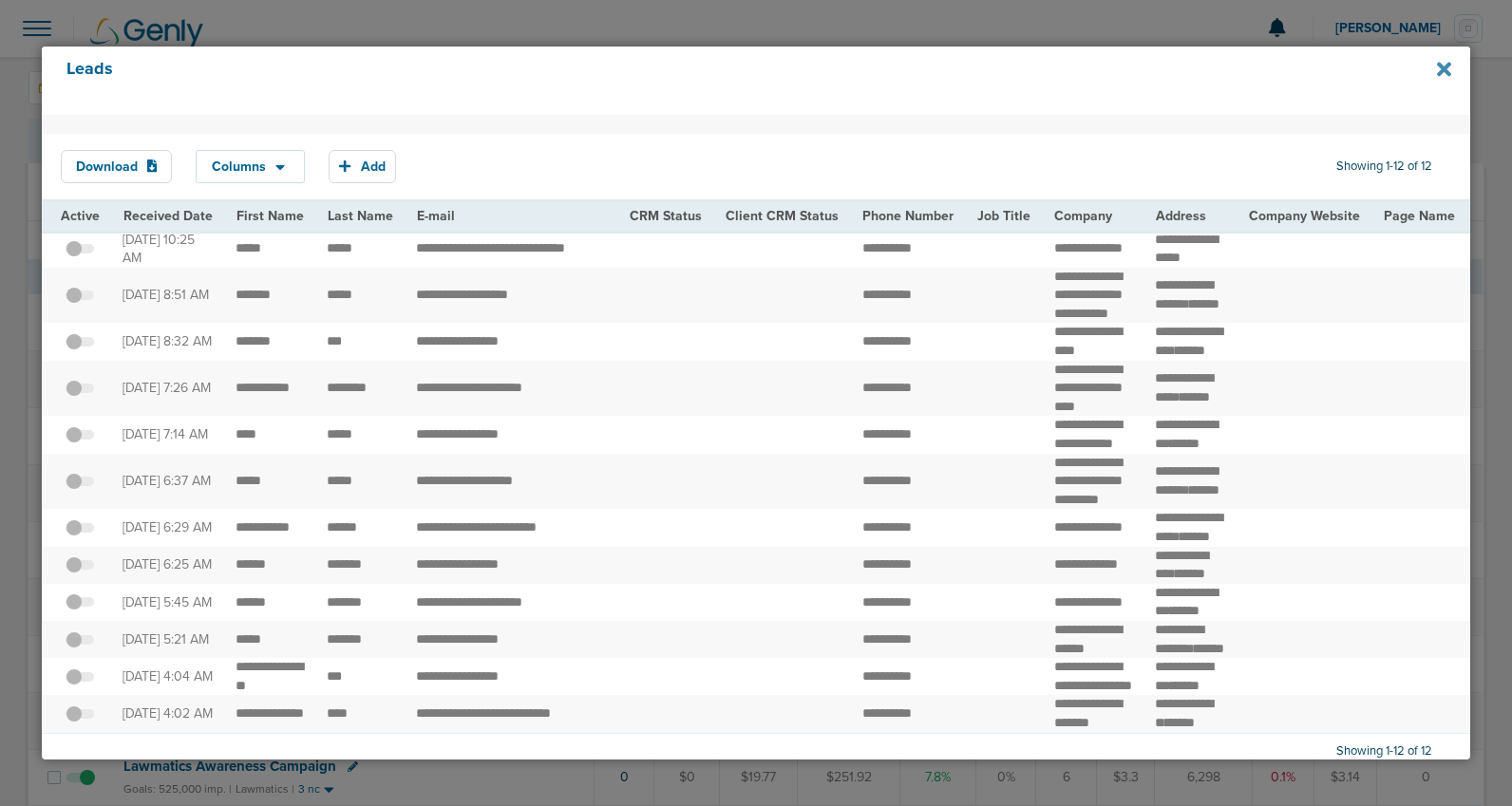
click at [1443, 69] on icon at bounding box center [1444, 68] width 15 height 15
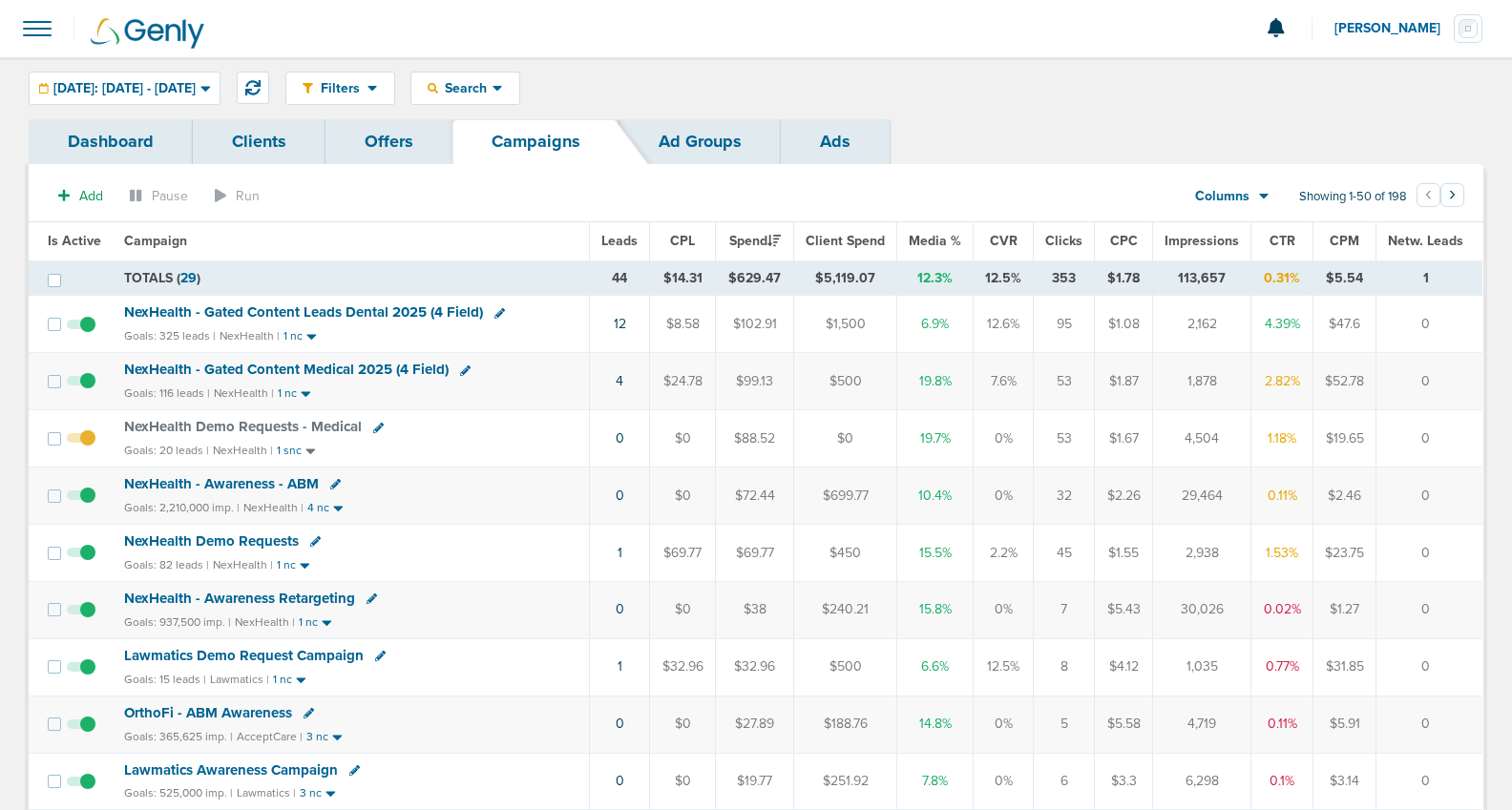
click at [462, 372] on icon at bounding box center [465, 371] width 11 height 11
select select
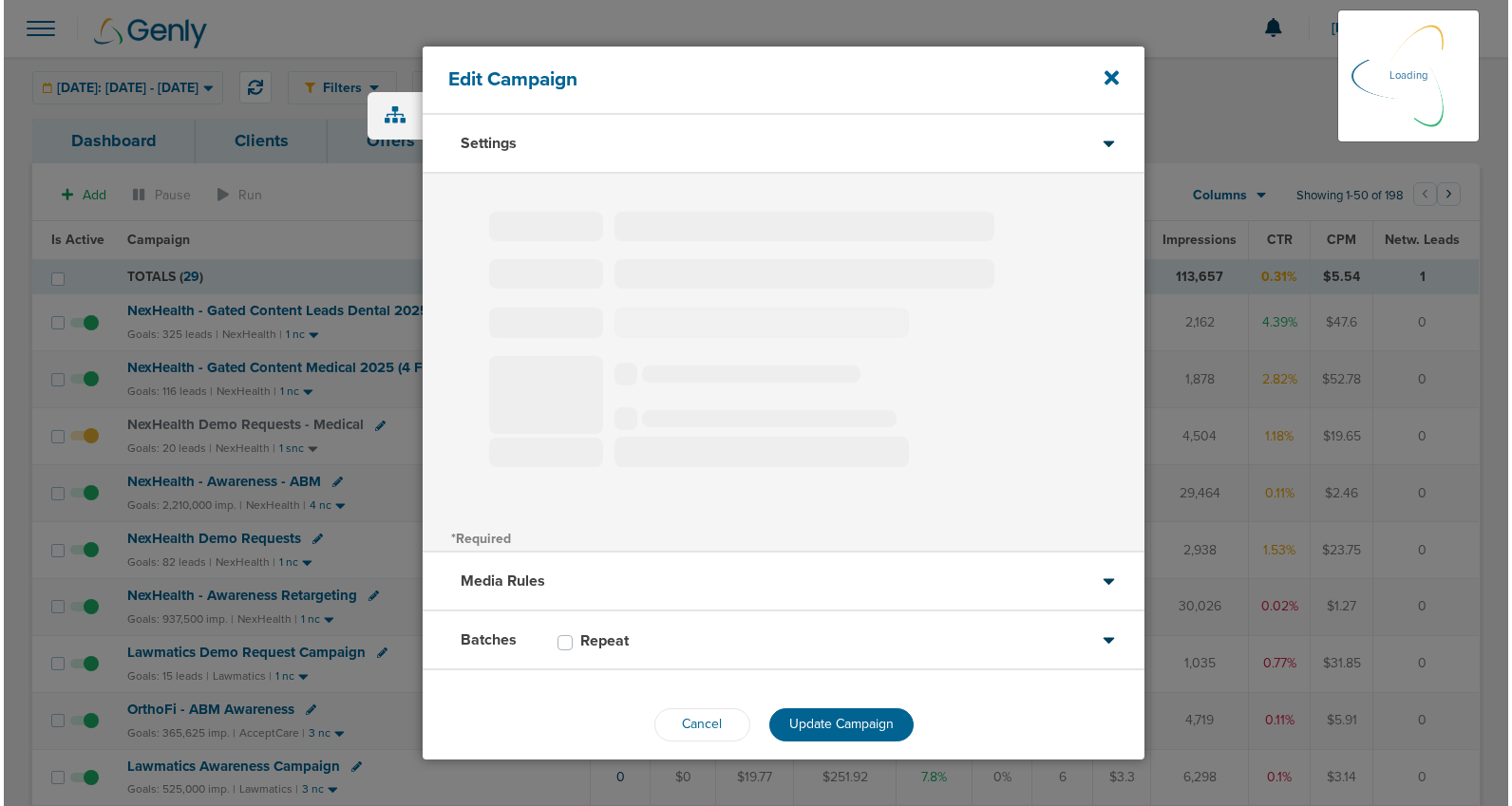
scroll to position [12, 0]
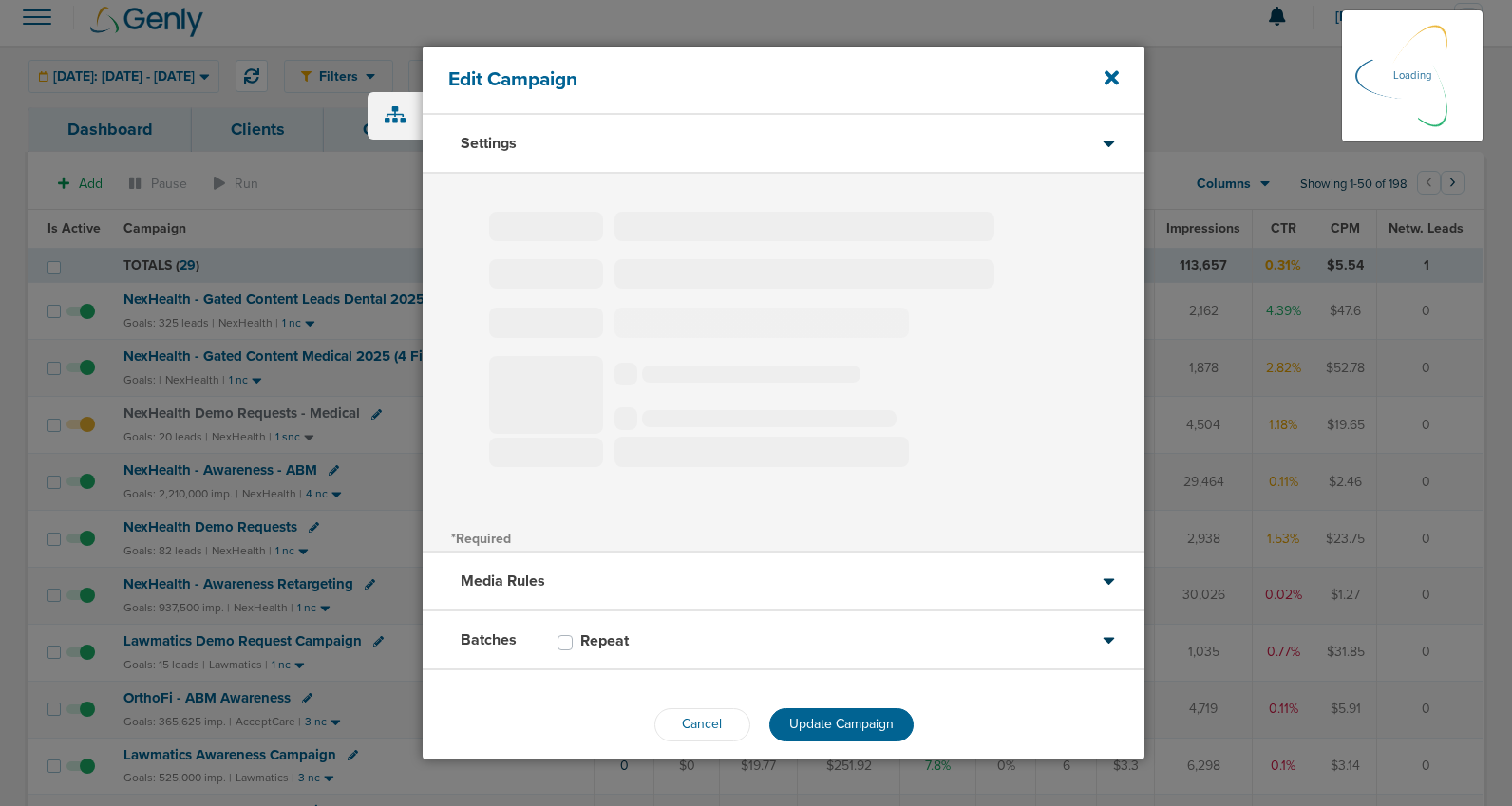
type input "NexHealth - Gated Content Medical 2025 (4 Field)"
select select "Leads"
radio input "true"
select select "readWrite"
checkbox input "true"
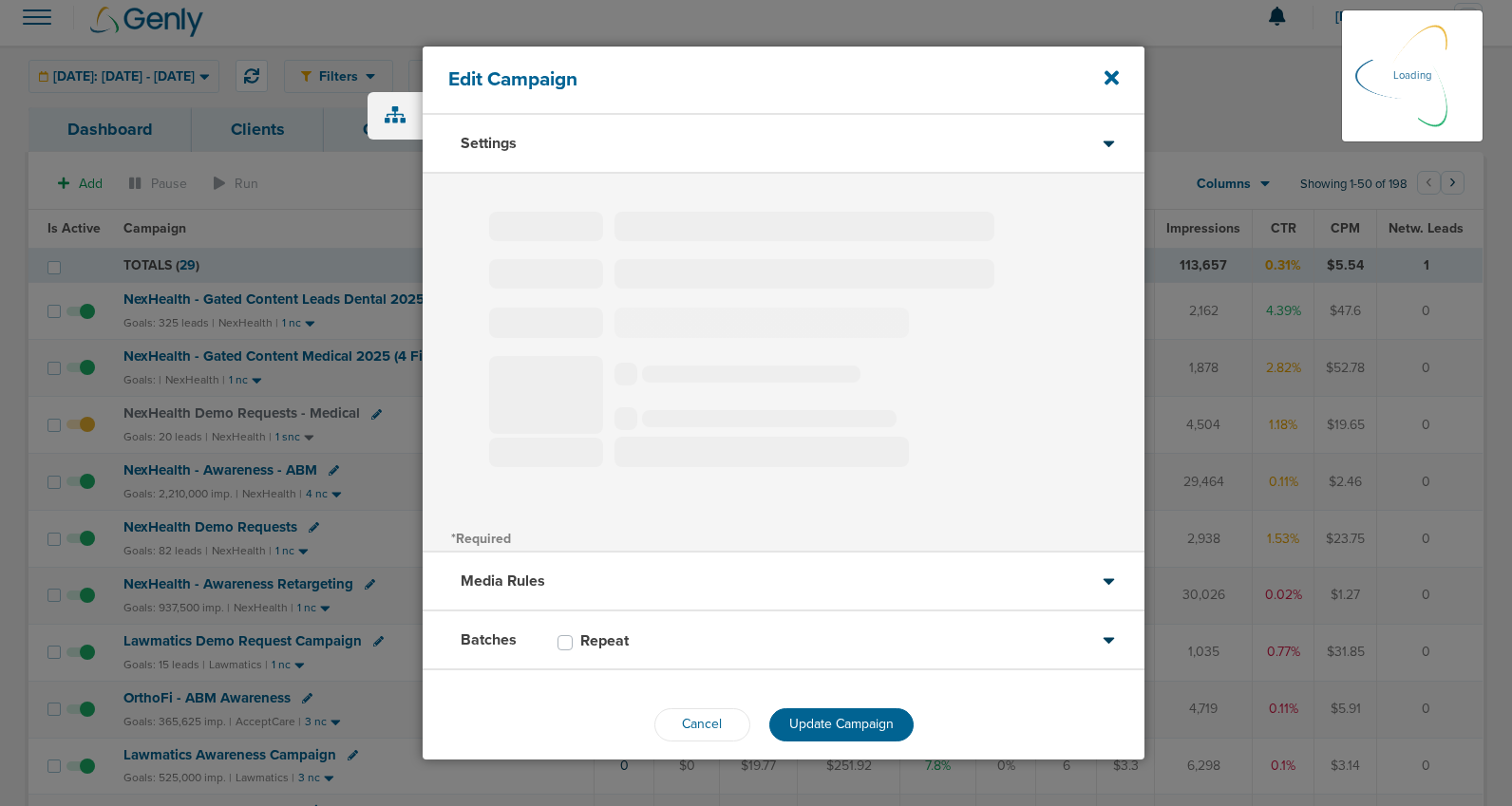
select select "1"
select select "2"
select select "3"
select select "4"
select select "6"
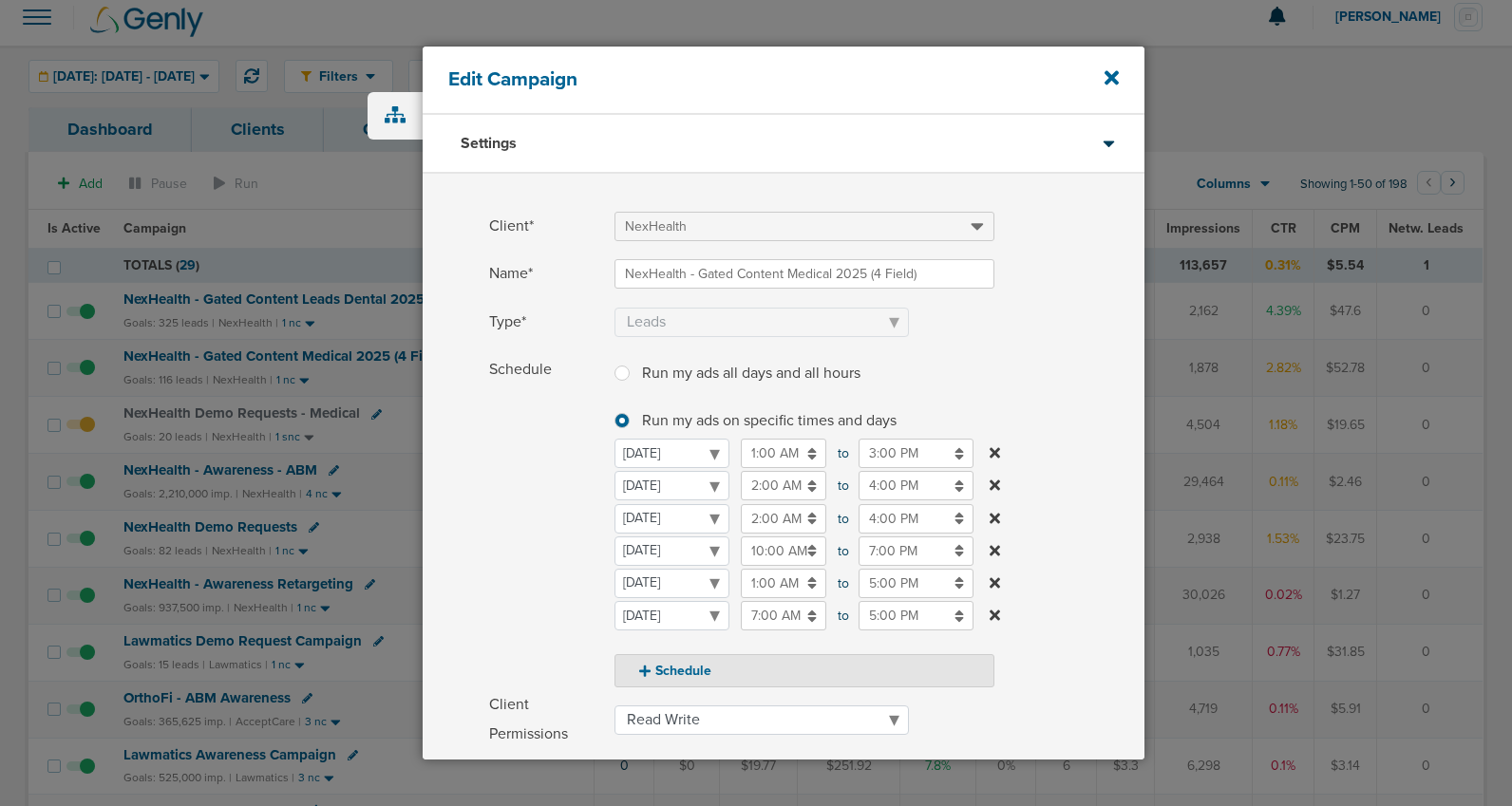
click at [888, 485] on input "4:00 PM" at bounding box center [916, 486] width 115 height 29
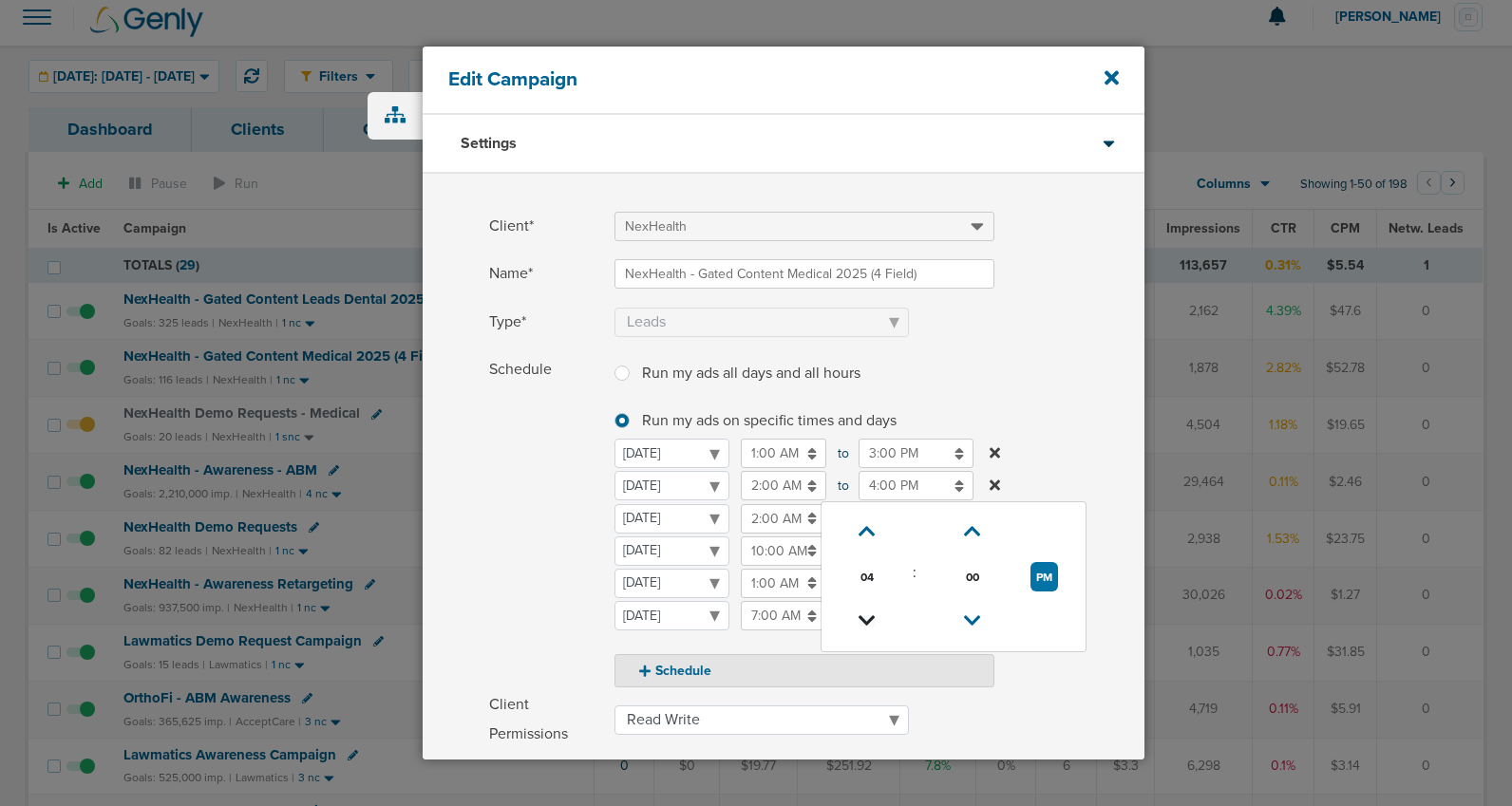
click at [867, 625] on icon at bounding box center [867, 621] width 18 height 12
click at [862, 527] on icon at bounding box center [867, 532] width 18 height 12
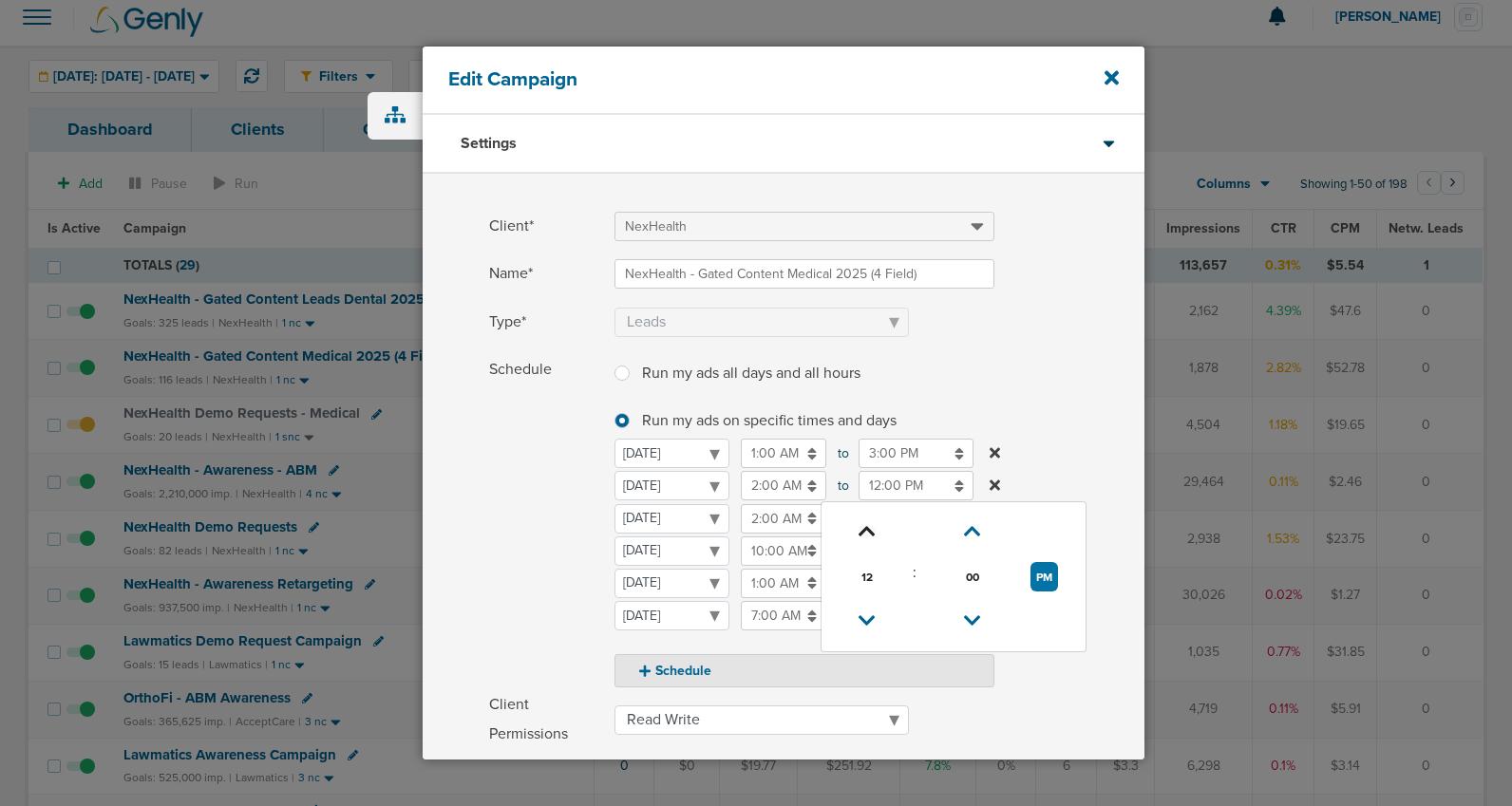
type input "1:00 PM"
click at [539, 543] on span "Schedule" at bounding box center [546, 522] width 114 height 333
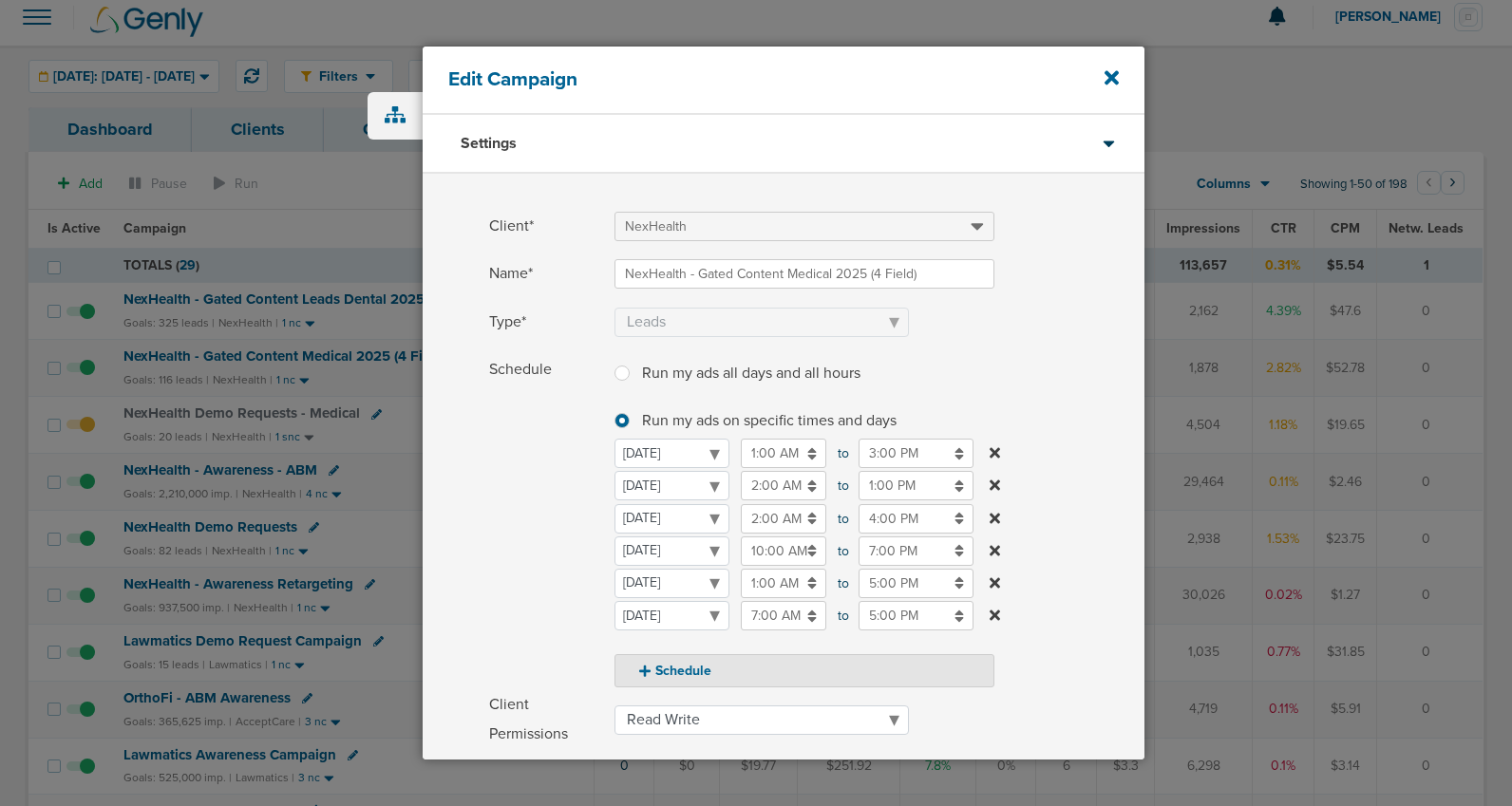
scroll to position [302, 0]
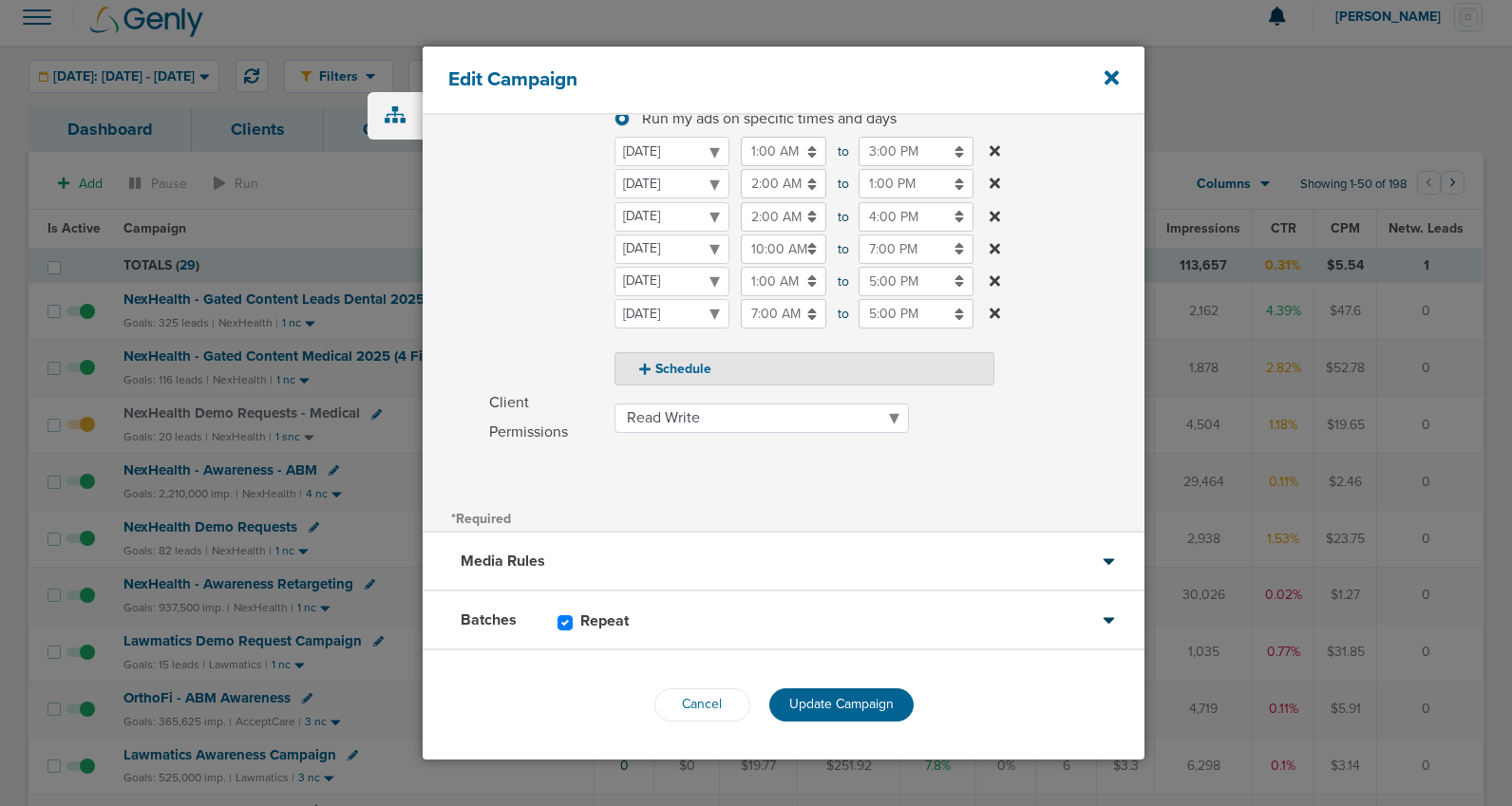
click at [841, 710] on span "Update Campaign" at bounding box center [841, 704] width 104 height 17
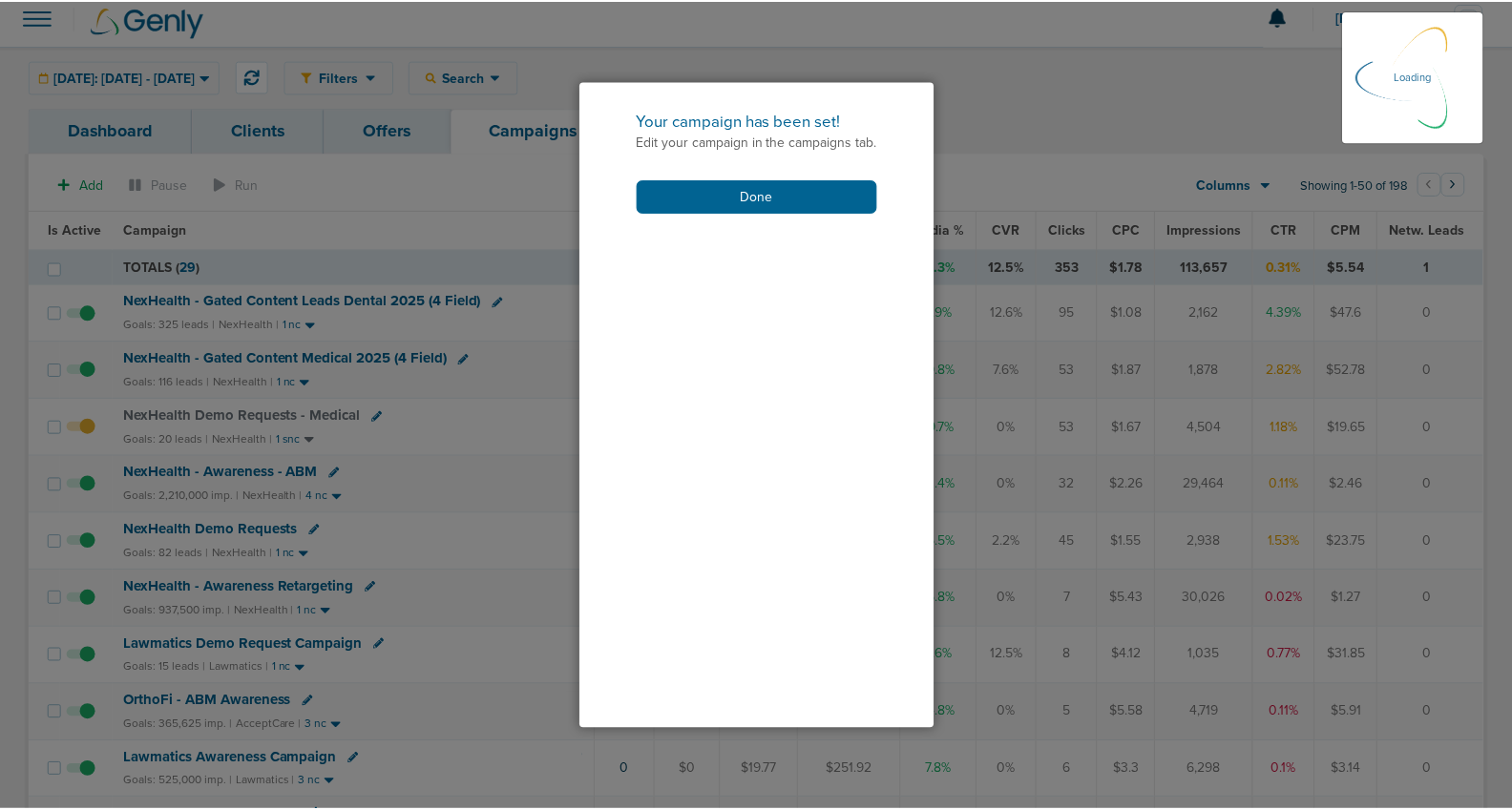
scroll to position [244, 0]
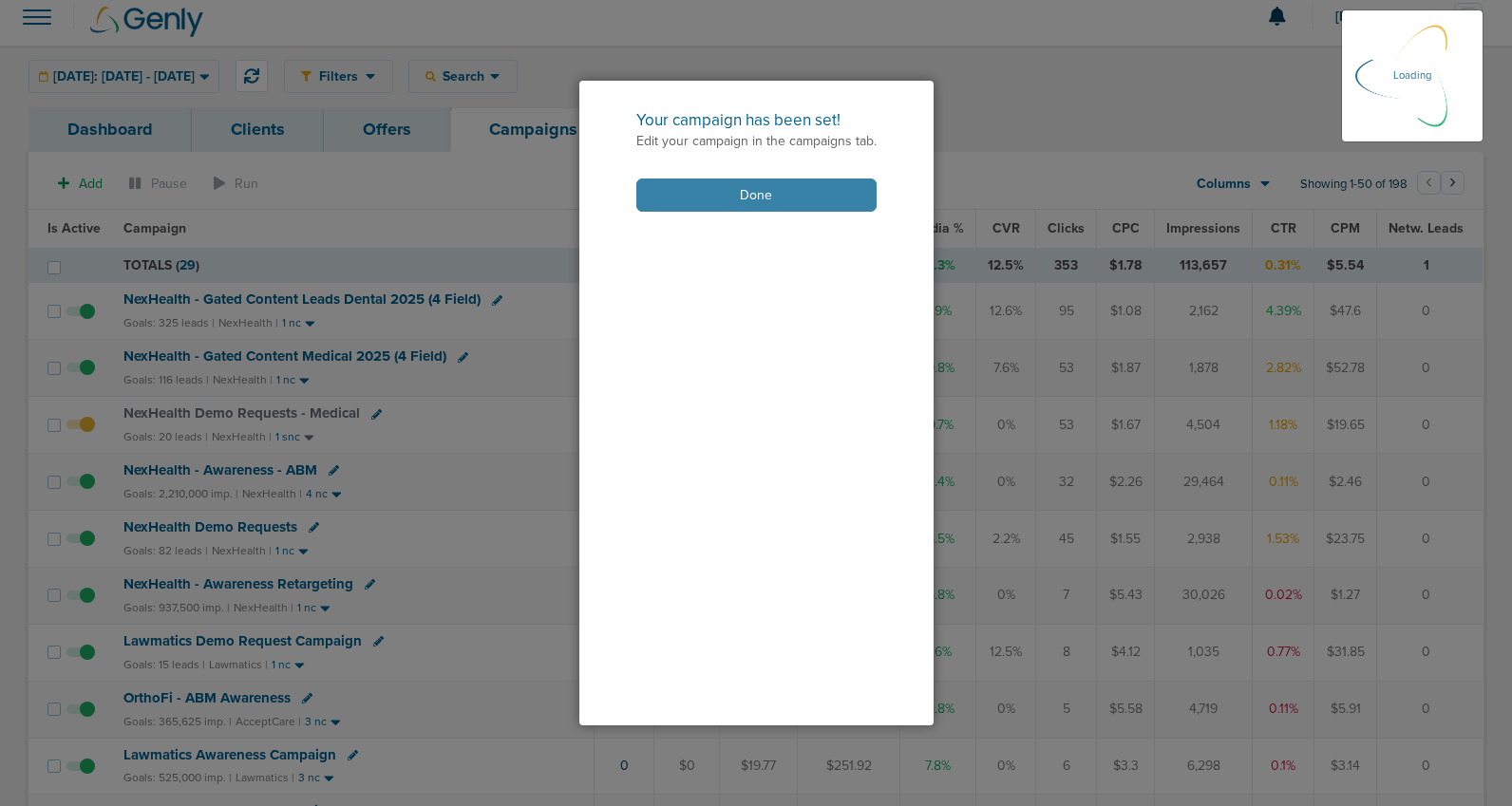
click at [687, 192] on button "Done" at bounding box center [756, 195] width 240 height 33
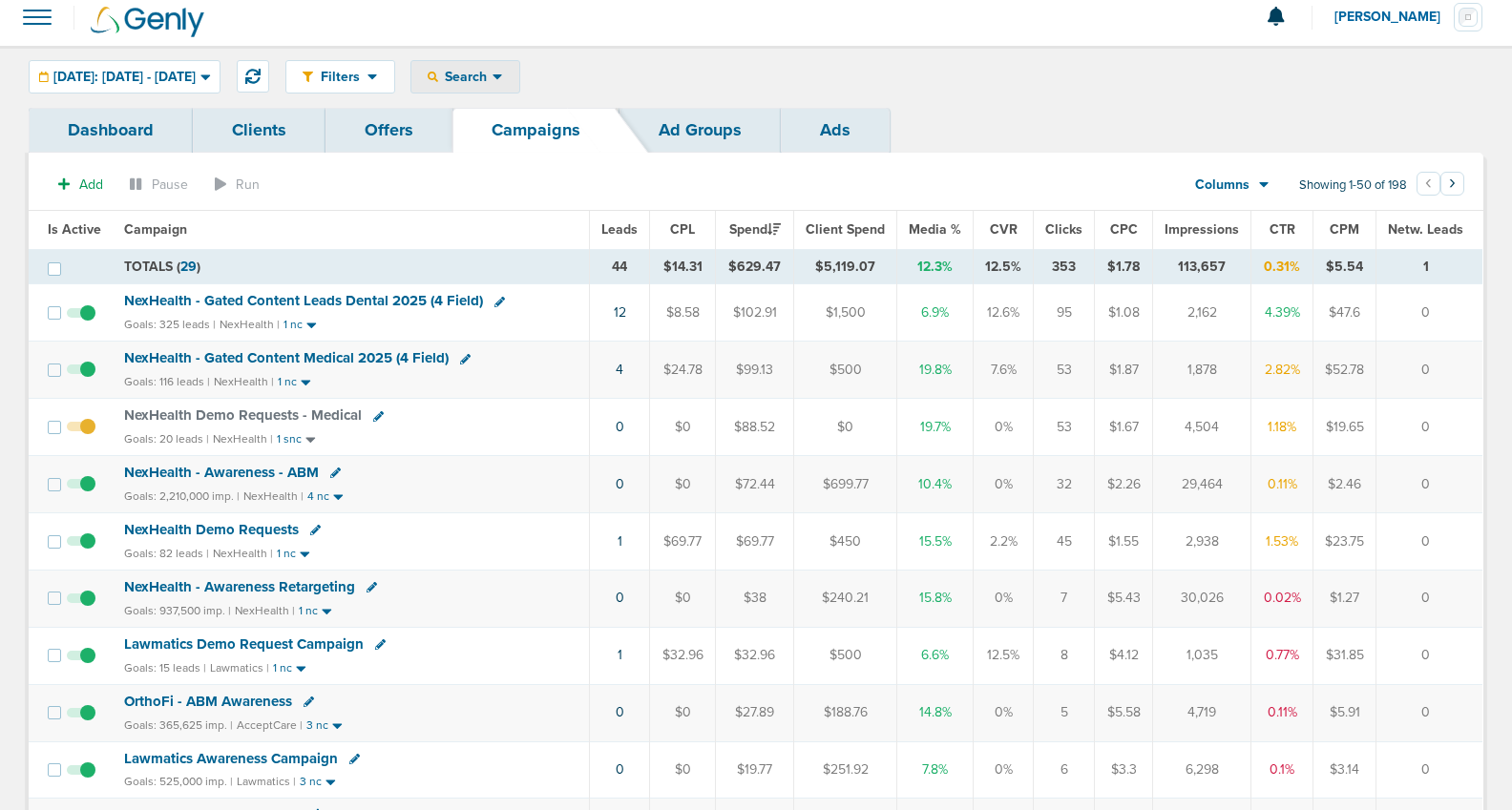
click at [493, 77] on span "Search" at bounding box center [466, 76] width 55 height 17
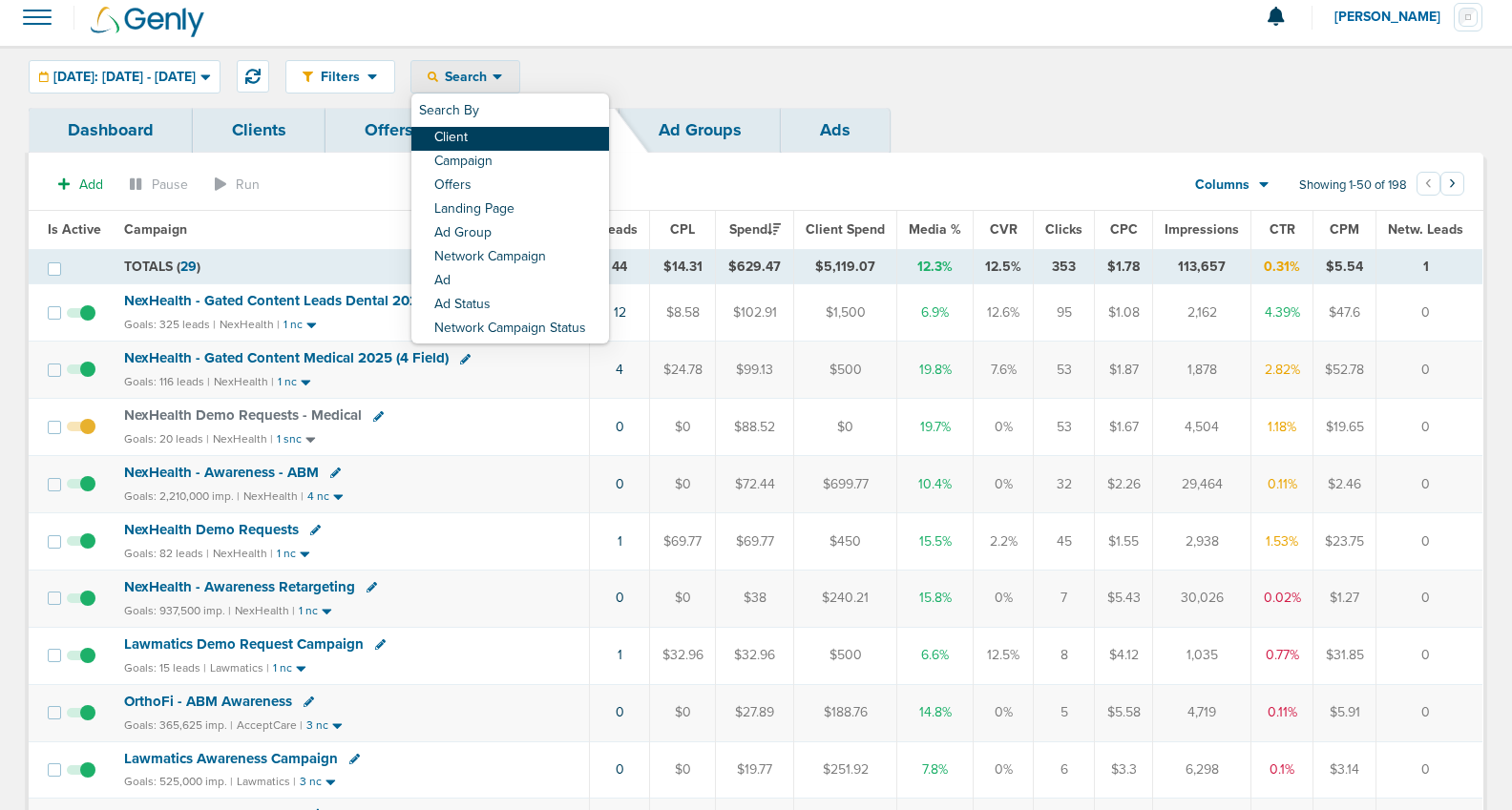
click at [525, 130] on link "Client" at bounding box center [511, 139] width 198 height 23
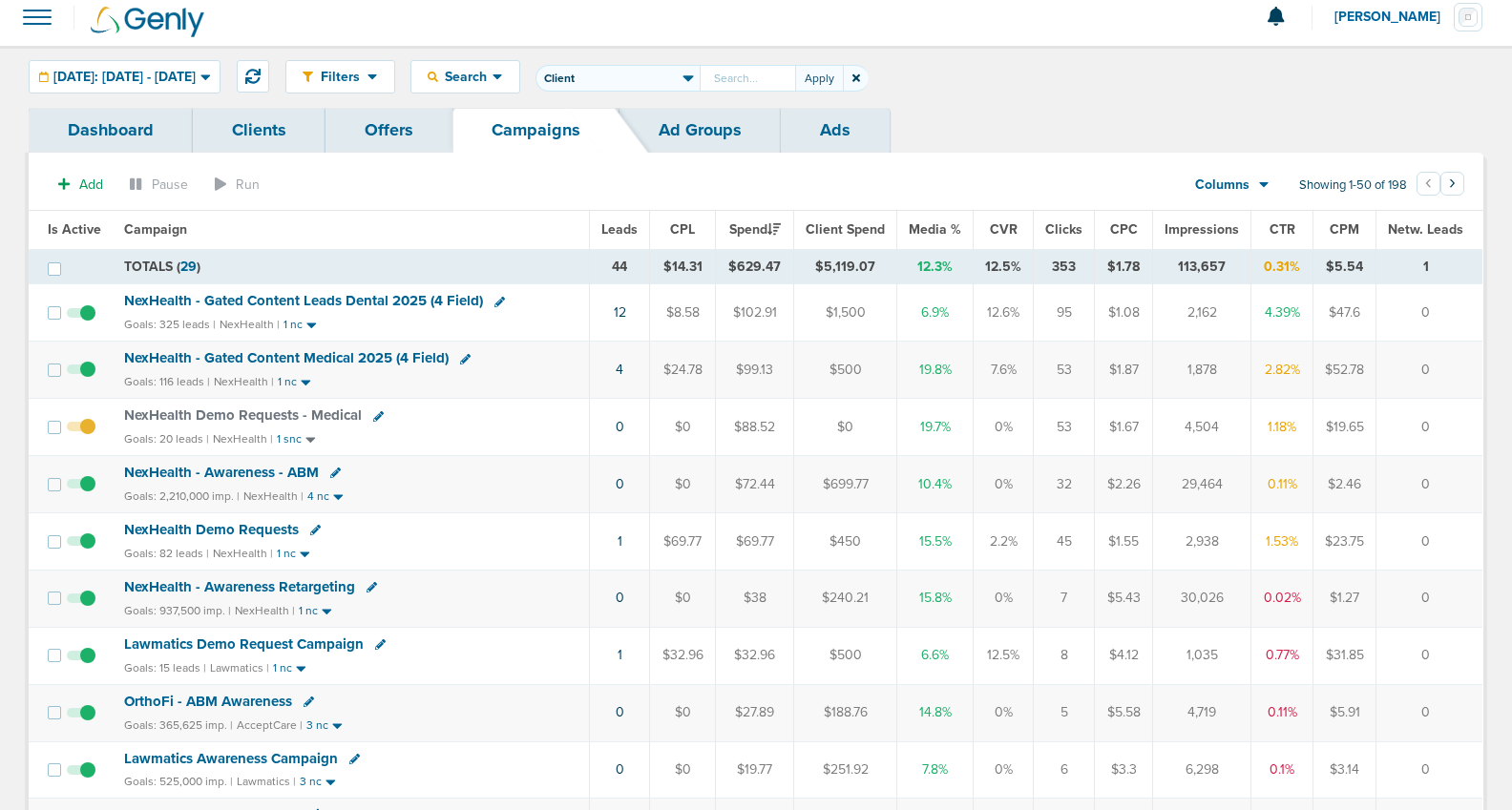
click at [223, 522] on span "NexHealth Demo Requests" at bounding box center [211, 530] width 175 height 18
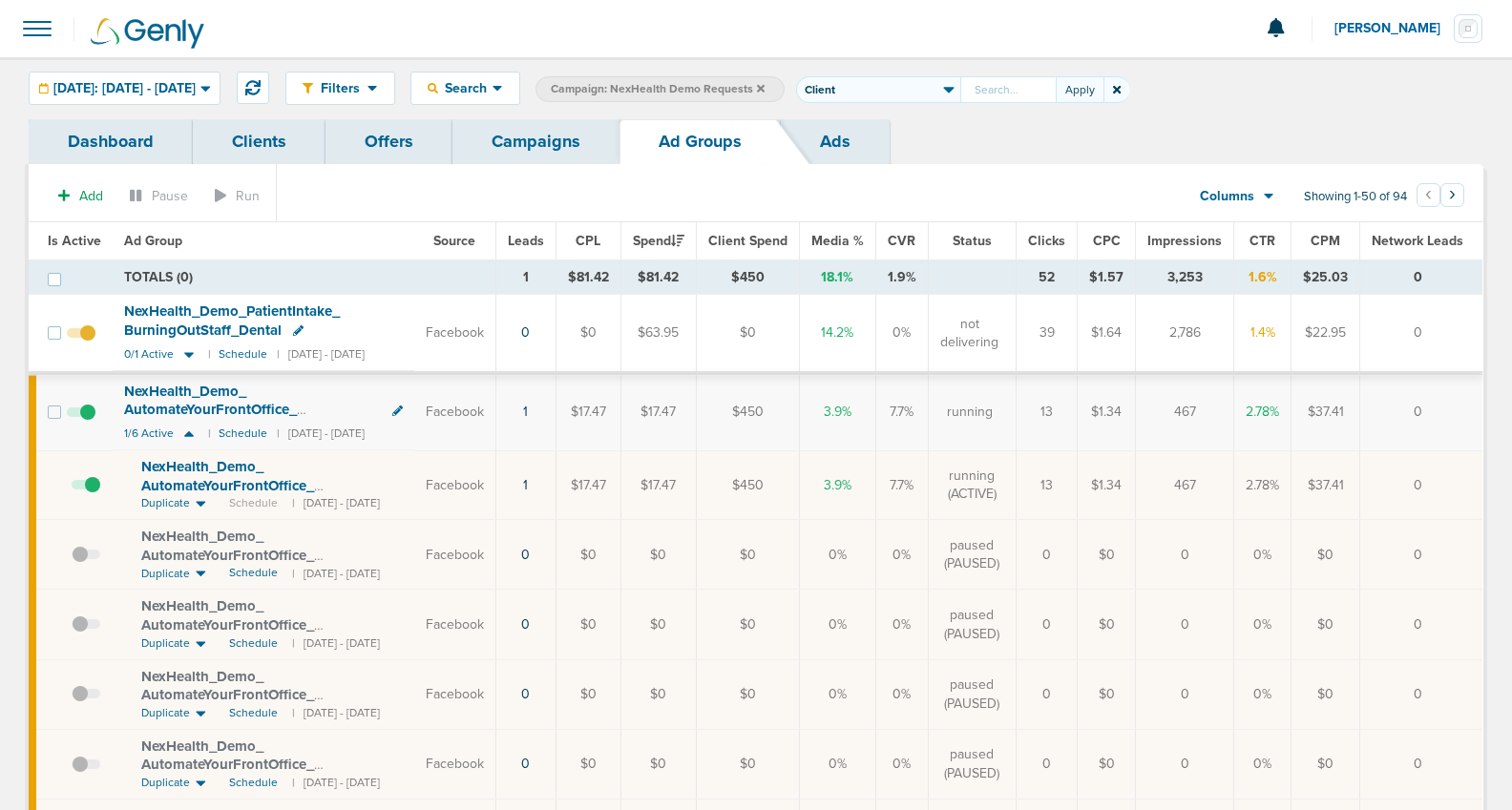
click at [1121, 88] on icon at bounding box center [1117, 90] width 8 height 12
click at [493, 80] on span "Search" at bounding box center [466, 88] width 55 height 17
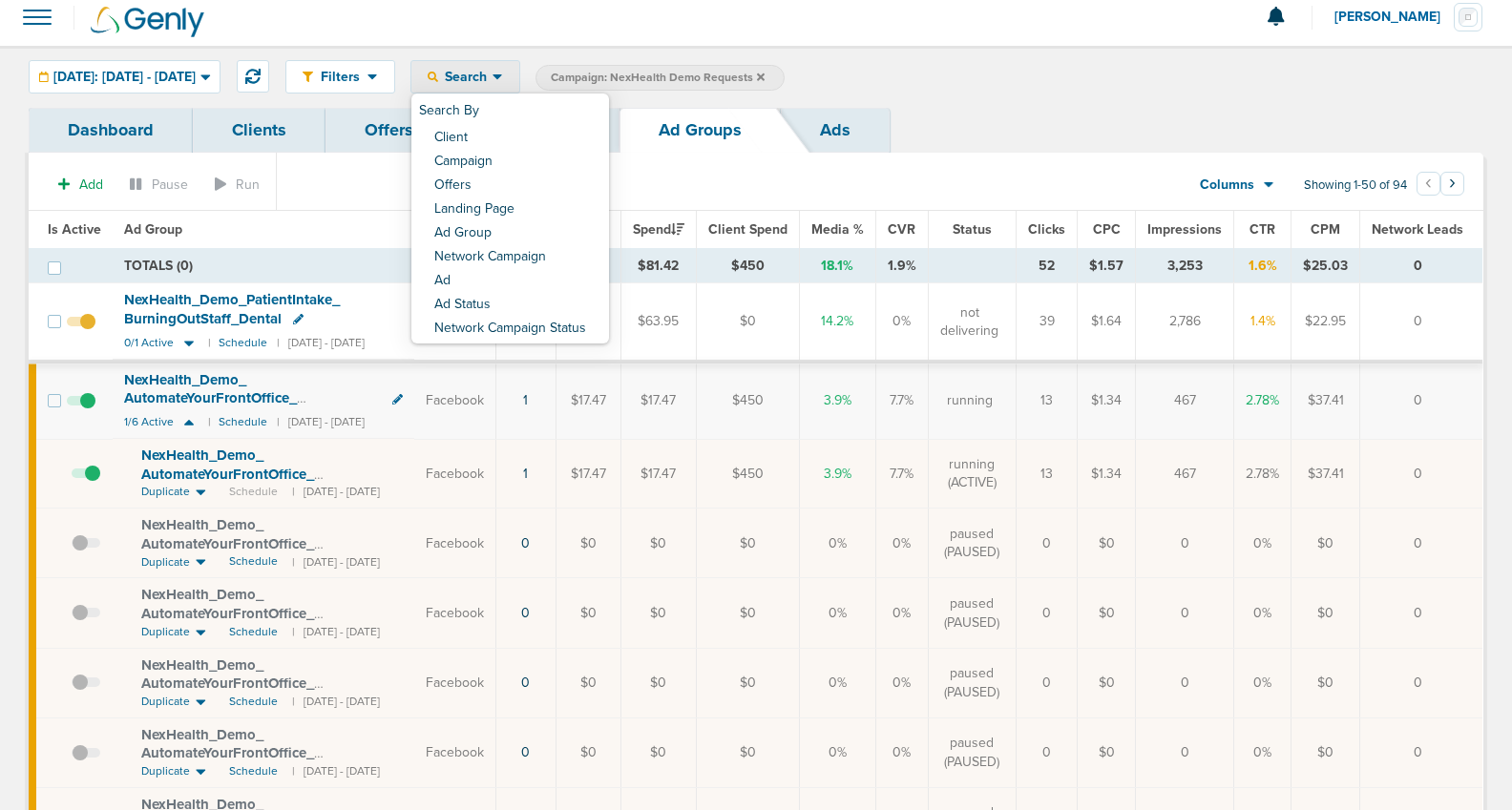
click at [1073, 105] on div "Filters Active Only Settings Status Active Inactive Objectives MQL SQL Traffic …" at bounding box center [756, 76] width 1512 height 62
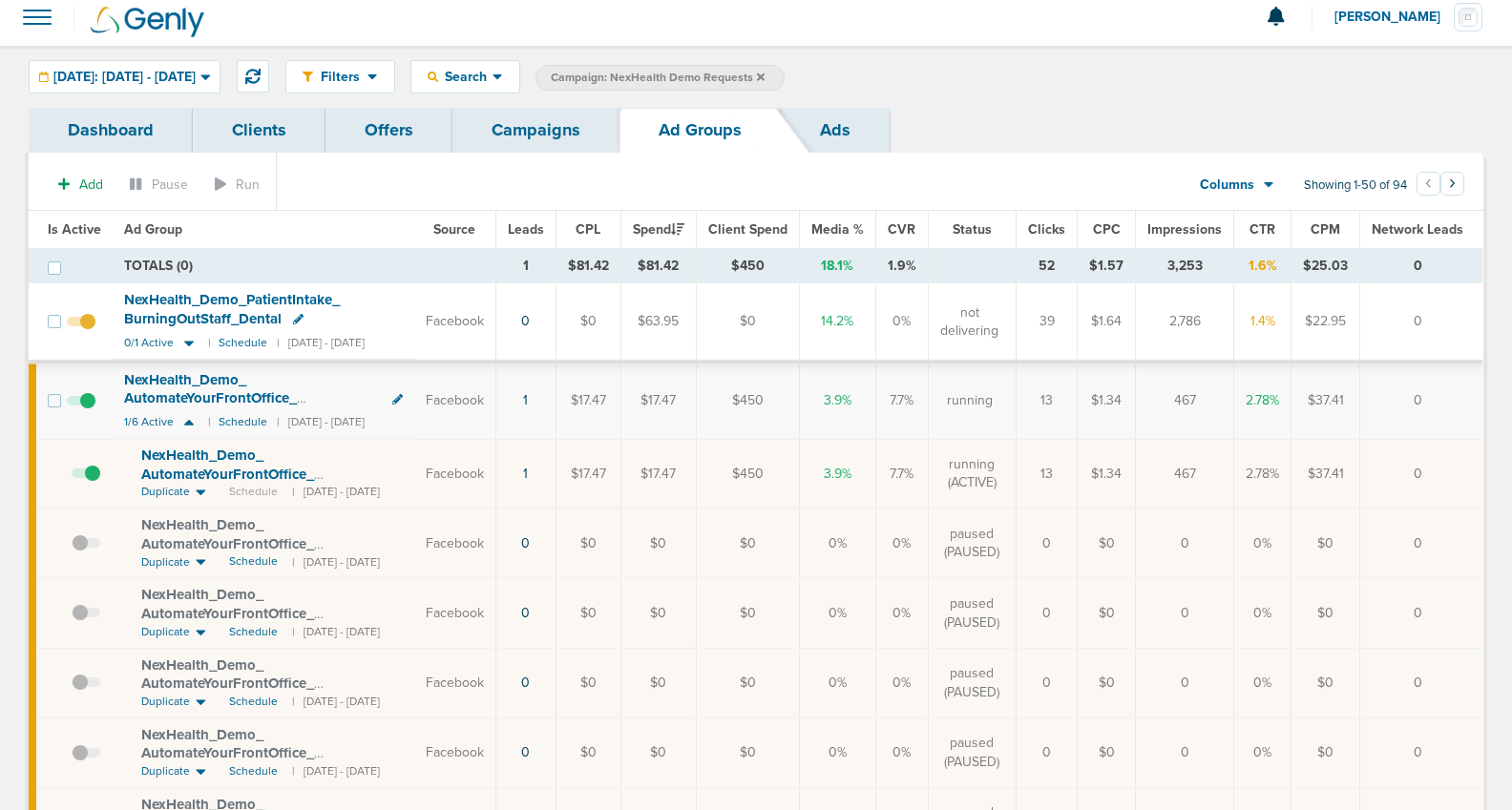
scroll to position [15, 0]
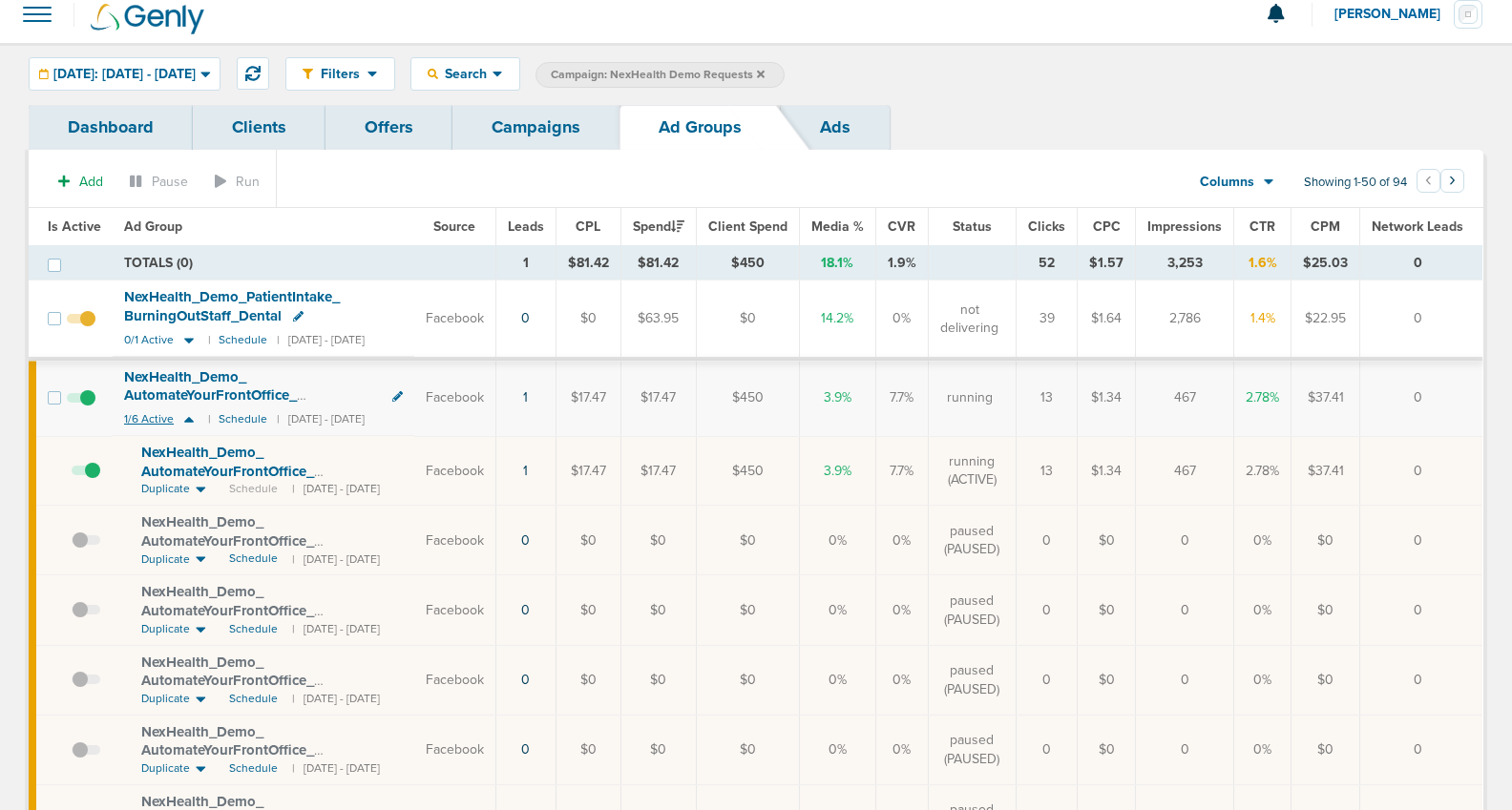
click at [187, 419] on icon at bounding box center [189, 420] width 10 height 6
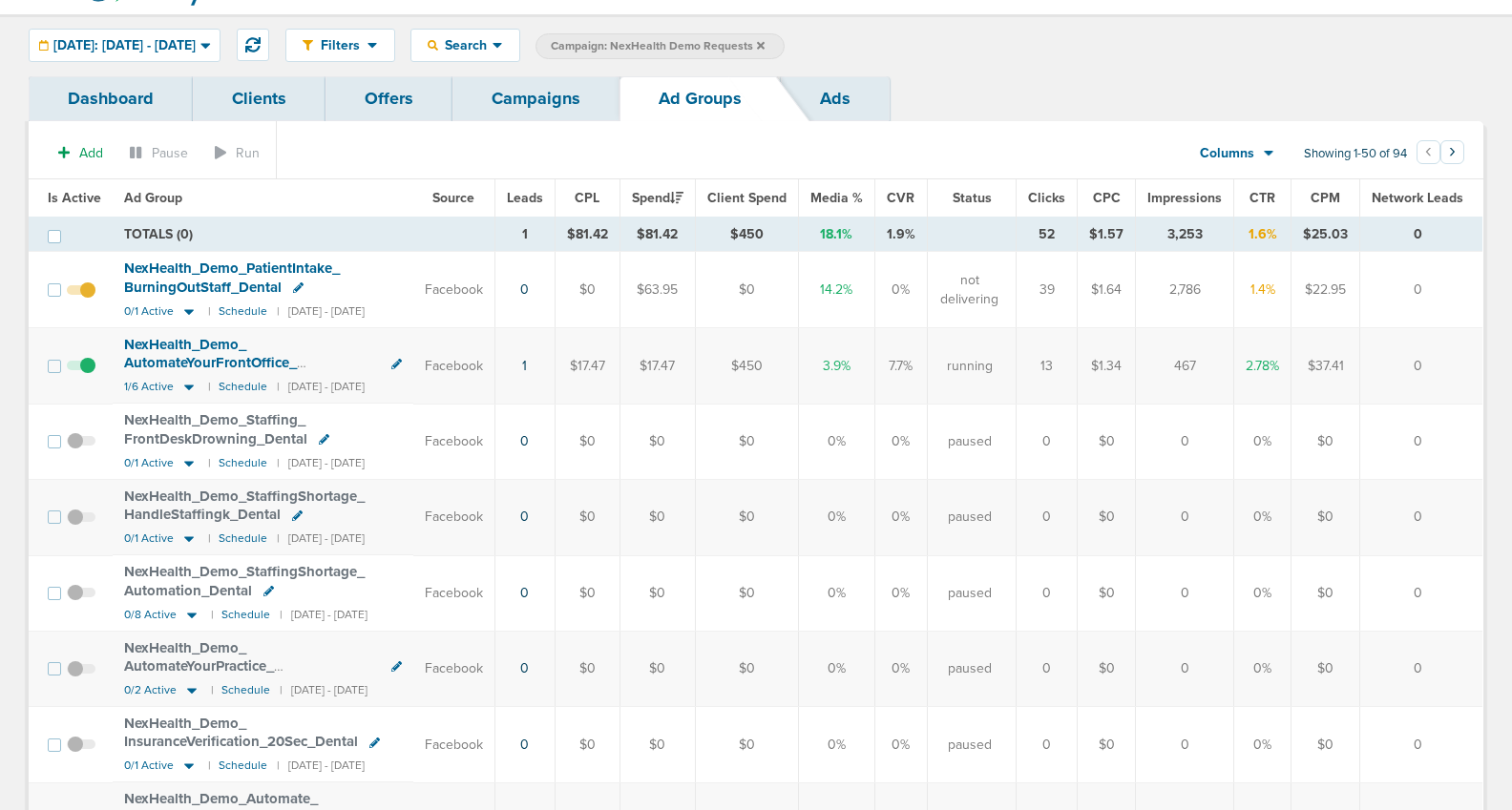
scroll to position [0, 0]
click at [105, 45] on span "[DATE]: [DATE] - [DATE]" at bounding box center [124, 46] width 142 height 14
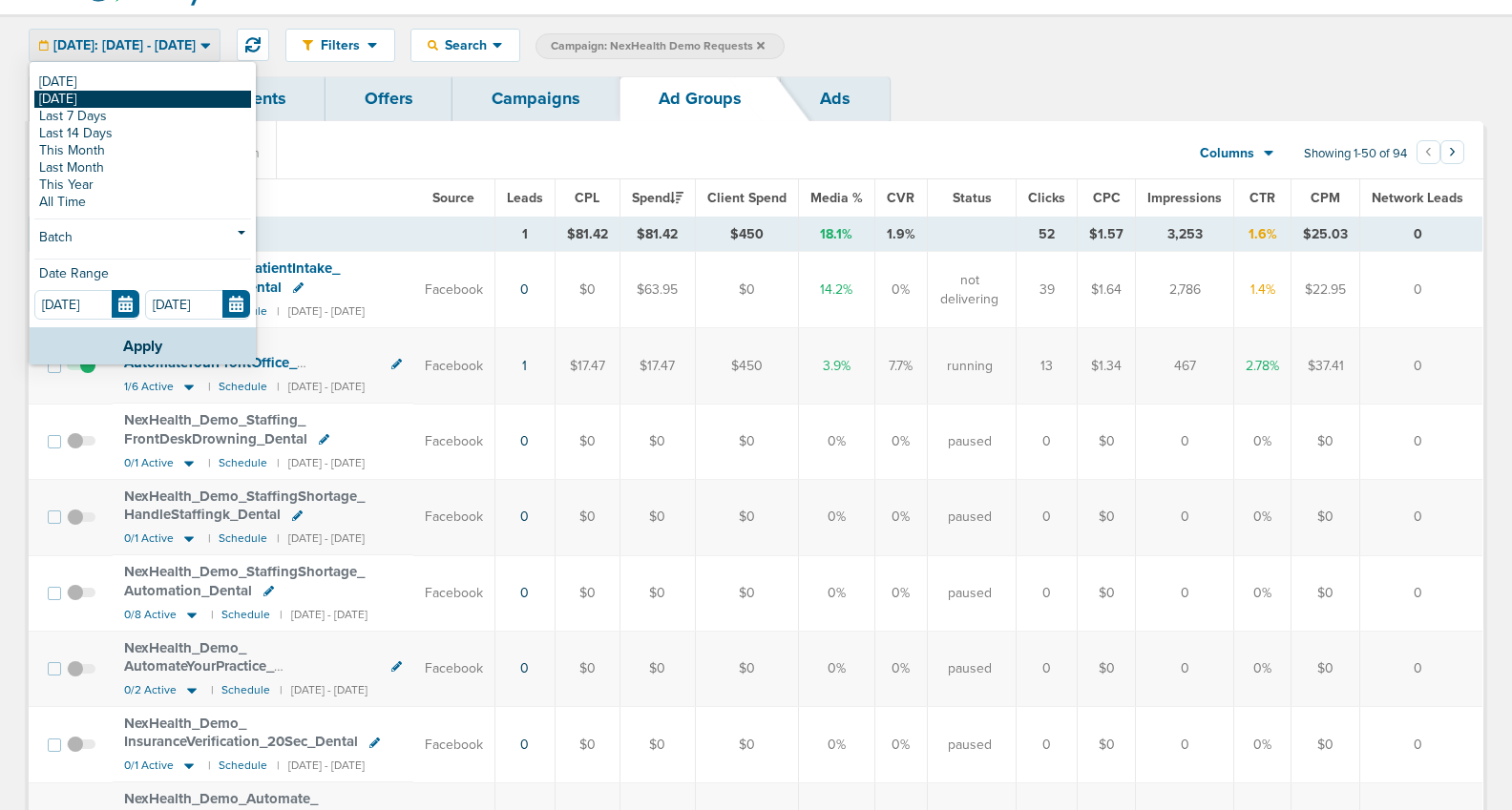
click at [114, 94] on link "[DATE]" at bounding box center [143, 100] width 217 height 18
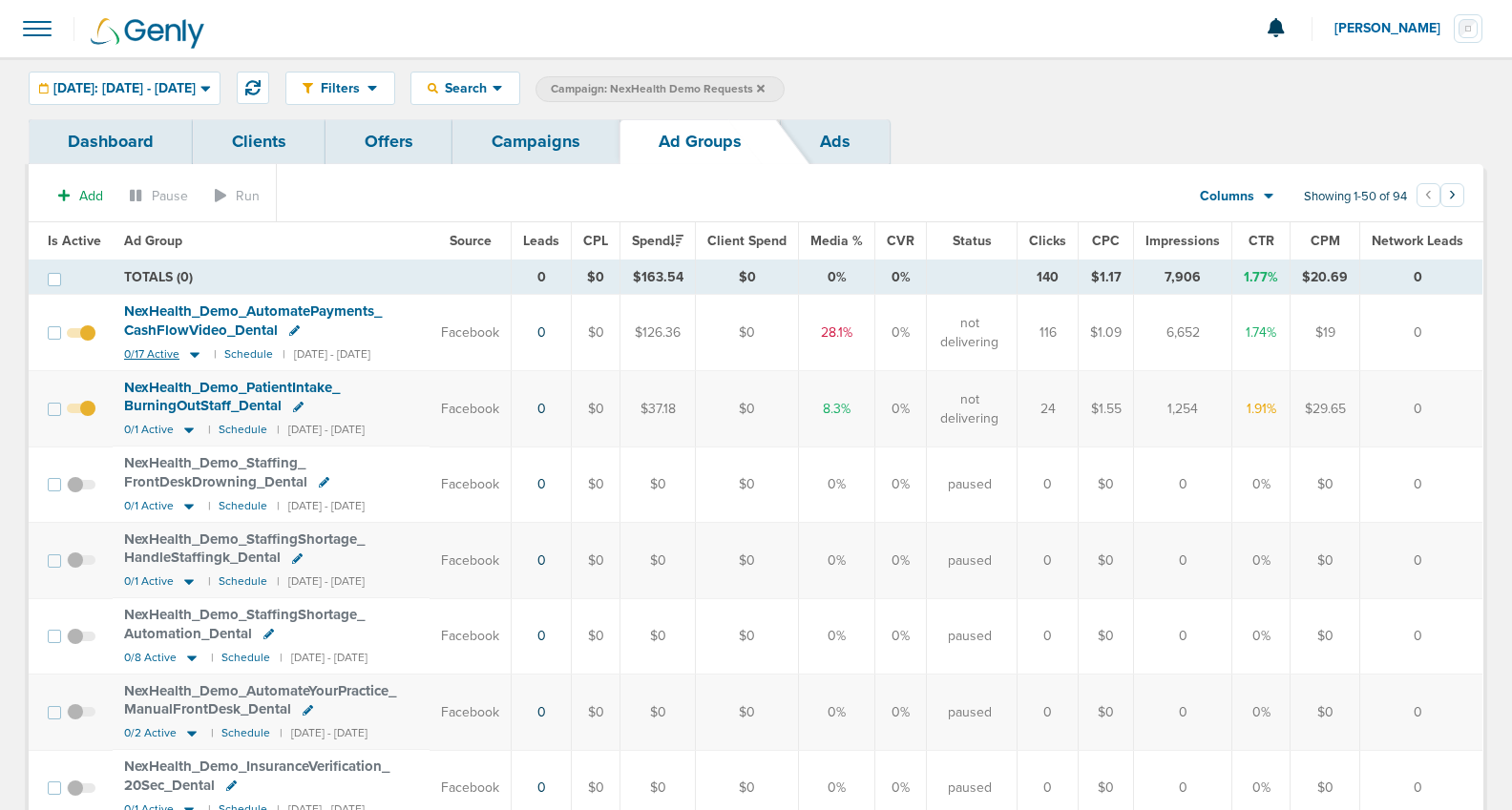
click at [186, 351] on icon at bounding box center [195, 354] width 20 height 17
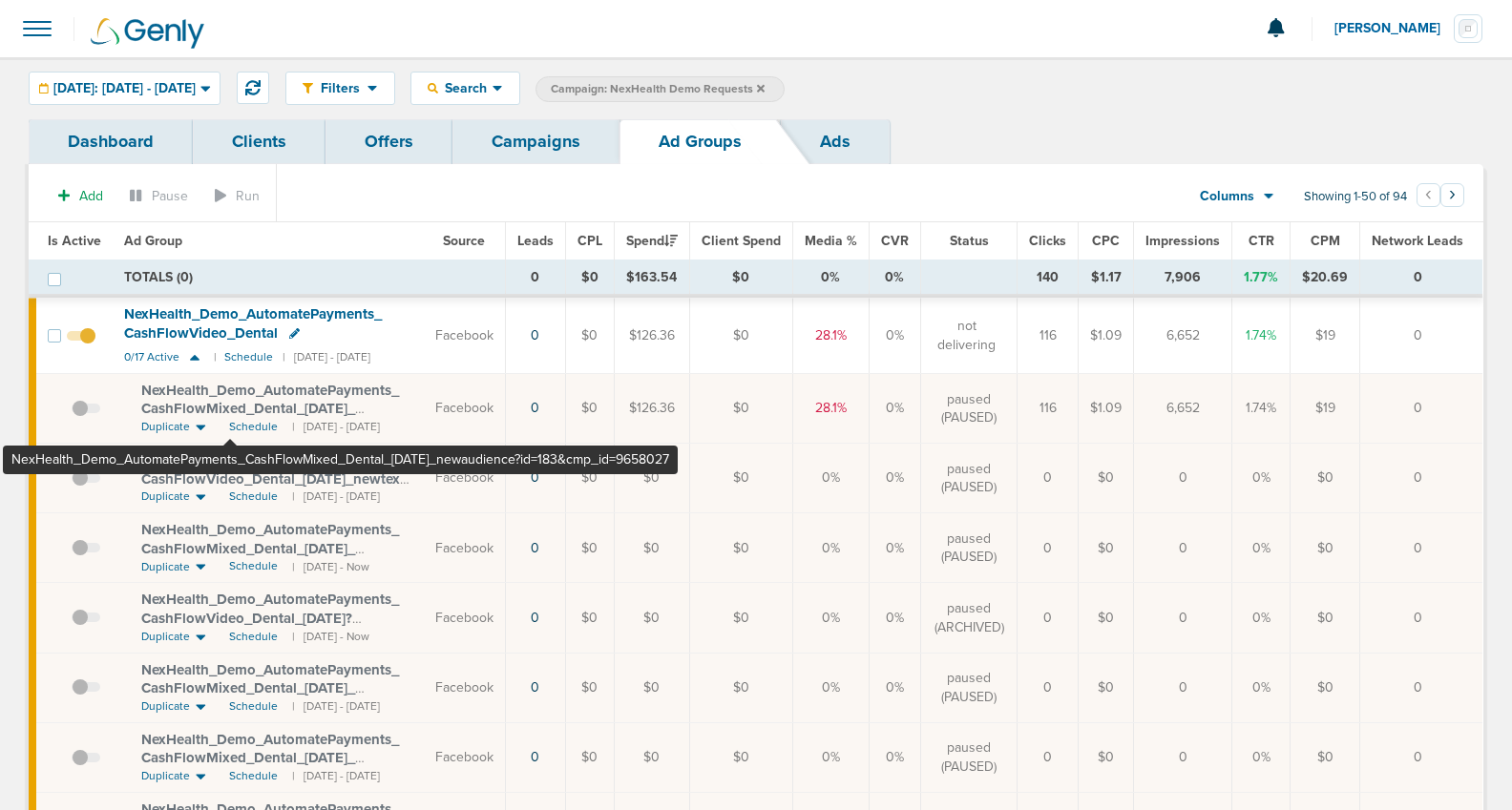
click at [231, 406] on span "NexHealth_ Demo_ AutomatePayments_ CashFlowMixed_ Dental_ 08.05.25_ newaudience…" at bounding box center [270, 409] width 259 height 55
